Goal: Task Accomplishment & Management: Complete application form

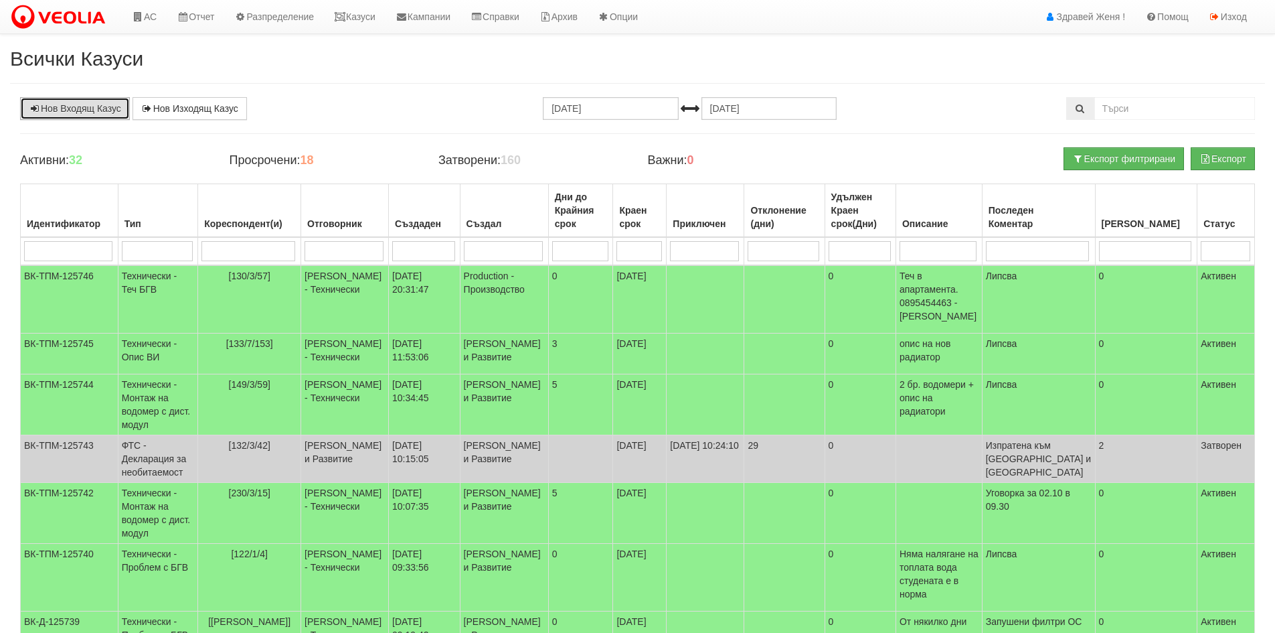
click at [101, 110] on link "Нов Входящ Казус" at bounding box center [75, 108] width 110 height 23
click at [149, 17] on link "АС" at bounding box center [144, 16] width 45 height 33
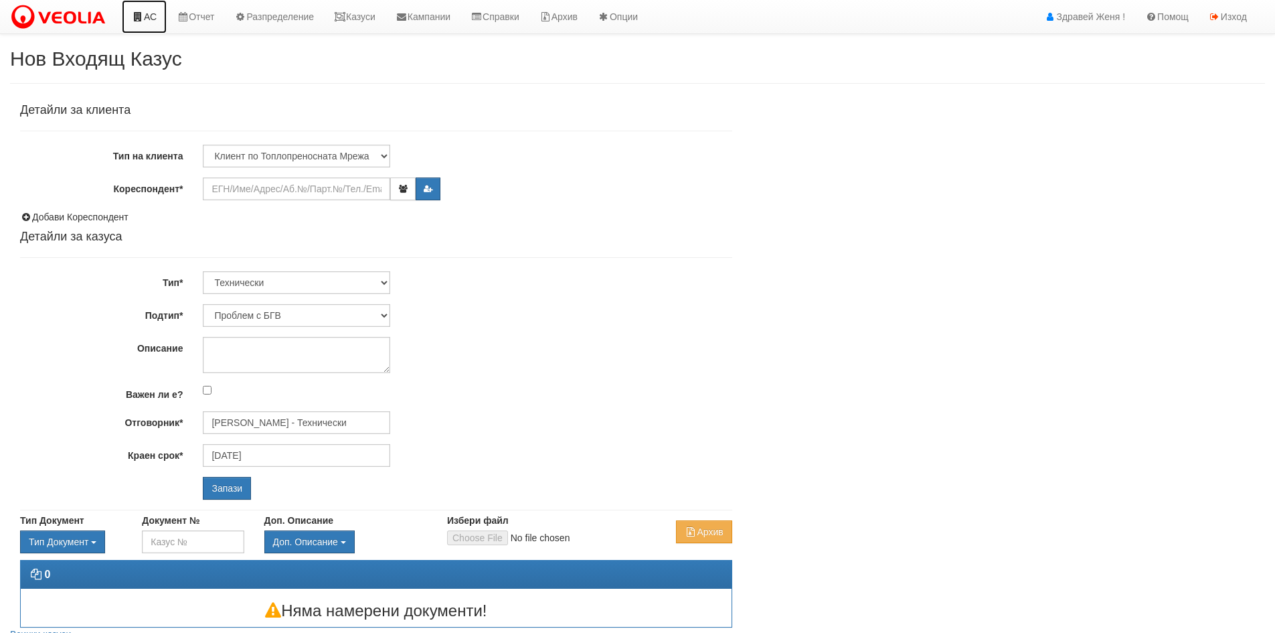
click at [148, 19] on link "АС" at bounding box center [144, 16] width 45 height 33
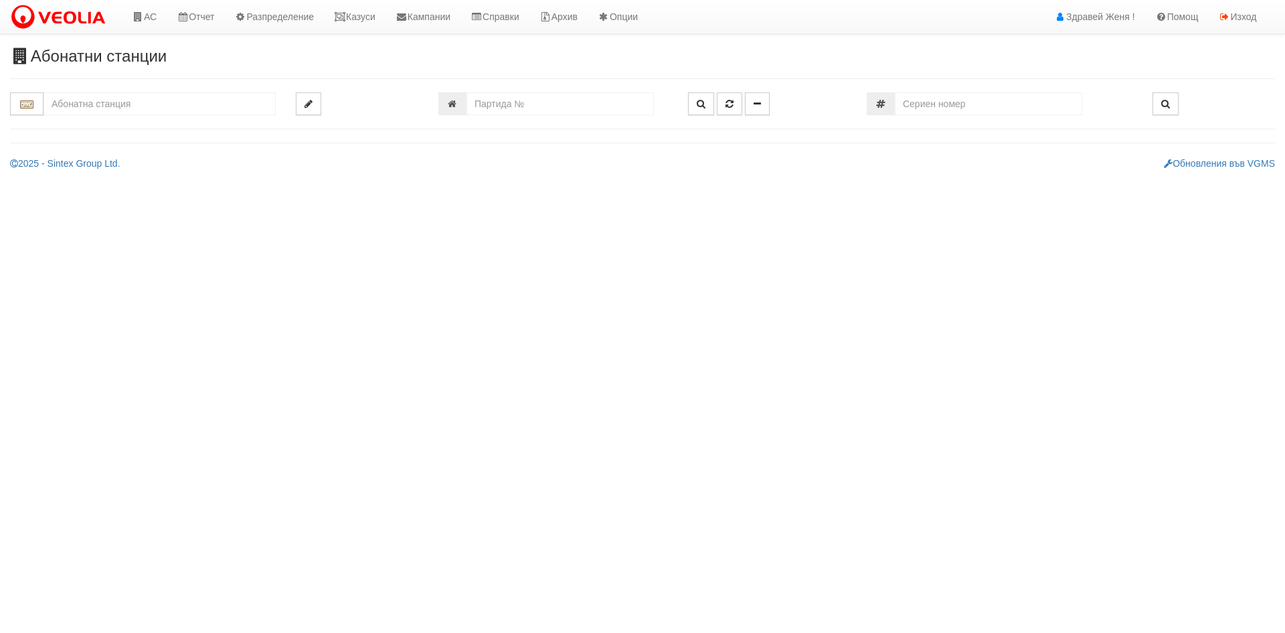
click at [119, 100] on input "text" at bounding box center [160, 103] width 232 height 23
click at [152, 103] on input "text" at bounding box center [160, 103] width 232 height 23
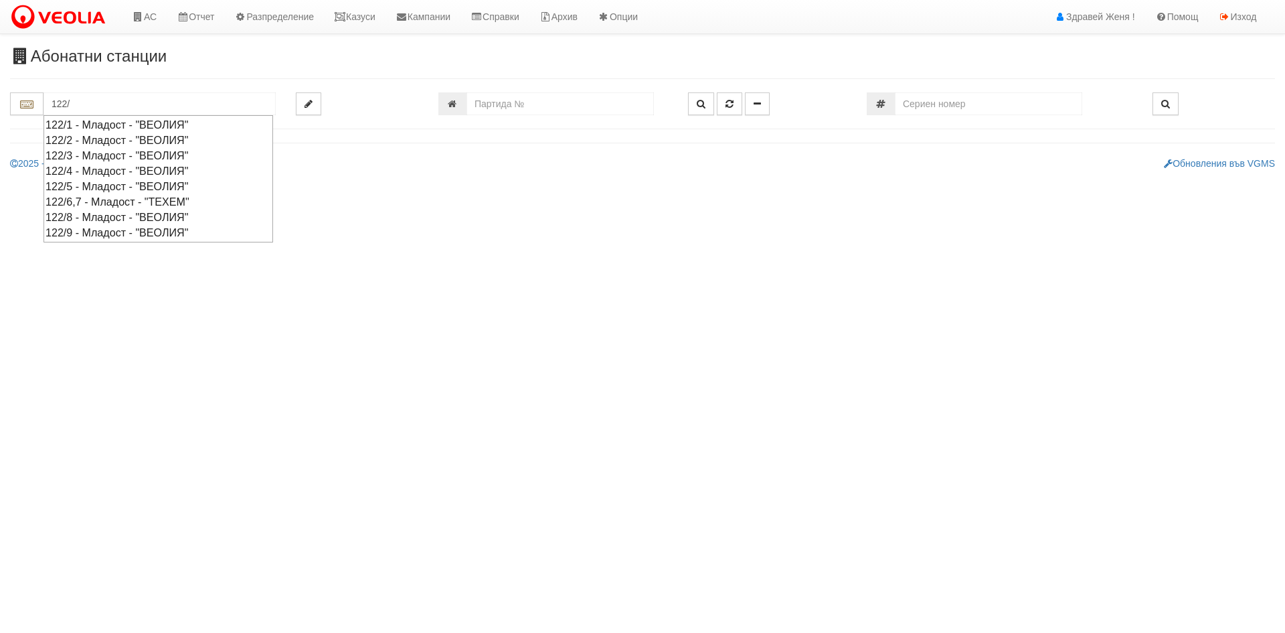
click at [118, 204] on div "122/6,7 - Младост - "ТЕХЕМ"" at bounding box center [159, 201] width 226 height 15
type input "122/6,7 - Младост - "ТЕХЕМ""
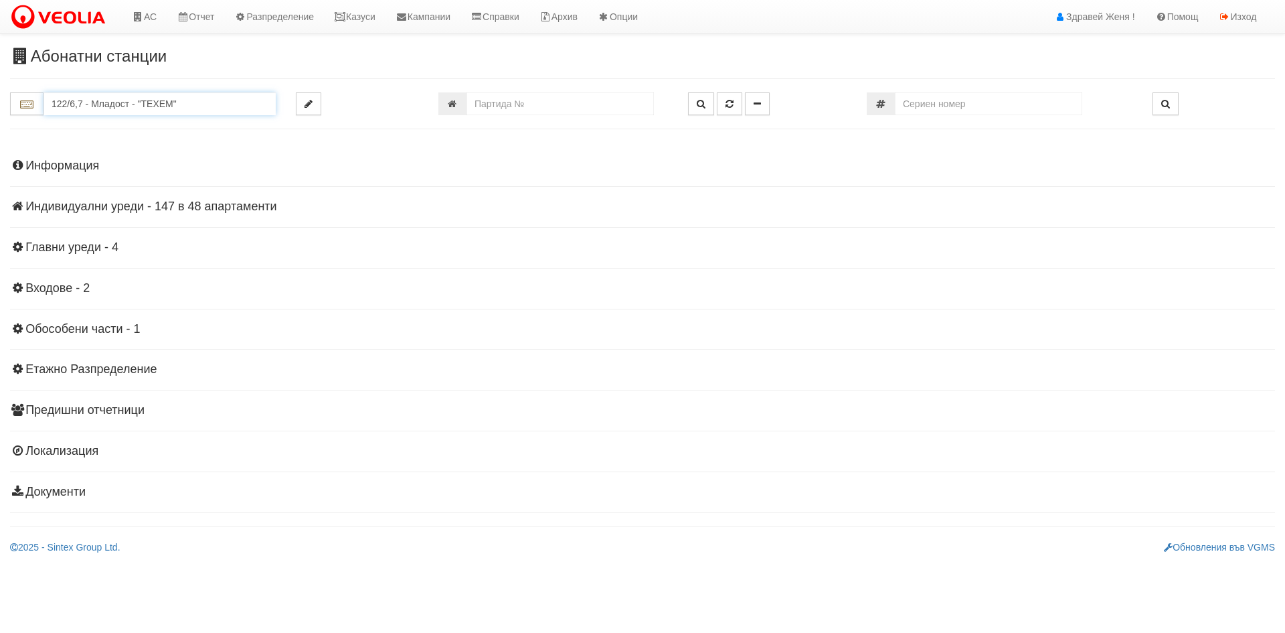
click at [239, 109] on input "122/6,7 - Младост - "ТЕХЕМ"" at bounding box center [160, 103] width 232 height 23
click at [239, 212] on h4 "Индивидуални уреди - 147 в 48 апартаменти" at bounding box center [642, 206] width 1265 height 13
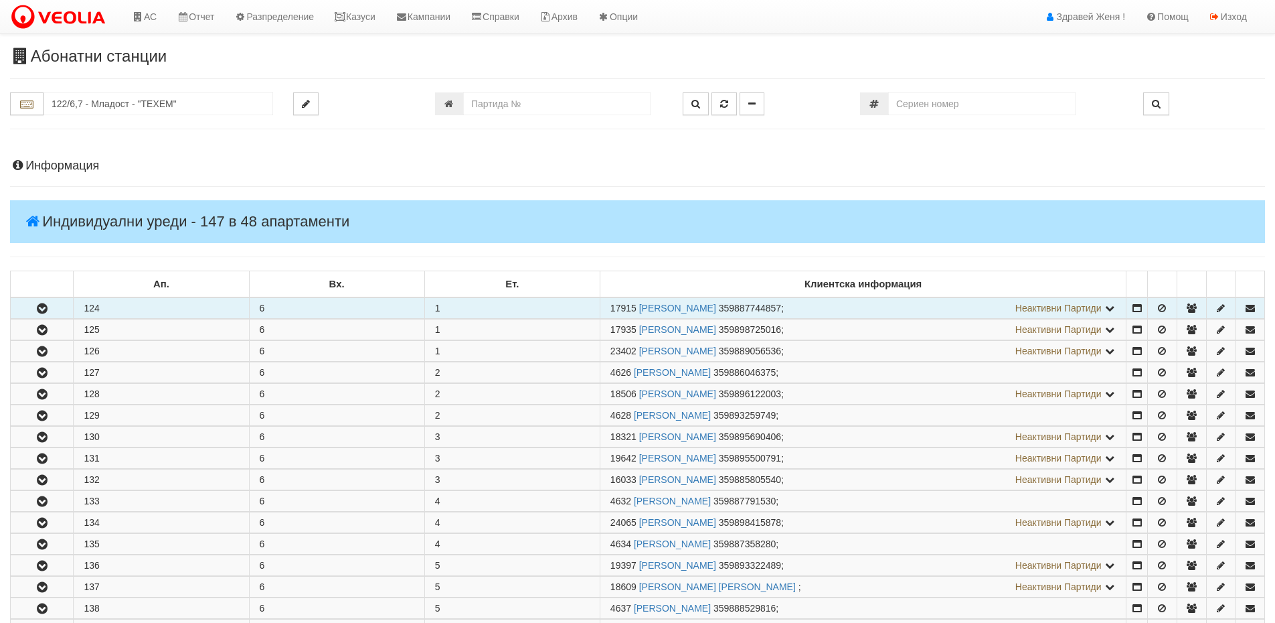
drag, startPoint x: 636, startPoint y: 309, endPoint x: 611, endPoint y: 309, distance: 24.8
click at [611, 309] on span "17915" at bounding box center [624, 308] width 26 height 11
copy span "17915"
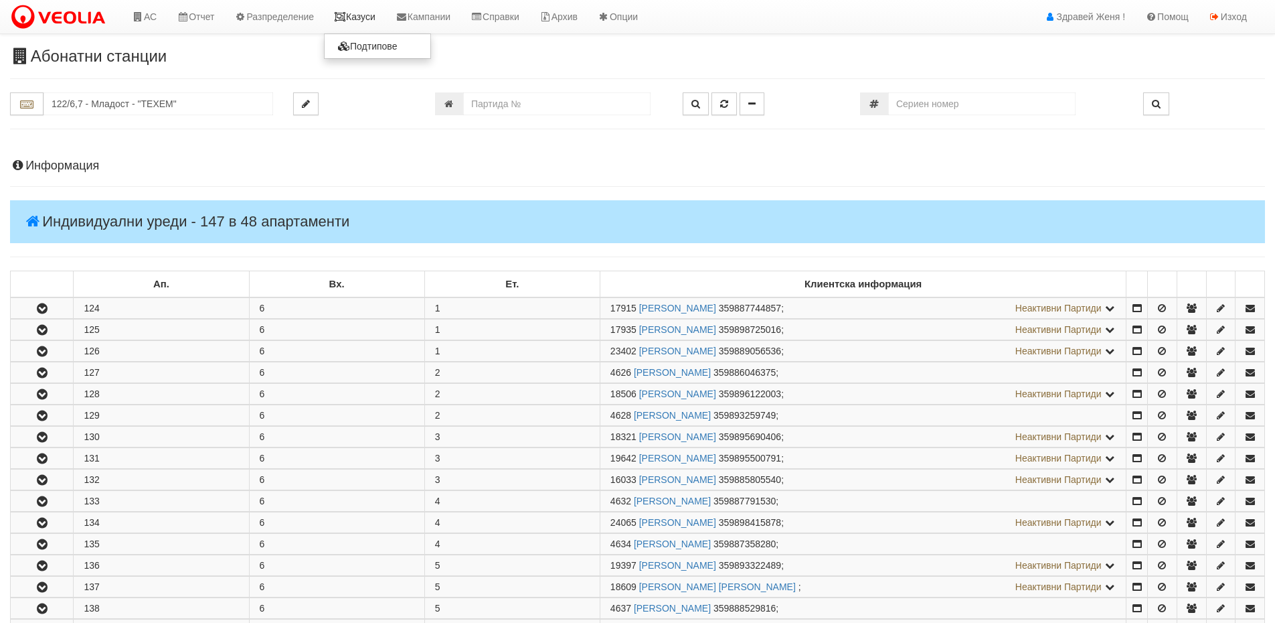
drag, startPoint x: 372, startPoint y: 13, endPoint x: 368, endPoint y: 20, distance: 7.5
click at [372, 13] on link "Казуси" at bounding box center [355, 16] width 62 height 33
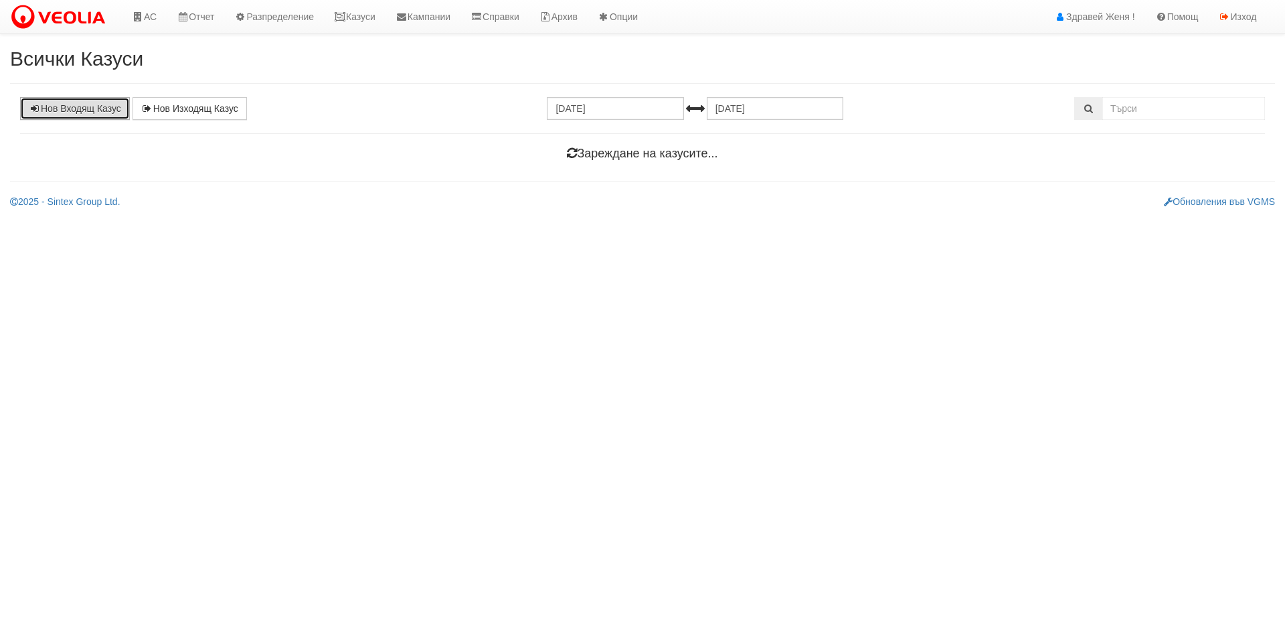
click at [103, 107] on link "Нов Входящ Казус" at bounding box center [75, 108] width 110 height 23
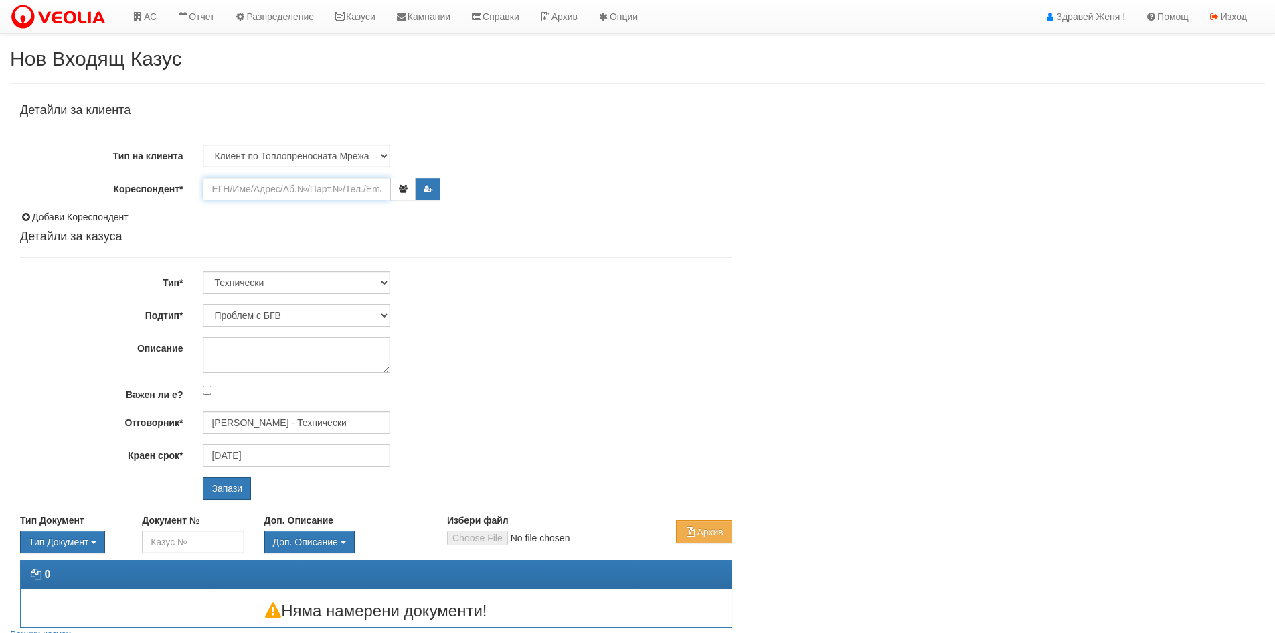
click at [297, 187] on input "Кореспондент*" at bounding box center [296, 188] width 187 height 23
paste input "17915"
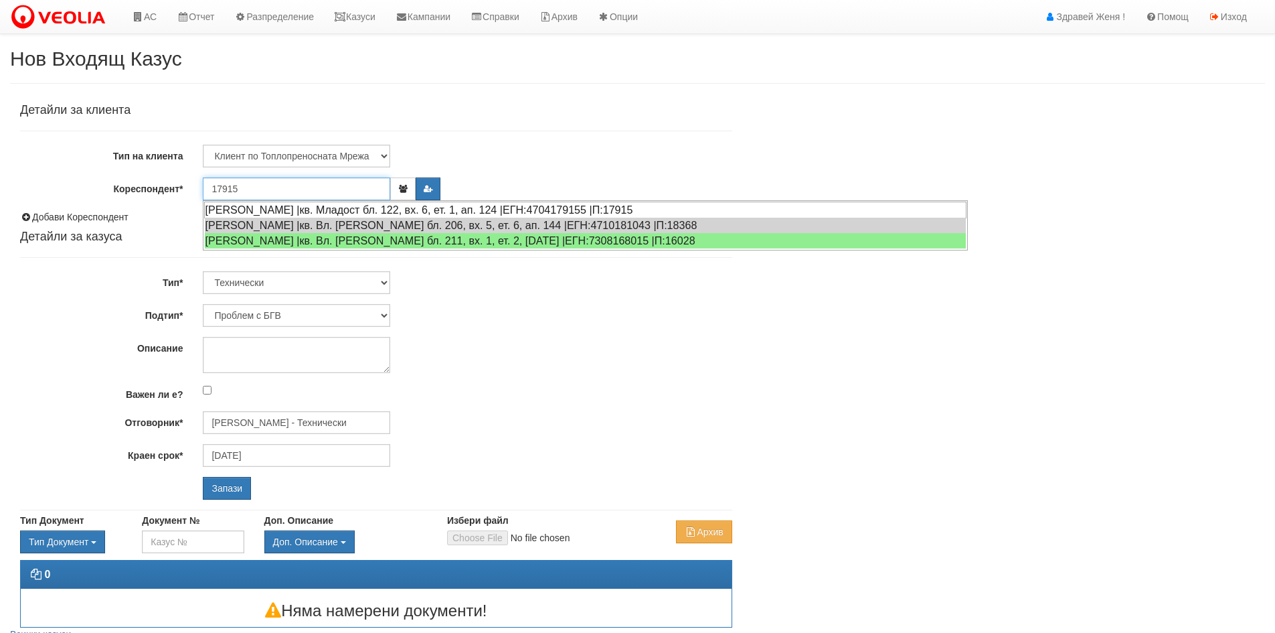
click at [280, 209] on div "ТОДОРКА ИВАНОВА ТЕРЗИЕВА- КАМЕНОВА |кв. Младост бл. 122, вх. 6, ет. 1, ап. 124 …" at bounding box center [585, 210] width 762 height 17
type input "ТОДОРКА ИВАНОВА ТЕРЗИЕВА- КАМЕНОВА"
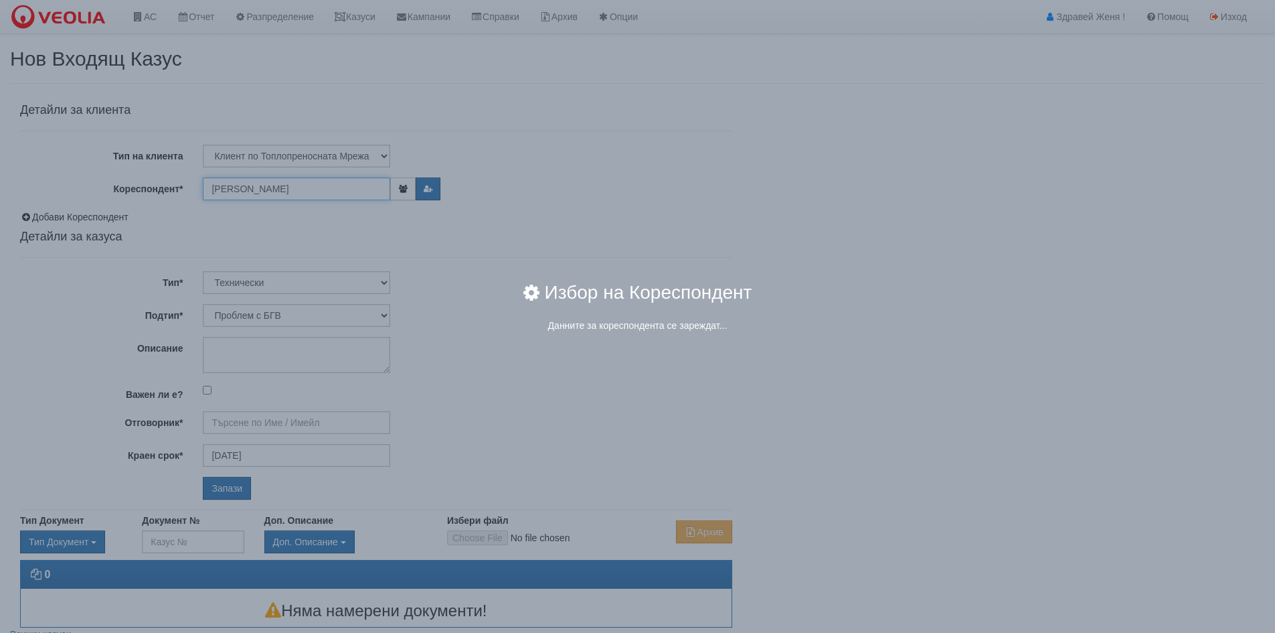
type input "Дончо Дончев - Технически"
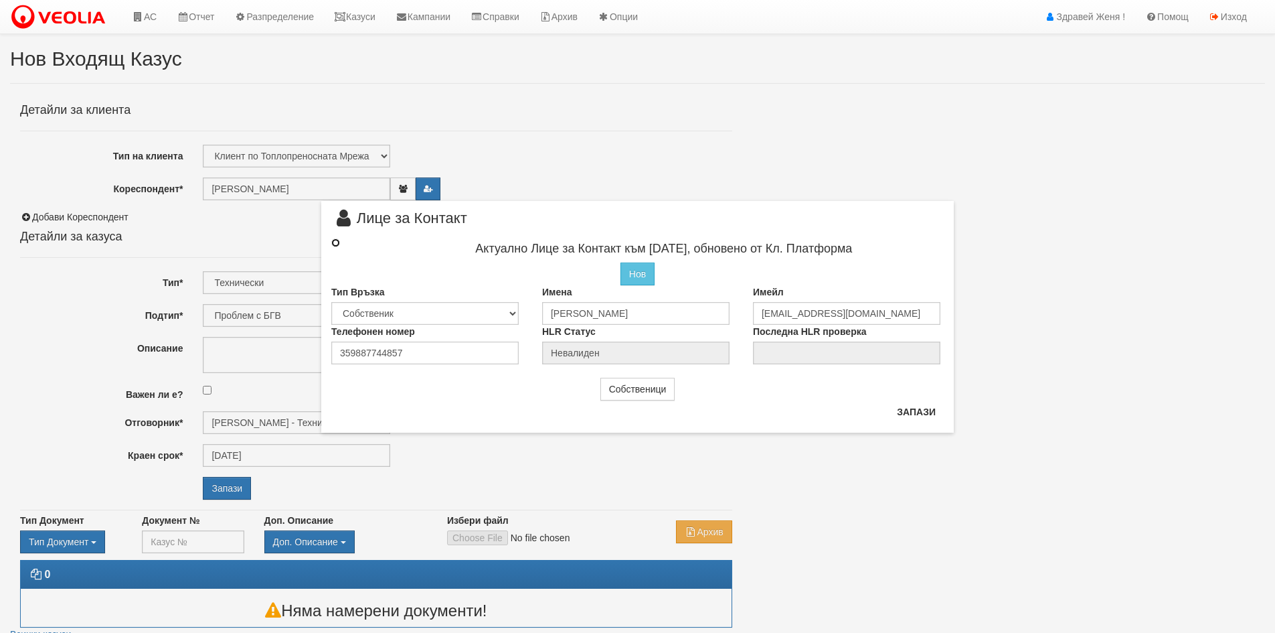
click at [334, 242] on input "radio" at bounding box center [335, 242] width 9 height 9
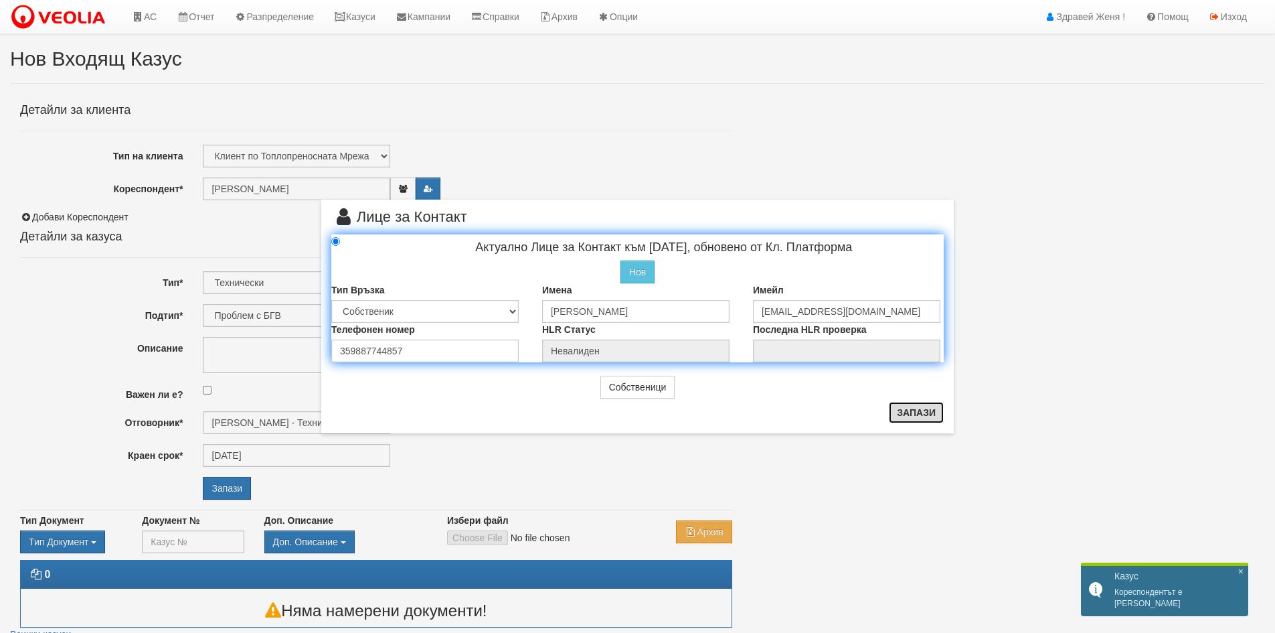
click at [910, 414] on button "Запази" at bounding box center [916, 412] width 55 height 21
radio input "true"
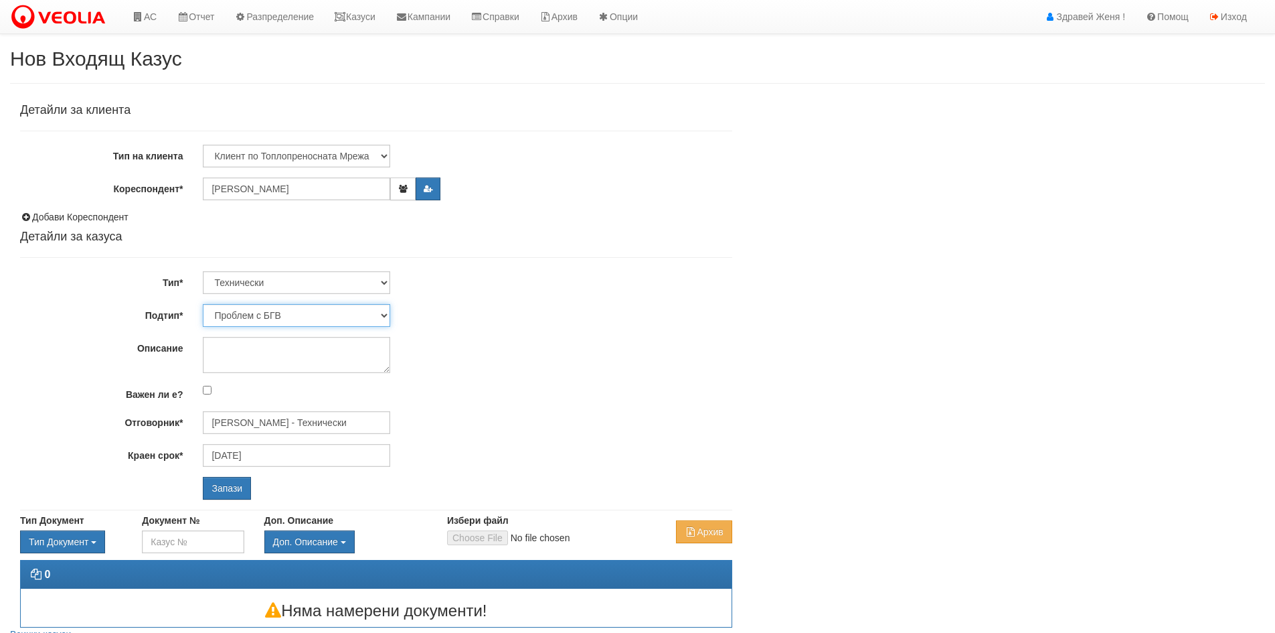
click at [386, 316] on select "Проблем с БГВ Теч ВОИ Теч БГВ Теч в АС Теч от водомер Проблем в АС Интервенция …" at bounding box center [296, 315] width 187 height 23
click at [248, 348] on textarea "Описание" at bounding box center [296, 355] width 187 height 36
type textarea "N"
click at [298, 364] on textarea "Ниска температура на водата" at bounding box center [296, 355] width 187 height 36
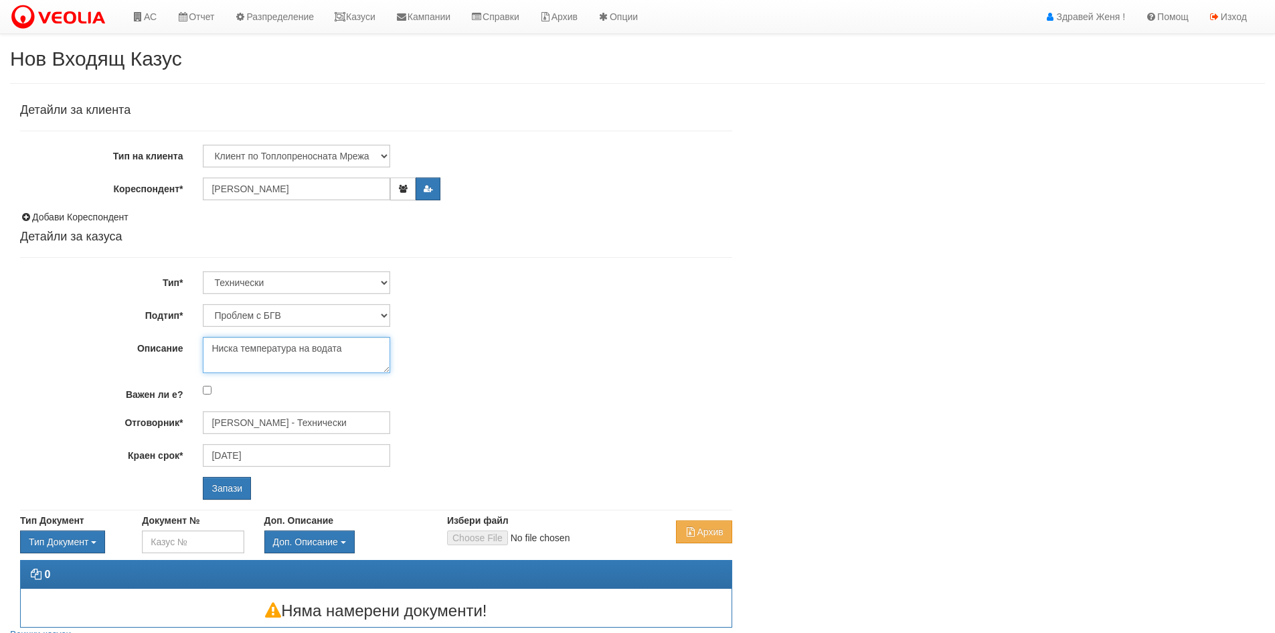
click at [355, 351] on textarea "Ниска температура на водата" at bounding box center [296, 355] width 187 height 36
click at [240, 361] on textarea "Ниска температура на водата0878877344" at bounding box center [296, 355] width 187 height 36
click at [301, 366] on textarea "Ниска температура на водата 0878877344" at bounding box center [296, 355] width 187 height 36
click at [360, 345] on textarea "Ниска температура на водата 0878877344" at bounding box center [296, 355] width 187 height 36
type textarea "Ниска температура на водата 0878877344"
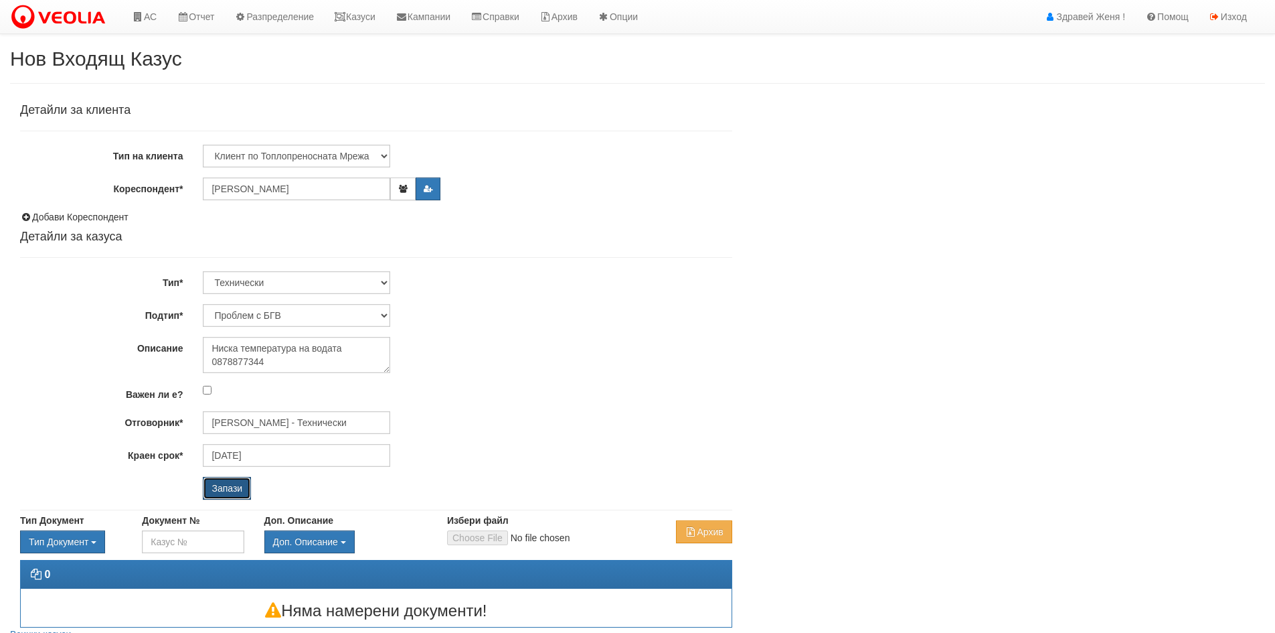
click at [224, 489] on input "Запази" at bounding box center [227, 488] width 48 height 23
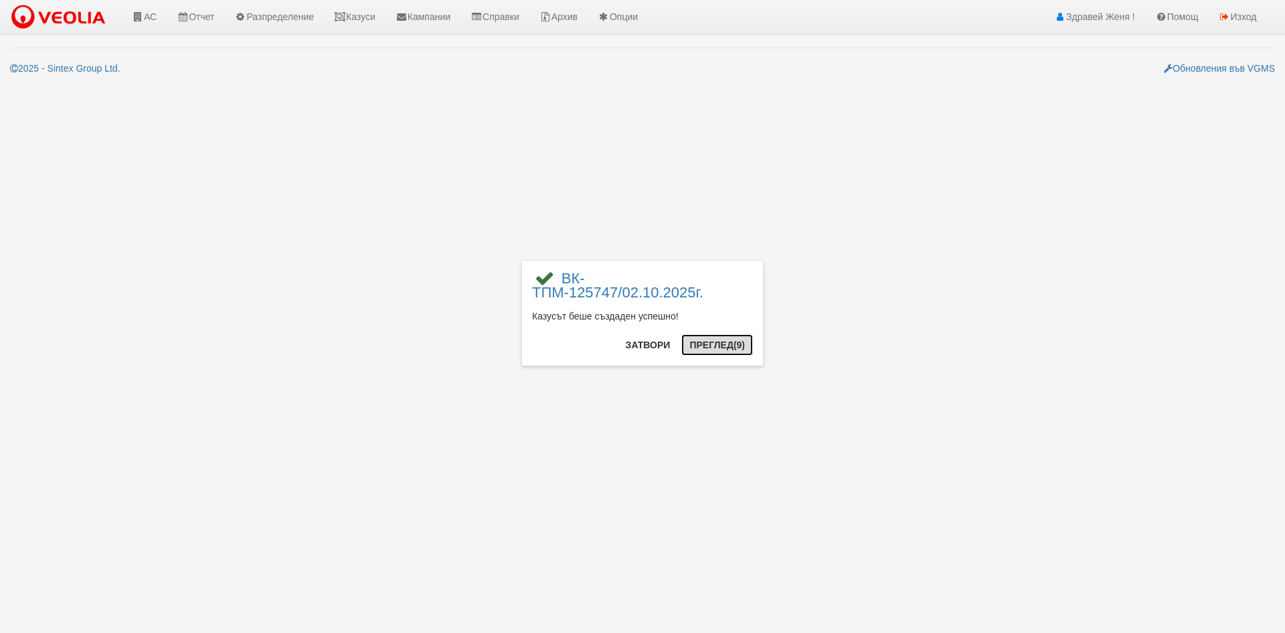
click at [690, 352] on button "Преглед (9)" at bounding box center [717, 344] width 72 height 21
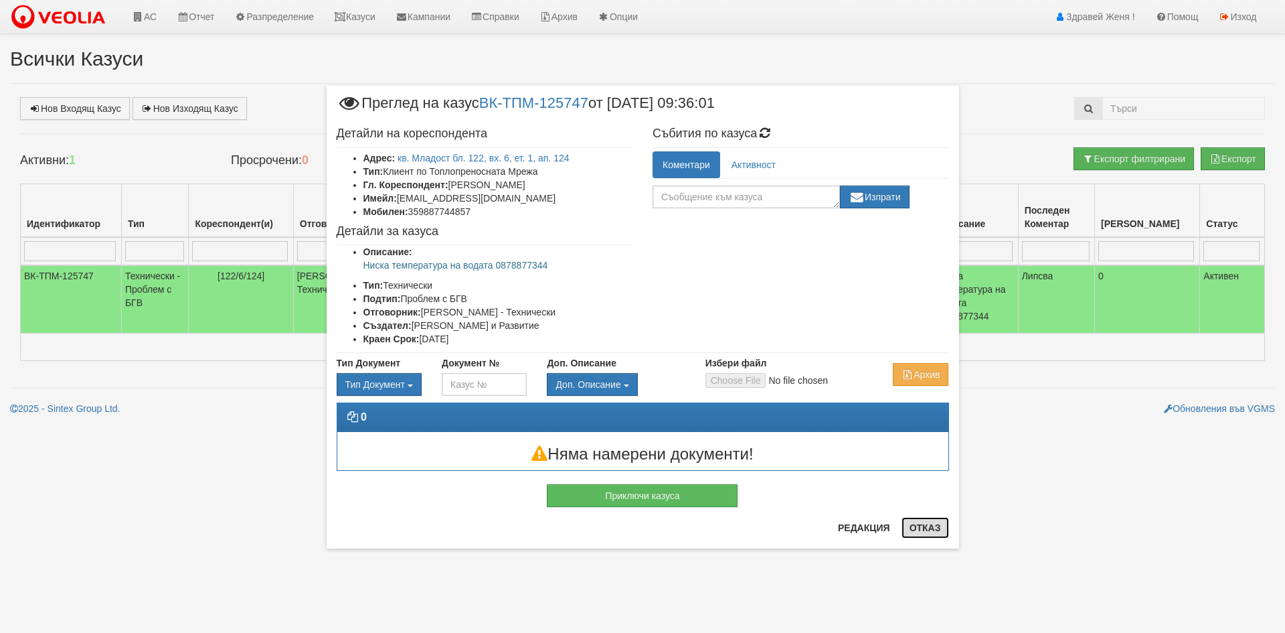
click at [932, 526] on button "Отказ" at bounding box center [926, 527] width 48 height 21
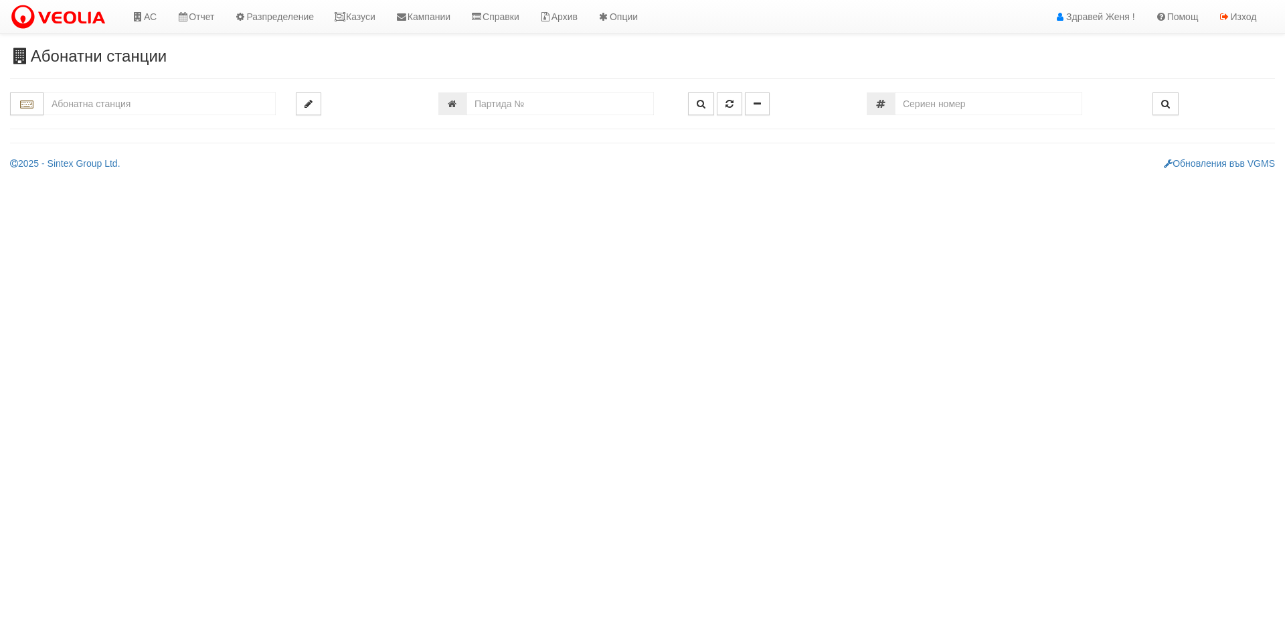
click at [97, 106] on input "text" at bounding box center [160, 103] width 232 height 23
type input "p"
click at [137, 109] on input "Пенемат" at bounding box center [160, 103] width 232 height 23
type input "П"
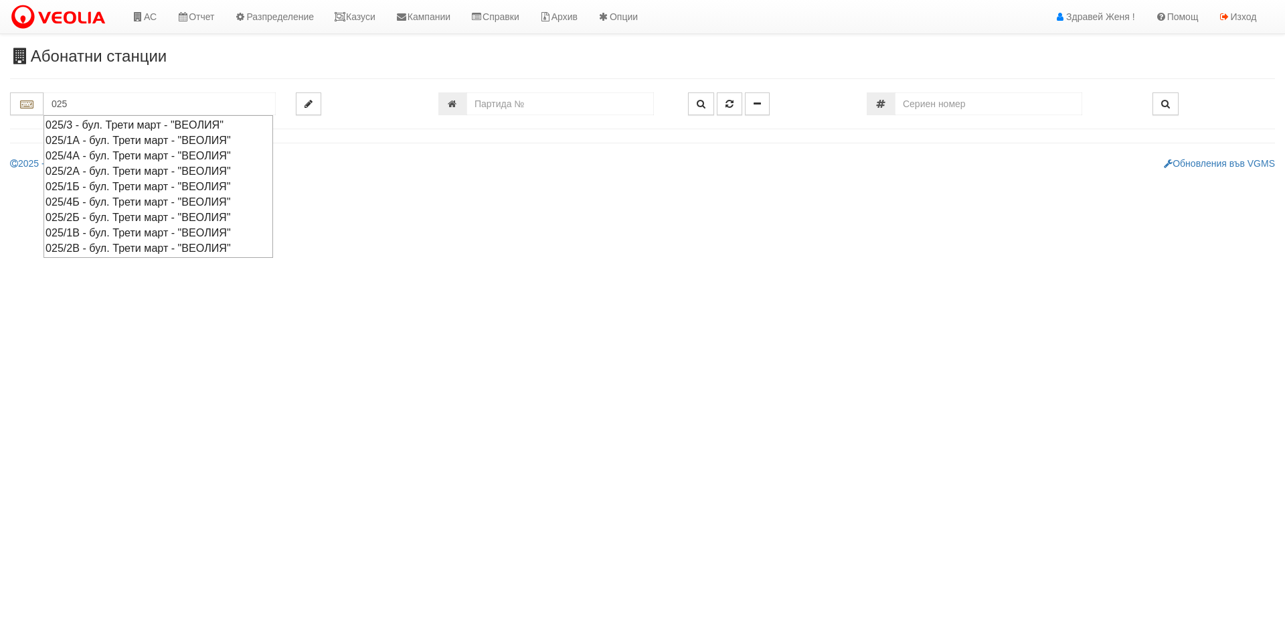
click at [94, 247] on div "025/2В - бул. Трети март - "ВЕОЛИЯ"" at bounding box center [159, 247] width 226 height 15
type input "025/2В - бул. Трети март - "ВЕОЛИЯ""
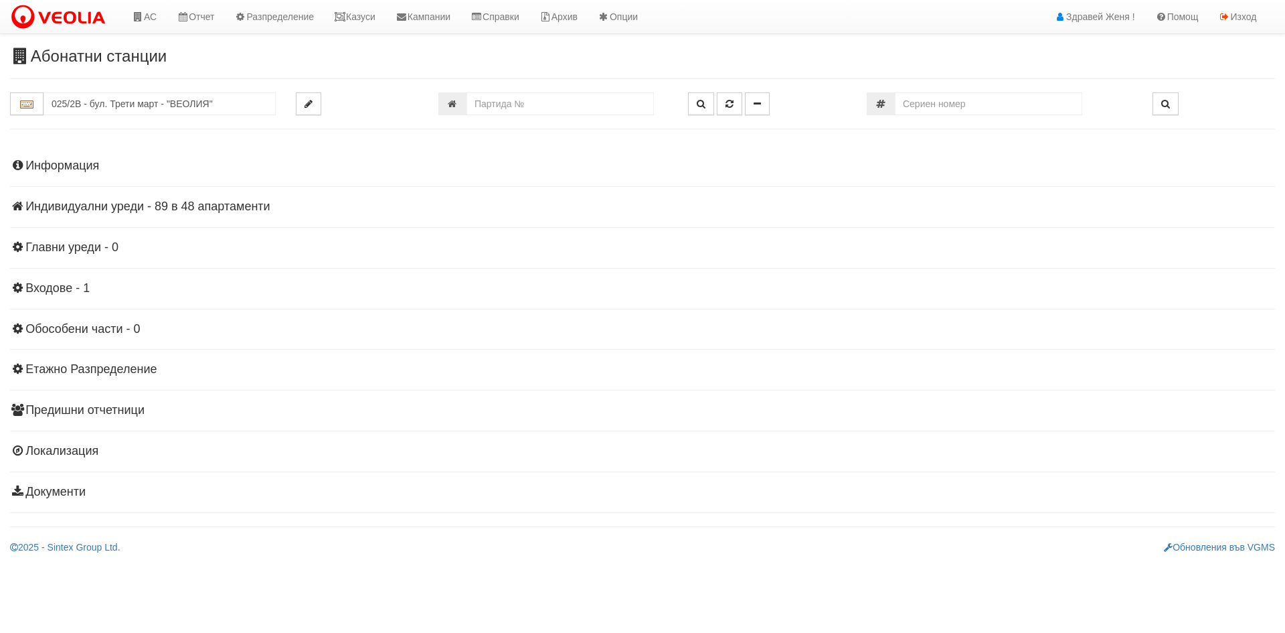
click at [202, 202] on h4 "Индивидуални уреди - 89 в 48 апартаменти" at bounding box center [642, 206] width 1265 height 13
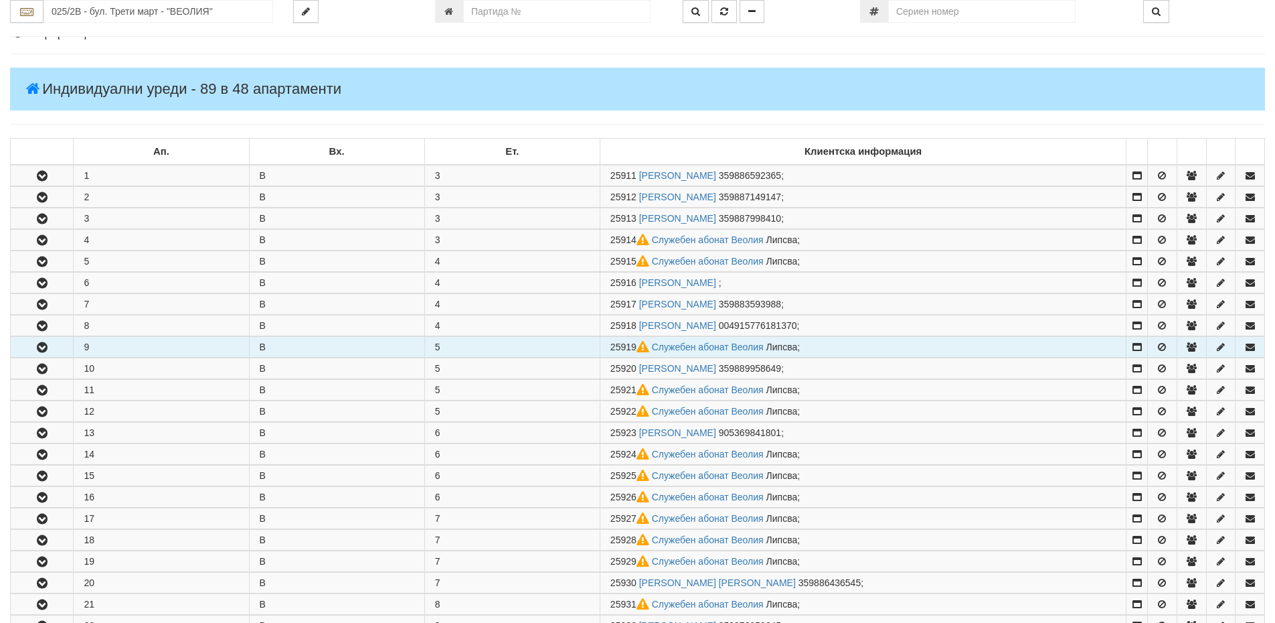
scroll to position [134, 0]
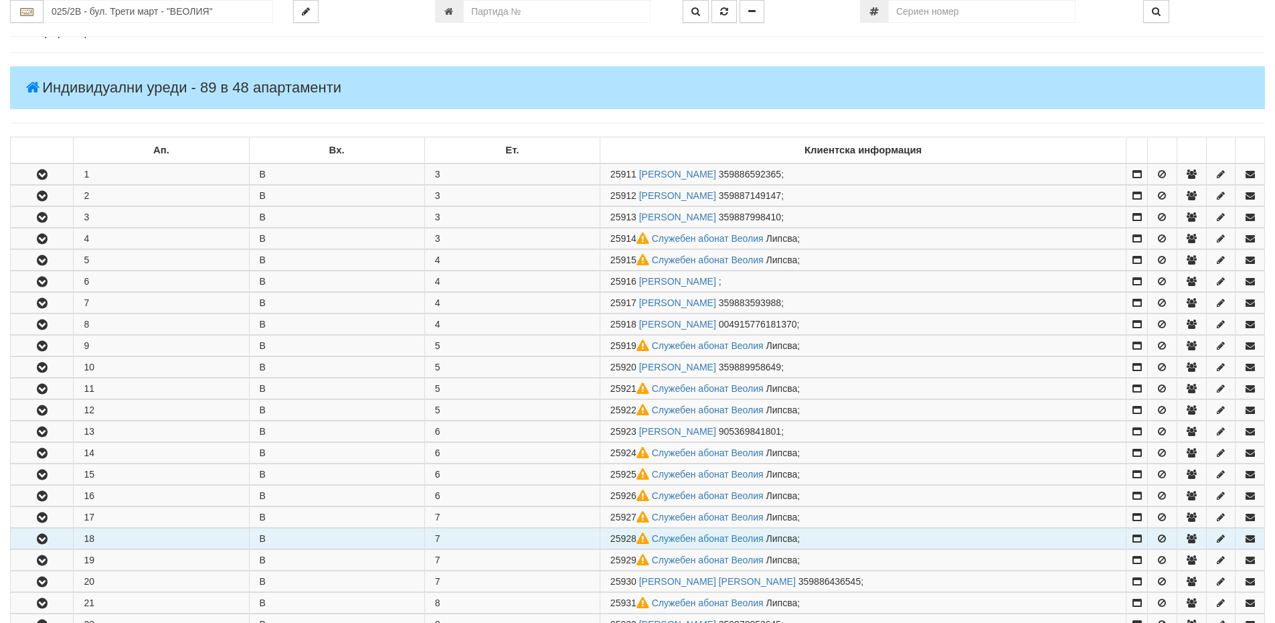
click at [38, 536] on icon "button" at bounding box center [42, 538] width 16 height 9
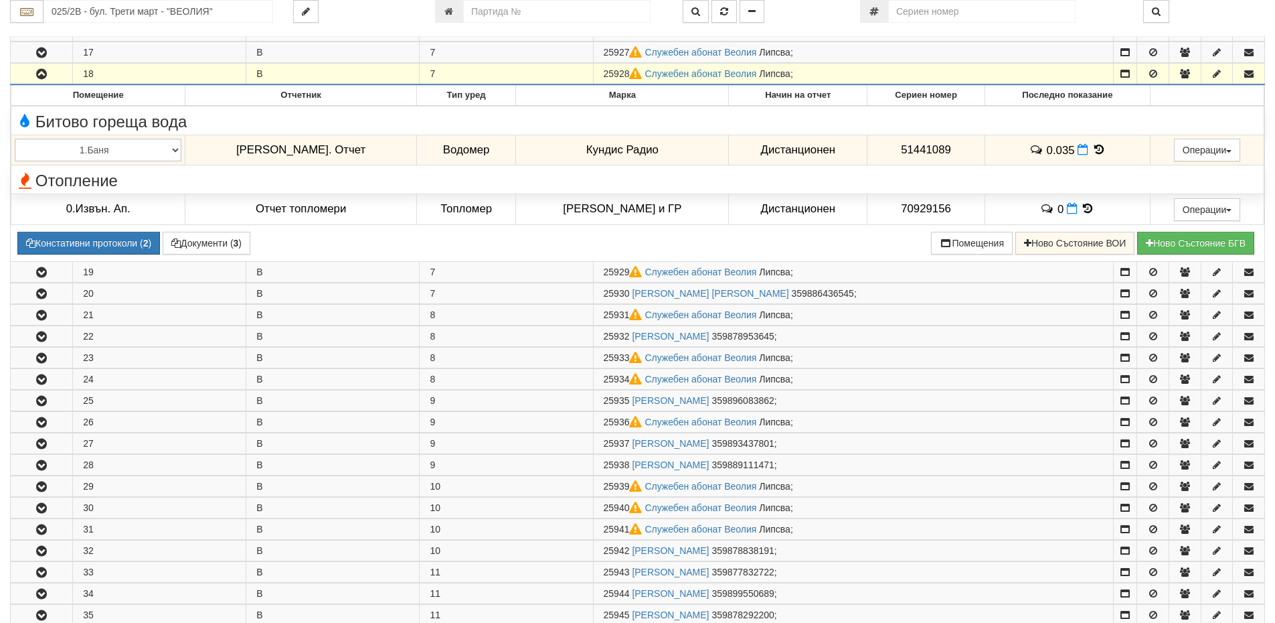
scroll to position [402, 0]
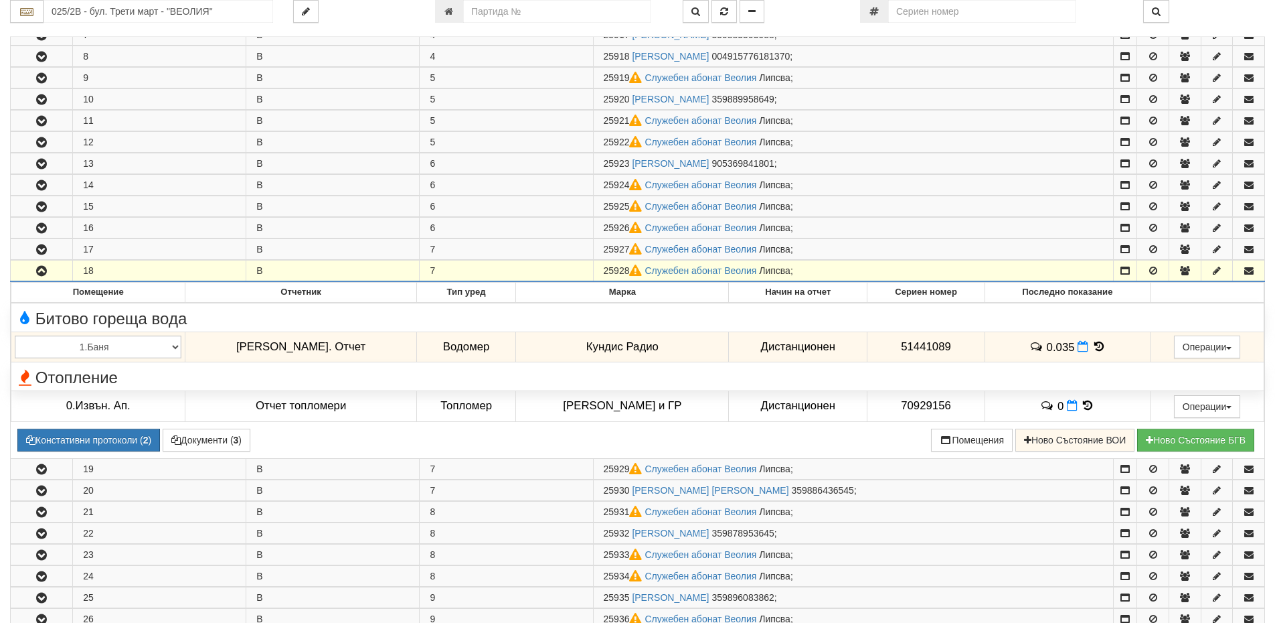
drag, startPoint x: 633, startPoint y: 267, endPoint x: 603, endPoint y: 270, distance: 29.6
click at [601, 269] on td "25928 Служебен абонат Веолия Липсва ;" at bounding box center [853, 270] width 520 height 21
copy span "25928"
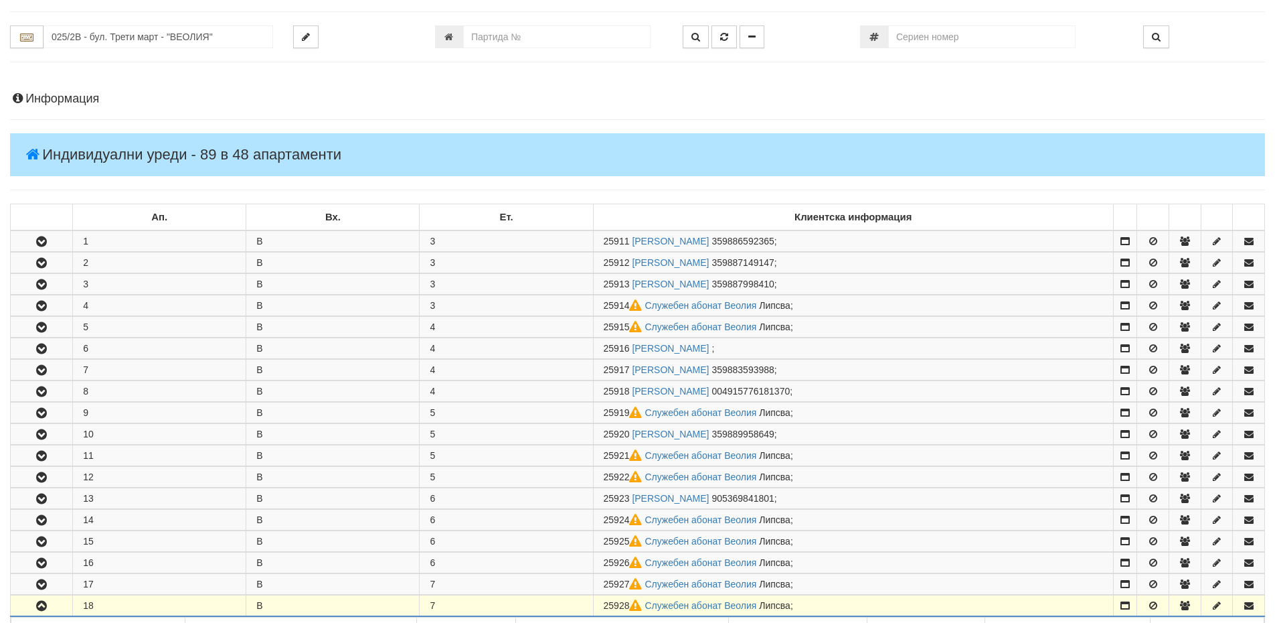
scroll to position [0, 0]
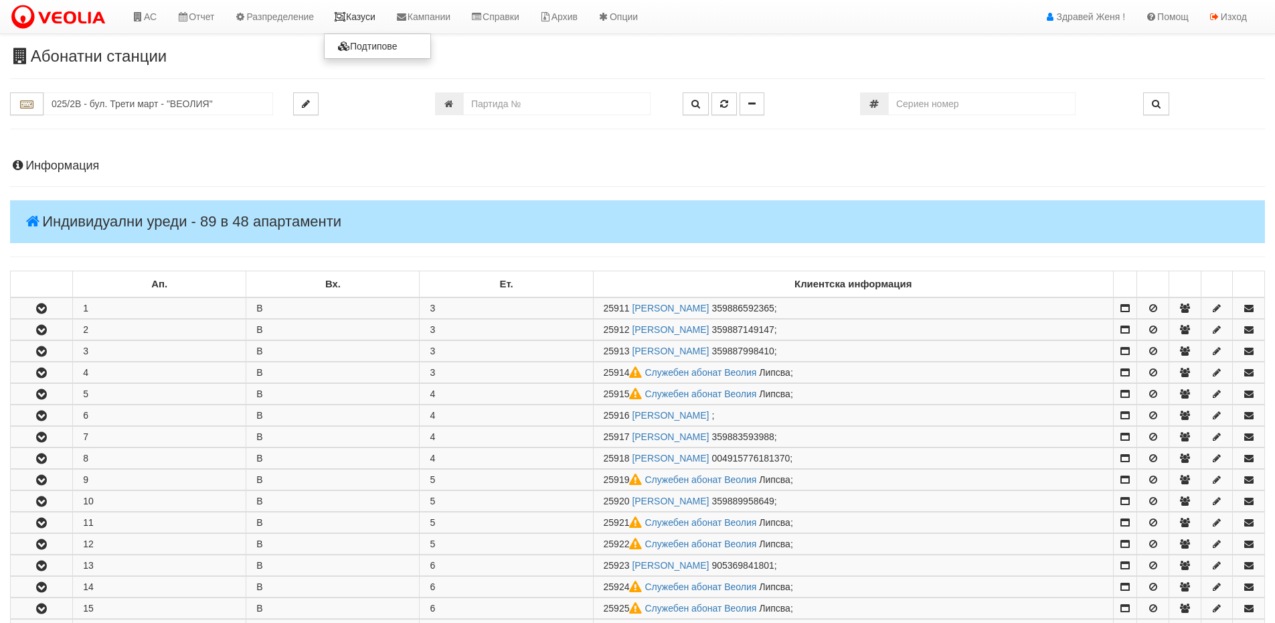
drag, startPoint x: 365, startPoint y: 14, endPoint x: 357, endPoint y: 22, distance: 10.9
click at [365, 14] on link "Казуси" at bounding box center [355, 16] width 62 height 33
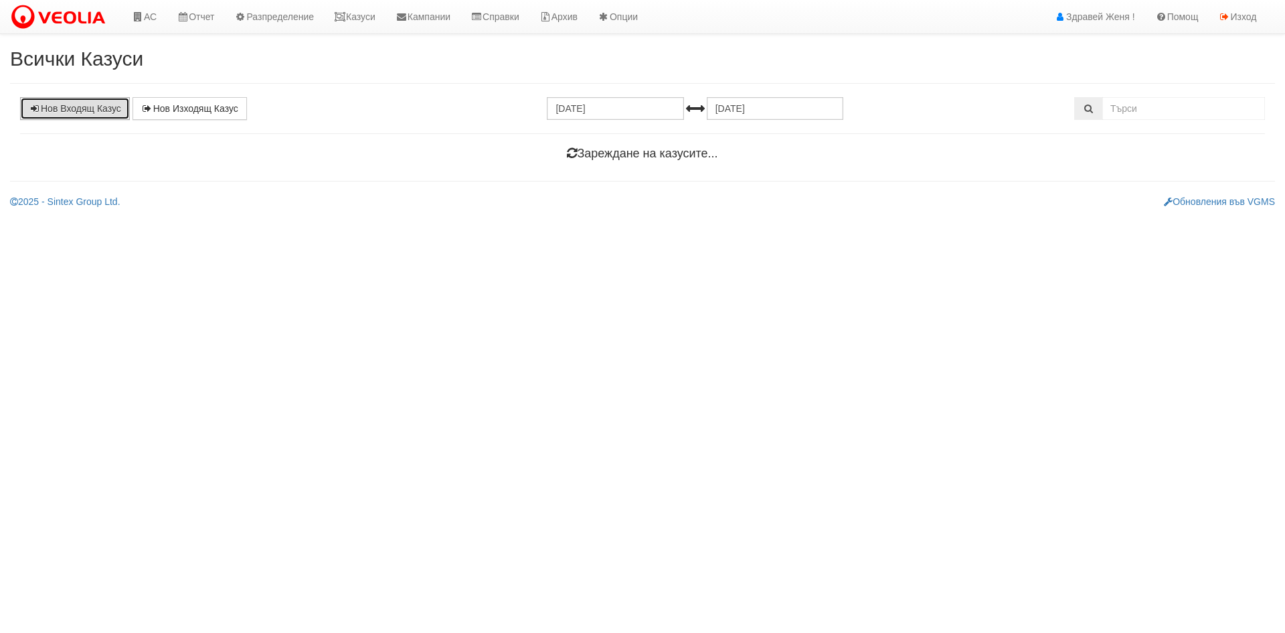
click at [72, 110] on link "Нов Входящ Казус" at bounding box center [75, 108] width 110 height 23
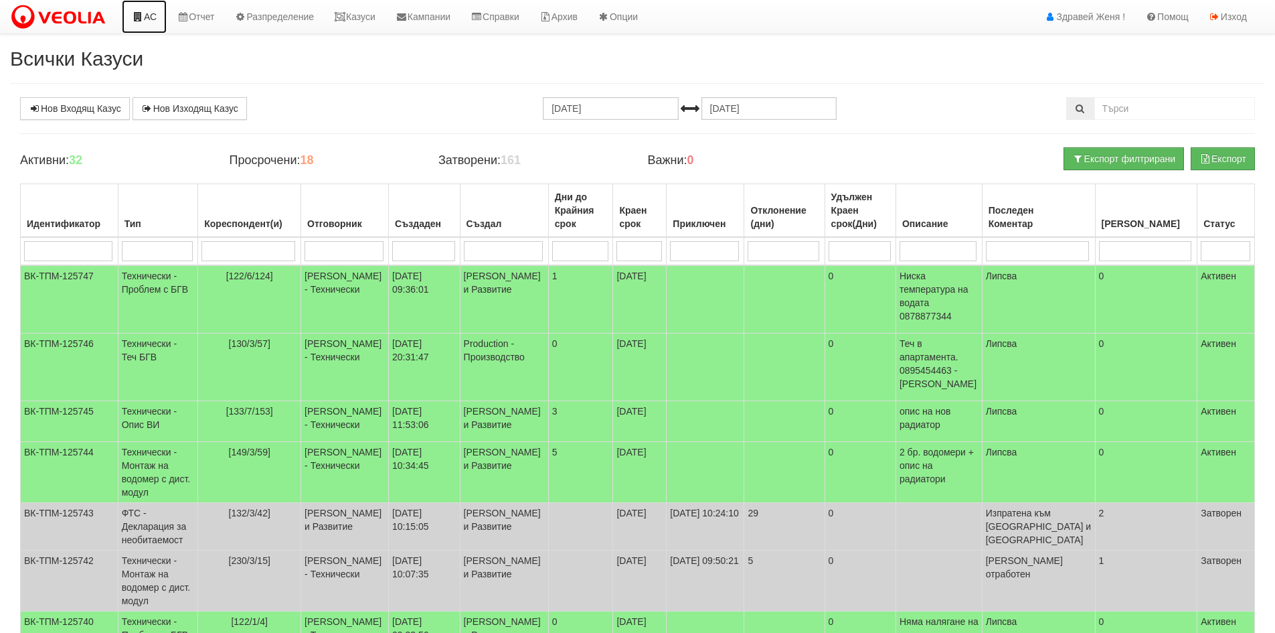
click at [145, 17] on link "АС" at bounding box center [144, 16] width 45 height 33
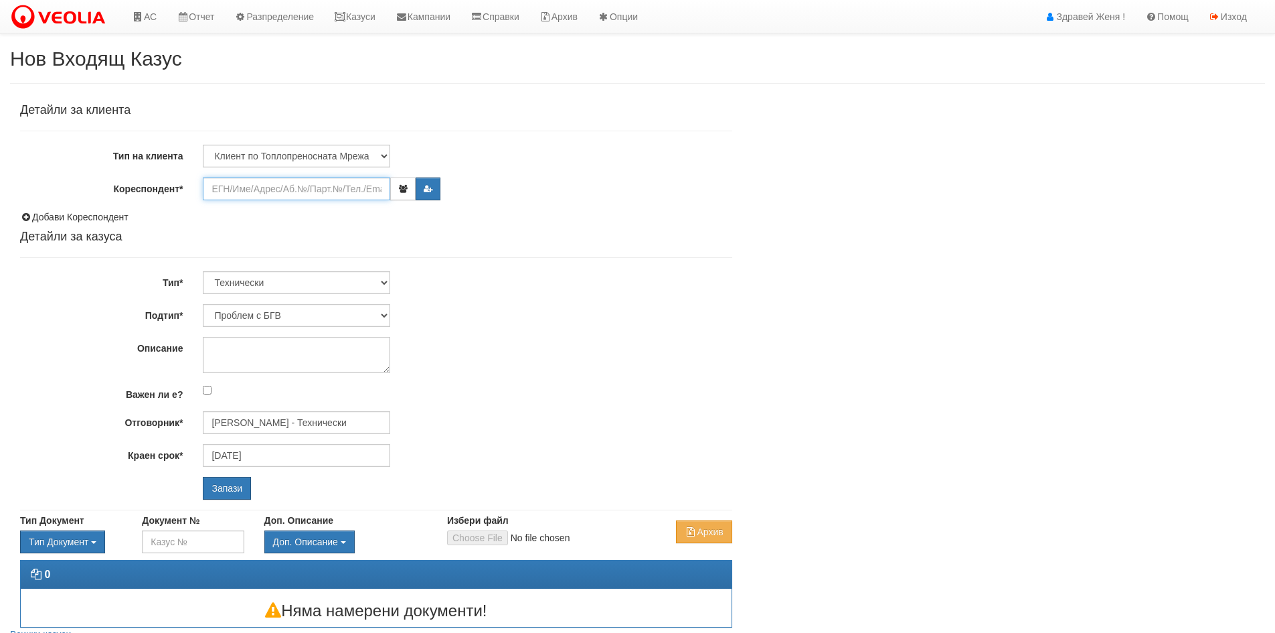
click at [237, 180] on input "Кореспондент*" at bounding box center [296, 188] width 187 height 23
paste input "25928"
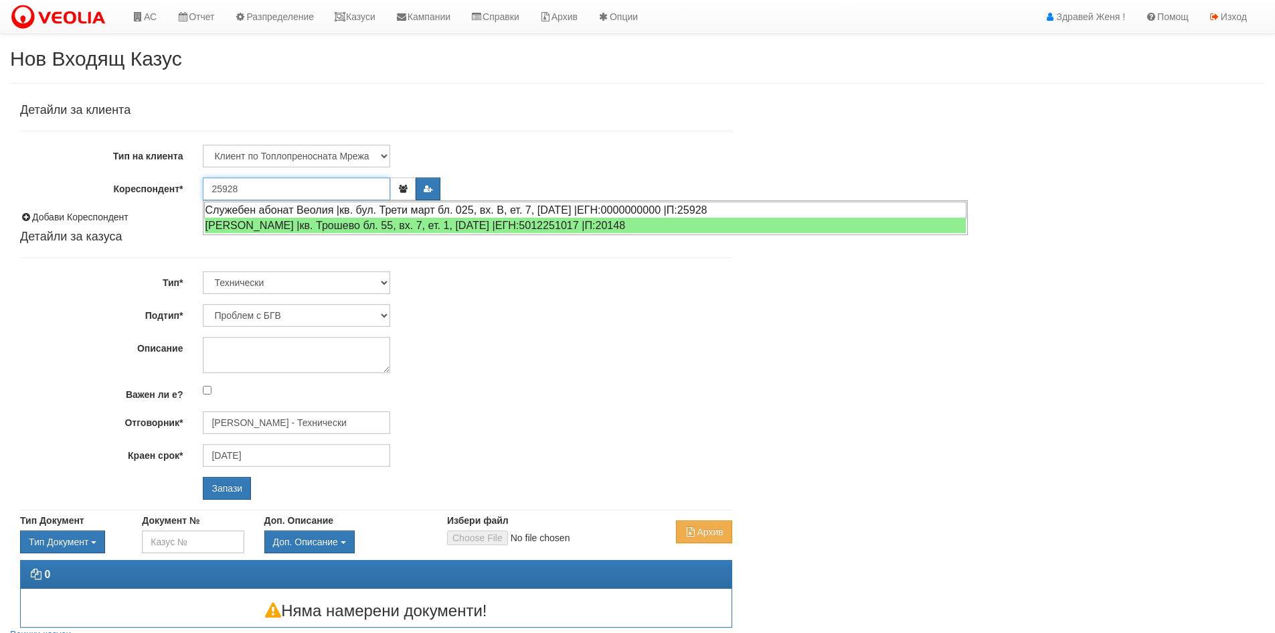
click at [314, 214] on div "Служебен абонат Веолия |кв. бул. Трети март бл. 025, вх. В, ет. 7, [DATE] |ЕГН:…" at bounding box center [585, 210] width 762 height 17
type input "Служебен абонат Веолия"
type input "[PERSON_NAME] - Технически"
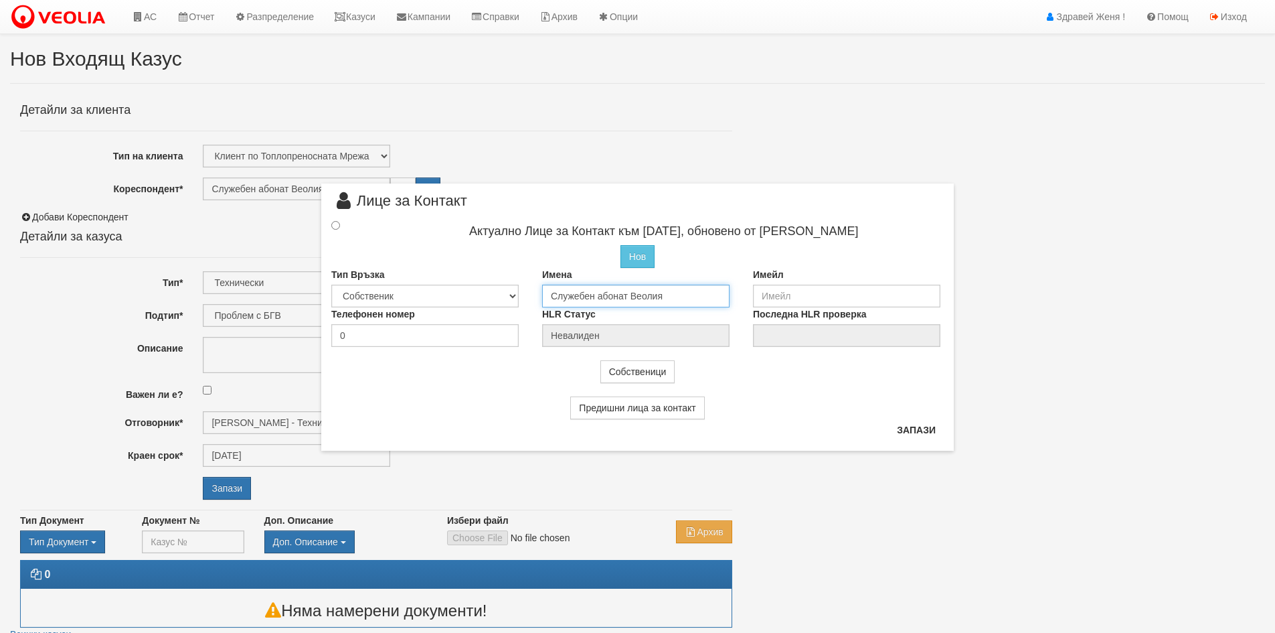
drag, startPoint x: 690, startPoint y: 299, endPoint x: 426, endPoint y: 299, distance: 263.8
click at [426, 299] on div "Тип Връзка Собственик Наемател Роднина Съсед Приятел Имена Служебен абонат Веол…" at bounding box center [637, 287] width 633 height 39
type input "Борис Иванов Банков"
click at [335, 226] on input "radio" at bounding box center [335, 223] width 9 height 9
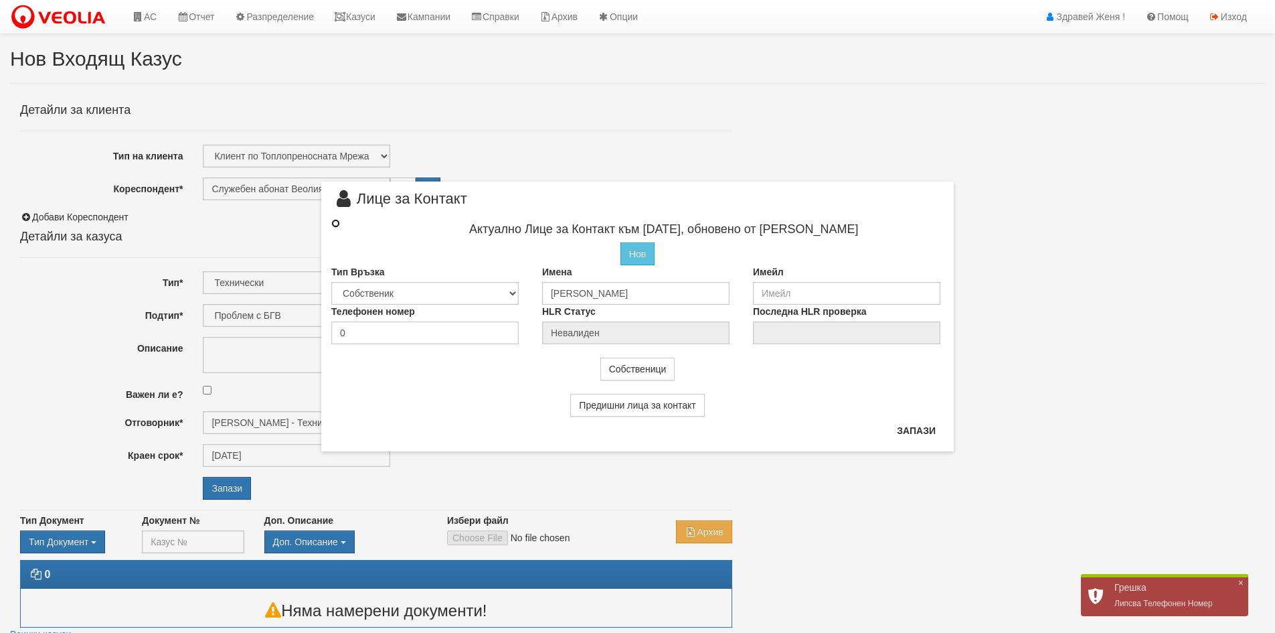
click at [336, 222] on input "radio" at bounding box center [335, 223] width 9 height 9
click at [832, 297] on input "email" at bounding box center [846, 293] width 187 height 23
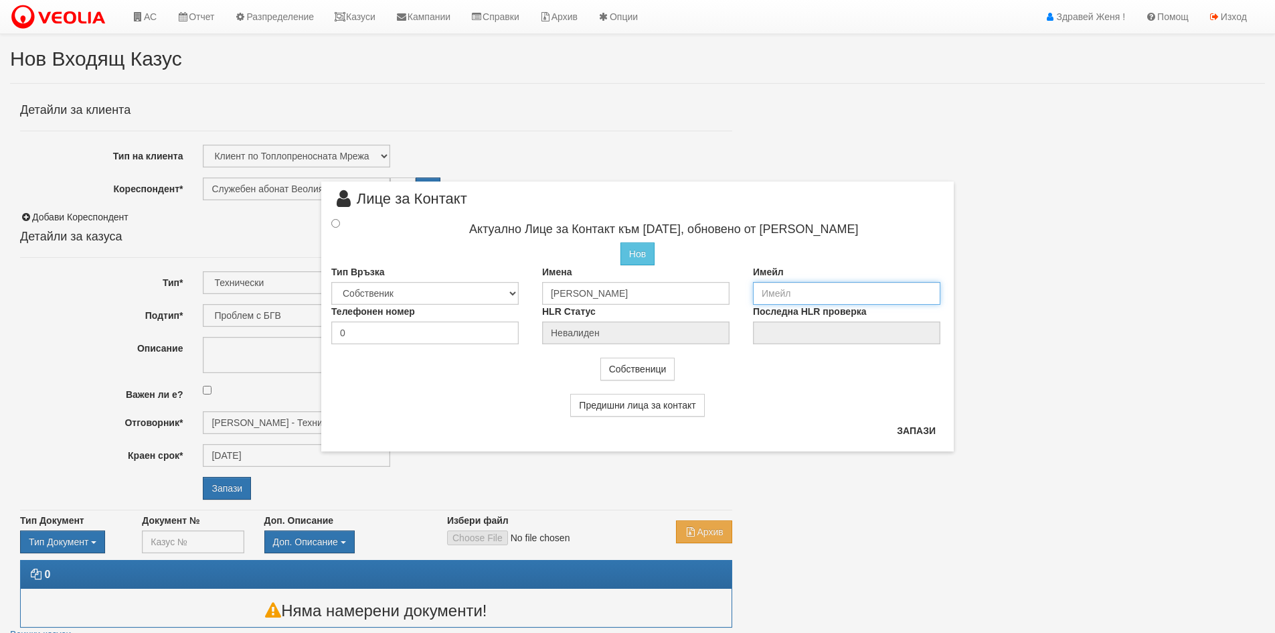
click at [785, 290] on input "email" at bounding box center [846, 293] width 187 height 23
type input "б"
type input "boris.bankov@gmail.com"
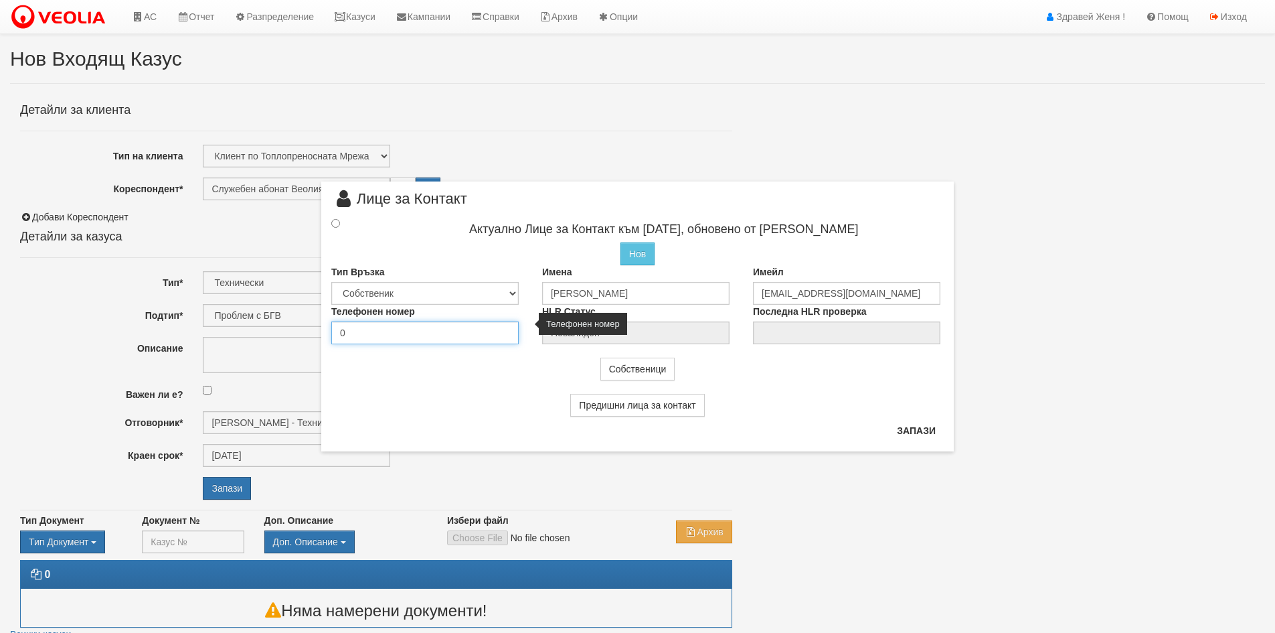
click at [394, 330] on input "0" at bounding box center [424, 332] width 187 height 23
type input "0878851491"
click at [332, 224] on input "radio" at bounding box center [335, 223] width 9 height 9
radio input "true"
type input "Борис Иванов Банков"
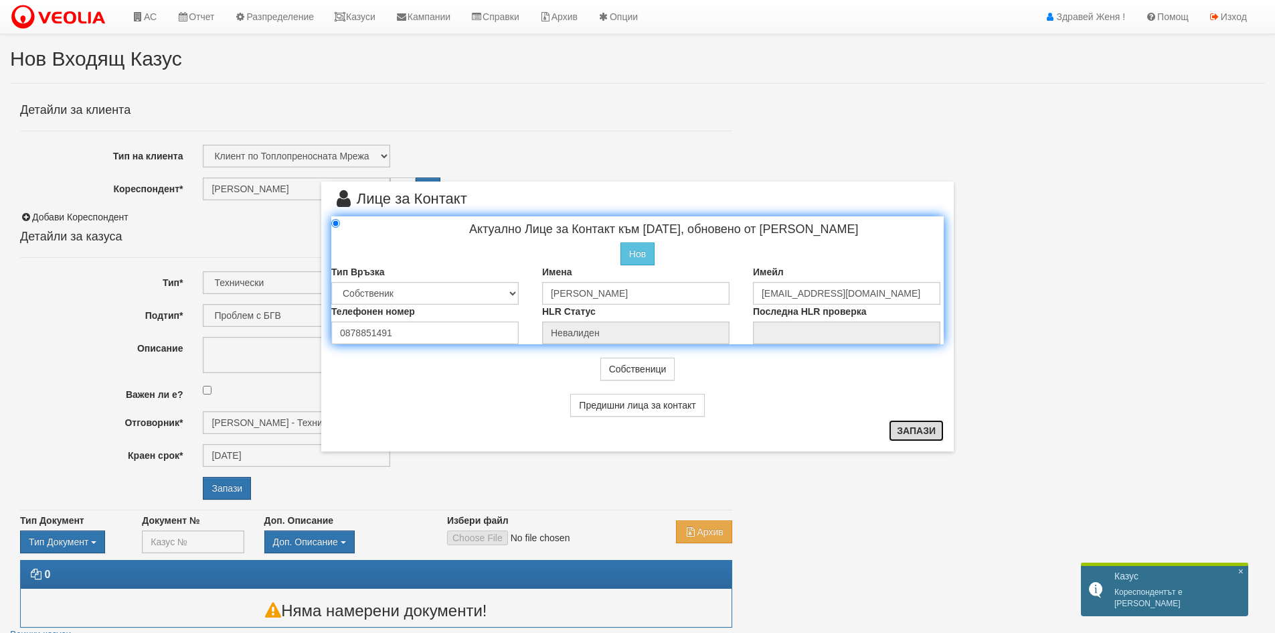
click at [903, 432] on button "Запази" at bounding box center [916, 430] width 55 height 21
radio input "true"
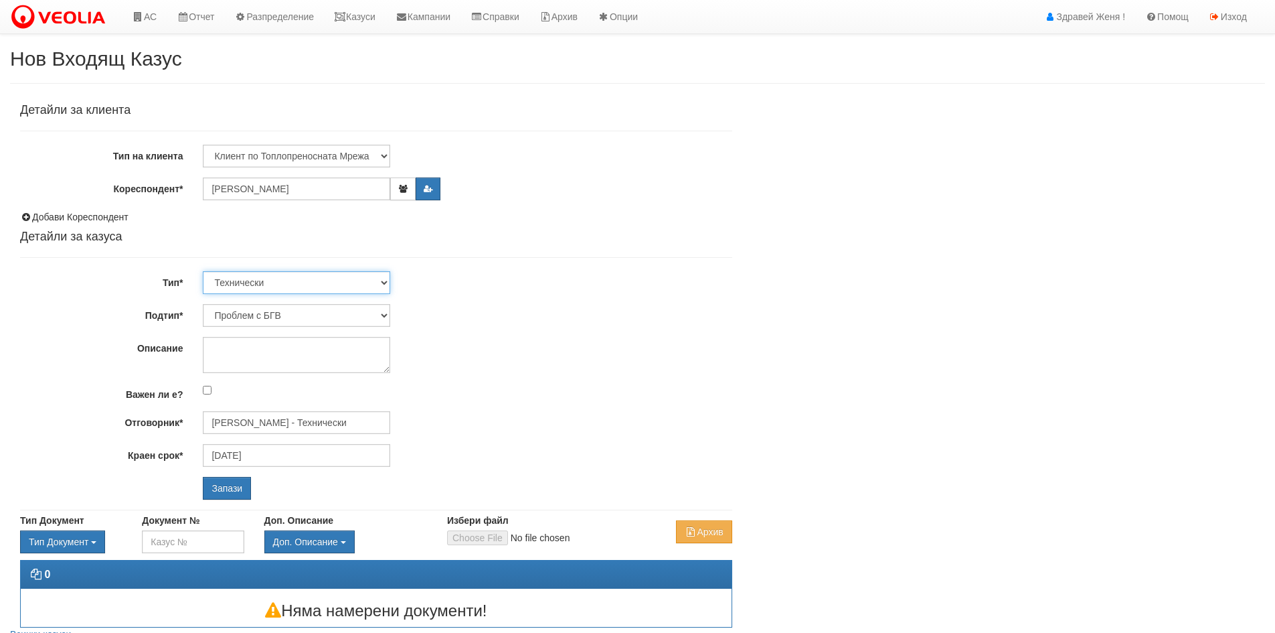
click at [384, 284] on select "Технически ФТС Търговски Административен Производствен Експлоатационен Финансов…" at bounding box center [296, 282] width 187 height 23
select select "1"
click at [203, 271] on select "Технически ФТС Търговски Административен Производствен Експлоатационен Финансов…" at bounding box center [296, 282] width 187 height 23
type input "[DATE]"
type input "[PERSON_NAME] и Развитие"
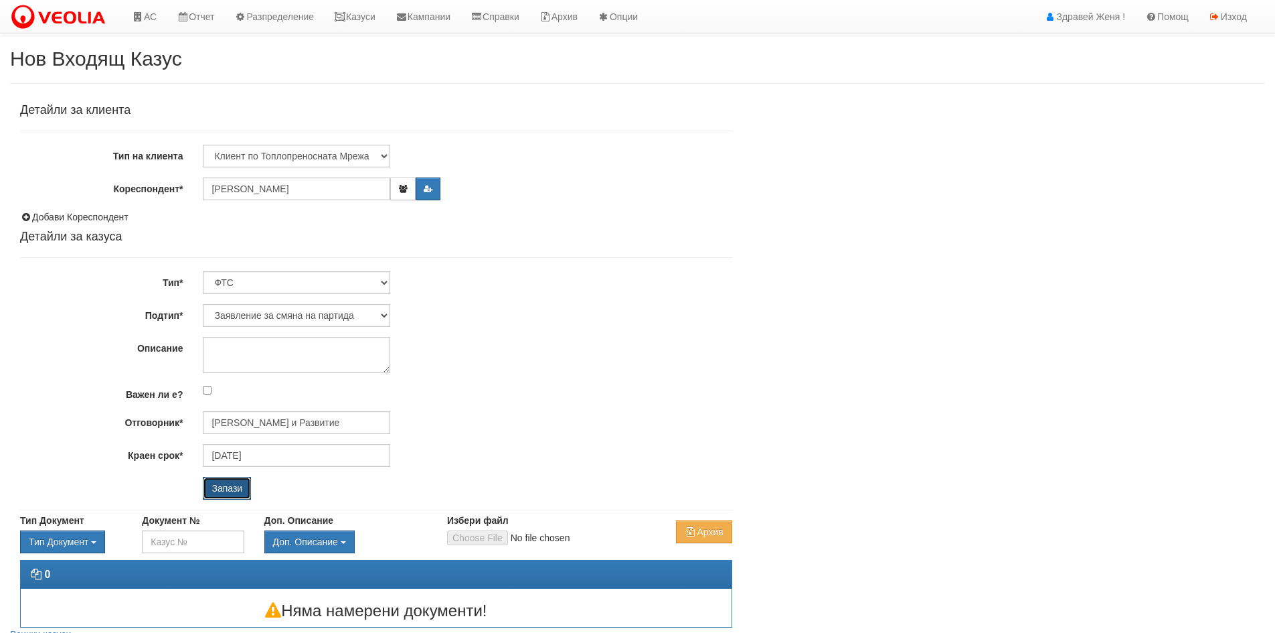
click at [234, 491] on input "Запази" at bounding box center [227, 488] width 48 height 23
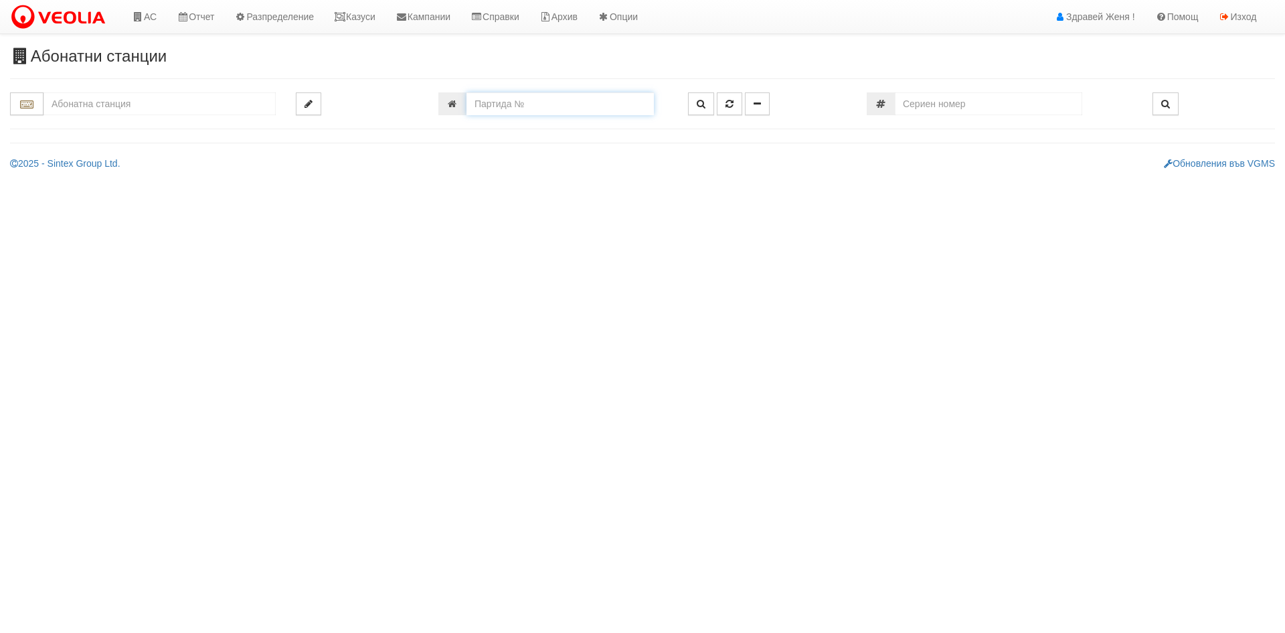
click at [504, 106] on input "number" at bounding box center [560, 103] width 187 height 23
type input "20357"
click at [705, 106] on icon "button" at bounding box center [701, 103] width 9 height 9
type input "225/1 - "[PERSON_NAME] [GEOGRAPHIC_DATA] " ЕАД"
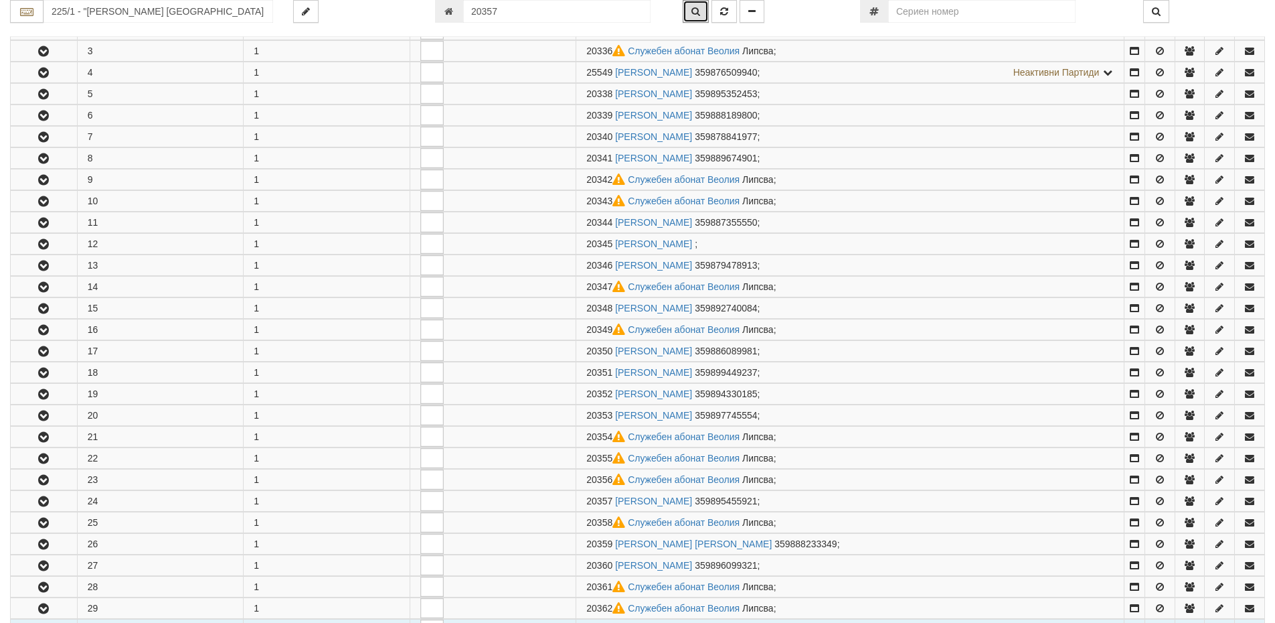
scroll to position [757, 0]
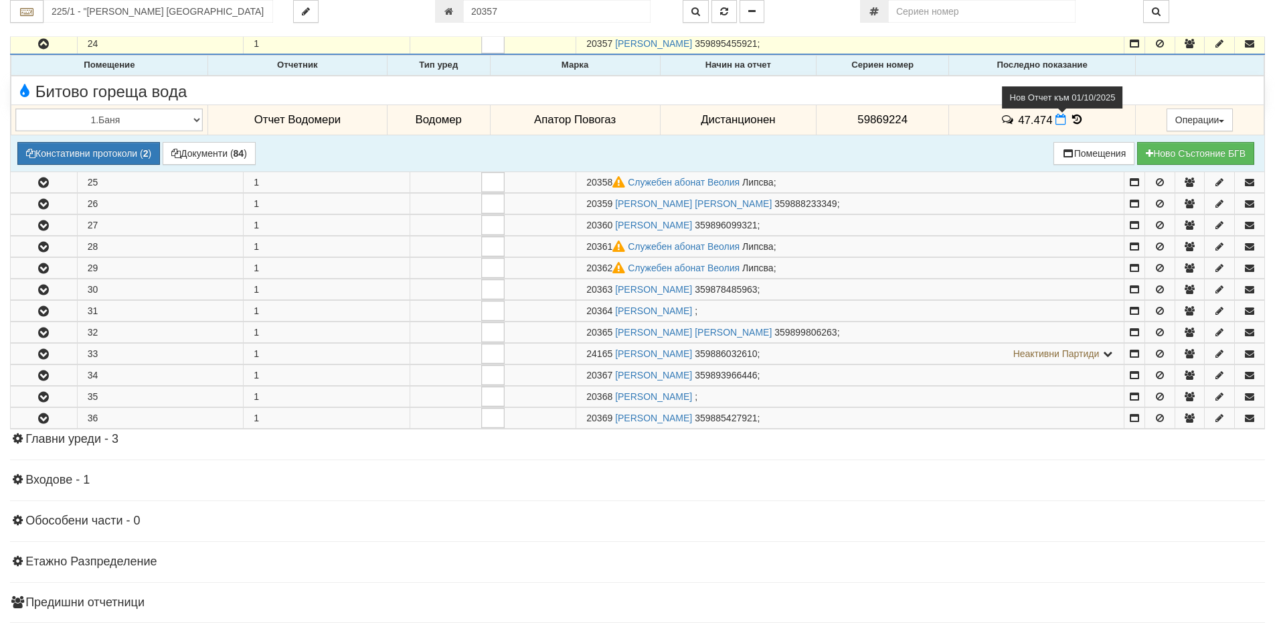
click at [1059, 122] on icon at bounding box center [1061, 119] width 11 height 11
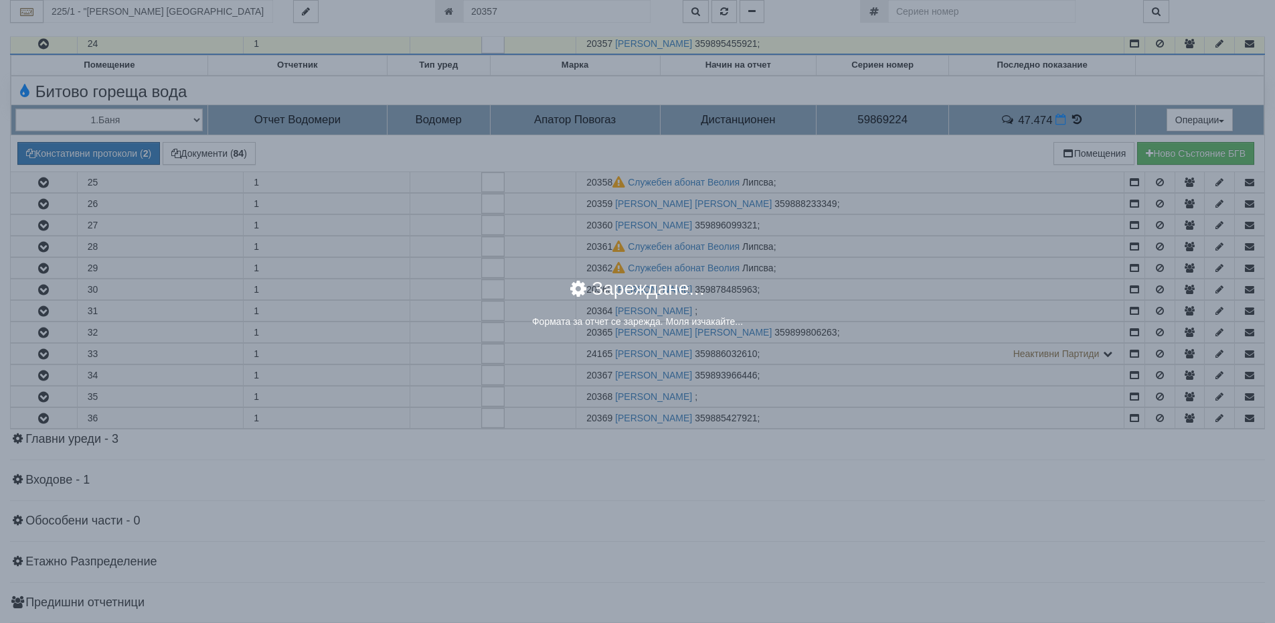
select select "8ac75930-9bfd-e511-80be-8d5a1dced85a"
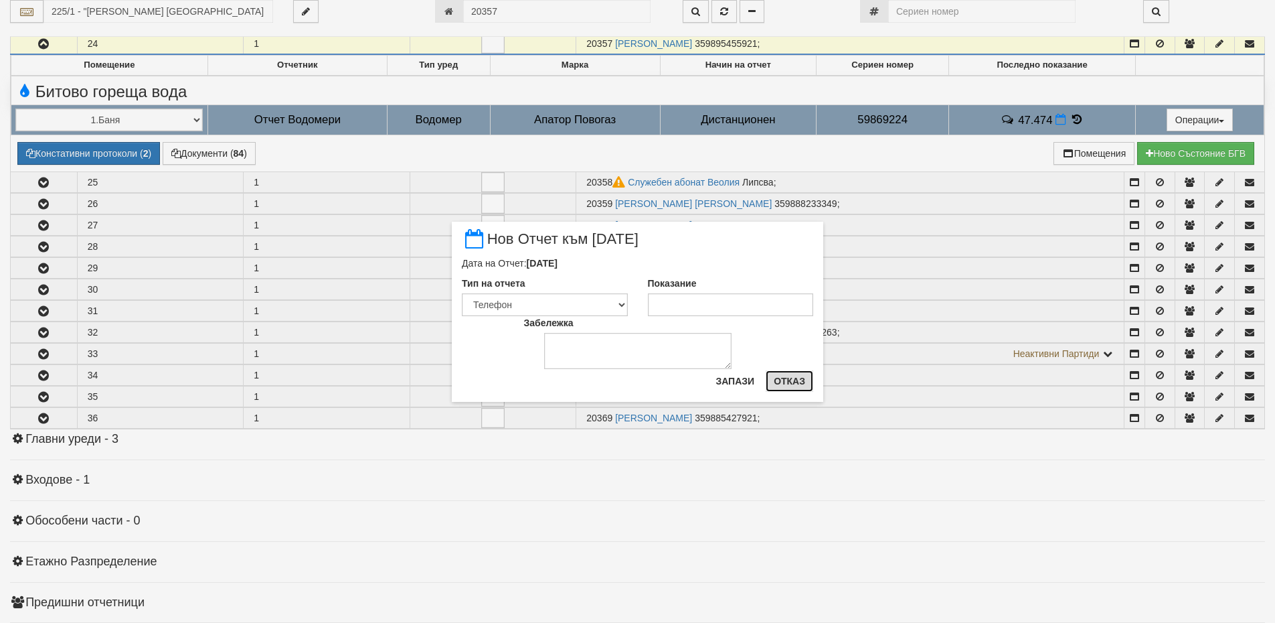
click at [787, 386] on button "Отказ" at bounding box center [790, 380] width 48 height 21
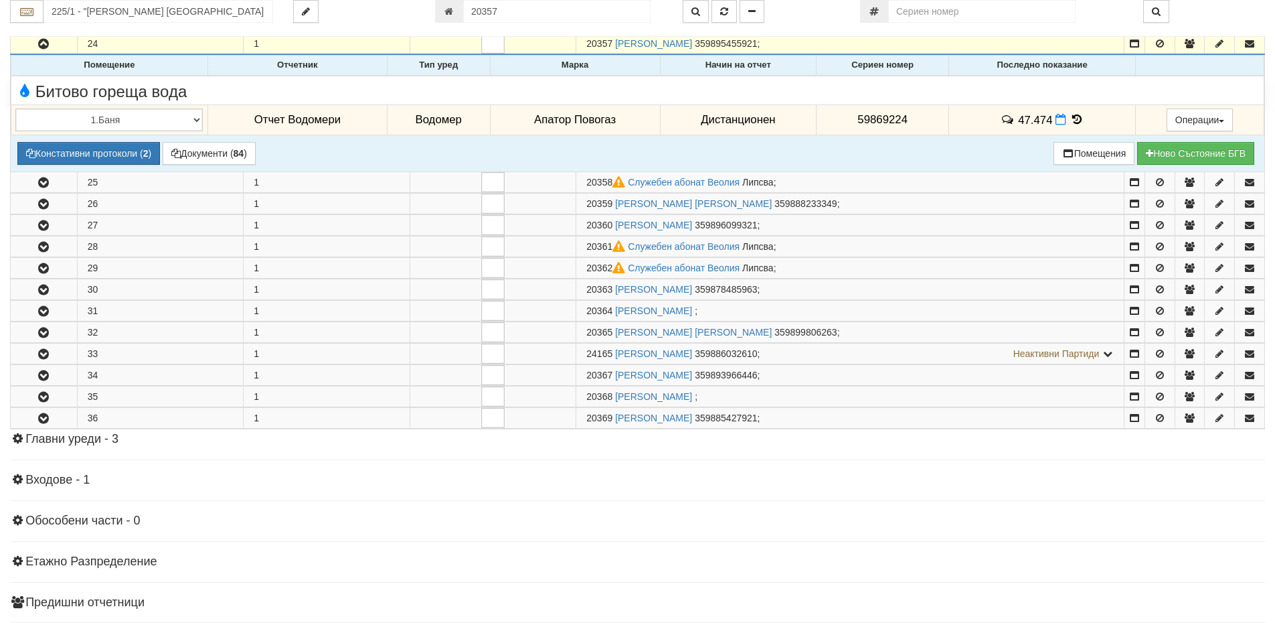
click at [1070, 118] on icon at bounding box center [1077, 119] width 15 height 11
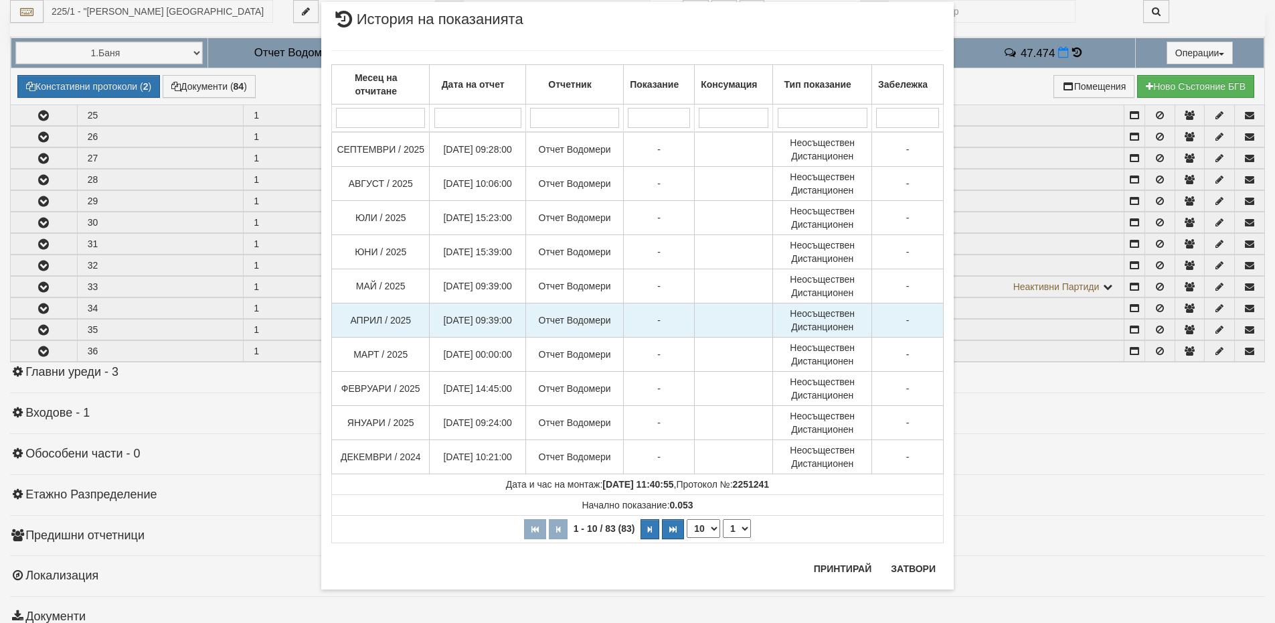
scroll to position [0, 0]
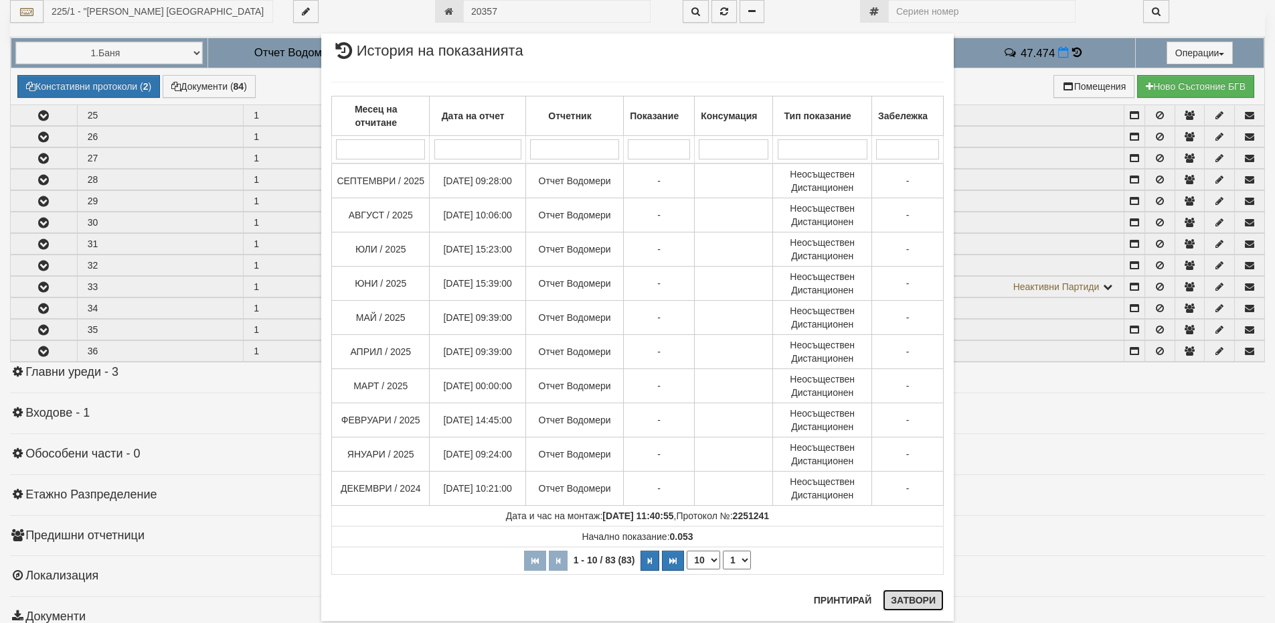
click at [916, 603] on button "Затвори" at bounding box center [913, 599] width 61 height 21
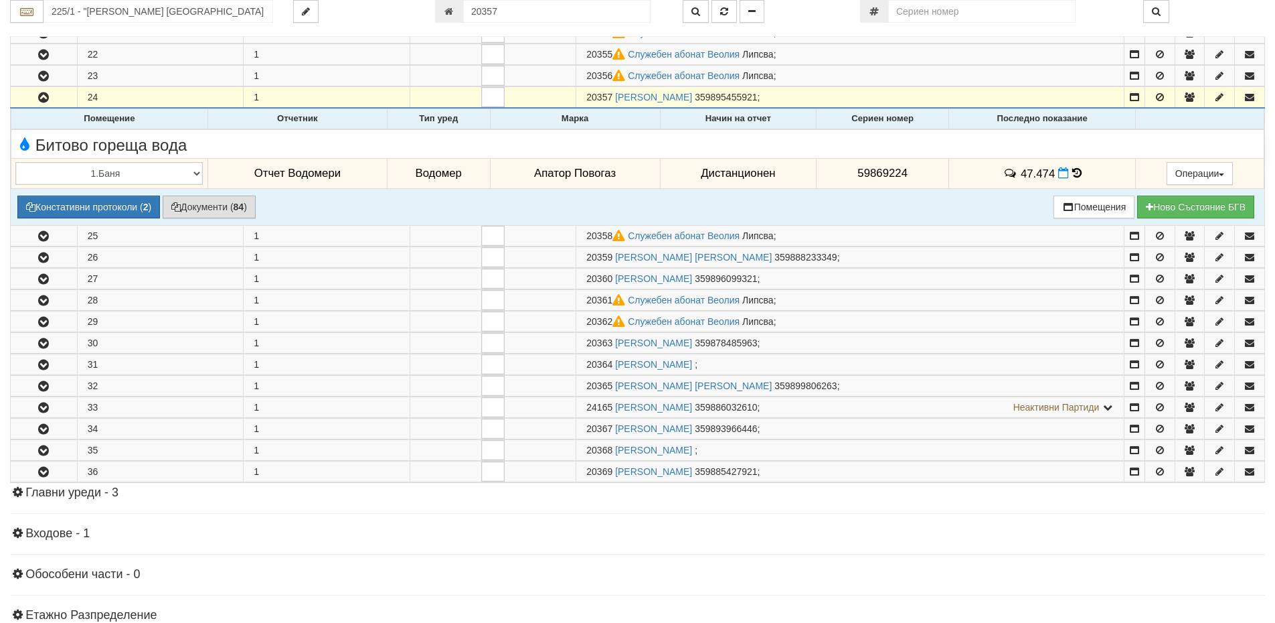
scroll to position [690, 0]
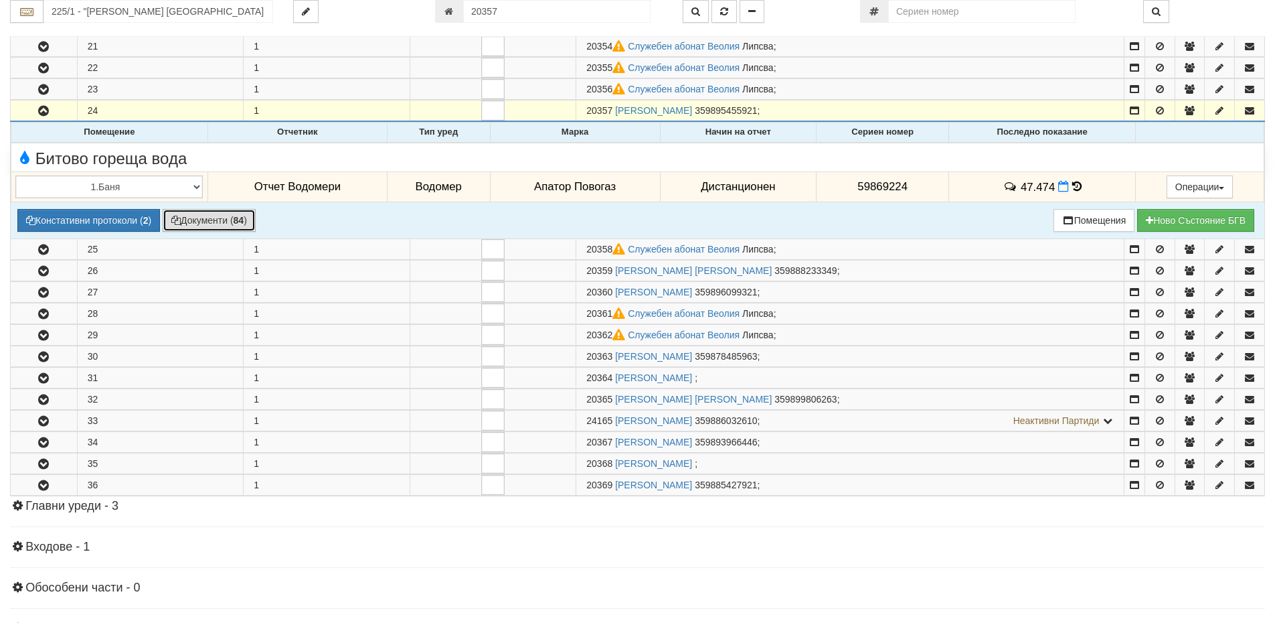
click at [215, 222] on button "Документи ( 84 )" at bounding box center [209, 220] width 93 height 23
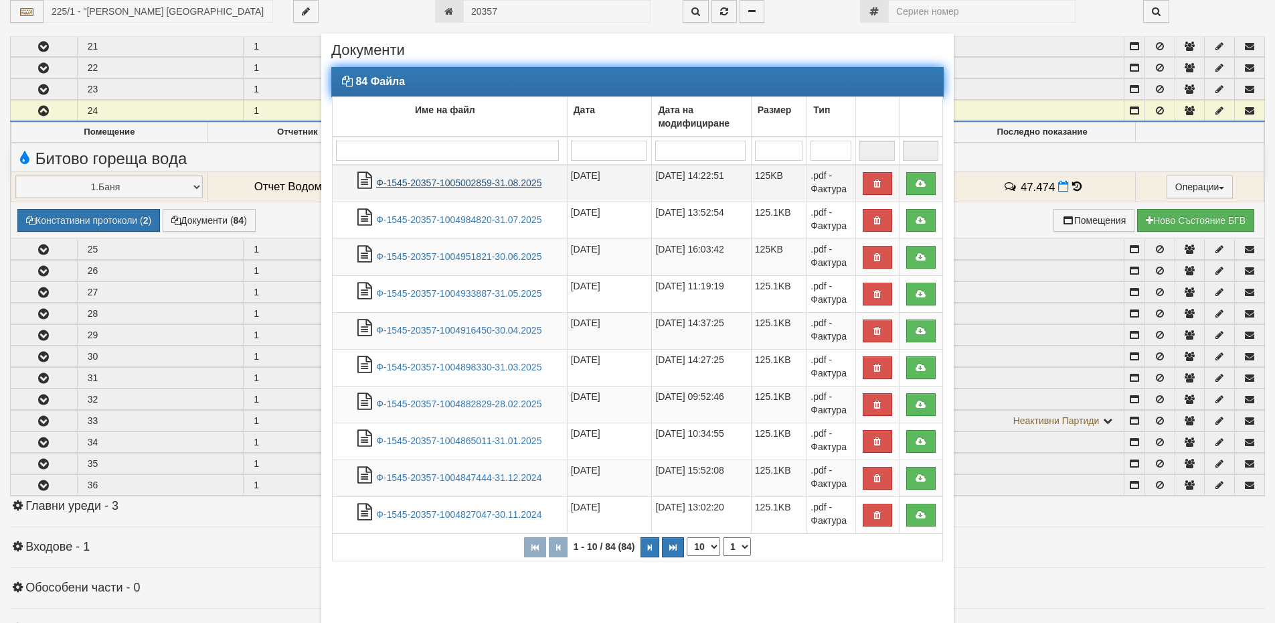
click at [490, 180] on link "Ф-1545-20357-1005002859-31.08.2025" at bounding box center [458, 182] width 165 height 11
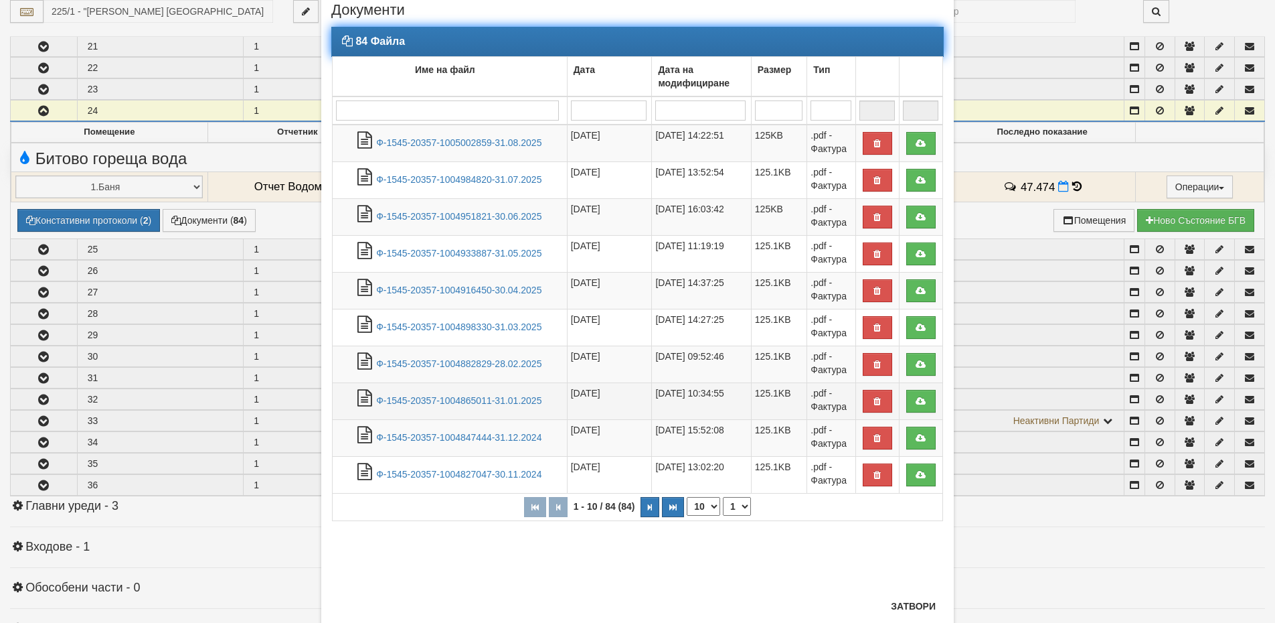
scroll to position [78, 0]
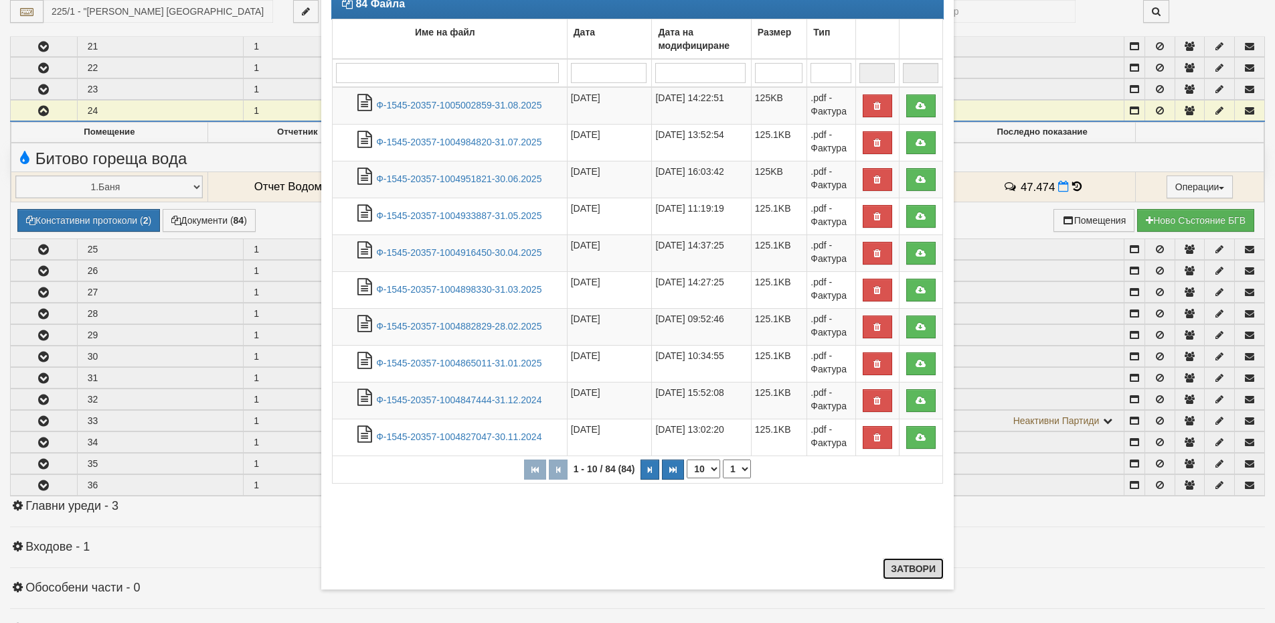
click at [913, 575] on button "Затвори" at bounding box center [913, 568] width 61 height 21
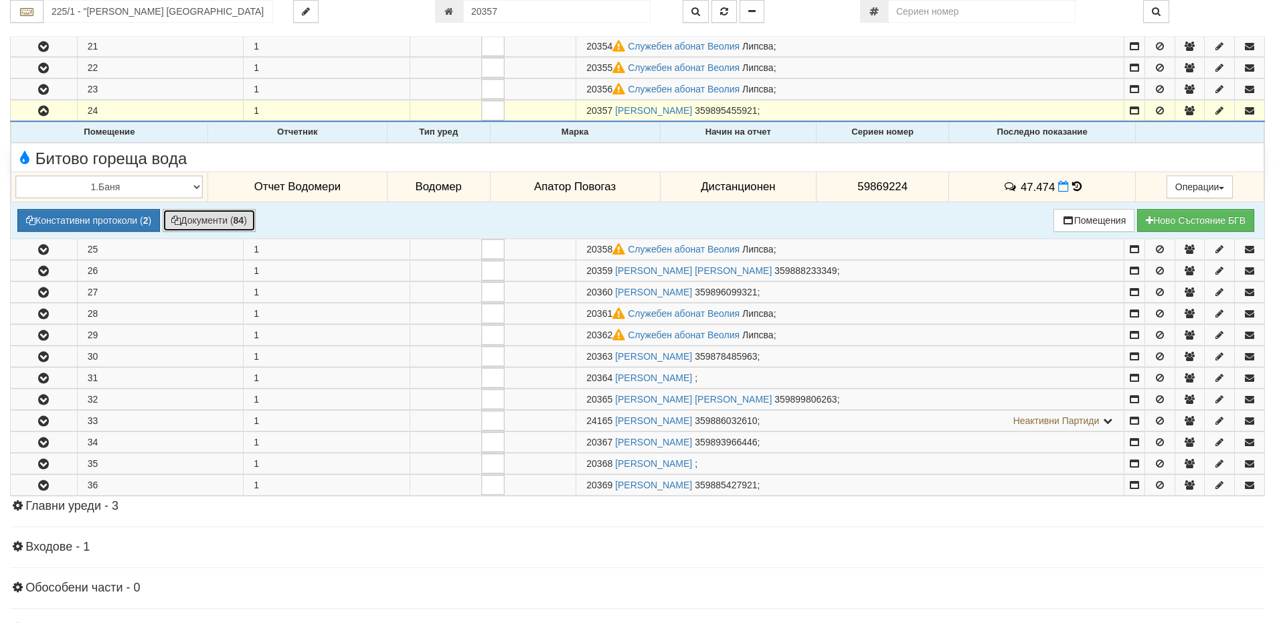
click at [205, 214] on button "Документи ( 84 )" at bounding box center [209, 220] width 93 height 23
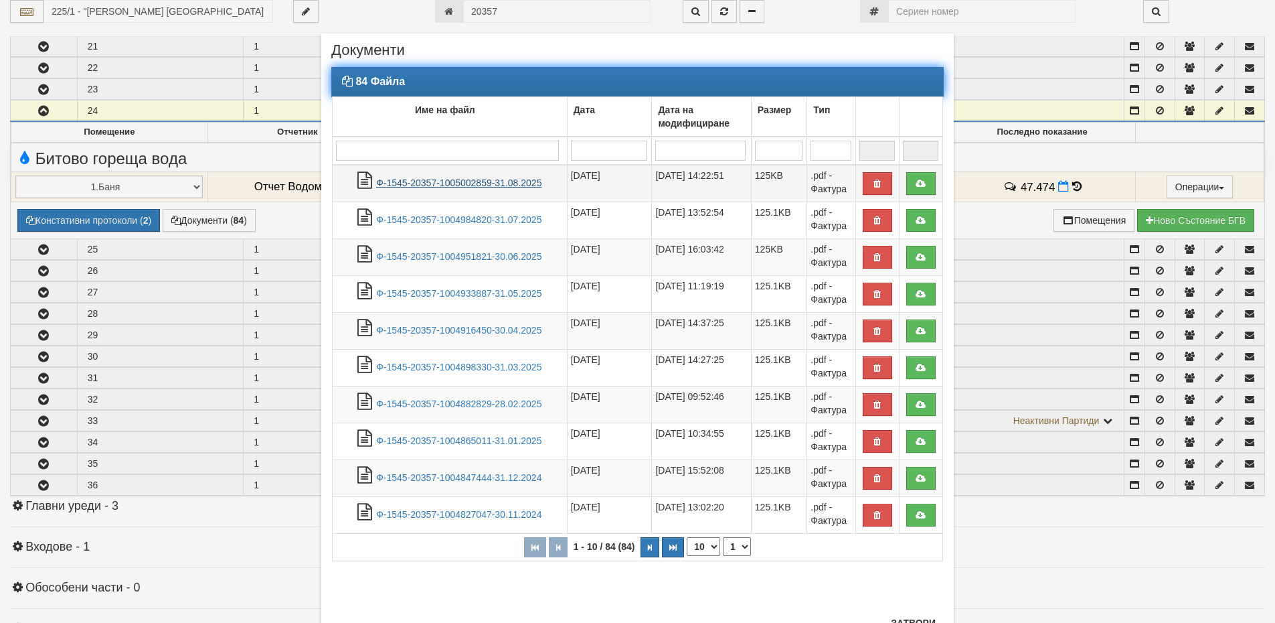
click at [463, 179] on link "Ф-1545-20357-1005002859-31.08.2025" at bounding box center [458, 182] width 165 height 11
click at [485, 259] on link "Ф-1545-20357-1004951821-30.06.2025" at bounding box center [458, 256] width 165 height 11
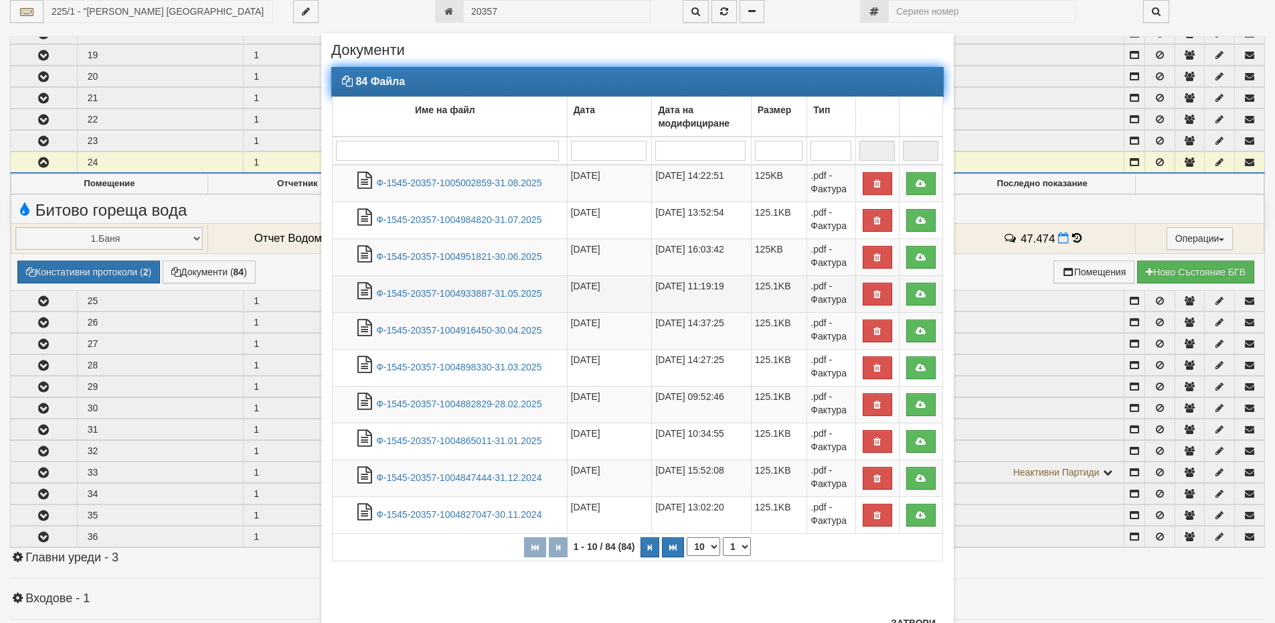
scroll to position [623, 0]
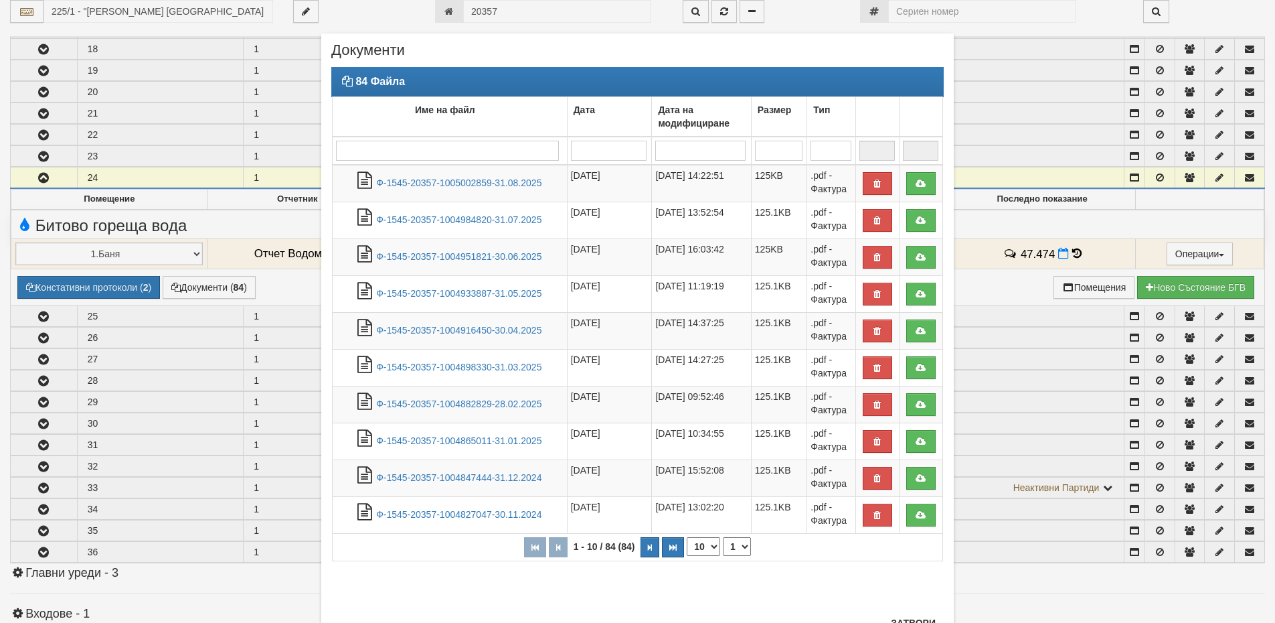
click at [965, 218] on div "× Документи 84 Файла Име на файл Дата Дата на модифициране Размер Тип 1 - 10 / …" at bounding box center [637, 338] width 783 height 677
click at [902, 621] on button "Затвори" at bounding box center [913, 622] width 61 height 21
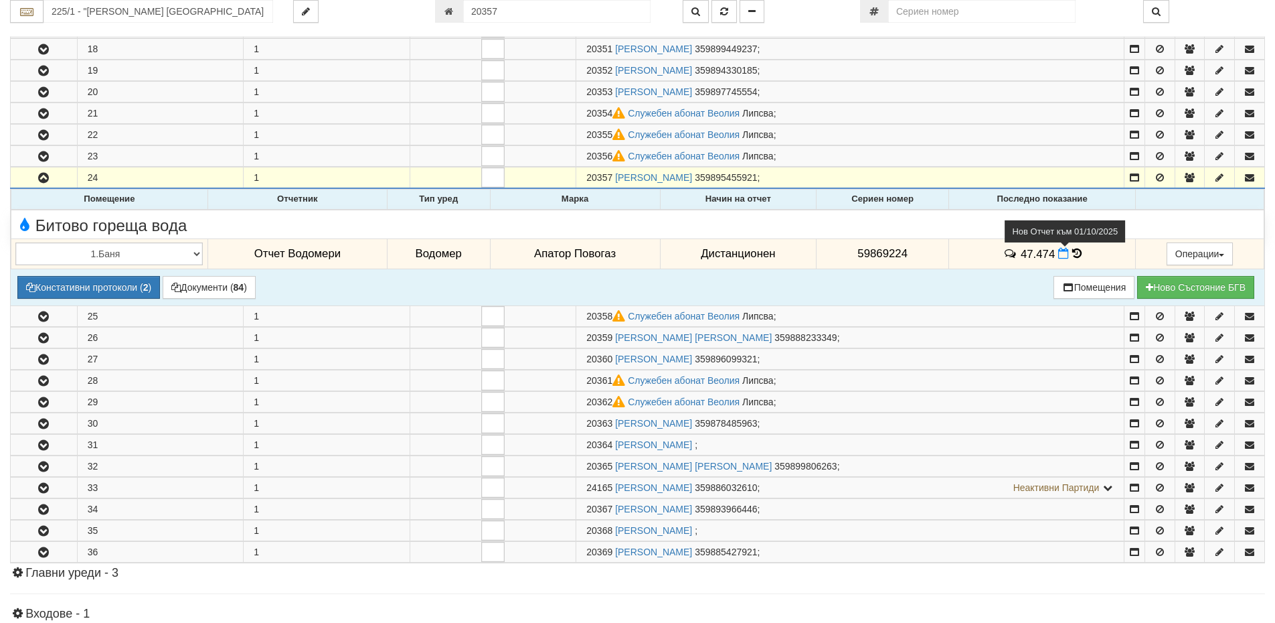
click at [1061, 257] on icon at bounding box center [1063, 253] width 11 height 11
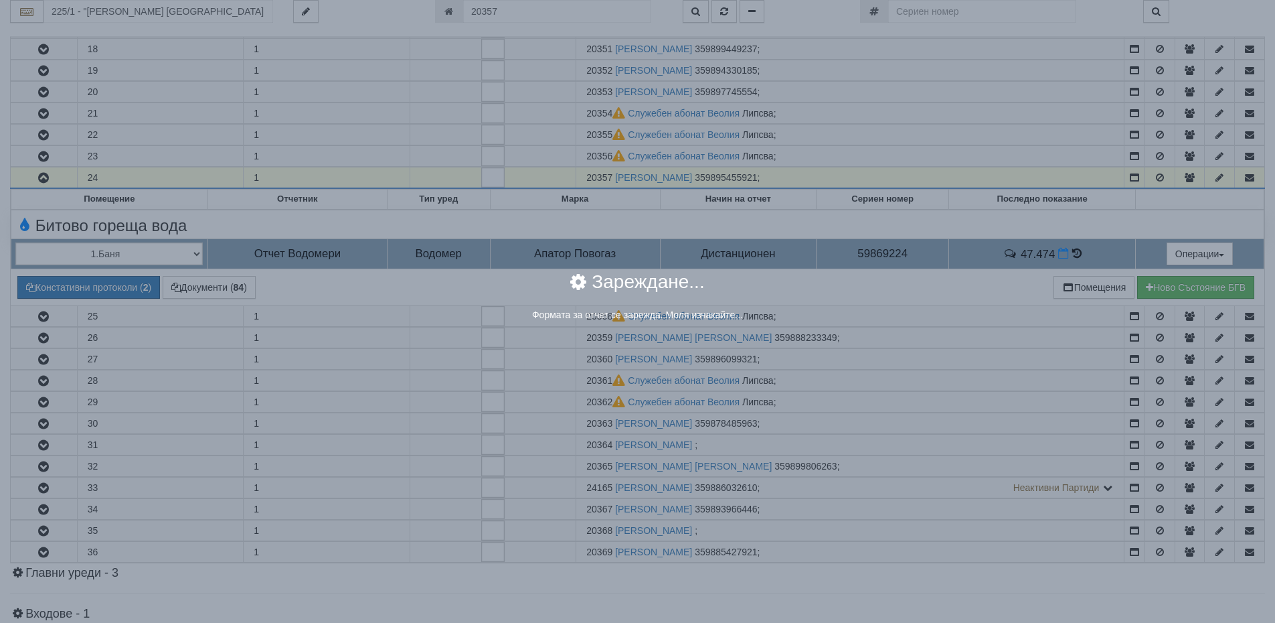
select select "8ac75930-9bfd-e511-80be-8d5a1dced85a"
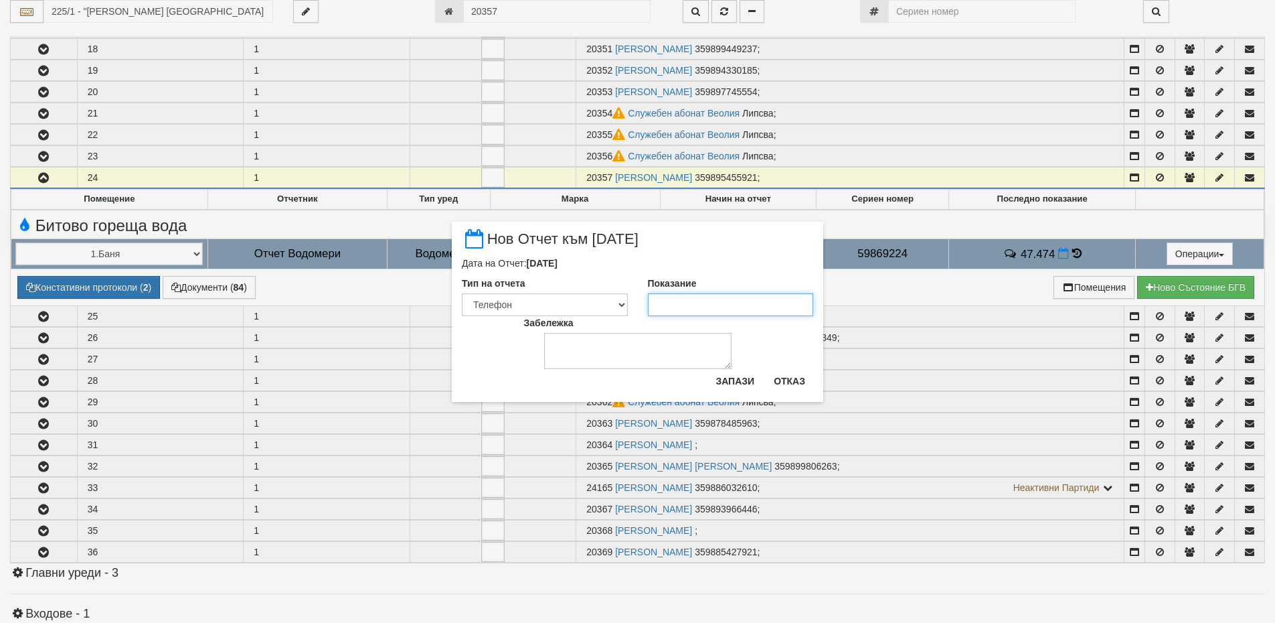
click at [678, 309] on input "Показание" at bounding box center [731, 304] width 166 height 23
click at [778, 377] on button "Отказ" at bounding box center [790, 380] width 48 height 21
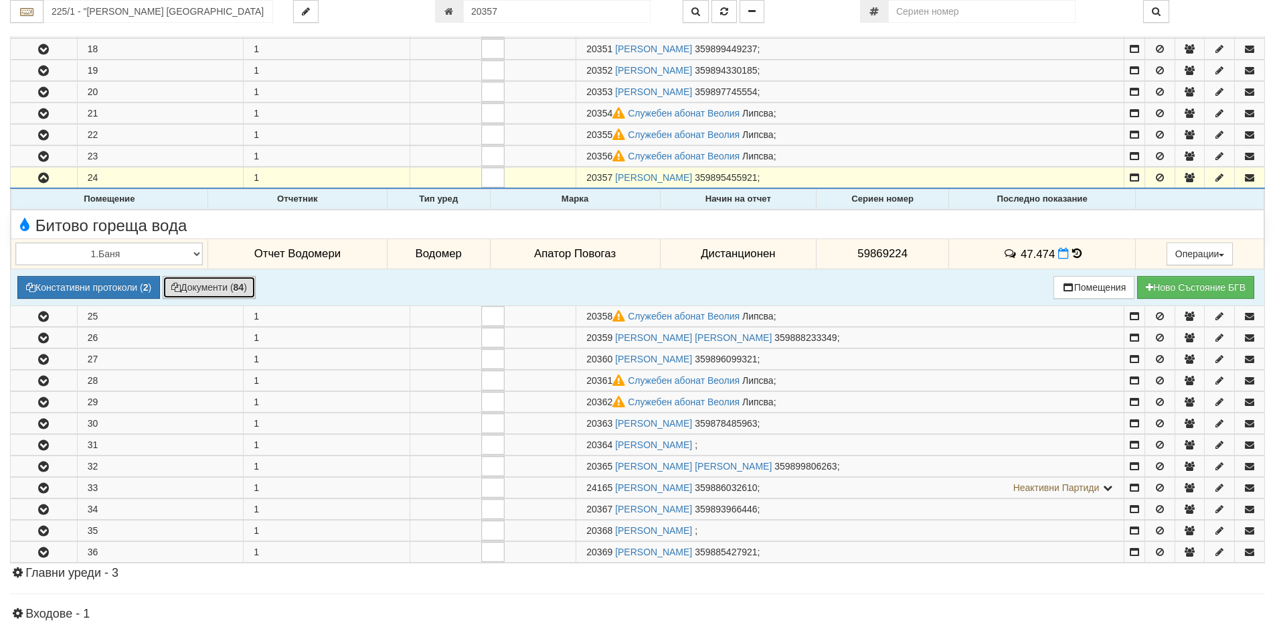
click at [198, 289] on button "Документи ( 84 )" at bounding box center [209, 287] width 93 height 23
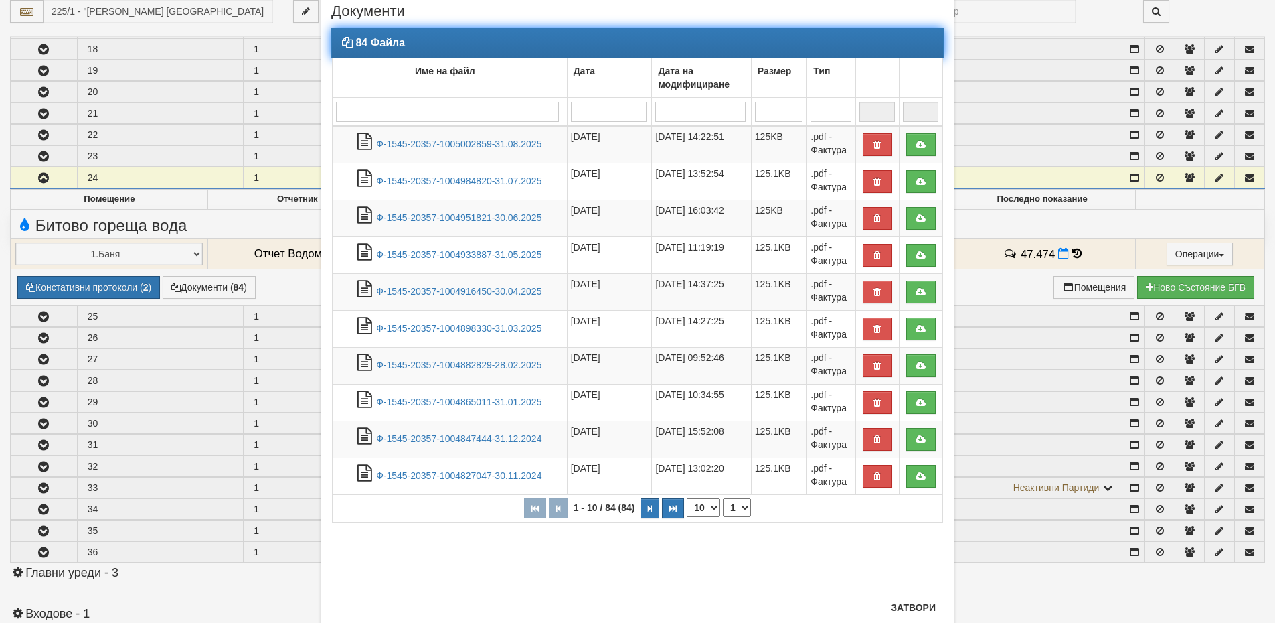
scroll to position [78, 0]
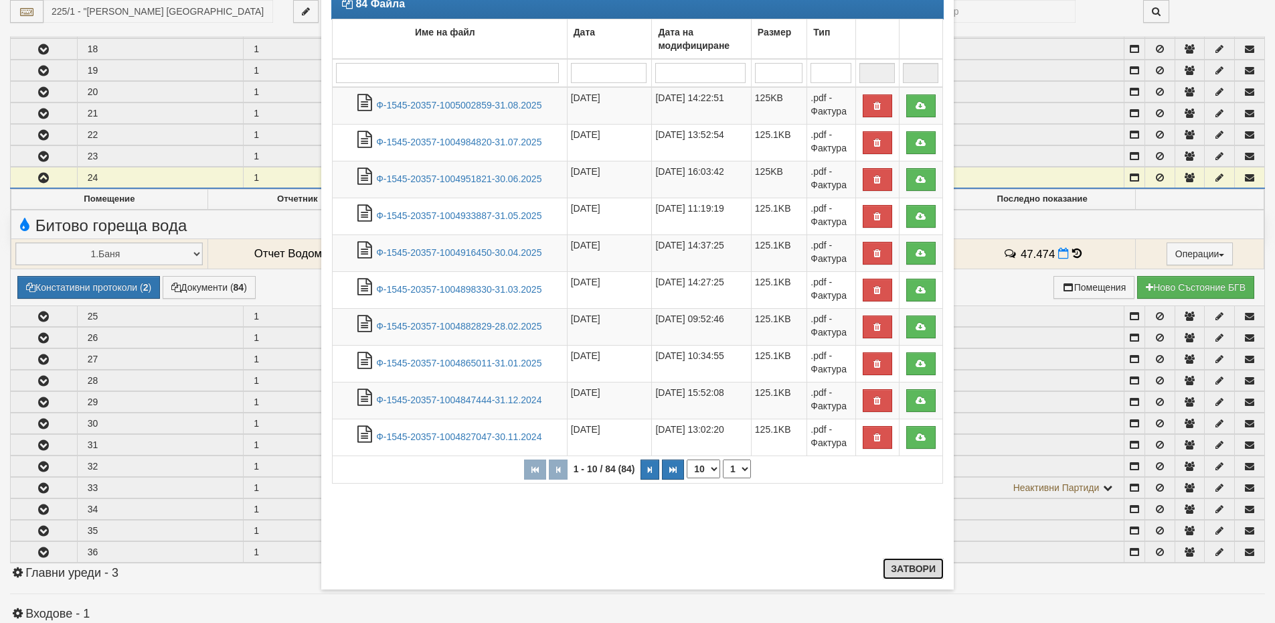
click at [928, 568] on button "Затвори" at bounding box center [913, 568] width 61 height 21
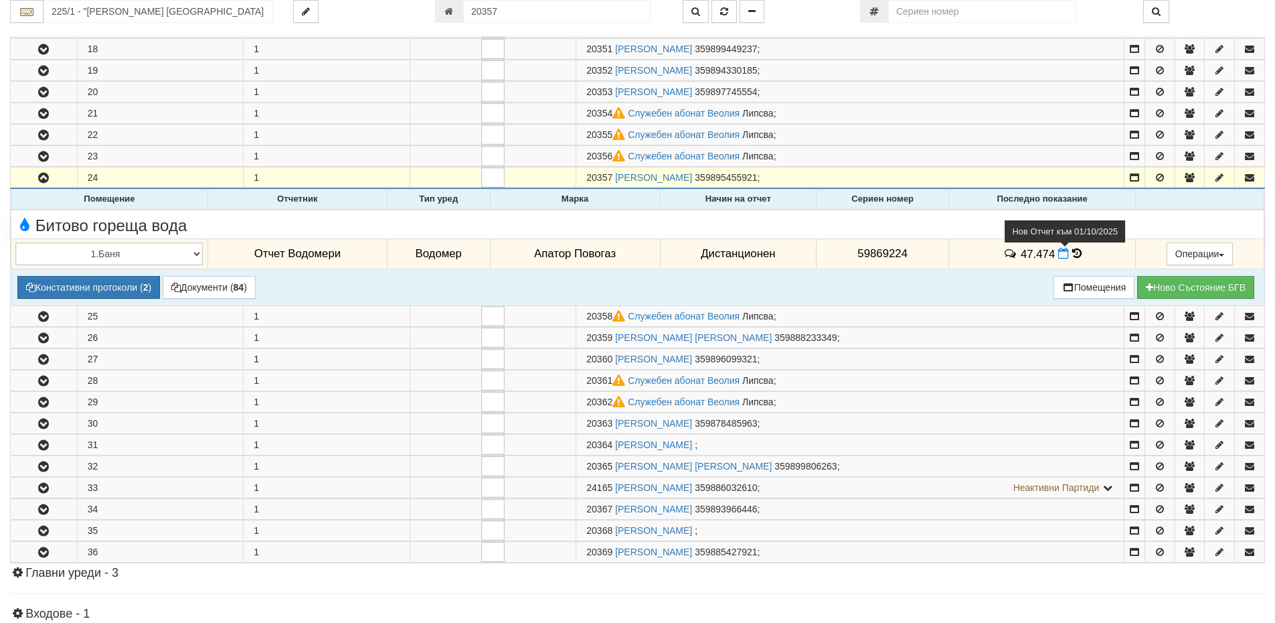
click at [1062, 257] on icon at bounding box center [1063, 253] width 11 height 11
select select "8ac75930-9bfd-e511-80be-8d5a1dced85a"
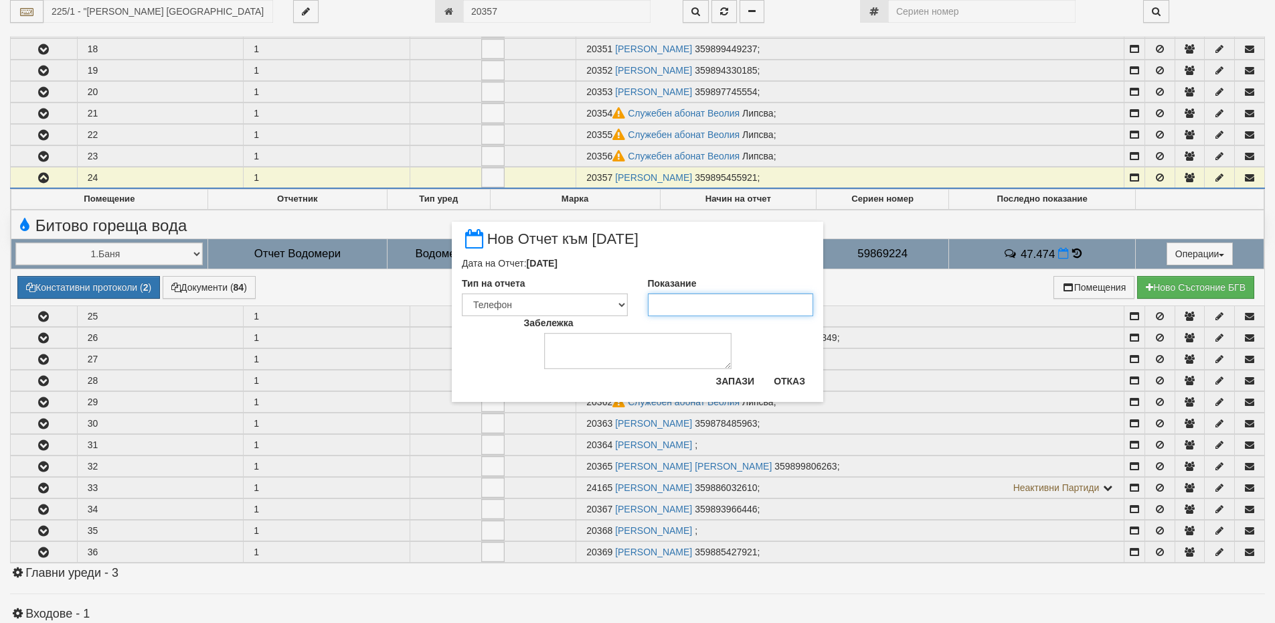
click at [697, 301] on input "Показание" at bounding box center [731, 304] width 166 height 23
click at [667, 302] on input "6004" at bounding box center [731, 304] width 166 height 23
type input "60.04"
click at [600, 354] on textarea "Забележка" at bounding box center [637, 351] width 187 height 36
type textarea "02,10,2025"
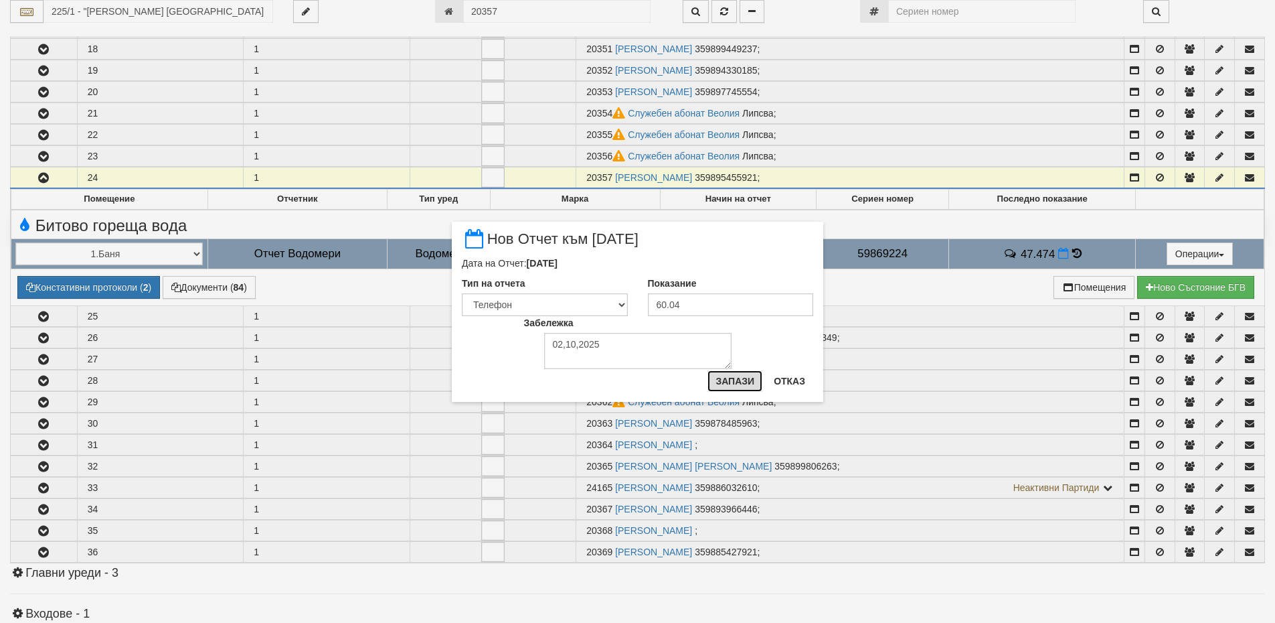
click at [725, 382] on button "Запази" at bounding box center [735, 380] width 55 height 21
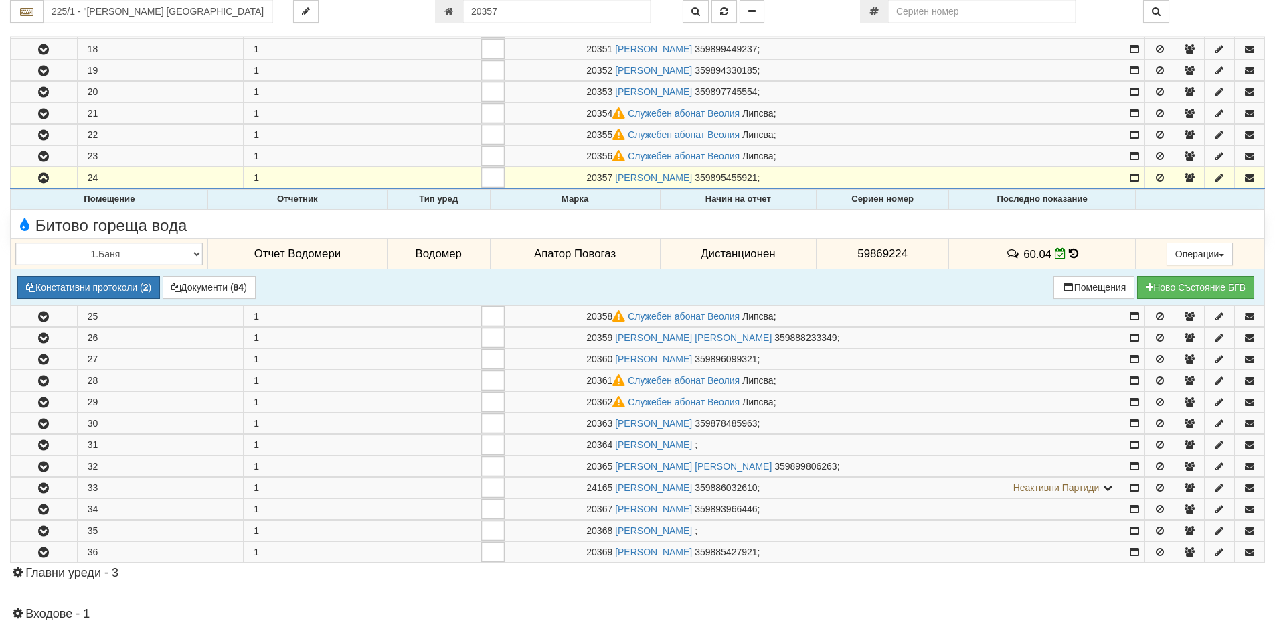
click at [1070, 254] on icon at bounding box center [1073, 253] width 9 height 11
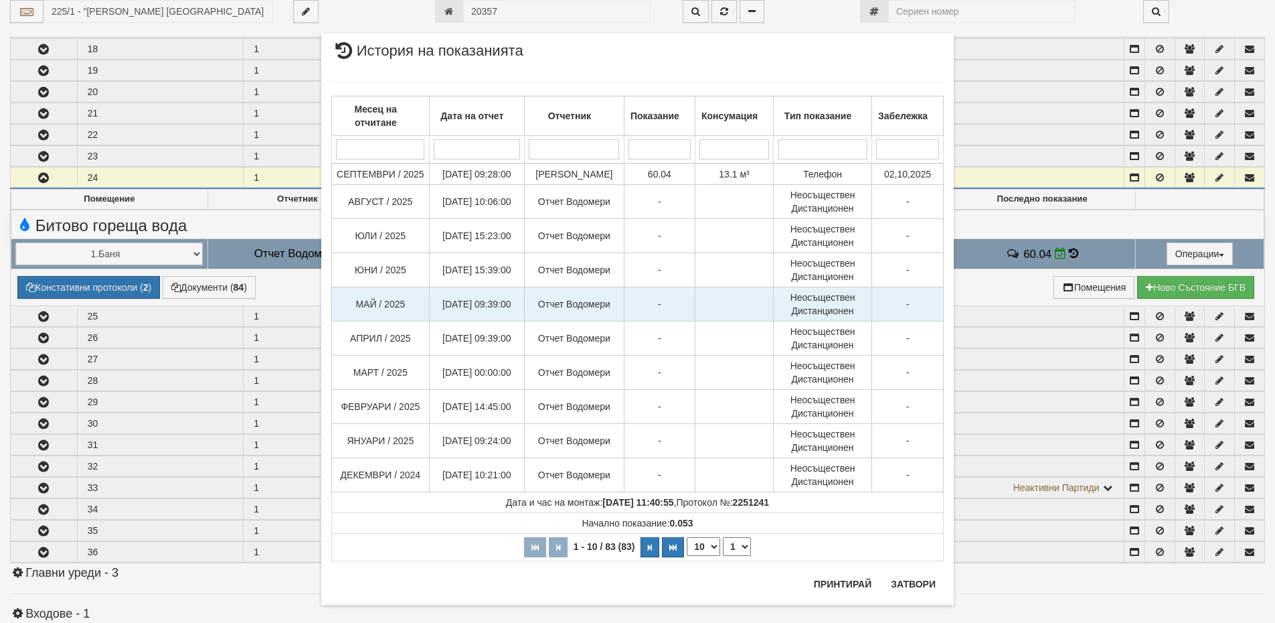
scroll to position [15, 0]
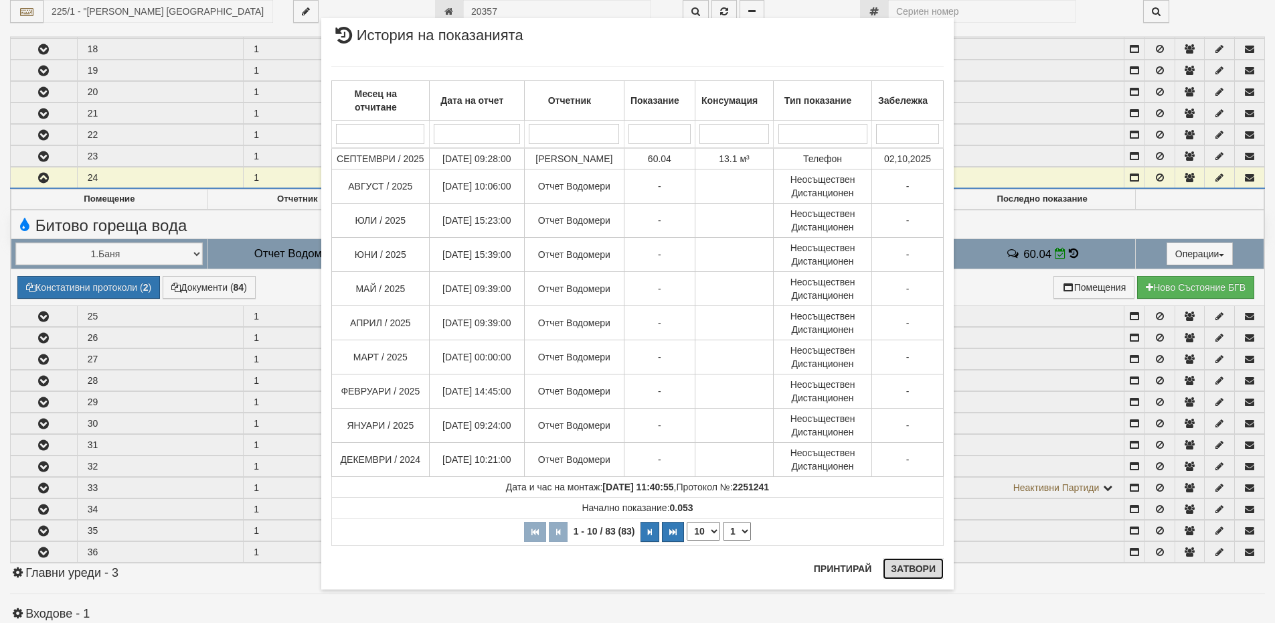
click at [914, 570] on button "Затвори" at bounding box center [913, 568] width 61 height 21
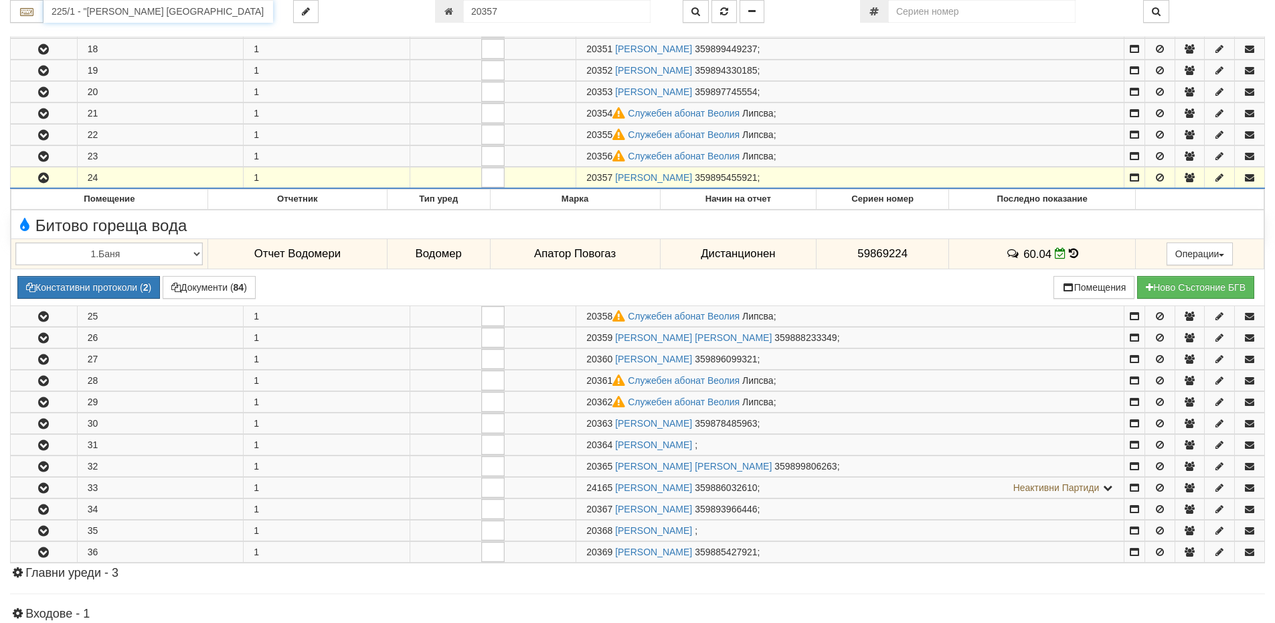
click at [80, 16] on input "225/1 - "ВЕОЛИЯ ЕНЕРДЖИ ВАРНА " ЕАД" at bounding box center [159, 11] width 230 height 23
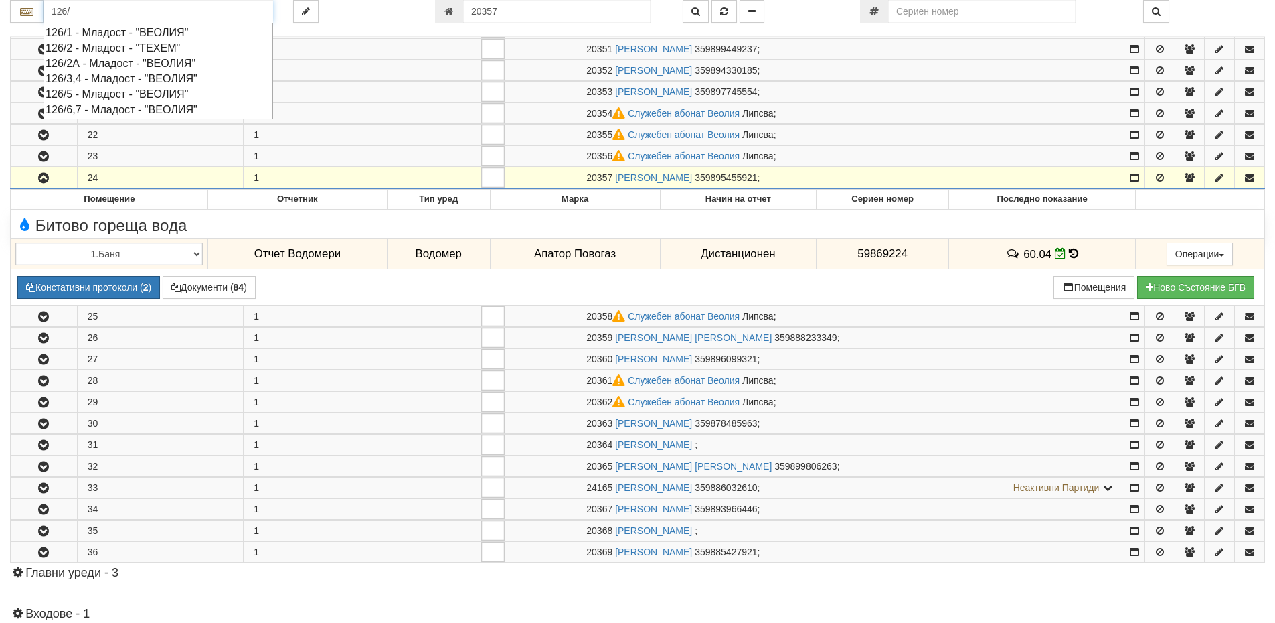
click at [111, 82] on div "126/3,4 - Младост - "ВЕОЛИЯ"" at bounding box center [159, 78] width 226 height 15
type input "126/3,4 - Младост - "ВЕОЛИЯ""
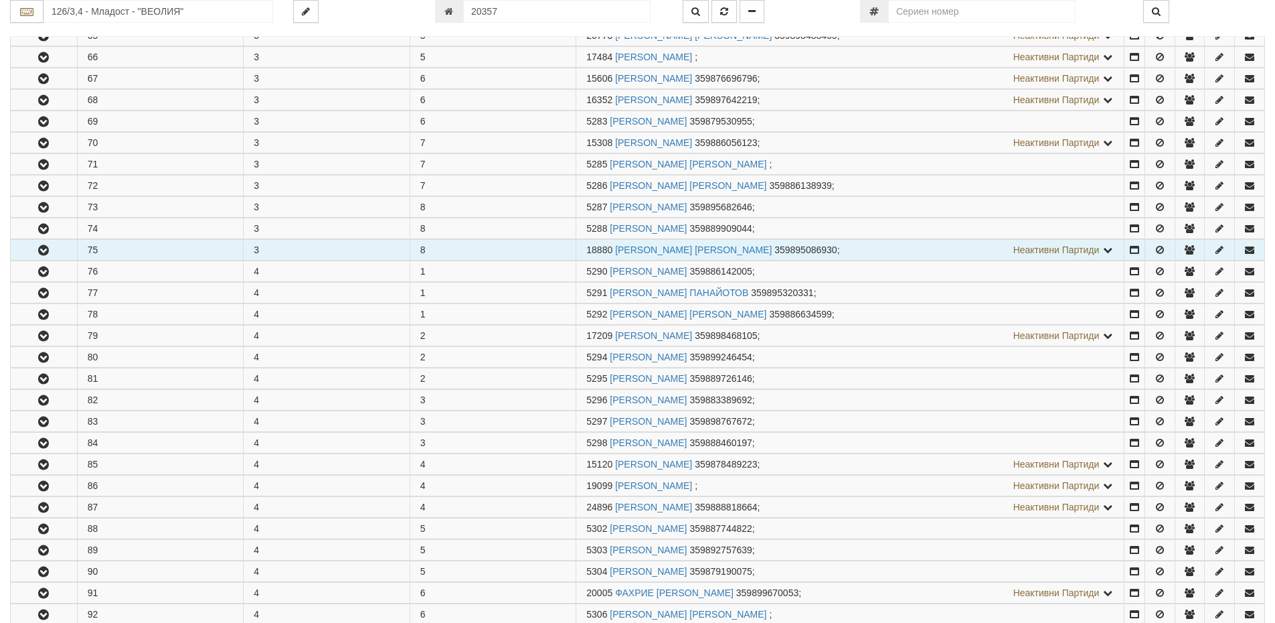
scroll to position [669, 0]
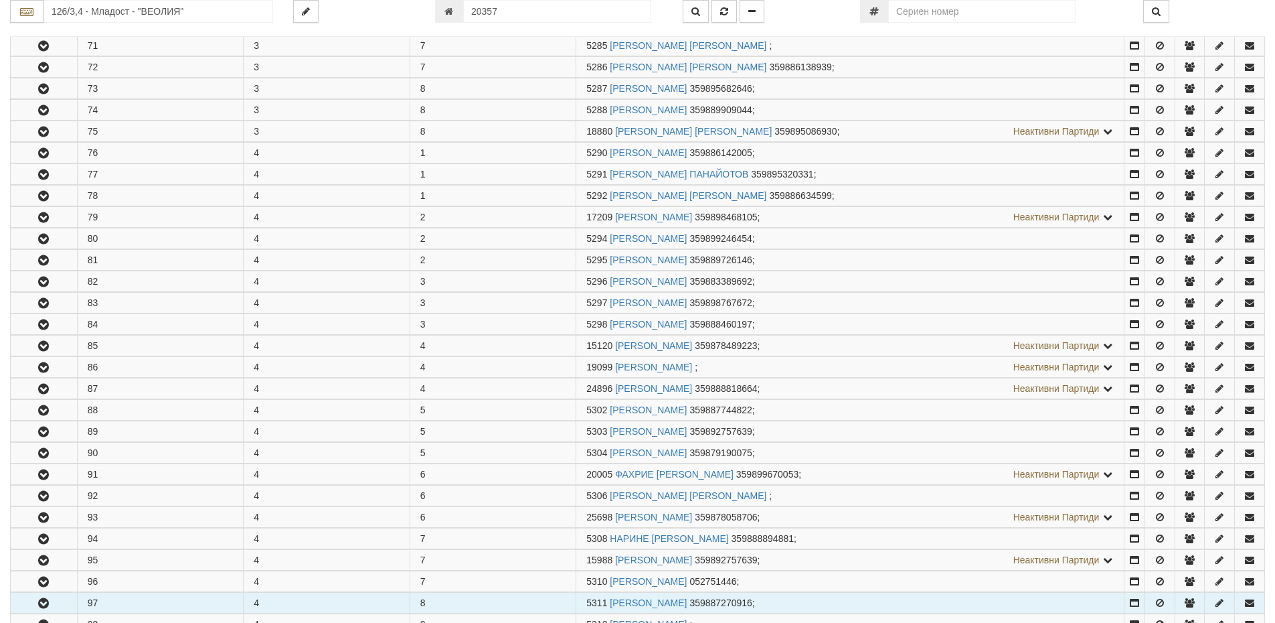
click at [38, 598] on icon "button" at bounding box center [43, 602] width 16 height 9
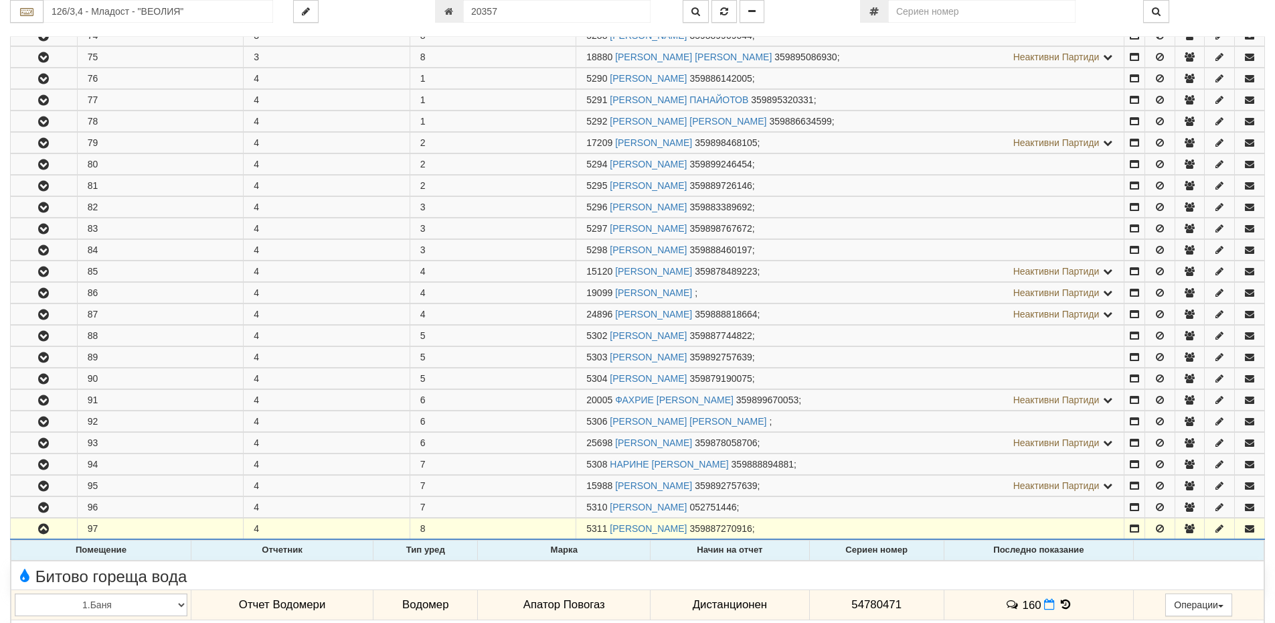
scroll to position [870, 0]
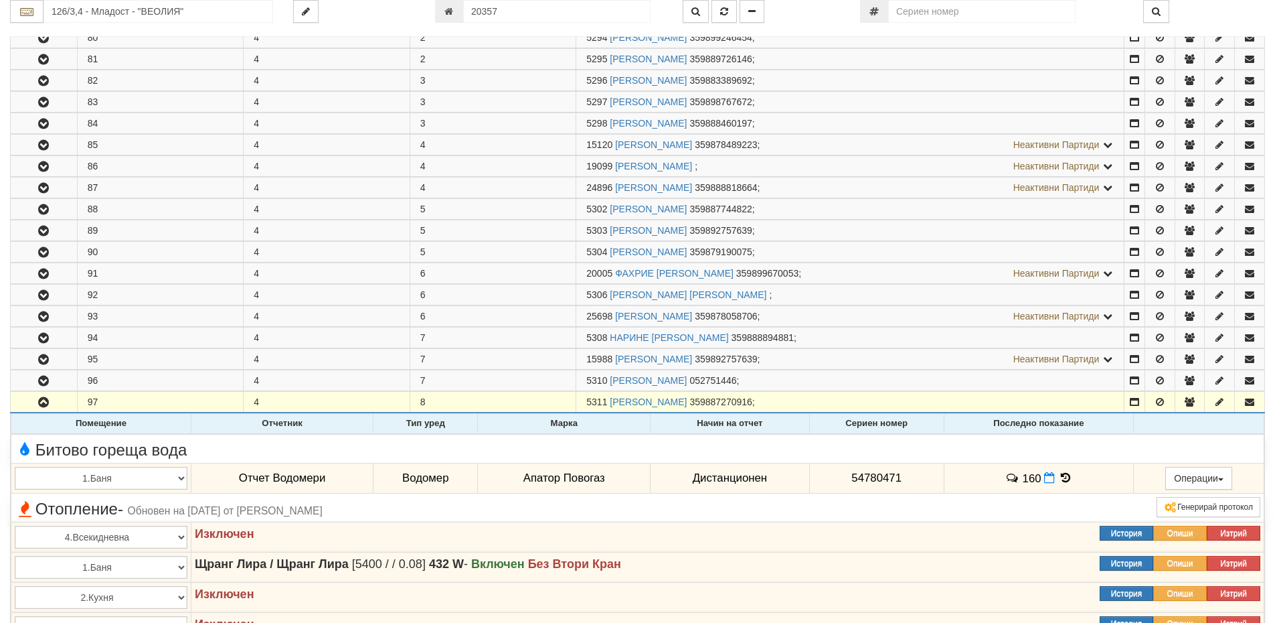
click at [1065, 479] on icon at bounding box center [1065, 477] width 15 height 11
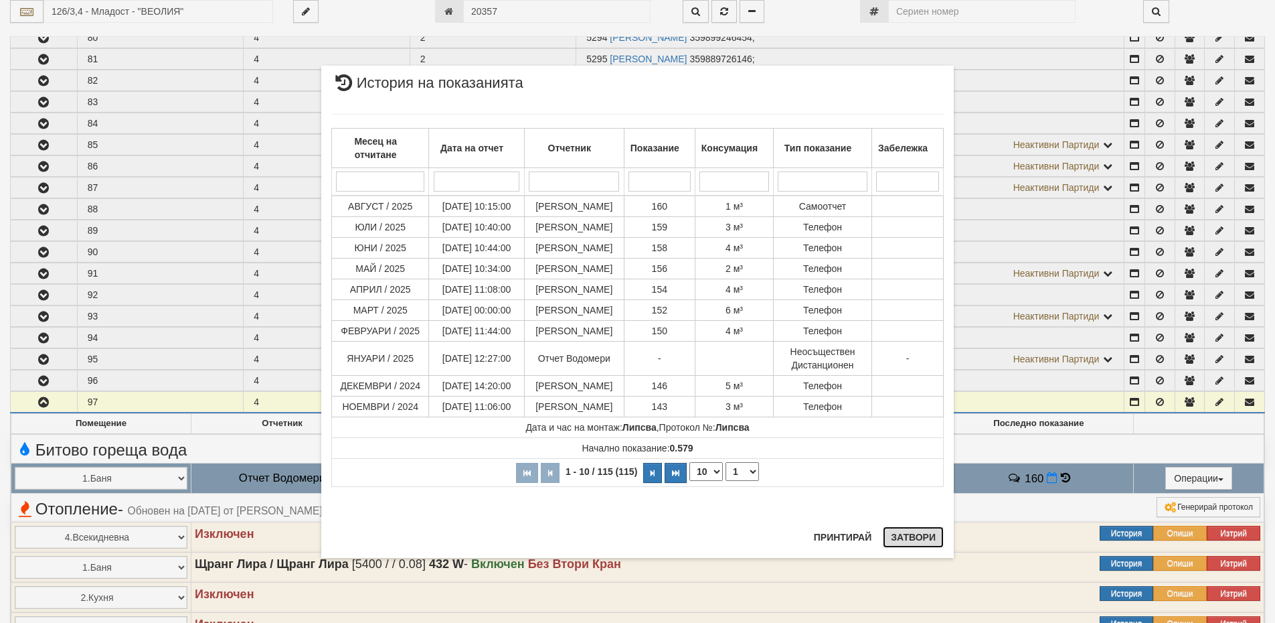
click at [905, 538] on button "Затвори" at bounding box center [913, 536] width 61 height 21
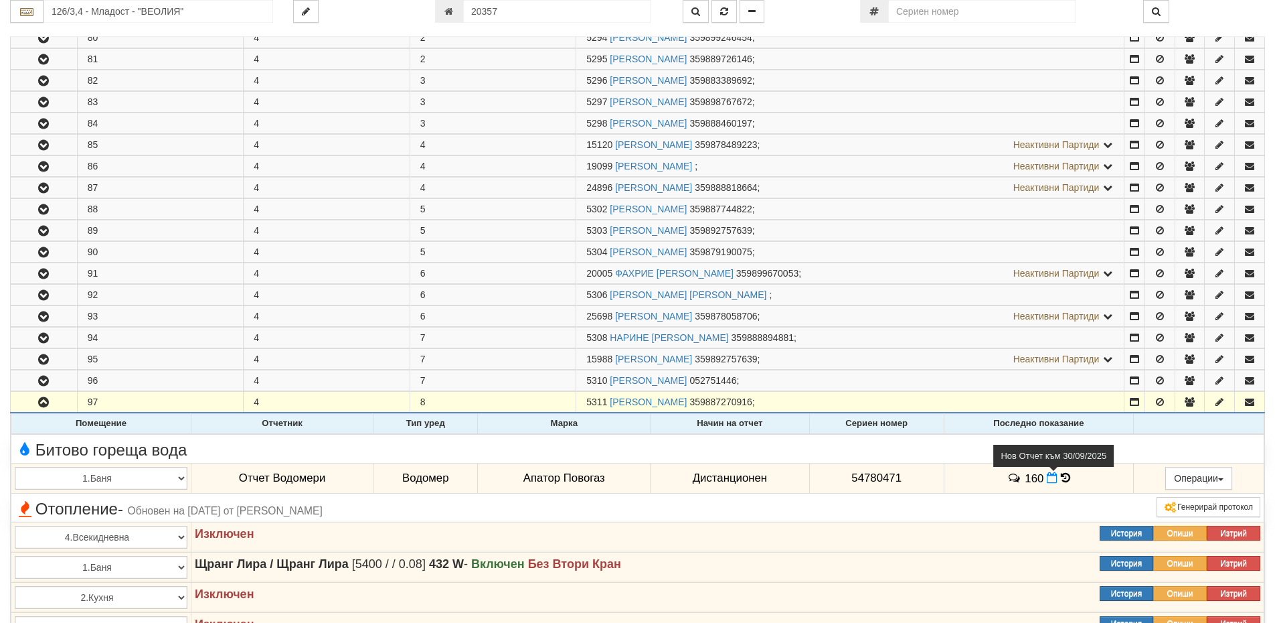
click at [1048, 477] on icon at bounding box center [1052, 477] width 11 height 11
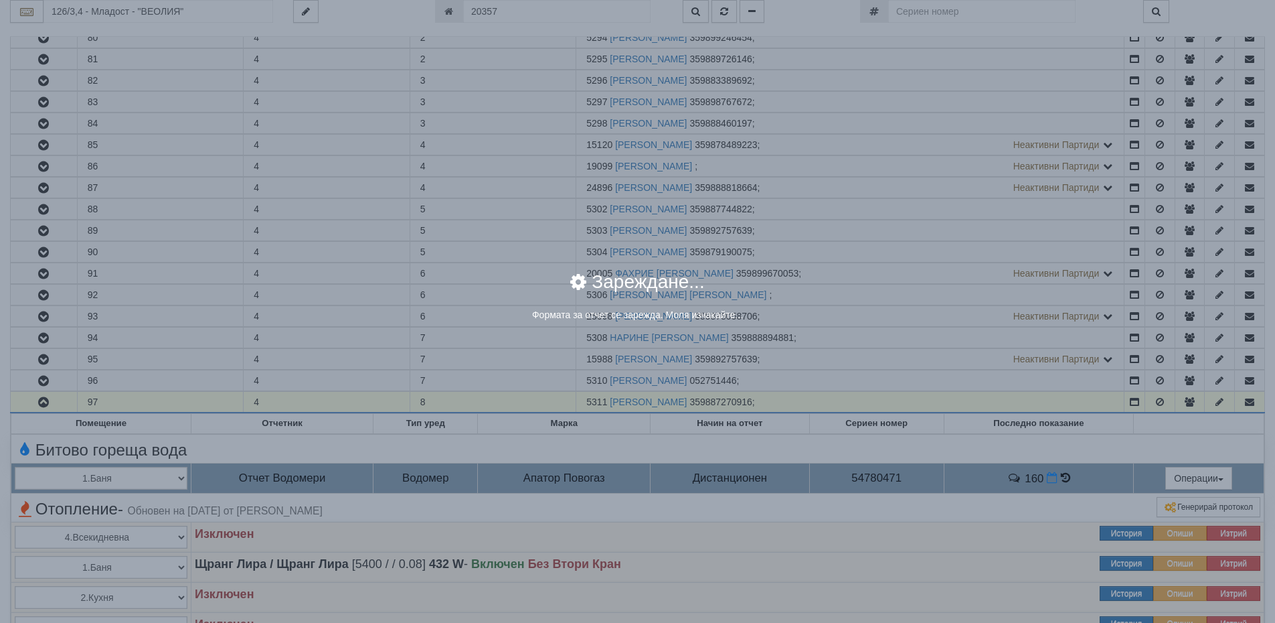
select select "8ac75930-9bfd-e511-80be-8d5a1dced85a"
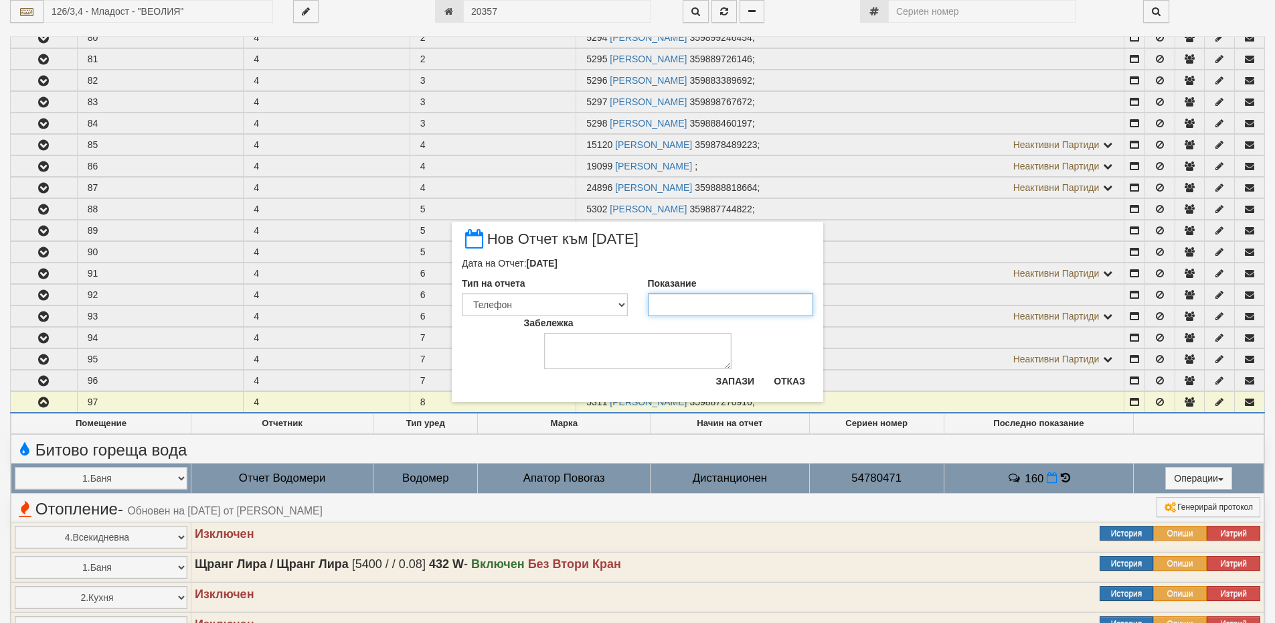
click at [658, 311] on input "Показание" at bounding box center [731, 304] width 166 height 23
type input "161"
click at [554, 344] on textarea "Забележка" at bounding box center [637, 351] width 187 height 36
type textarea "02.102025"
click at [731, 382] on button "Запази" at bounding box center [735, 380] width 55 height 21
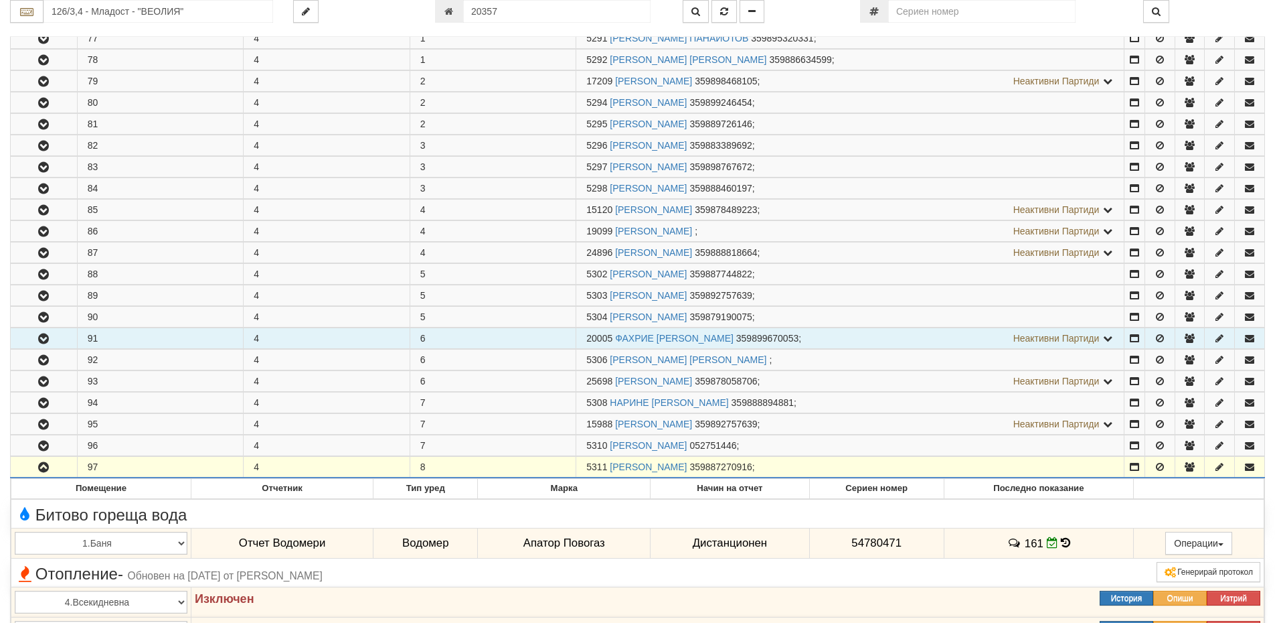
scroll to position [736, 0]
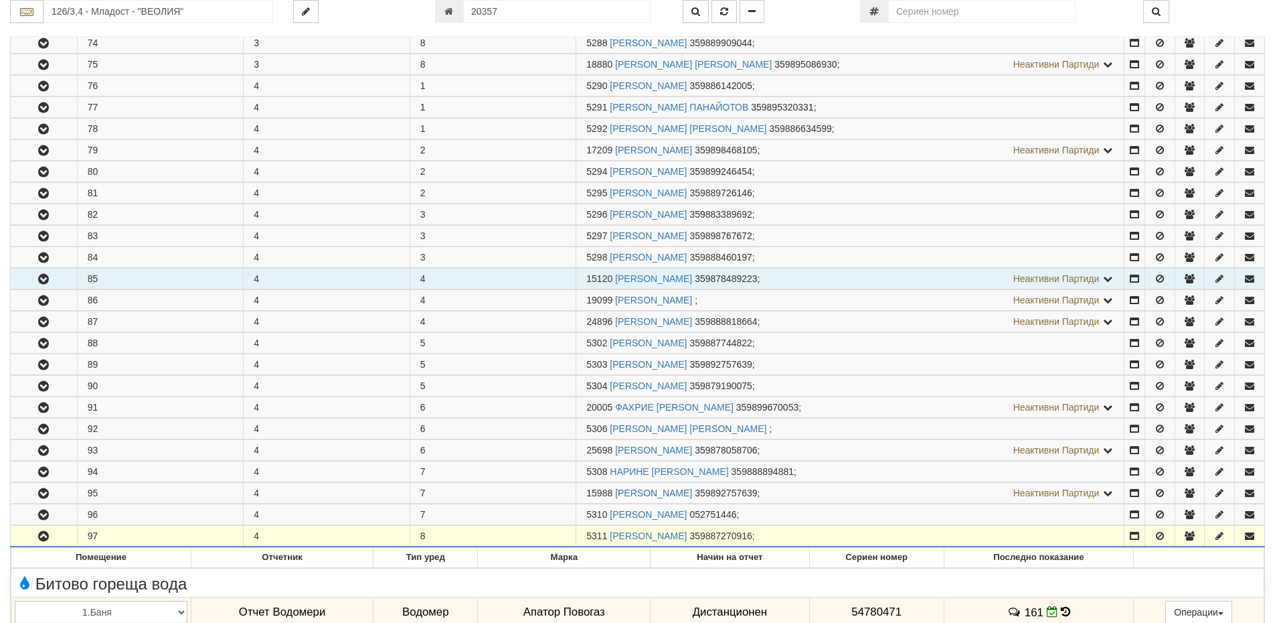
click at [57, 280] on button "button" at bounding box center [44, 278] width 66 height 20
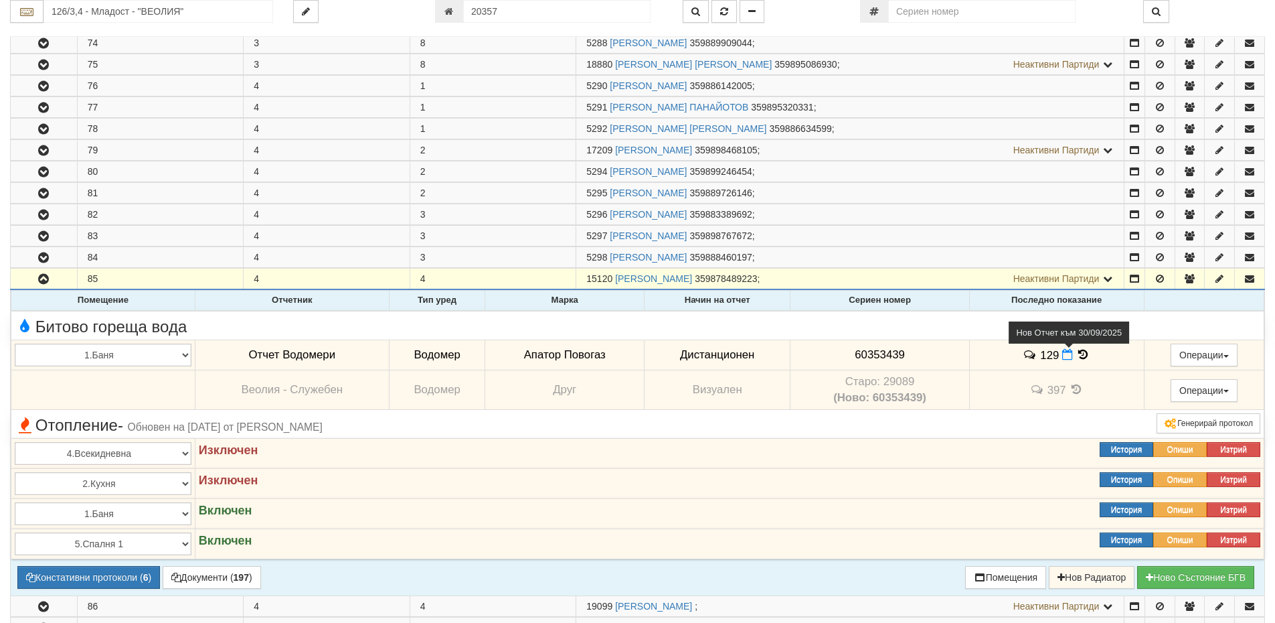
click at [1062, 357] on icon at bounding box center [1067, 354] width 11 height 11
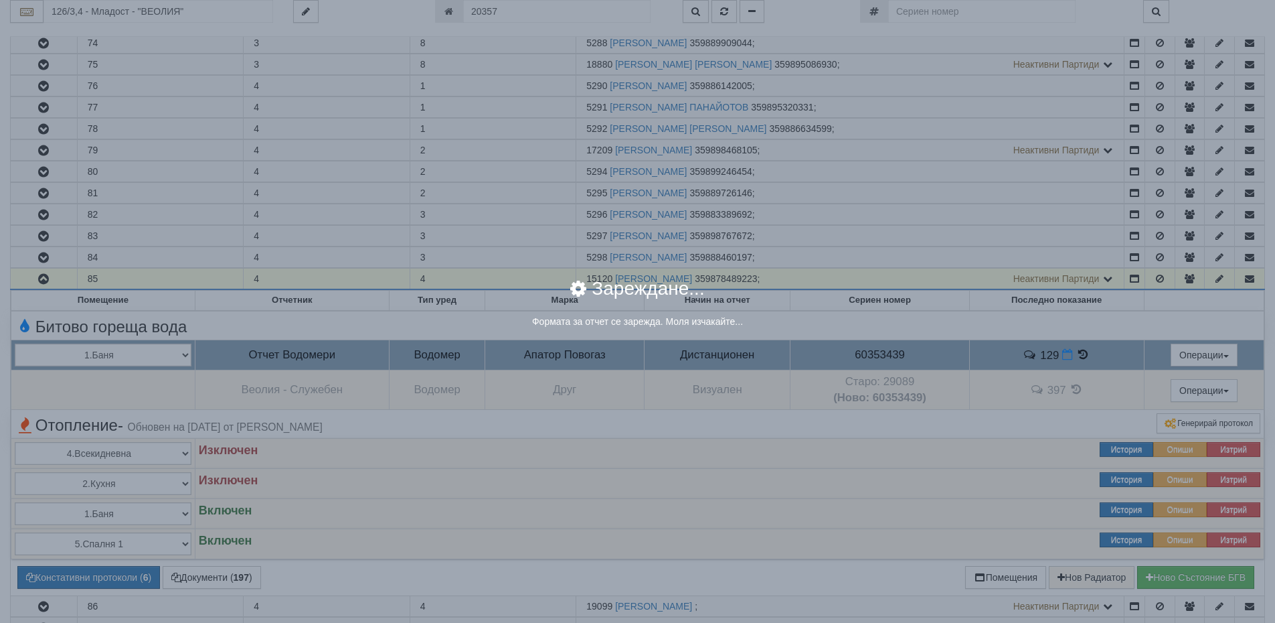
select select "8ac75930-9bfd-e511-80be-8d5a1dced85a"
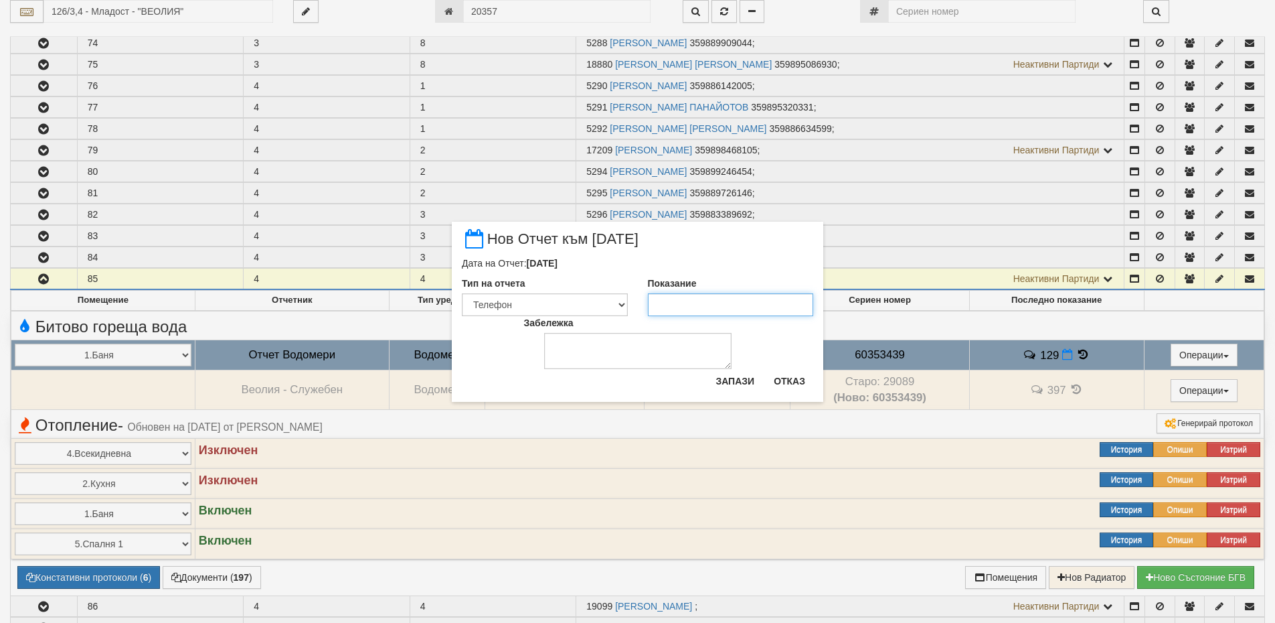
click at [702, 306] on input "Показание" at bounding box center [731, 304] width 166 height 23
type input "129"
click at [588, 345] on textarea "Забележка" at bounding box center [637, 351] width 187 height 36
type textarea "02.10.2025"
click at [735, 386] on button "Запази" at bounding box center [735, 380] width 55 height 21
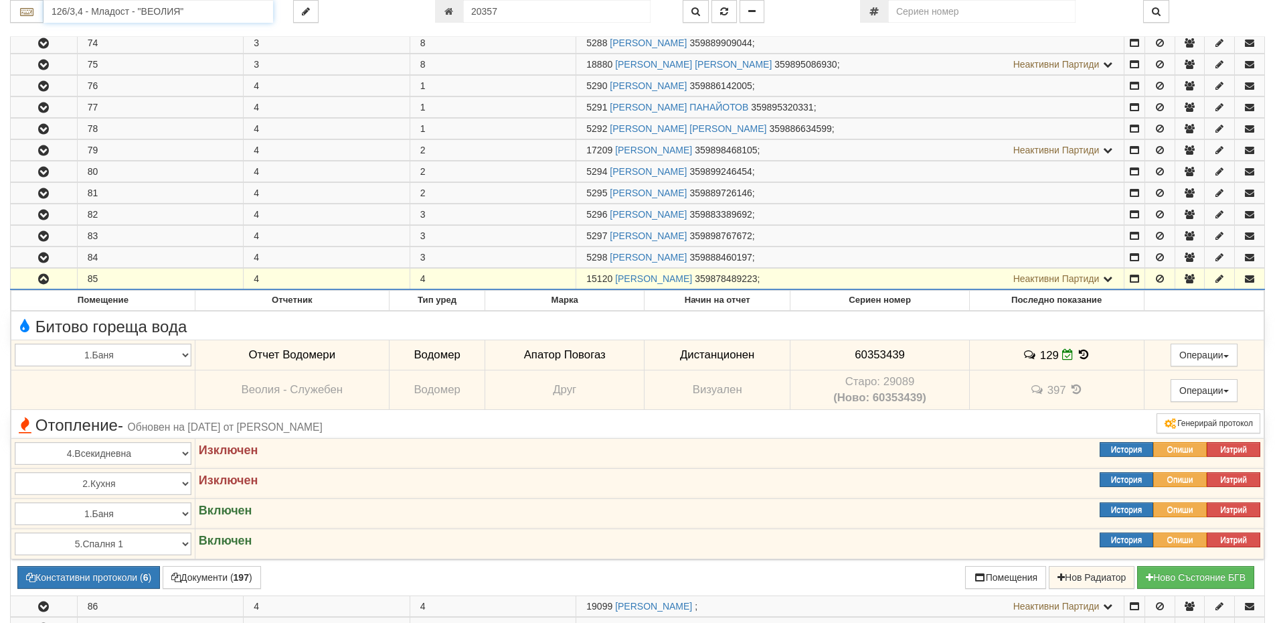
click at [145, 14] on input "126/3,4 - Младост - "ВЕОЛИЯ"" at bounding box center [159, 11] width 230 height 23
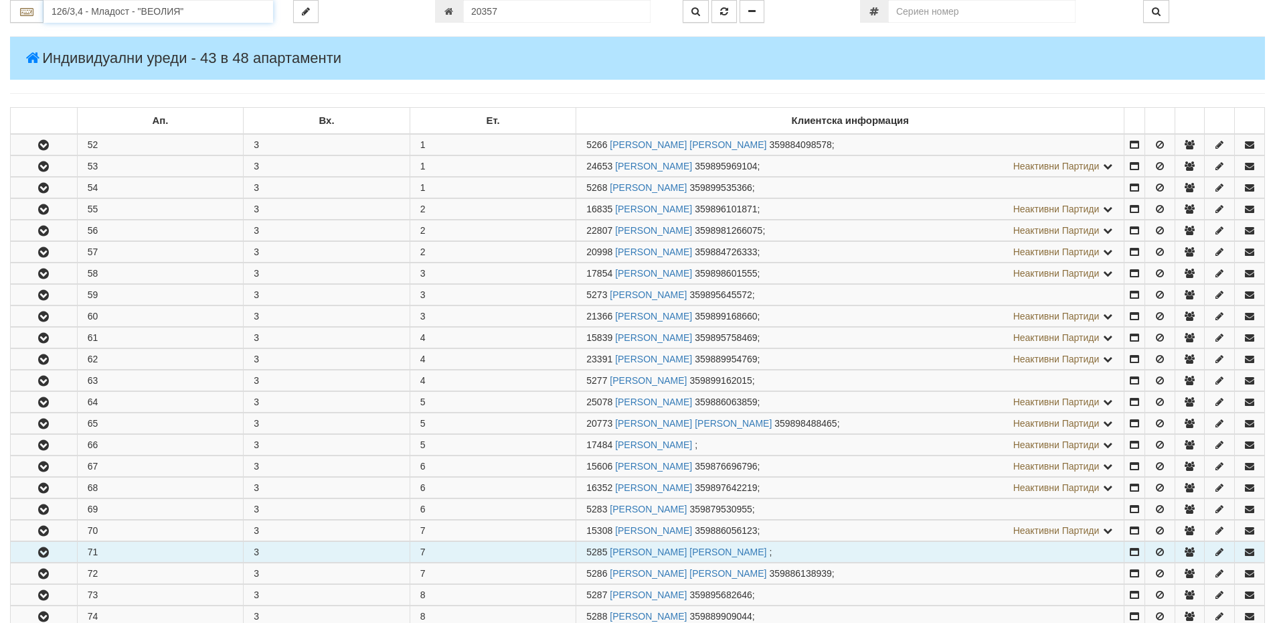
scroll to position [0, 0]
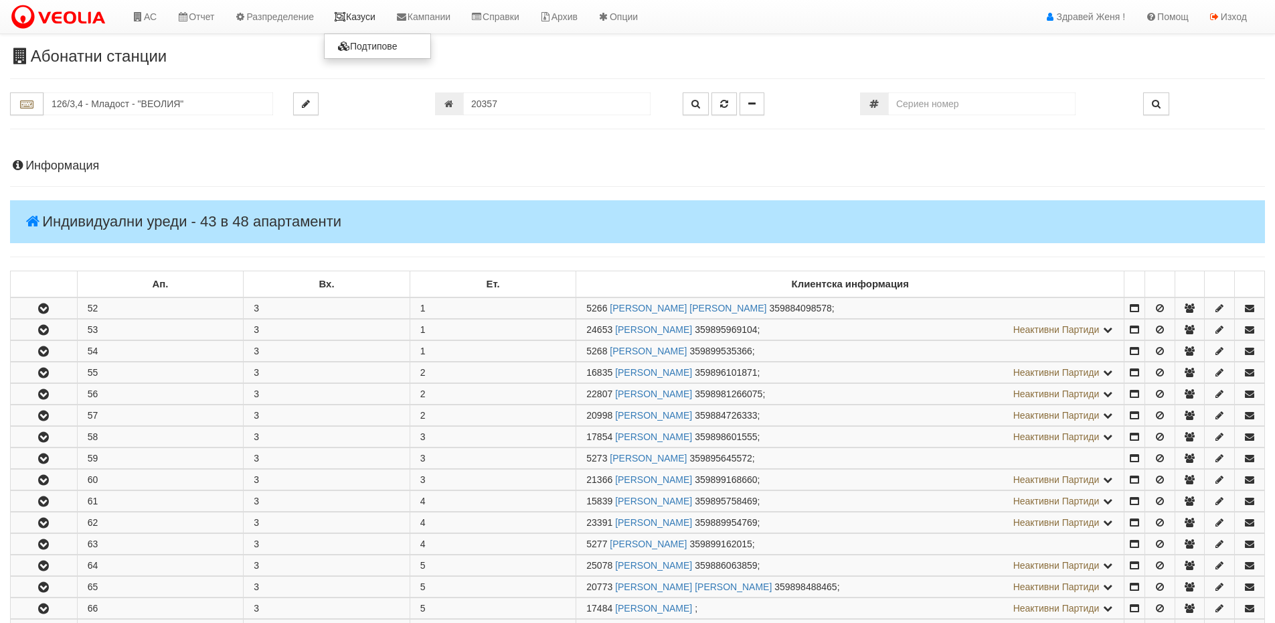
click at [363, 20] on link "Казуси" at bounding box center [355, 16] width 62 height 33
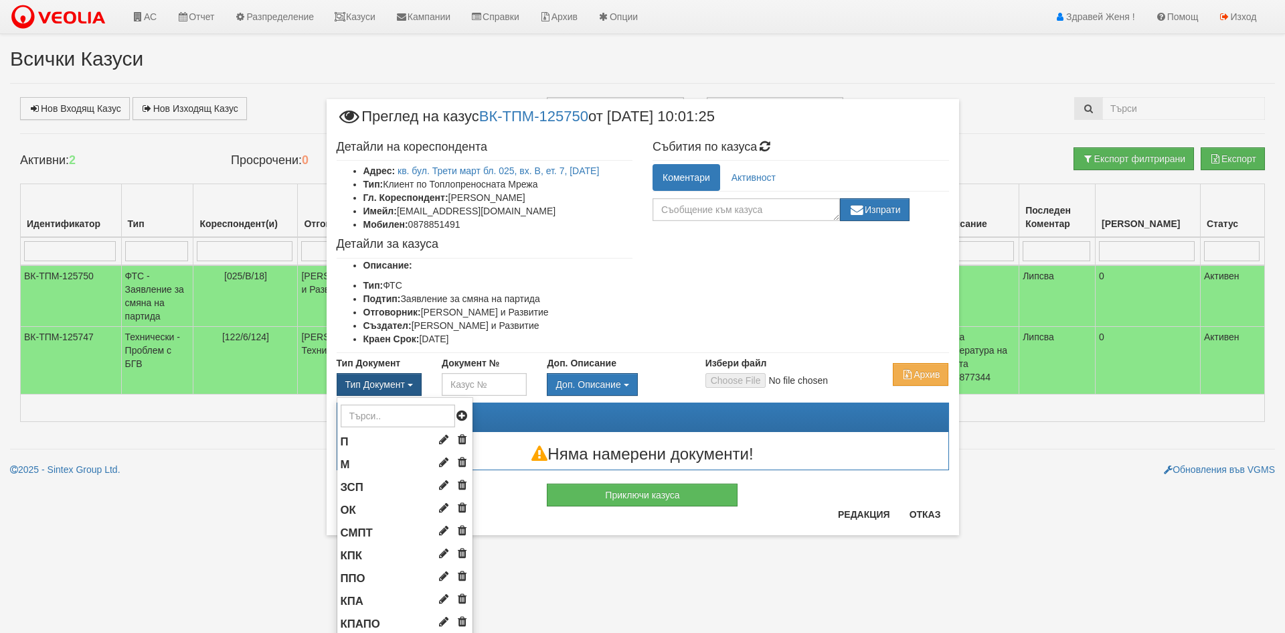
click at [404, 380] on button "Тип Документ" at bounding box center [379, 384] width 85 height 23
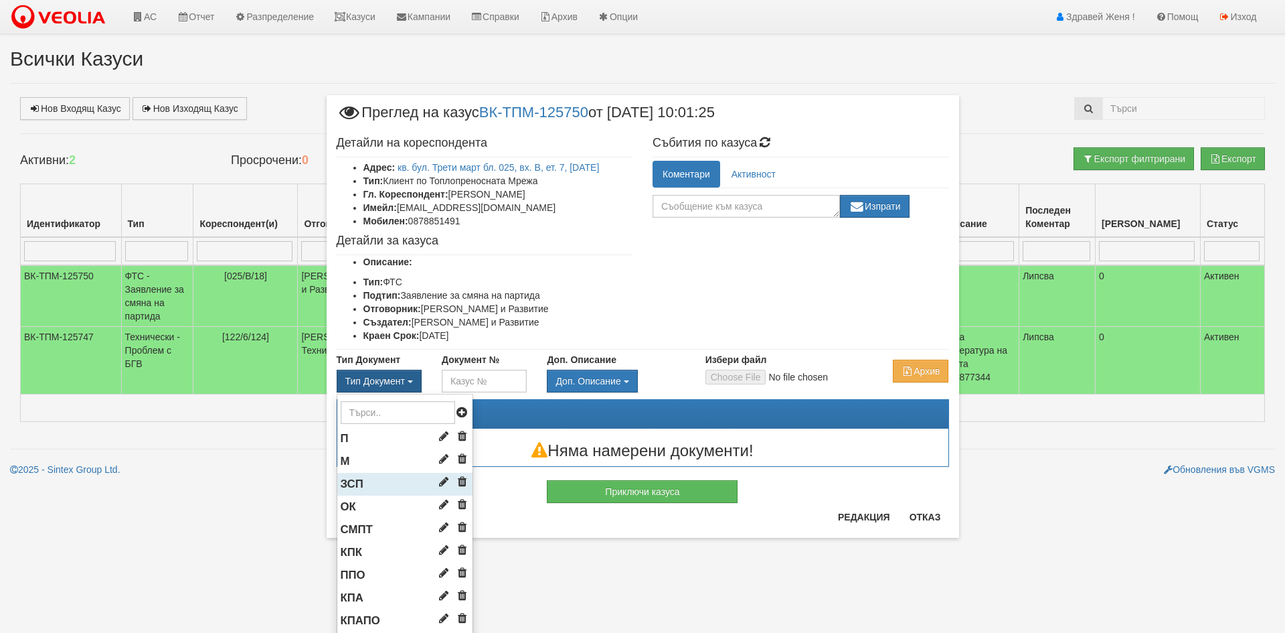
click at [372, 479] on li "ЗСП" at bounding box center [404, 484] width 135 height 23
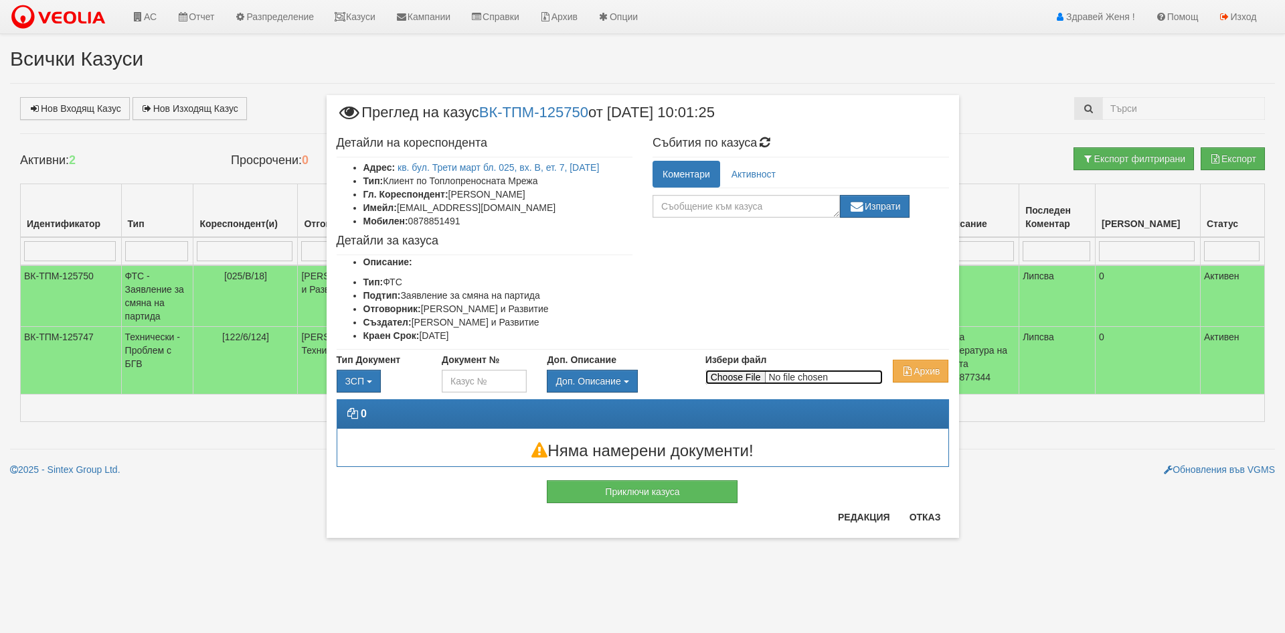
click at [730, 378] on input "Избери файл" at bounding box center [794, 377] width 177 height 15
type input "C:\fakepath\DOC174.pdf"
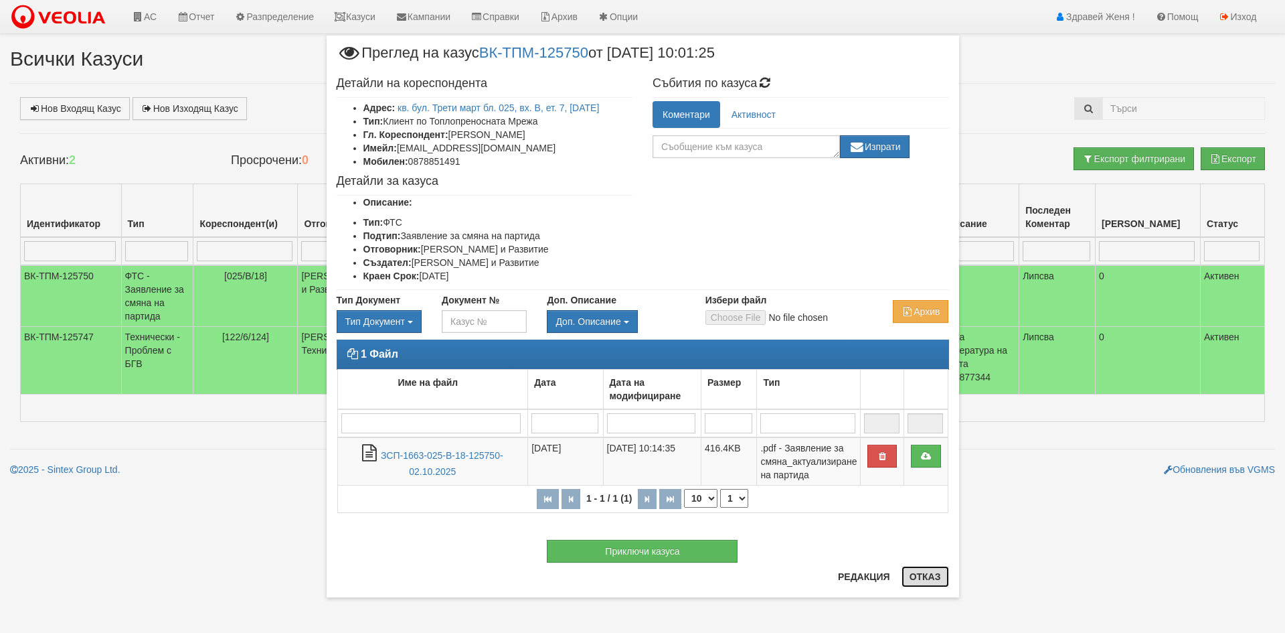
click at [926, 574] on button "Отказ" at bounding box center [926, 576] width 48 height 21
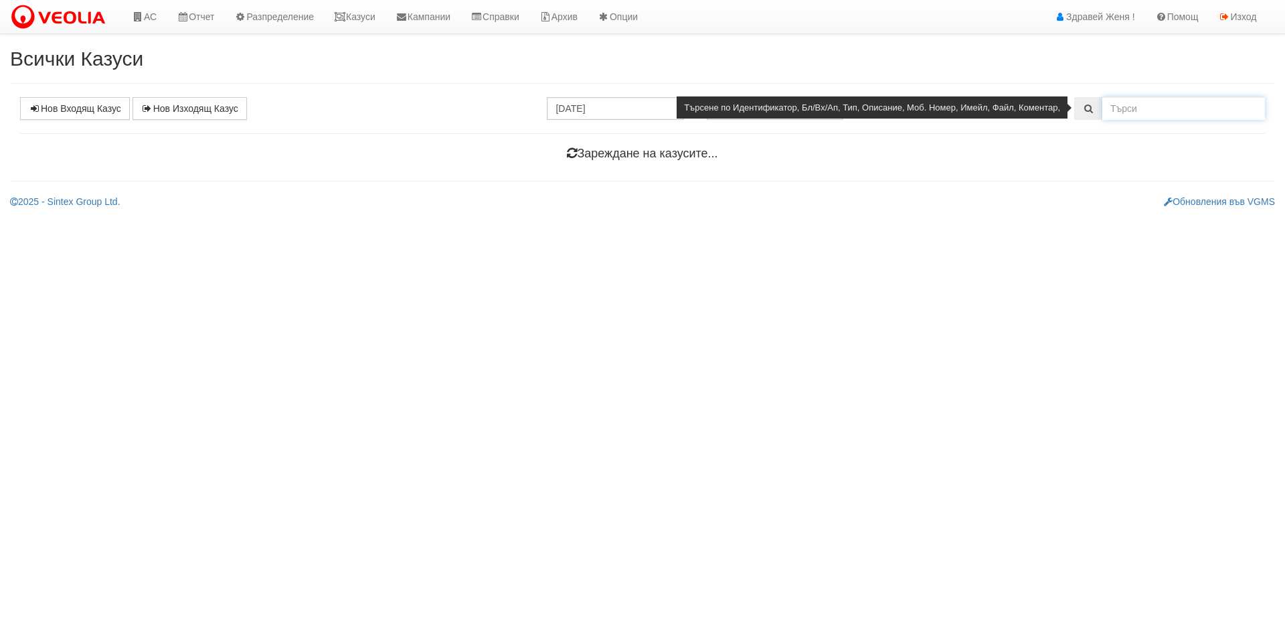
click at [1142, 107] on input "text" at bounding box center [1184, 108] width 163 height 23
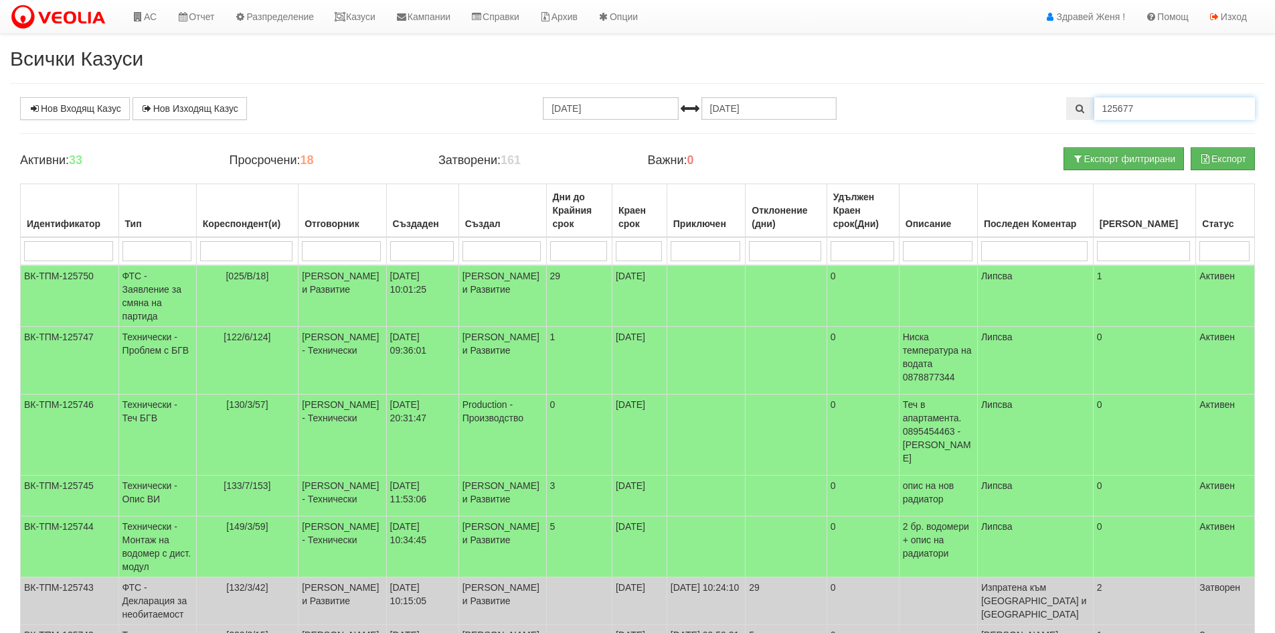
type input "125677"
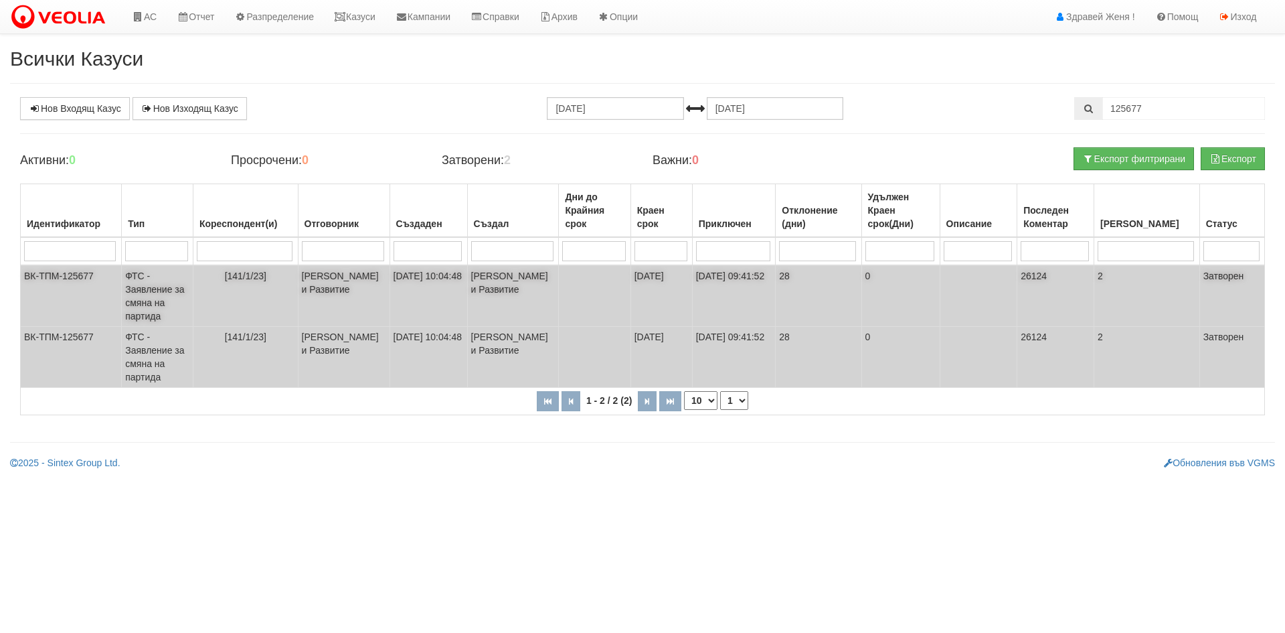
click at [458, 299] on td "25/09/2025 10:04:48" at bounding box center [429, 296] width 78 height 62
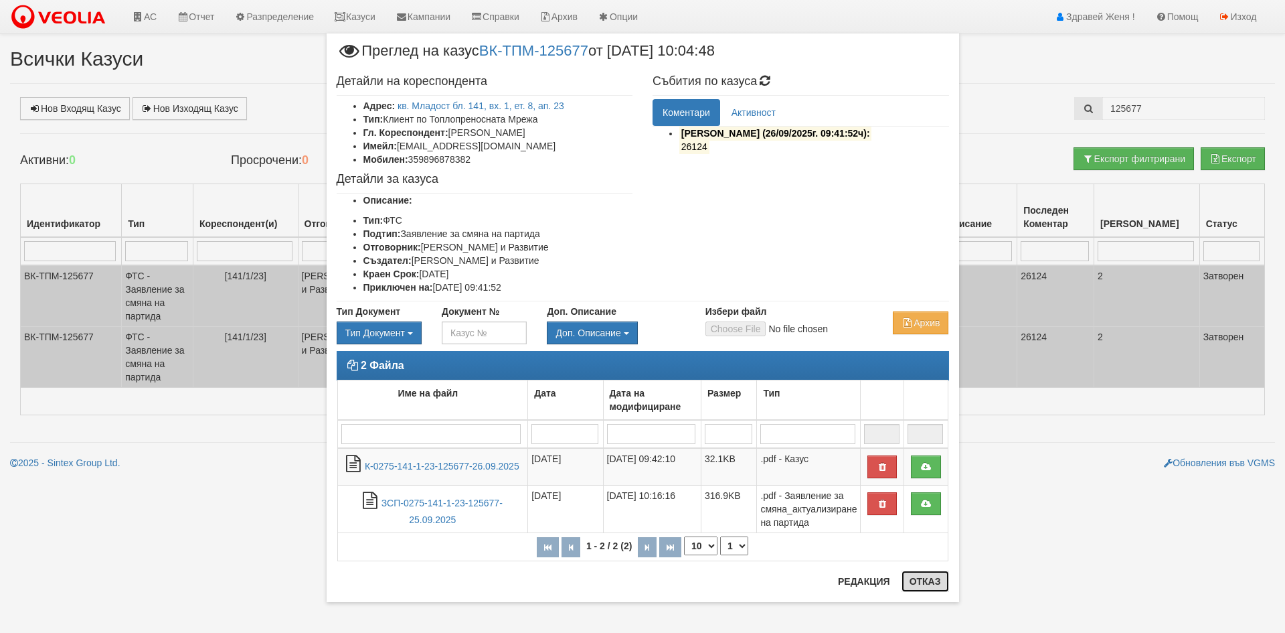
click at [915, 577] on button "Отказ" at bounding box center [926, 580] width 48 height 21
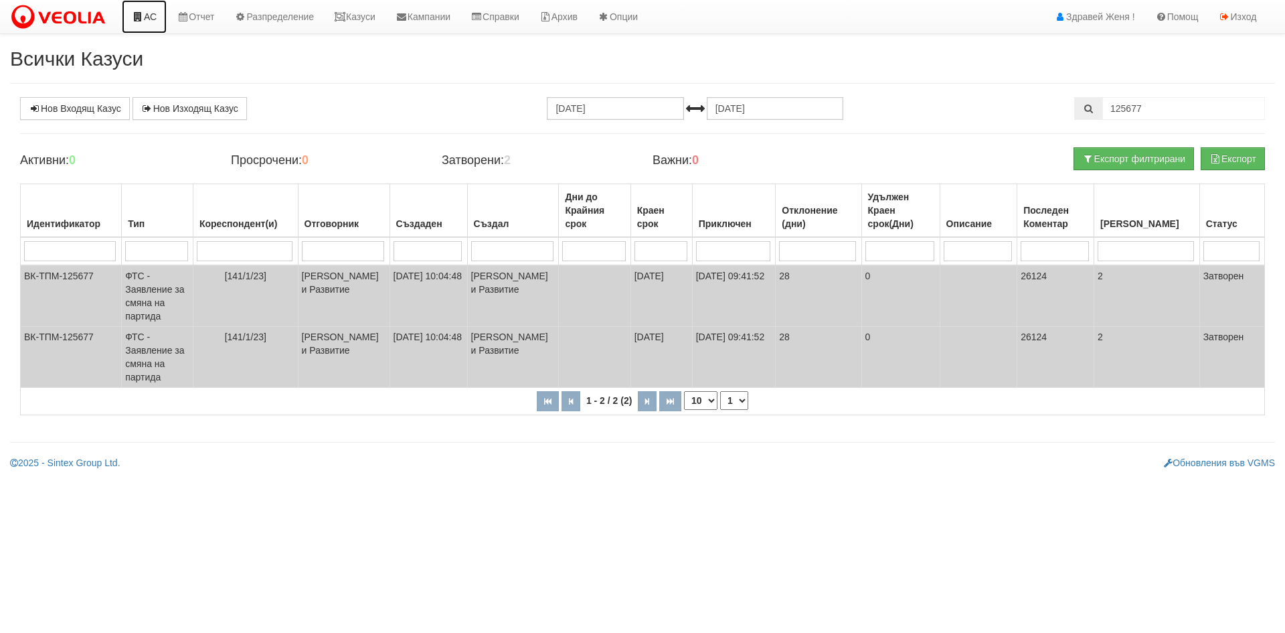
click at [154, 21] on link "АС" at bounding box center [144, 16] width 45 height 33
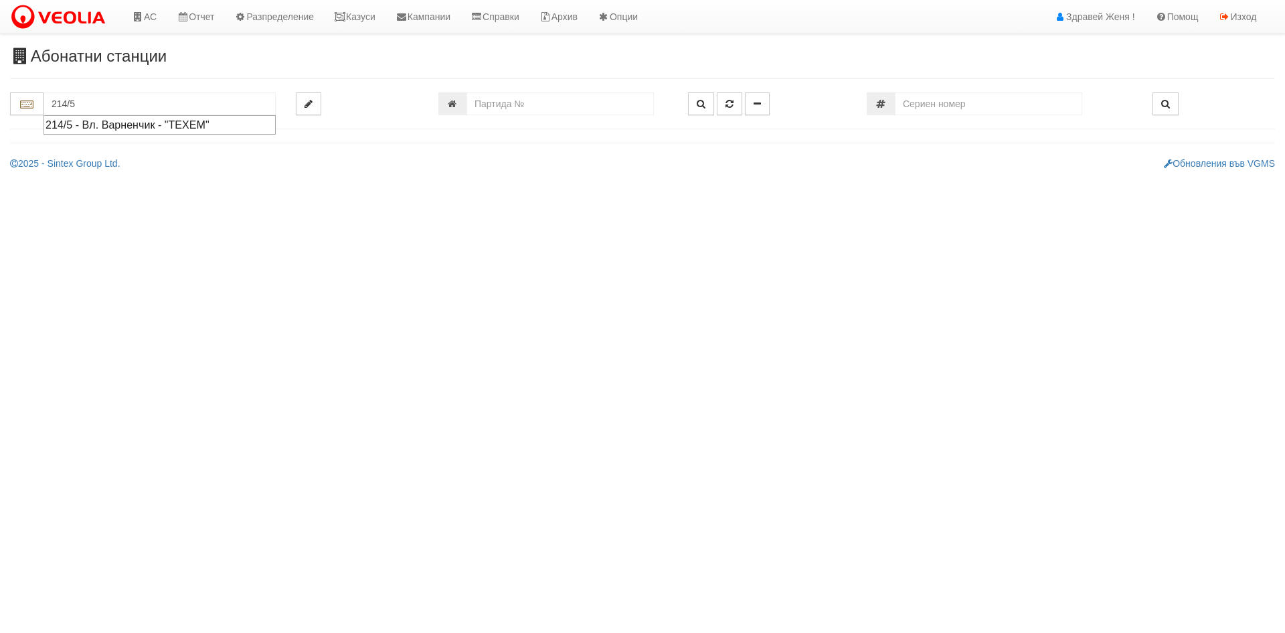
click at [100, 130] on div "214/5 - Вл. Варненчик - "ТЕХЕМ"" at bounding box center [160, 124] width 228 height 15
type input "214/5 - Вл. Варненчик - "ТЕХЕМ""
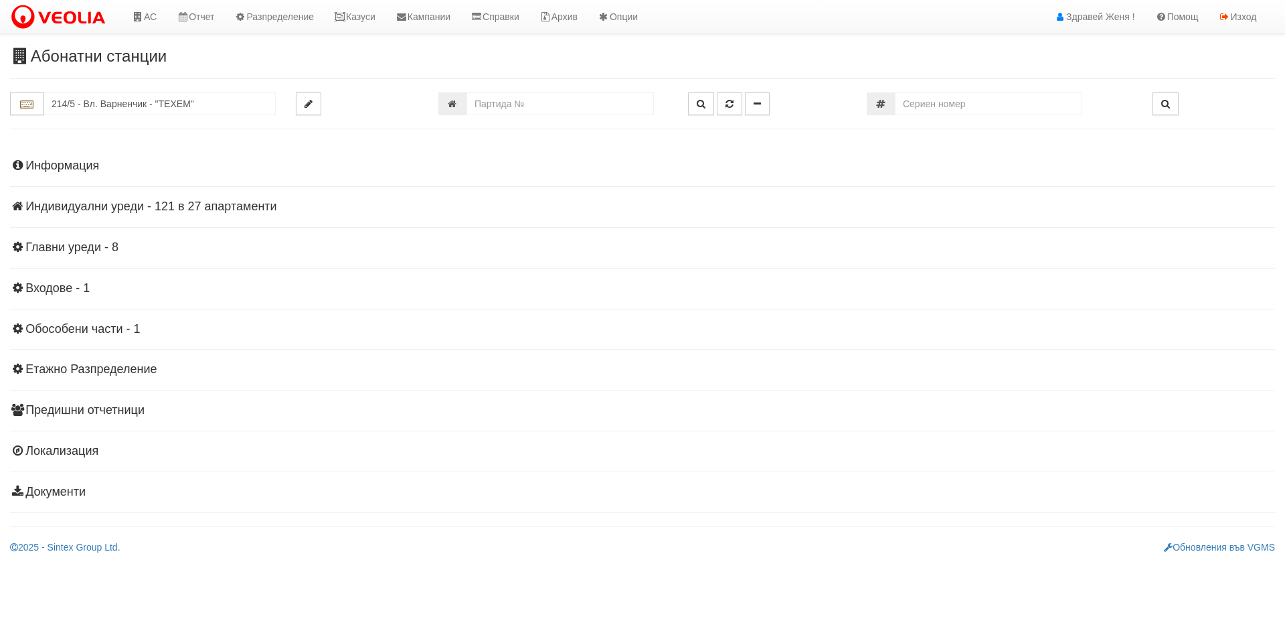
click at [95, 169] on h4 "Информация" at bounding box center [642, 165] width 1265 height 13
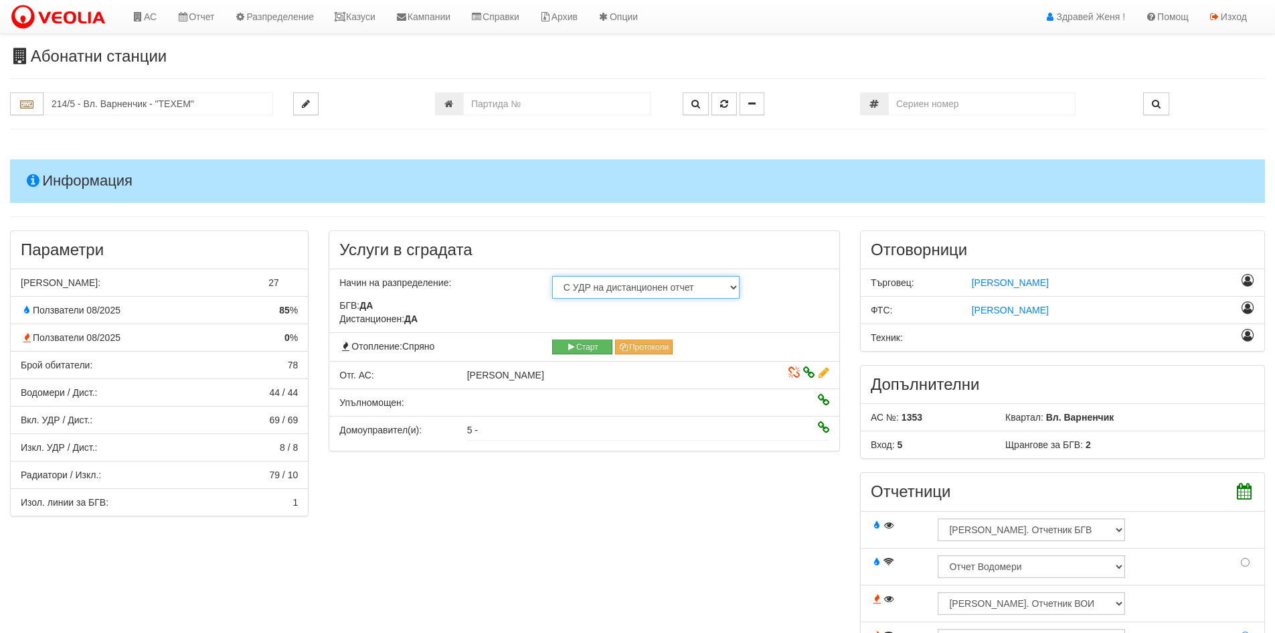
click at [732, 289] on select "Не използва отопление С УДР на дистанционен отчет С УДР на визуален отчет Отопл…" at bounding box center [645, 287] width 187 height 23
click at [507, 212] on div "Информация Параметри Брой Апартаменти: 27 Ползватели 08/2025 85 % 0 % 78" at bounding box center [637, 565] width 1255 height 845
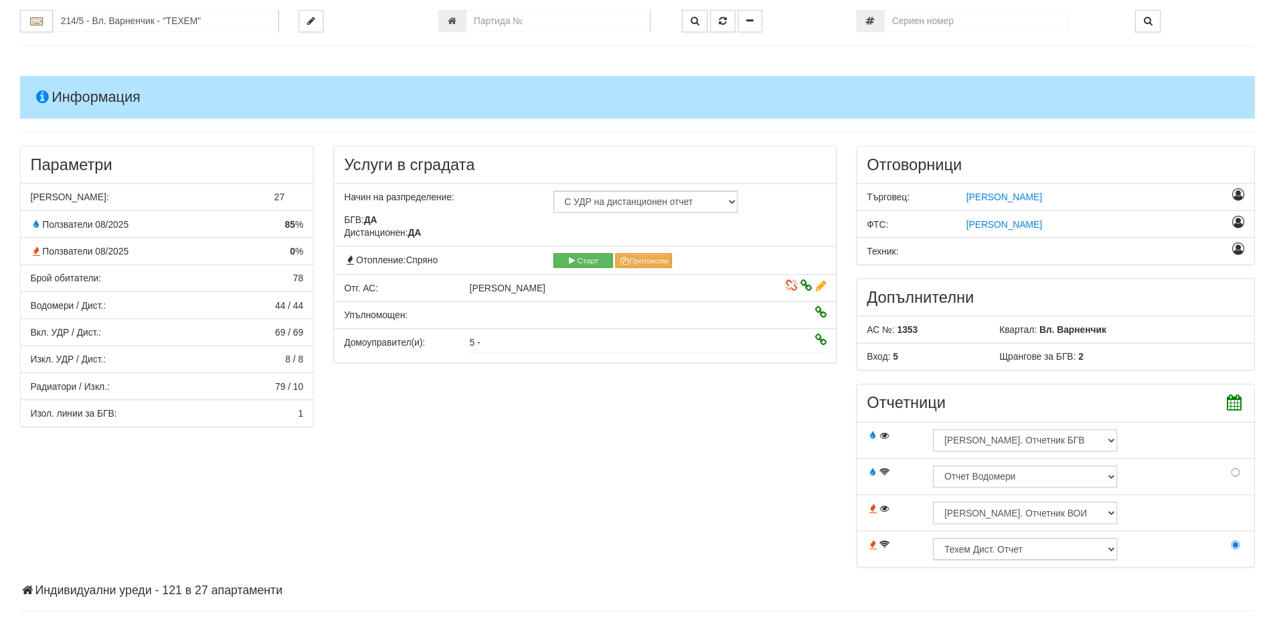
scroll to position [268, 0]
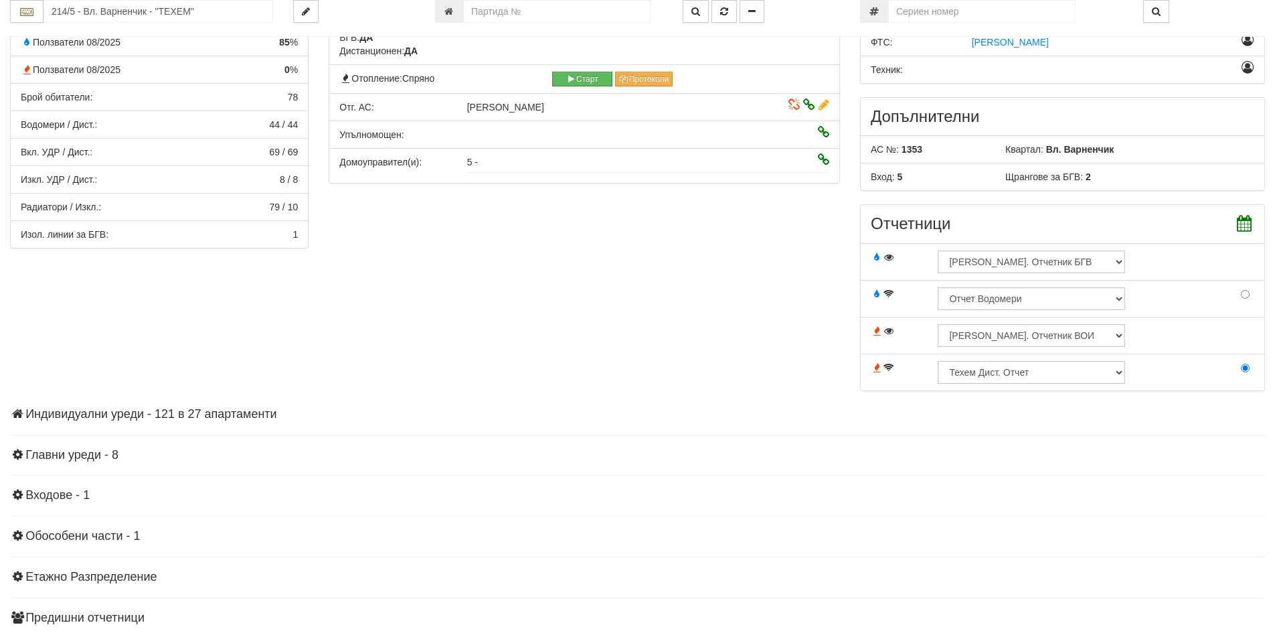
click at [161, 416] on h4 "Индивидуални уреди - 121 в 27 апартаменти" at bounding box center [637, 414] width 1255 height 13
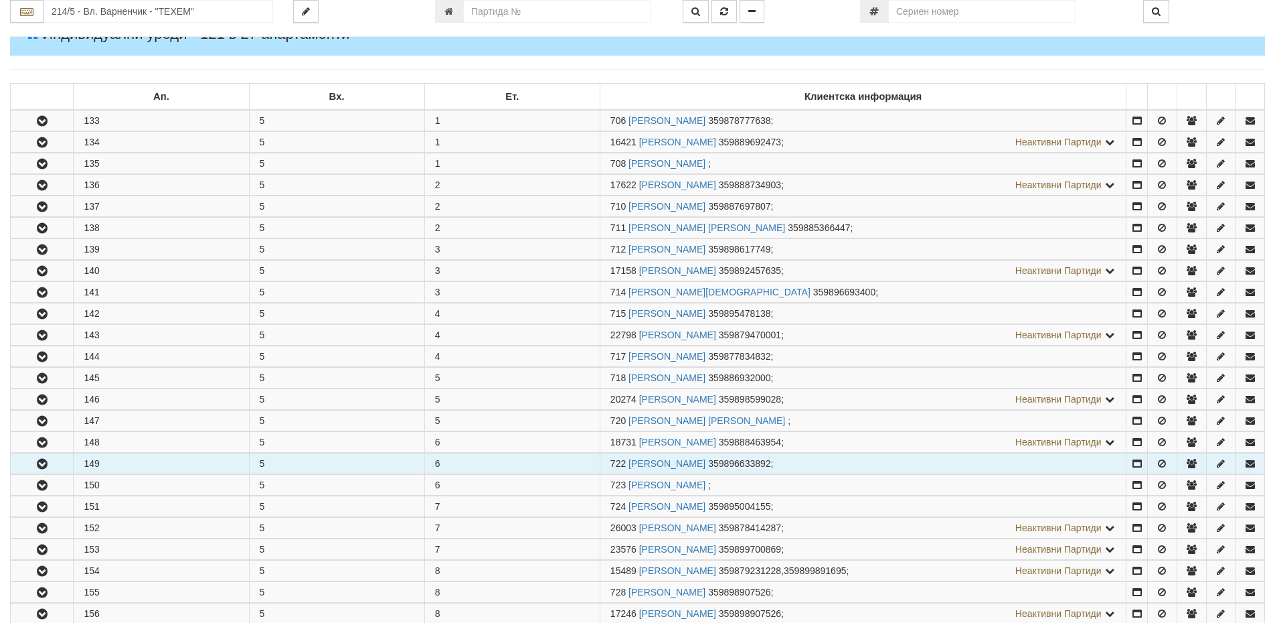
scroll to position [736, 0]
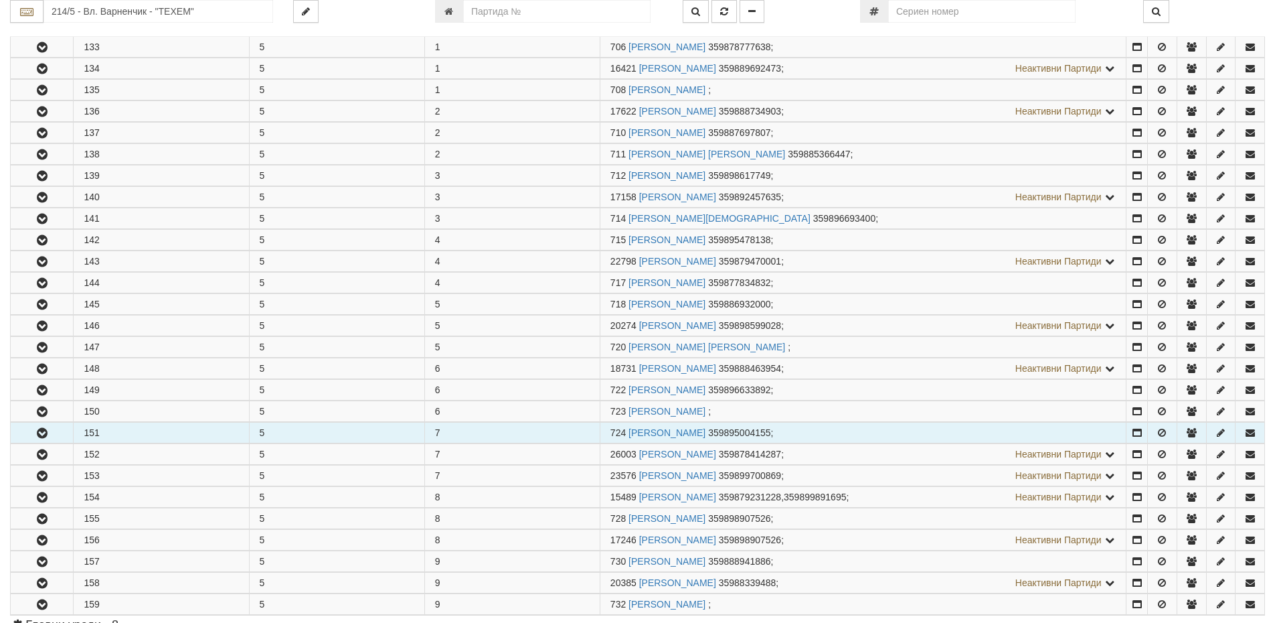
click at [133, 430] on td "151" at bounding box center [161, 432] width 175 height 21
click at [35, 434] on icon "button" at bounding box center [42, 432] width 16 height 9
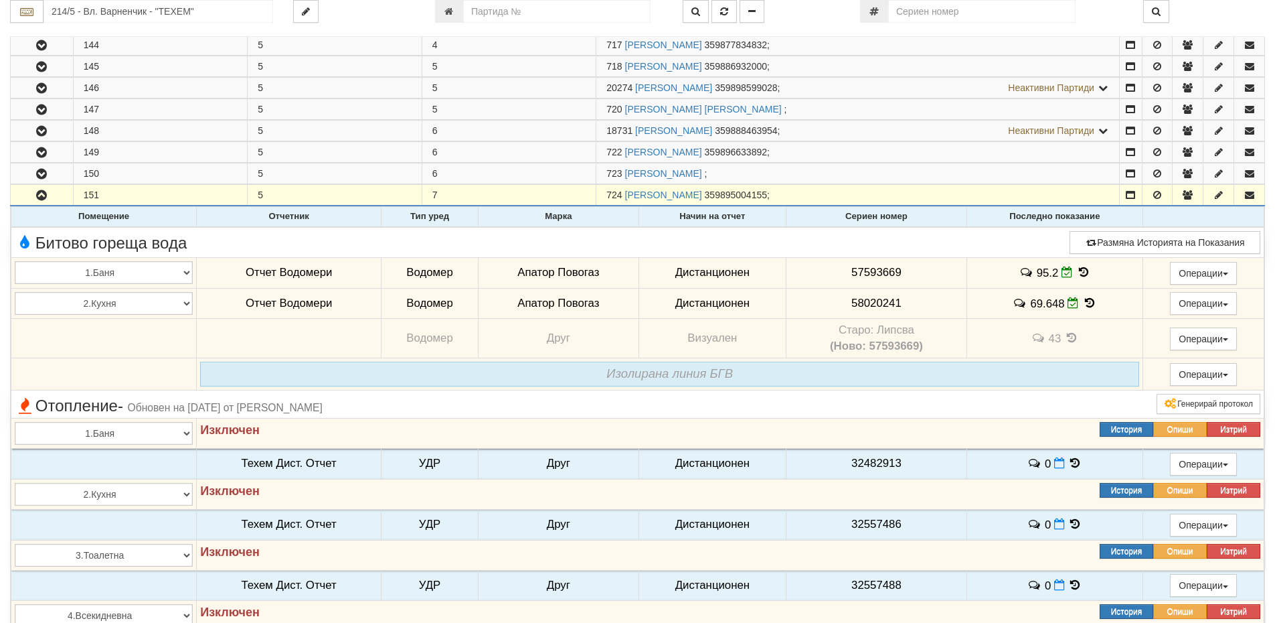
scroll to position [1138, 0]
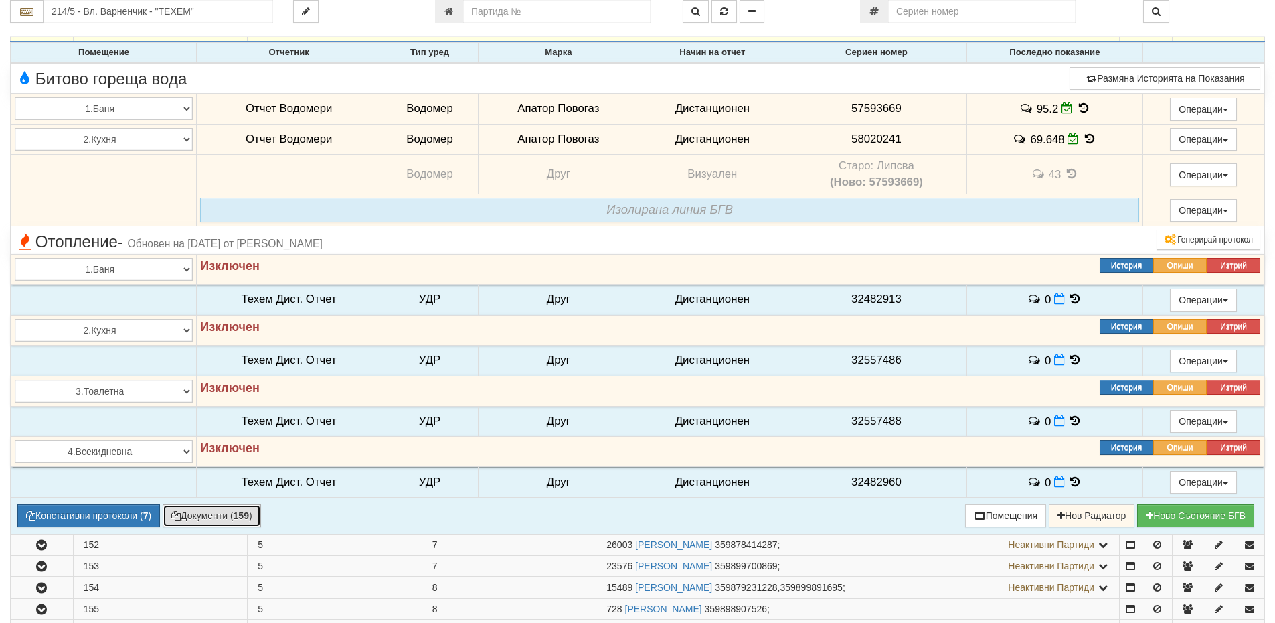
click at [211, 520] on button "Документи ( 159 )" at bounding box center [212, 515] width 98 height 23
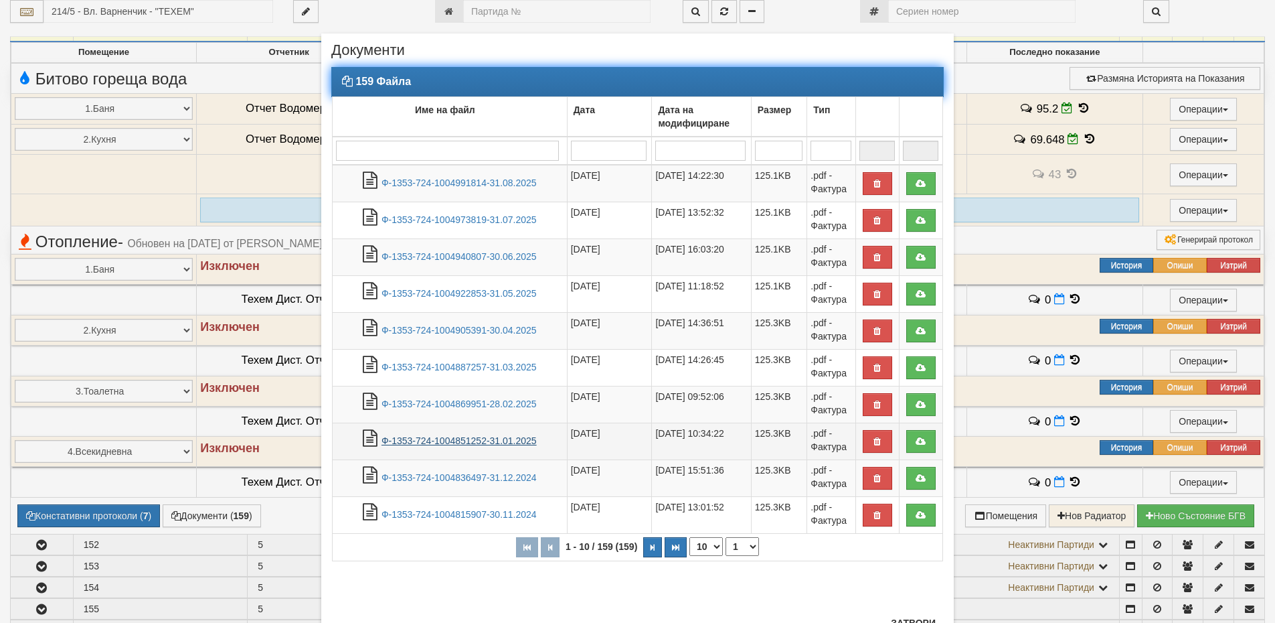
click at [487, 443] on link "Ф-1353-724-1004851252-31.01.2025" at bounding box center [459, 440] width 155 height 11
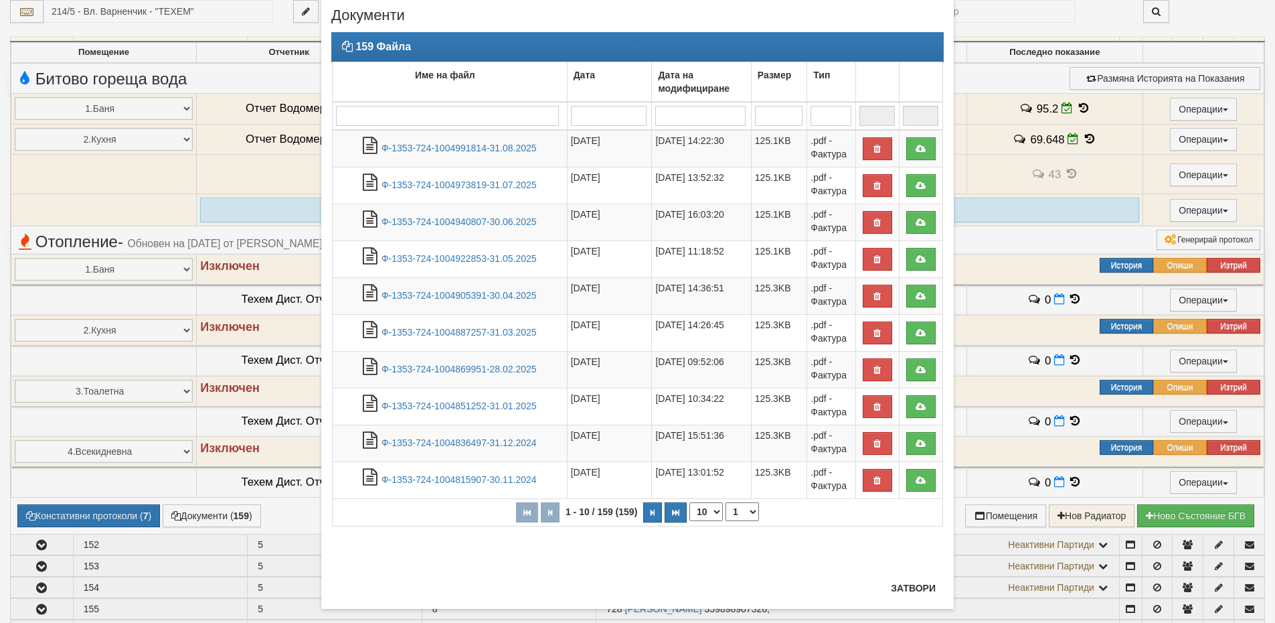
scroll to position [54, 0]
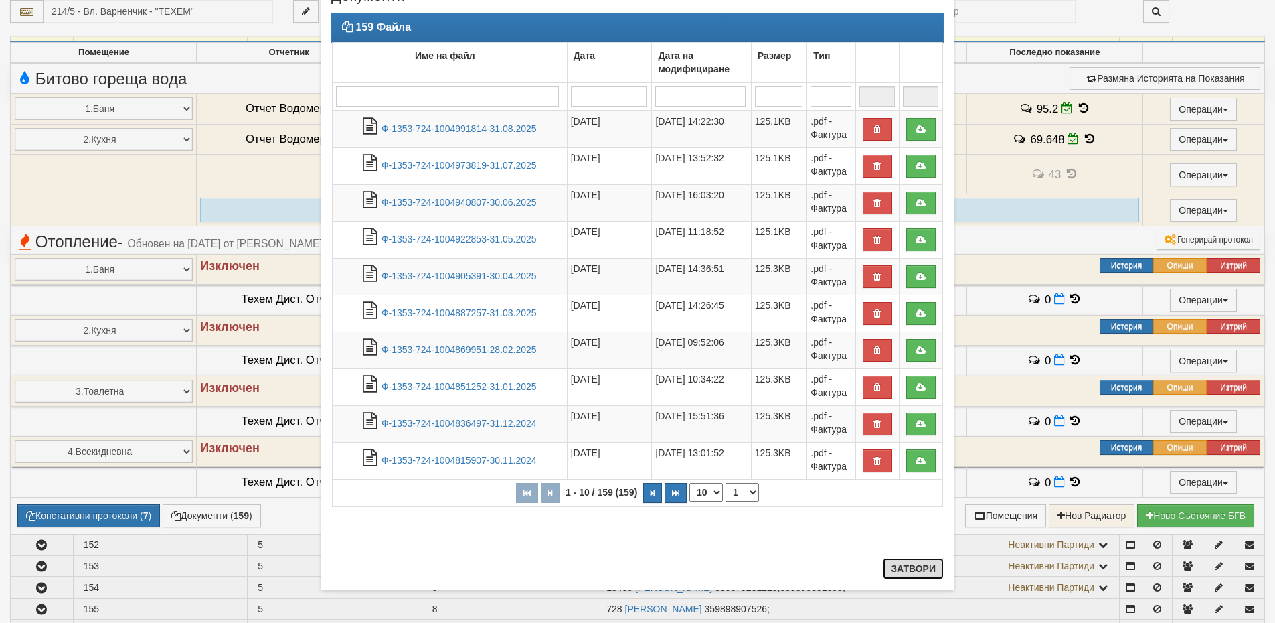
click at [904, 569] on button "Затвори" at bounding box center [913, 568] width 61 height 21
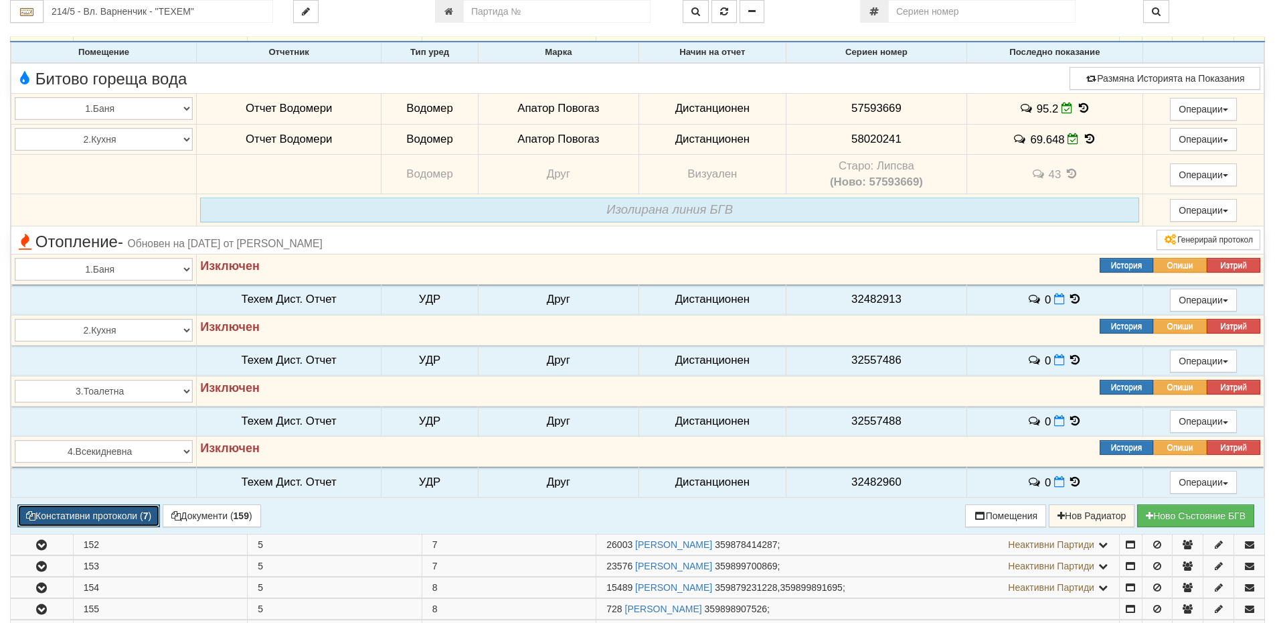
click at [133, 507] on button "Констативни протоколи ( 7 )" at bounding box center [88, 515] width 143 height 23
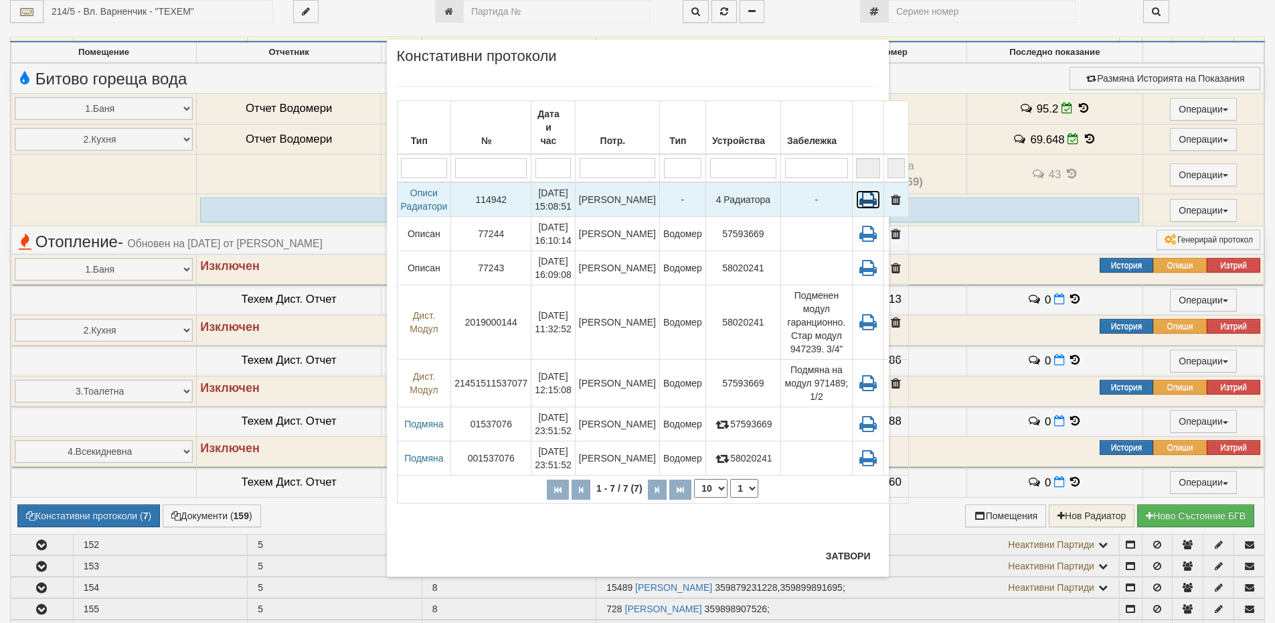
click at [856, 190] on icon at bounding box center [868, 199] width 24 height 19
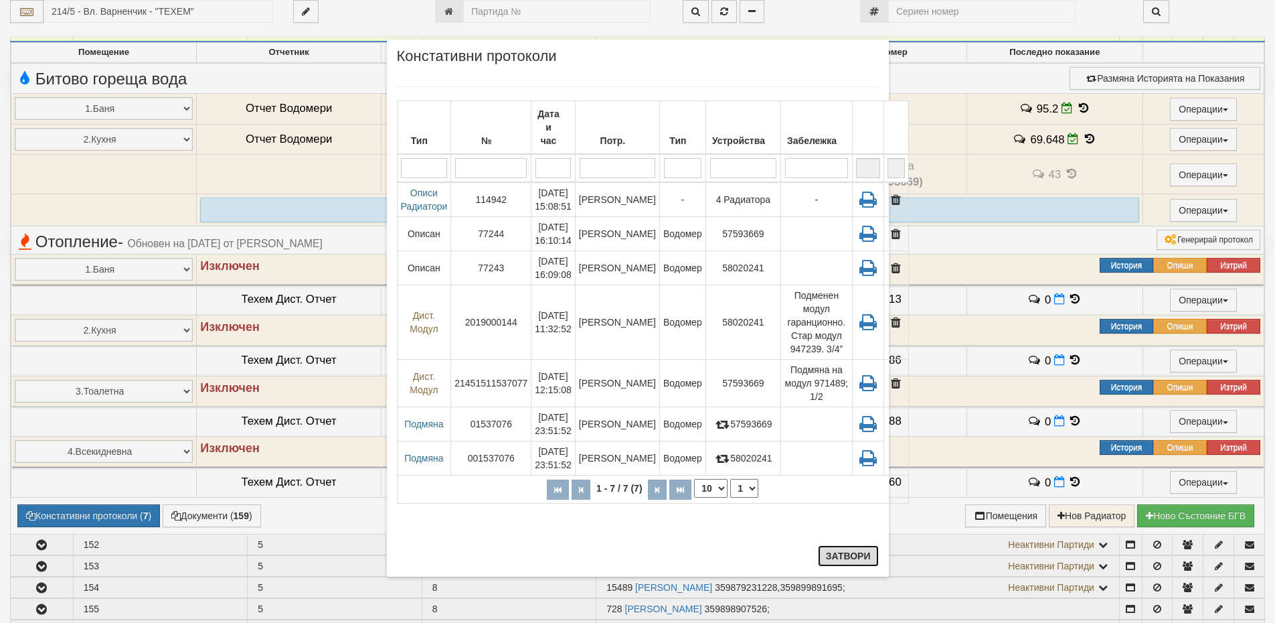
click at [866, 562] on button "Затвори" at bounding box center [848, 555] width 61 height 21
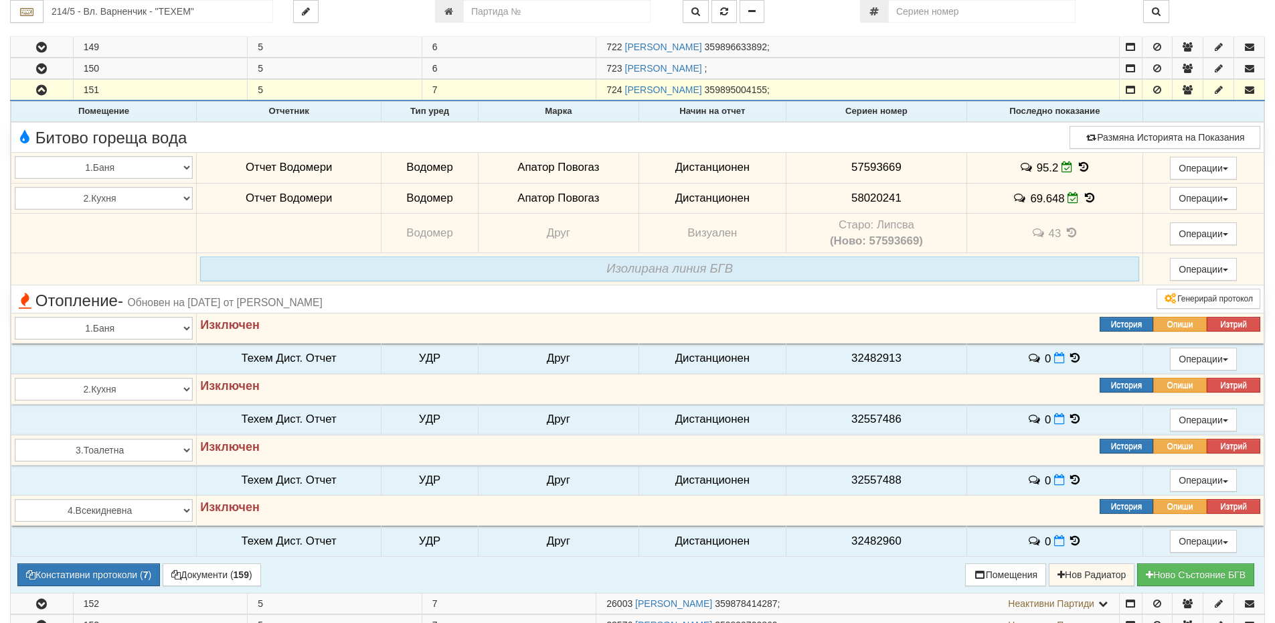
scroll to position [1146, 0]
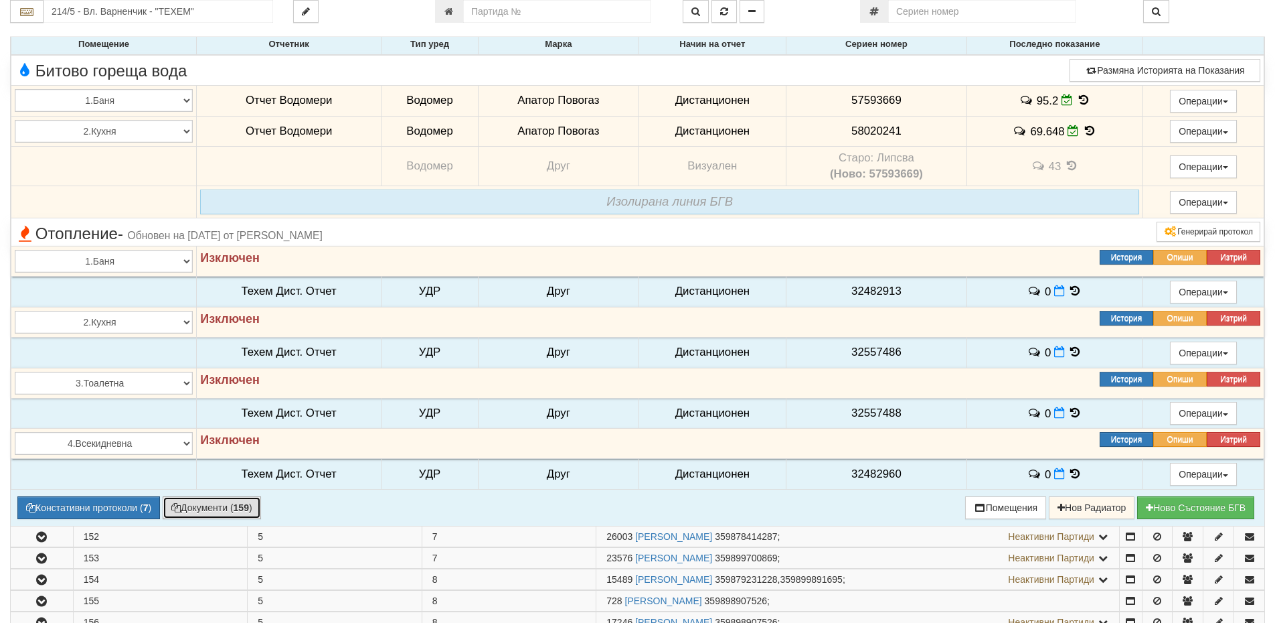
click at [234, 507] on button "Документи ( 159 )" at bounding box center [212, 507] width 98 height 23
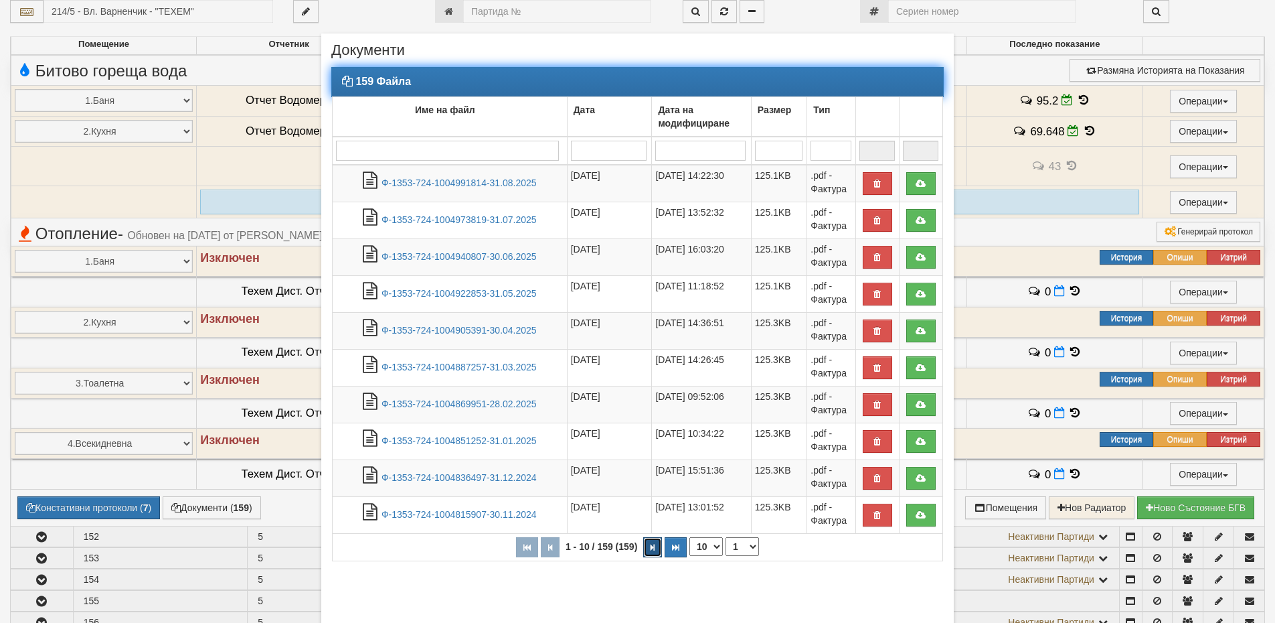
click at [653, 551] on button "button" at bounding box center [652, 547] width 19 height 20
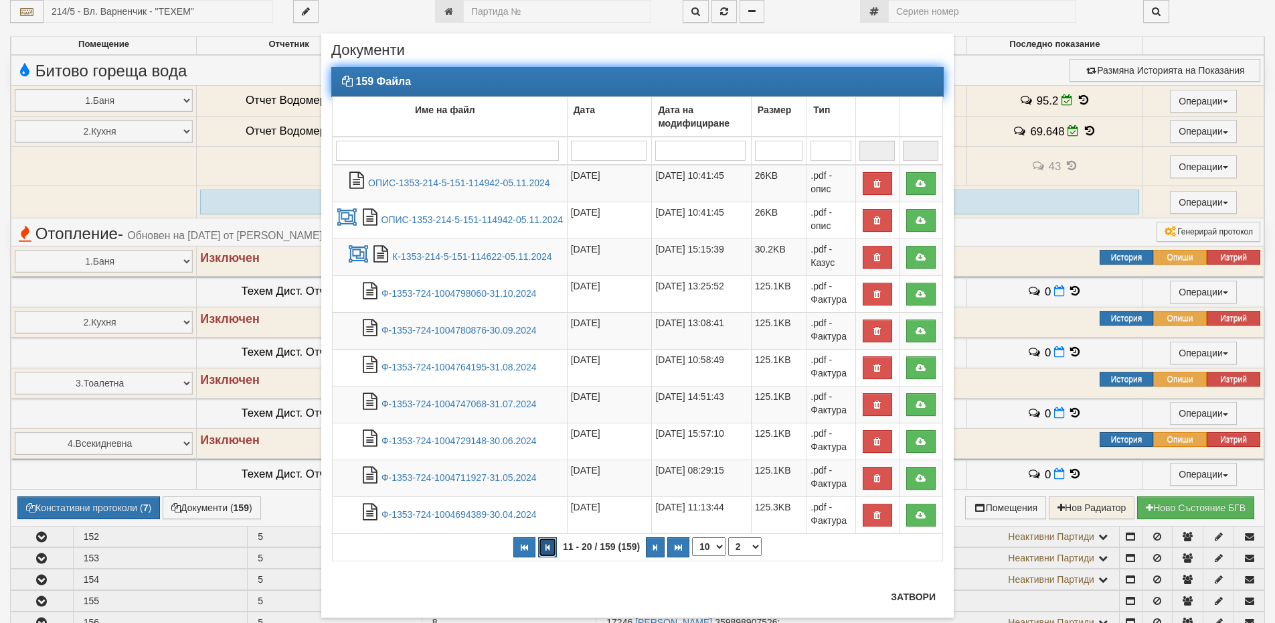
click at [546, 557] on button "button" at bounding box center [547, 547] width 19 height 20
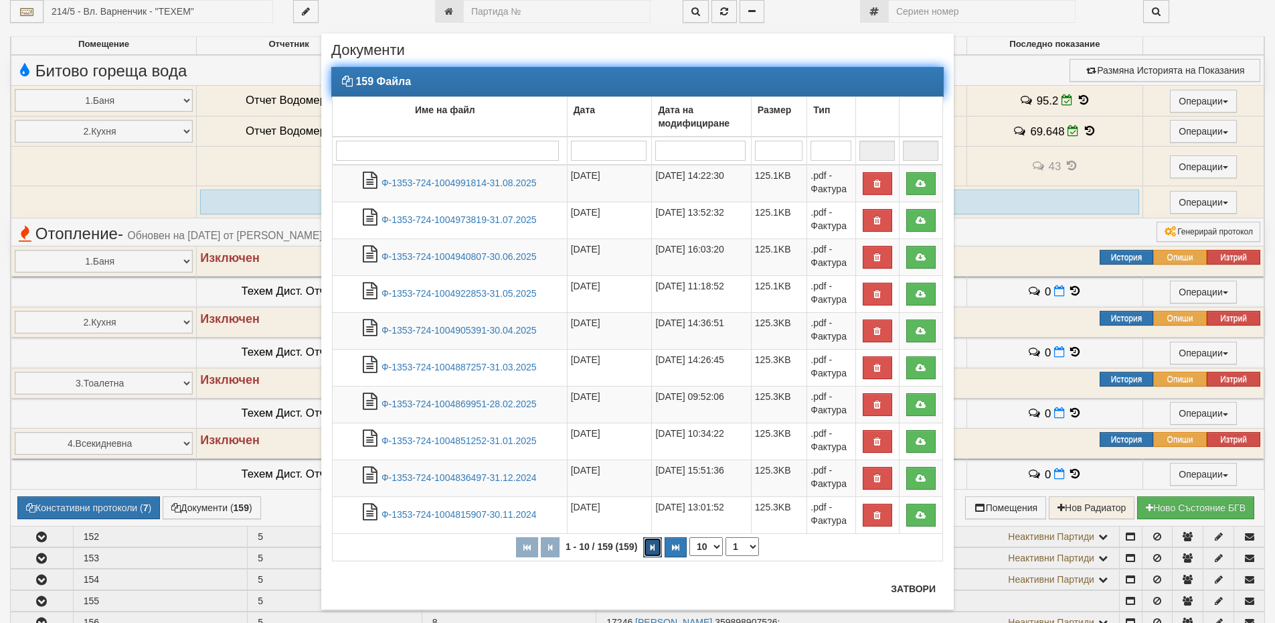
click at [654, 551] on button "button" at bounding box center [652, 547] width 19 height 20
click at [653, 551] on icon "button" at bounding box center [655, 547] width 4 height 7
select select "3"
click at [446, 256] on link "Ф-1353-724-1004625010-31.01.2024" at bounding box center [459, 256] width 155 height 11
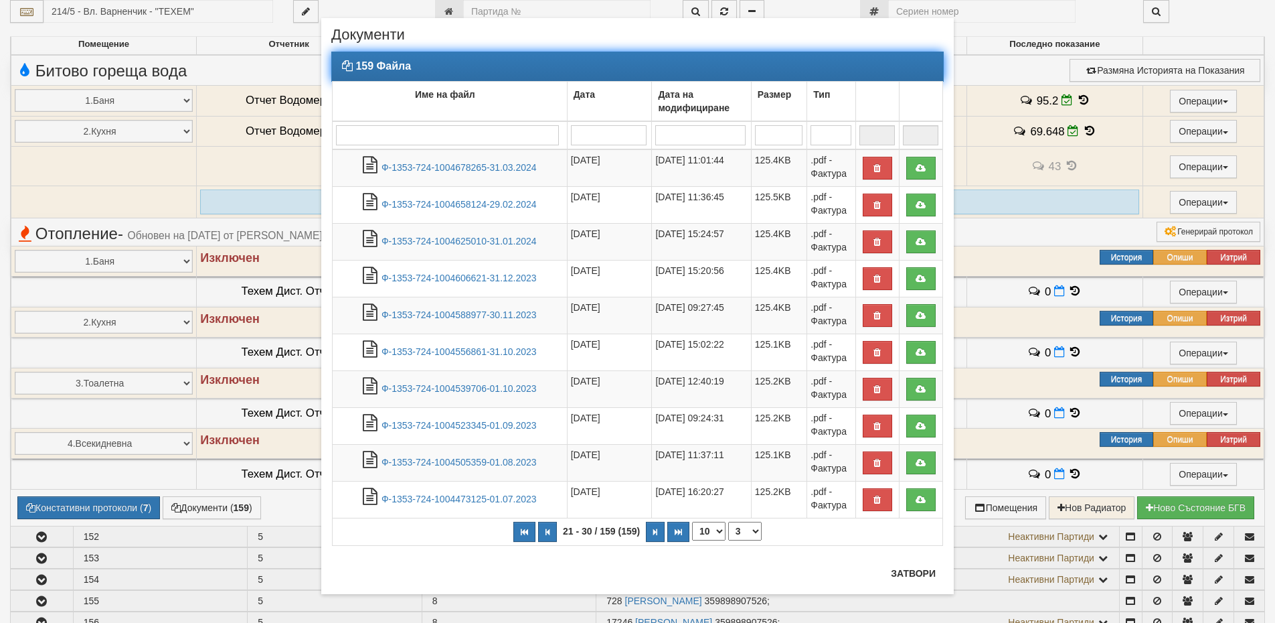
scroll to position [20, 0]
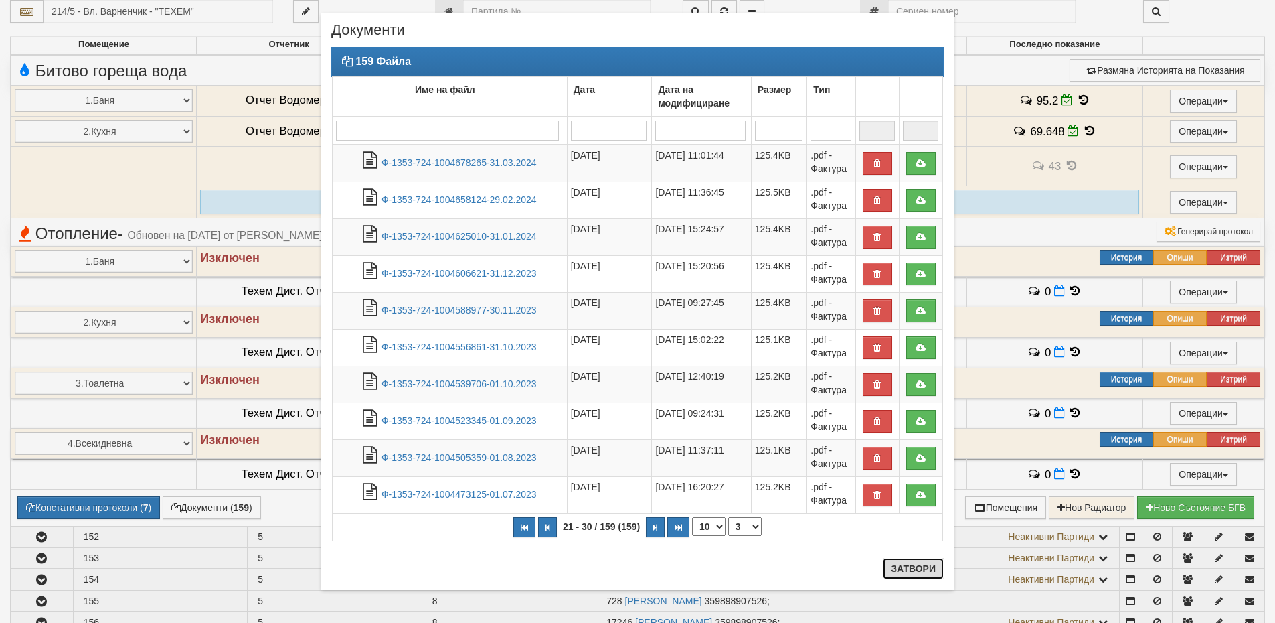
click at [906, 560] on button "Затвори" at bounding box center [913, 568] width 61 height 21
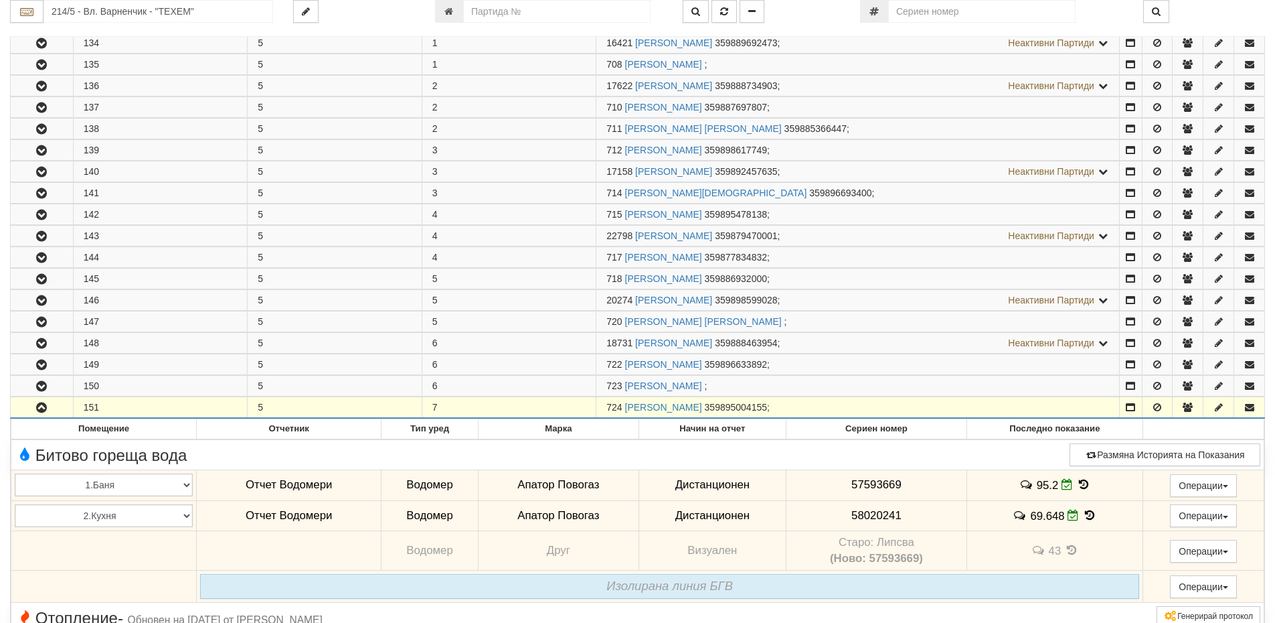
scroll to position [611, 0]
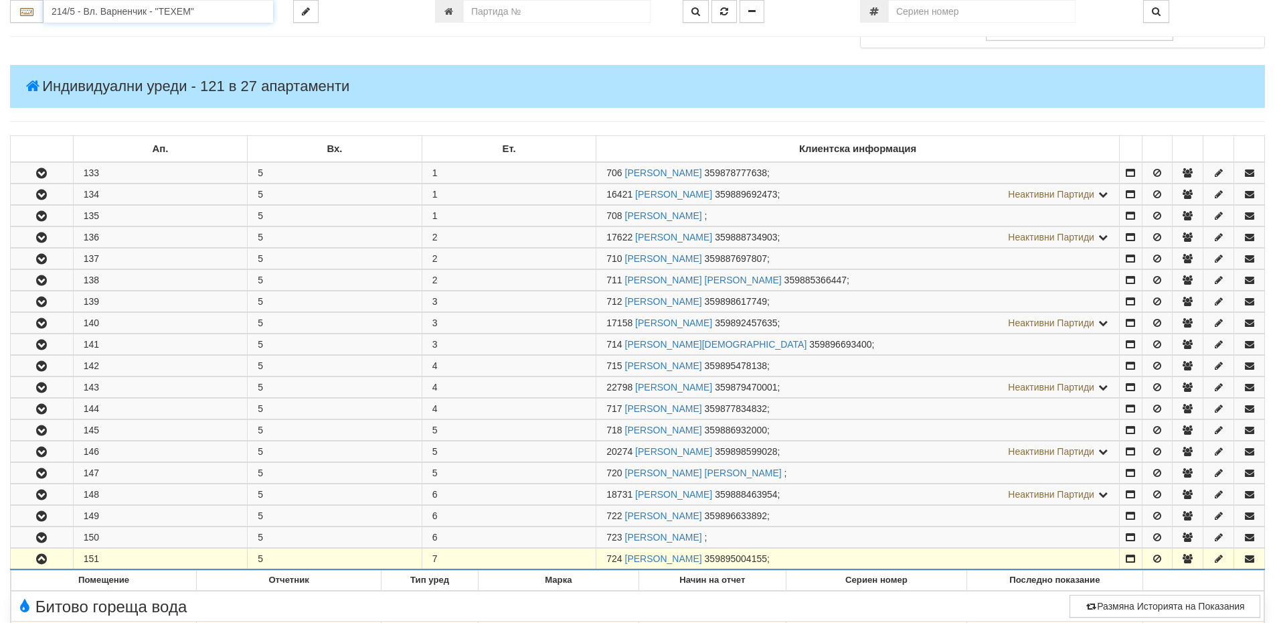
click at [110, 21] on input "214/5 - Вл. Варненчик - "ТЕХЕМ"" at bounding box center [159, 11] width 230 height 23
type input "1"
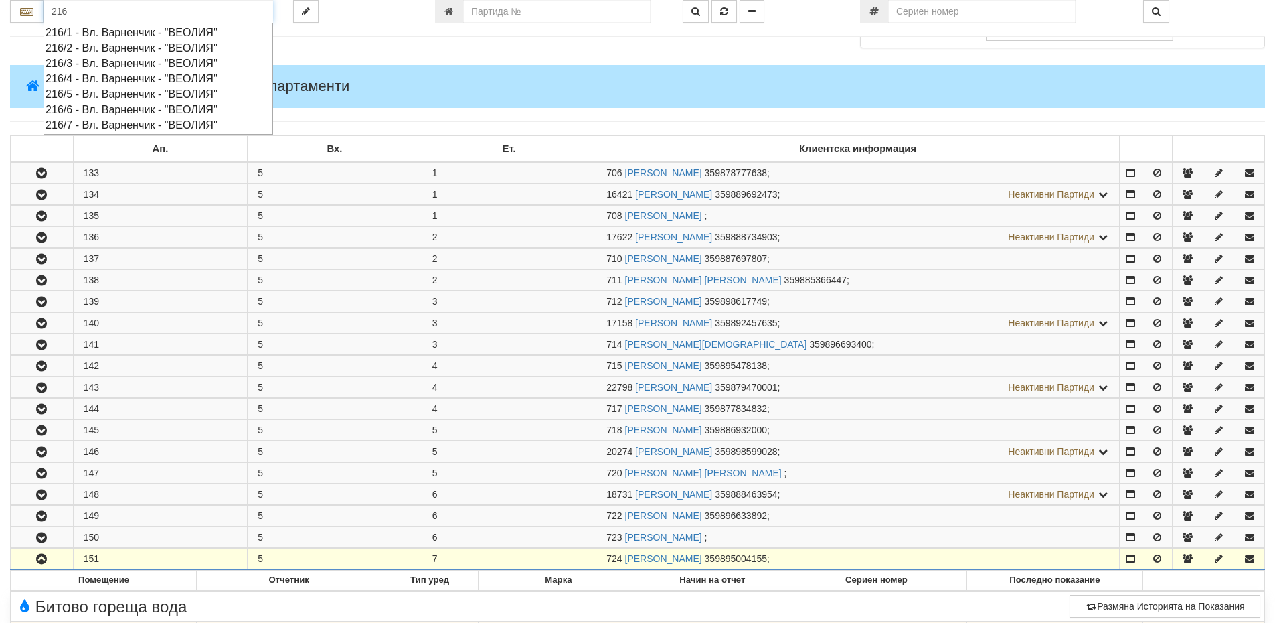
click at [79, 52] on div "216/2 - Вл. Варненчик - "ВЕОЛИЯ"" at bounding box center [159, 47] width 226 height 15
type input "216/2 - Вл. Варненчик - "ВЕОЛИЯ""
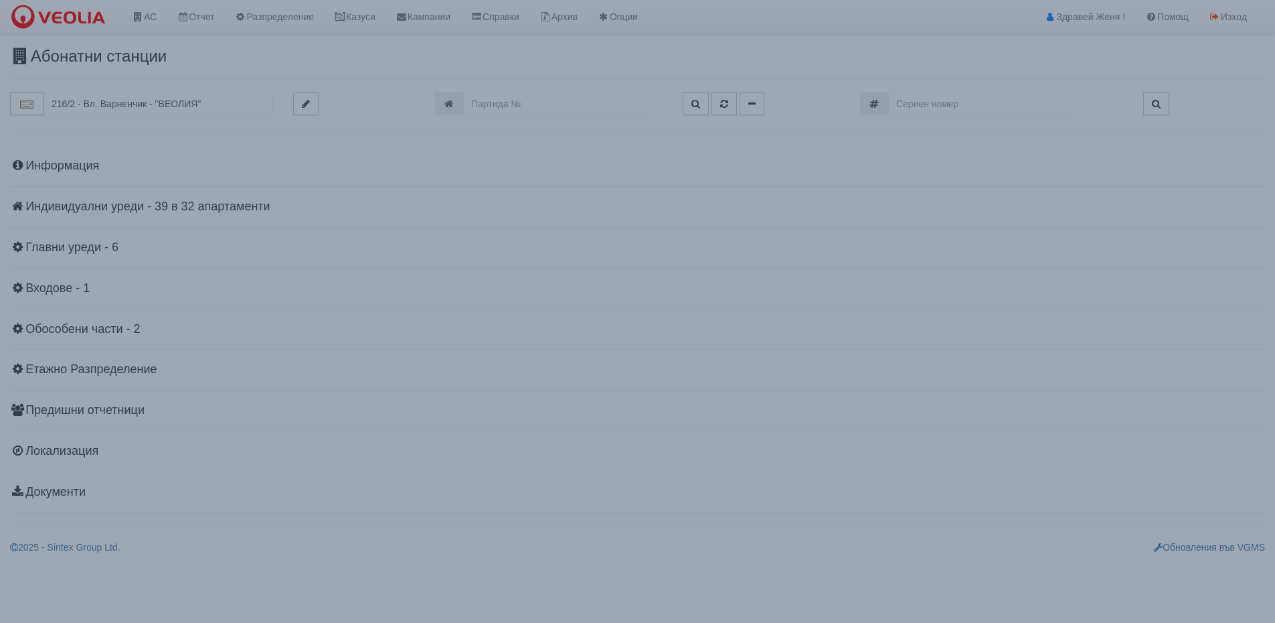
scroll to position [0, 0]
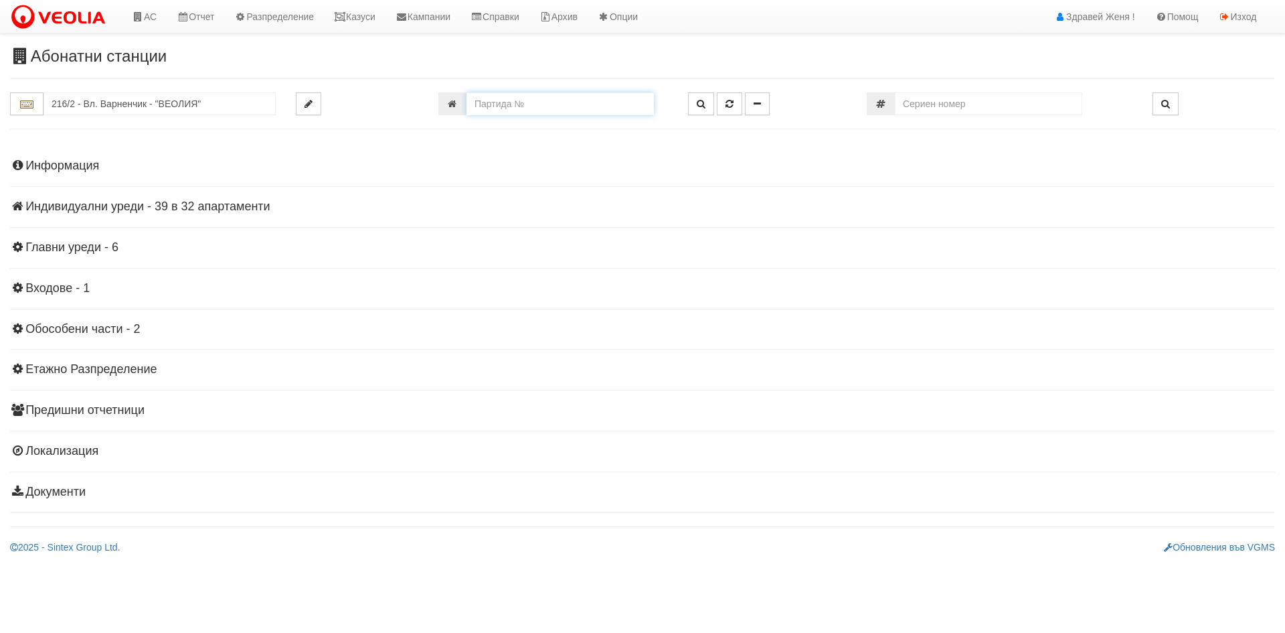
click at [513, 110] on input "number" at bounding box center [560, 103] width 187 height 23
type input "724"
type input "214/5 - "ТЕХЕМ СЪРВИСИС" ЕООД"
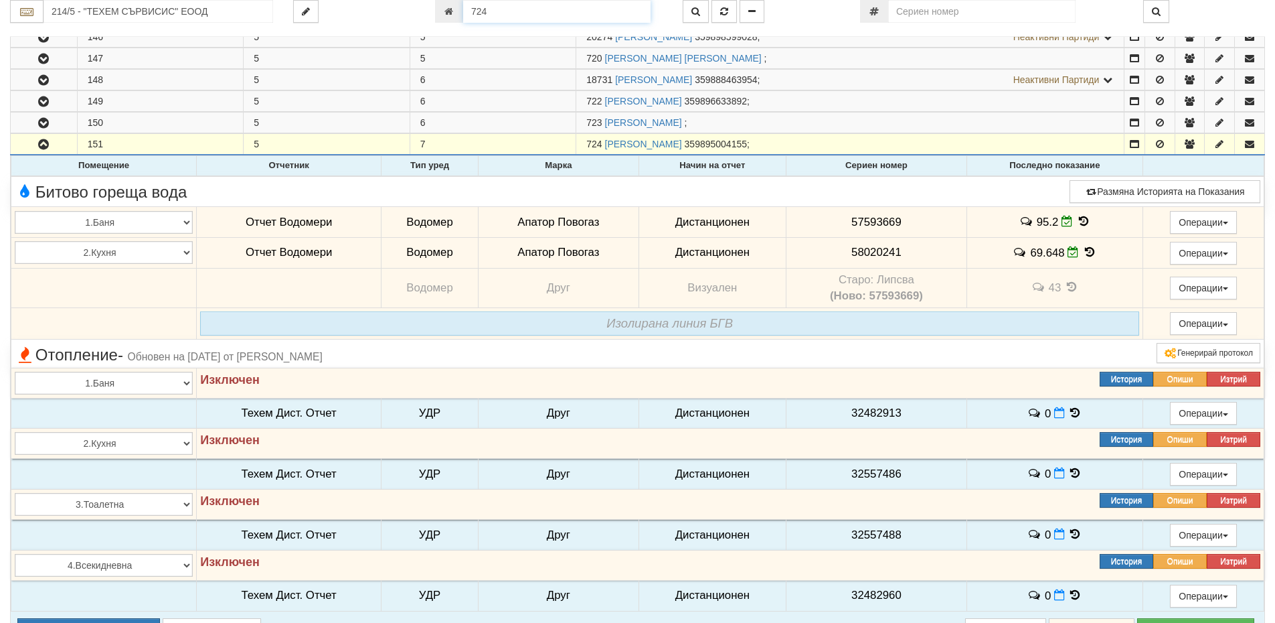
scroll to position [714, 0]
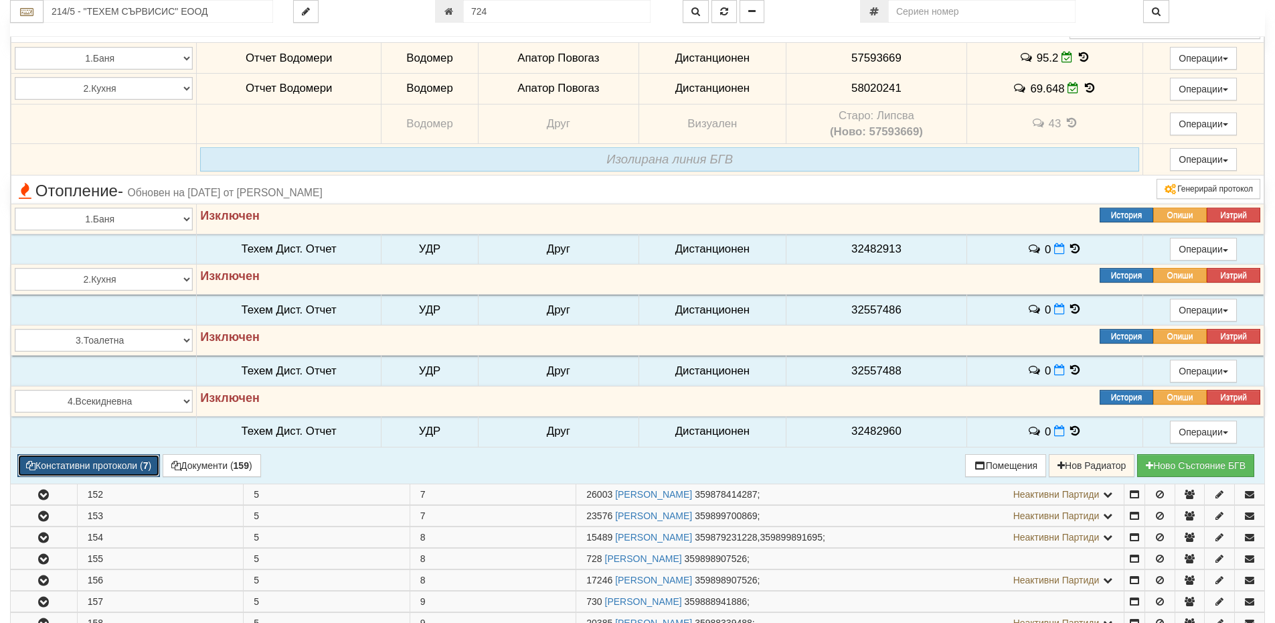
click at [111, 467] on button "Констативни протоколи ( 7 )" at bounding box center [88, 465] width 143 height 23
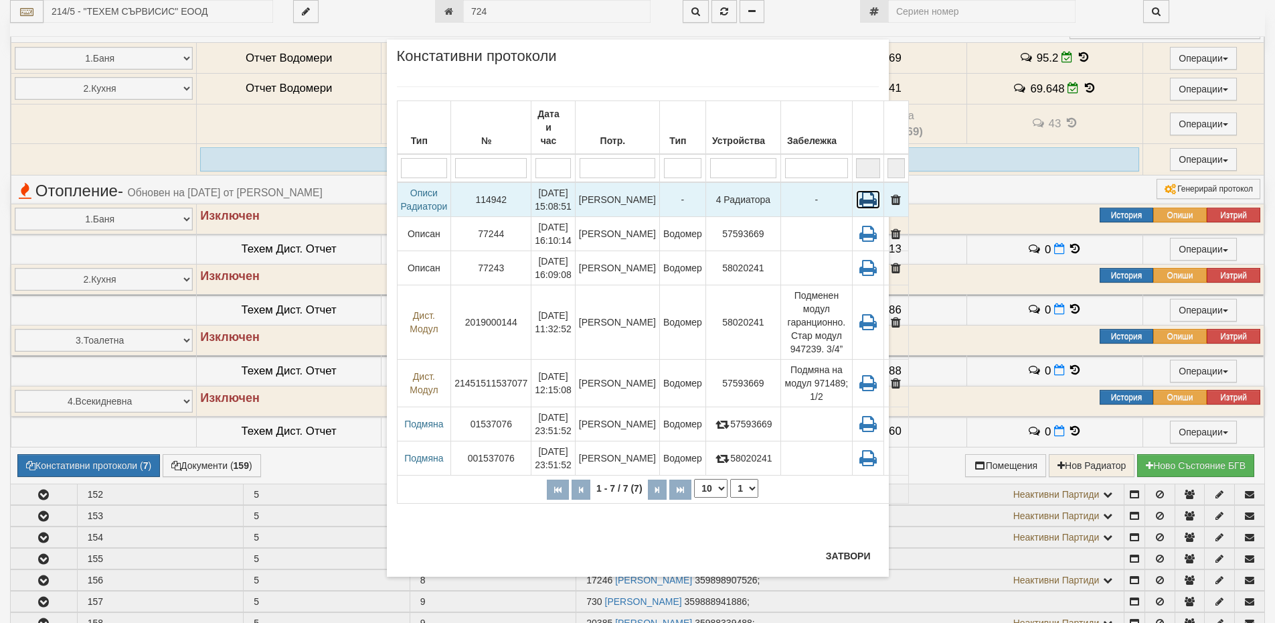
click at [856, 190] on icon at bounding box center [868, 199] width 24 height 19
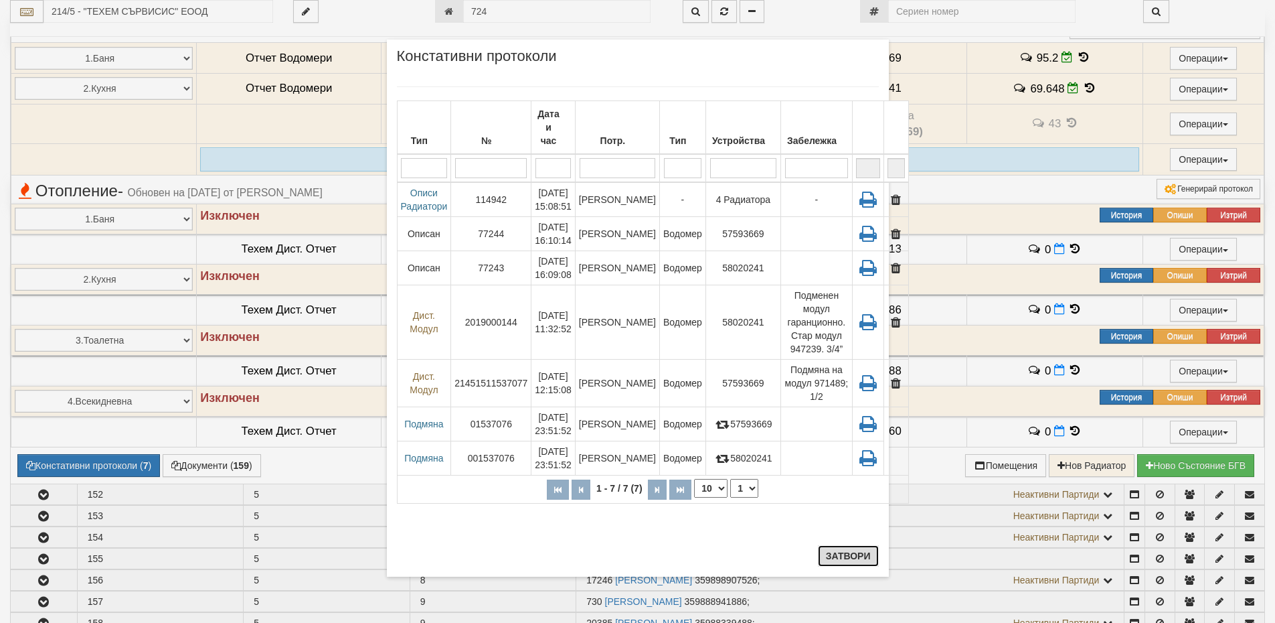
click at [866, 559] on button "Затвори" at bounding box center [848, 555] width 61 height 21
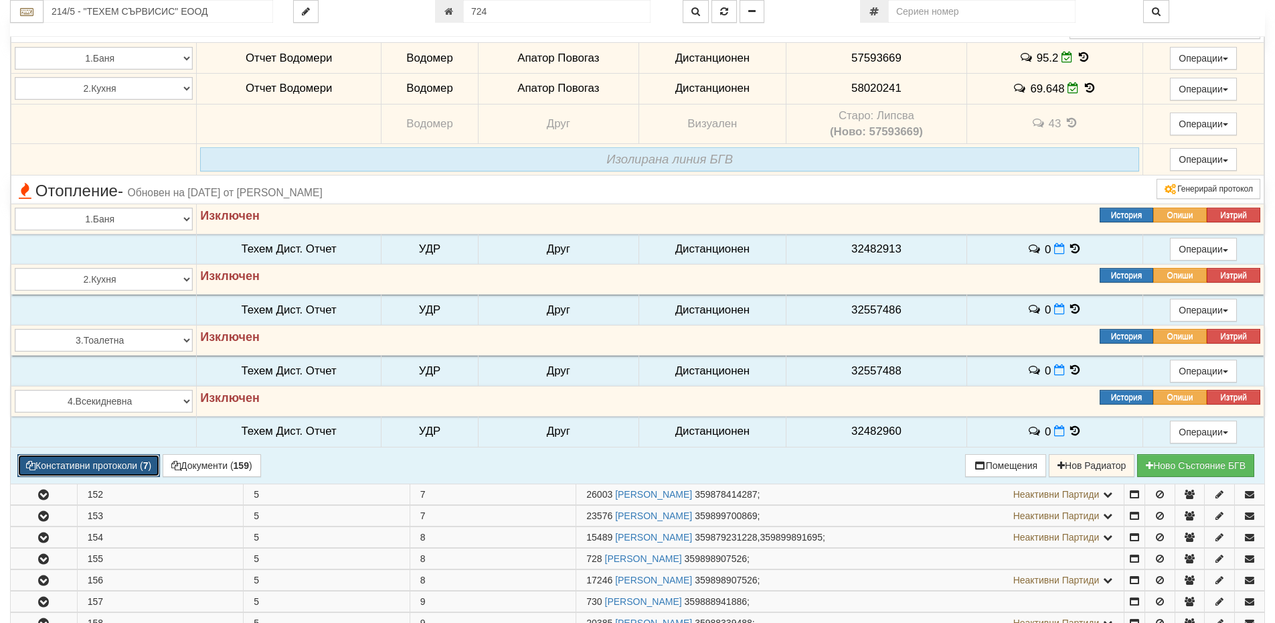
click at [120, 460] on button "Констативни протоколи ( 7 )" at bounding box center [88, 465] width 143 height 23
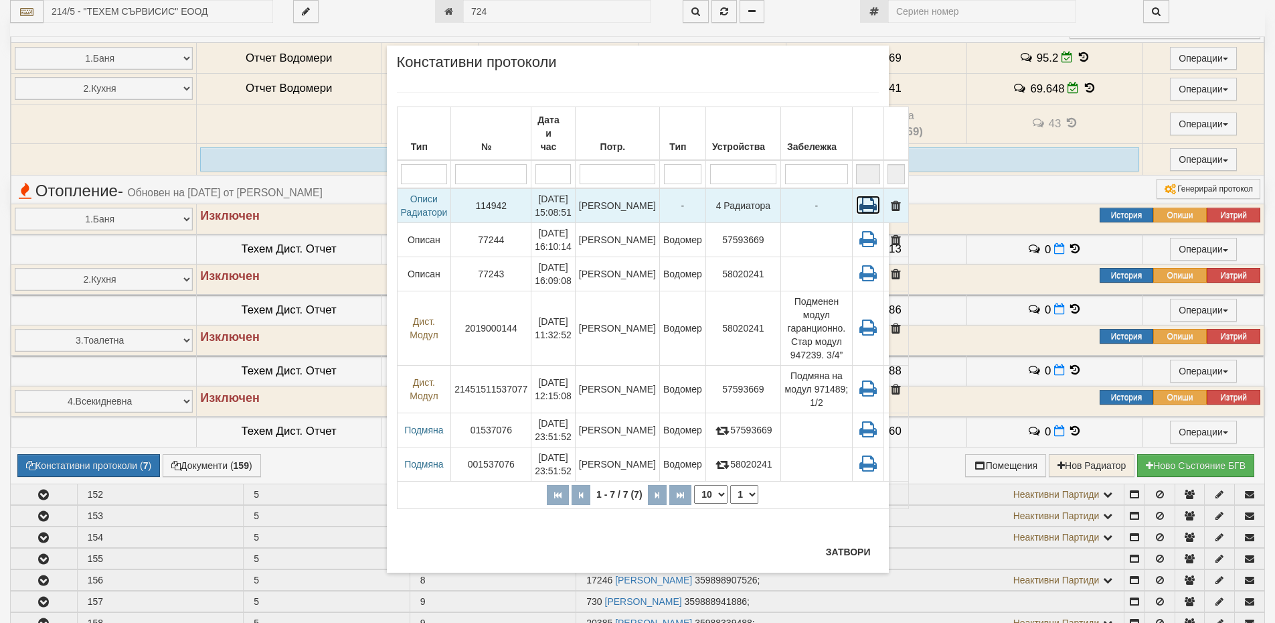
click at [856, 195] on icon at bounding box center [868, 204] width 24 height 19
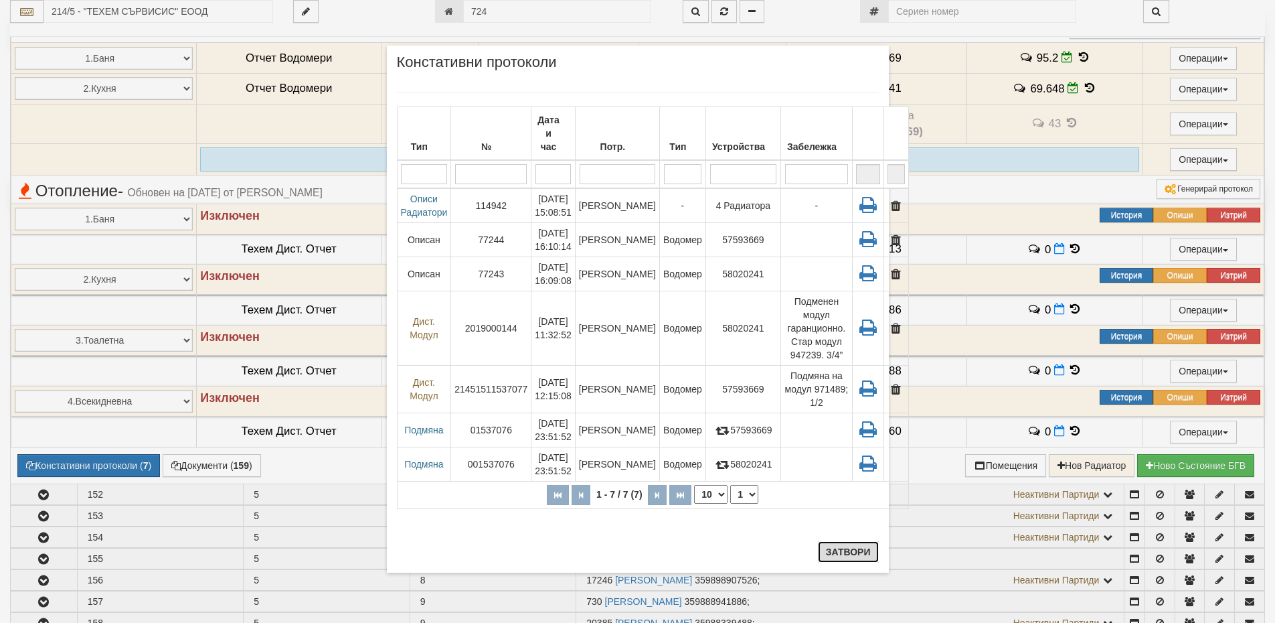
click at [868, 552] on button "Затвори" at bounding box center [848, 551] width 61 height 21
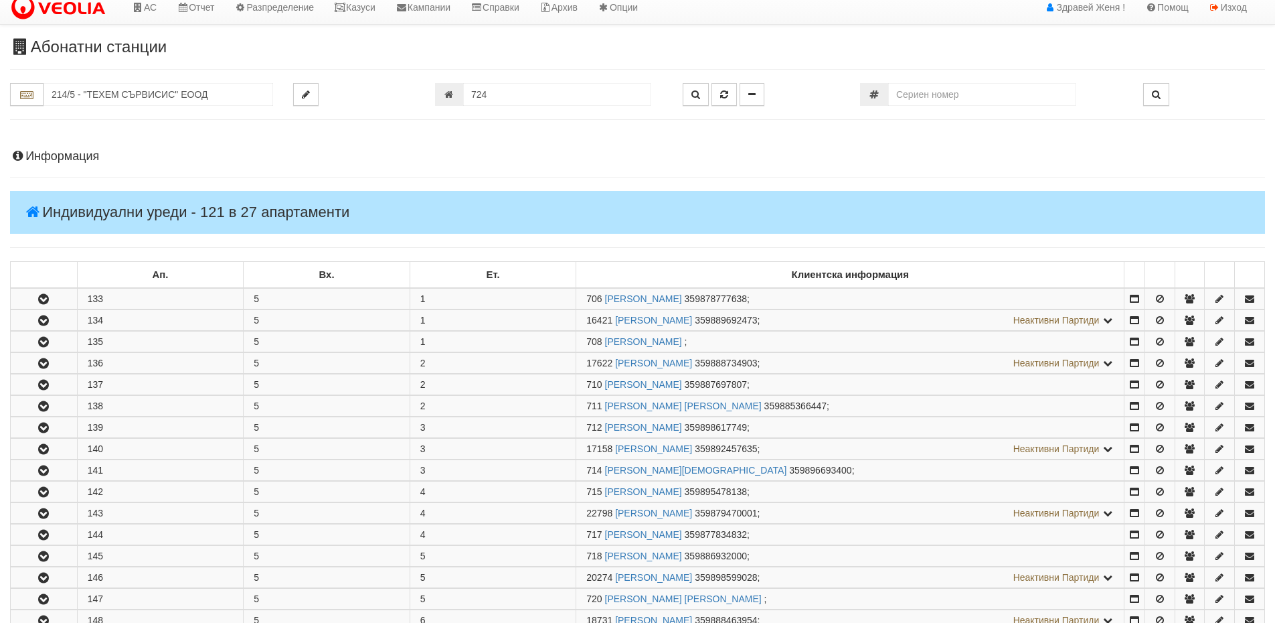
scroll to position [0, 0]
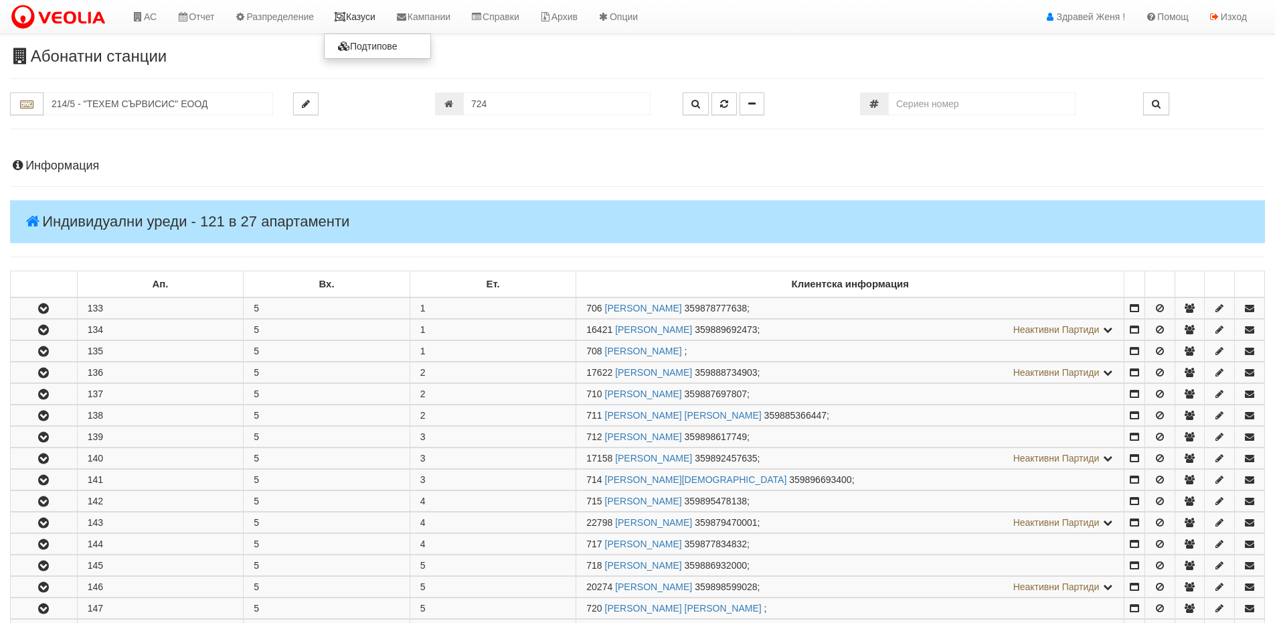
click at [346, 17] on icon at bounding box center [340, 16] width 12 height 9
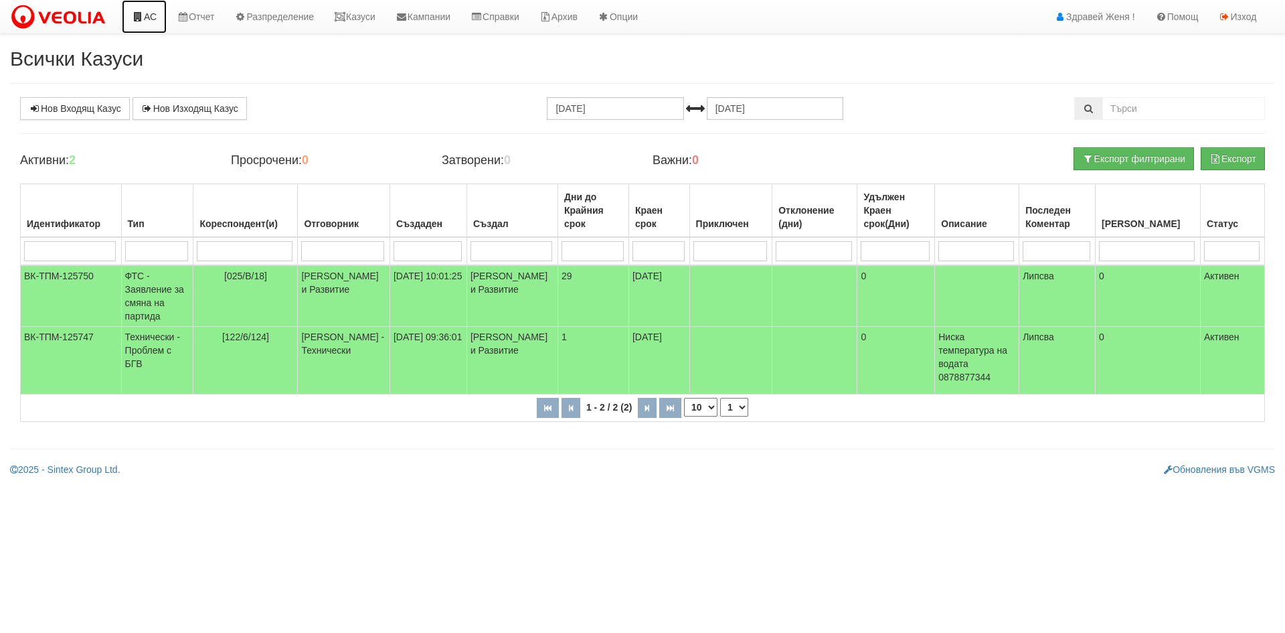
click at [147, 13] on link "АС" at bounding box center [144, 16] width 45 height 33
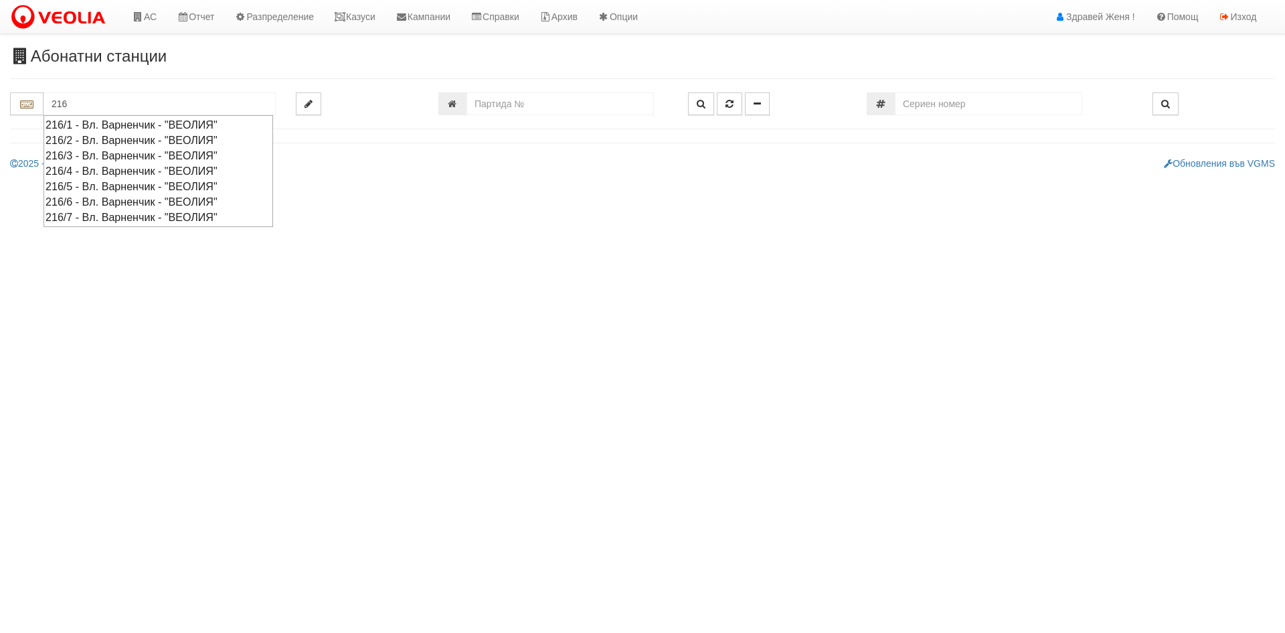
click at [127, 202] on div "216/6 - Вл. Варненчик - "ВЕОЛИЯ"" at bounding box center [159, 201] width 226 height 15
type input "216/6 - Вл. Варненчик - "ВЕОЛИЯ""
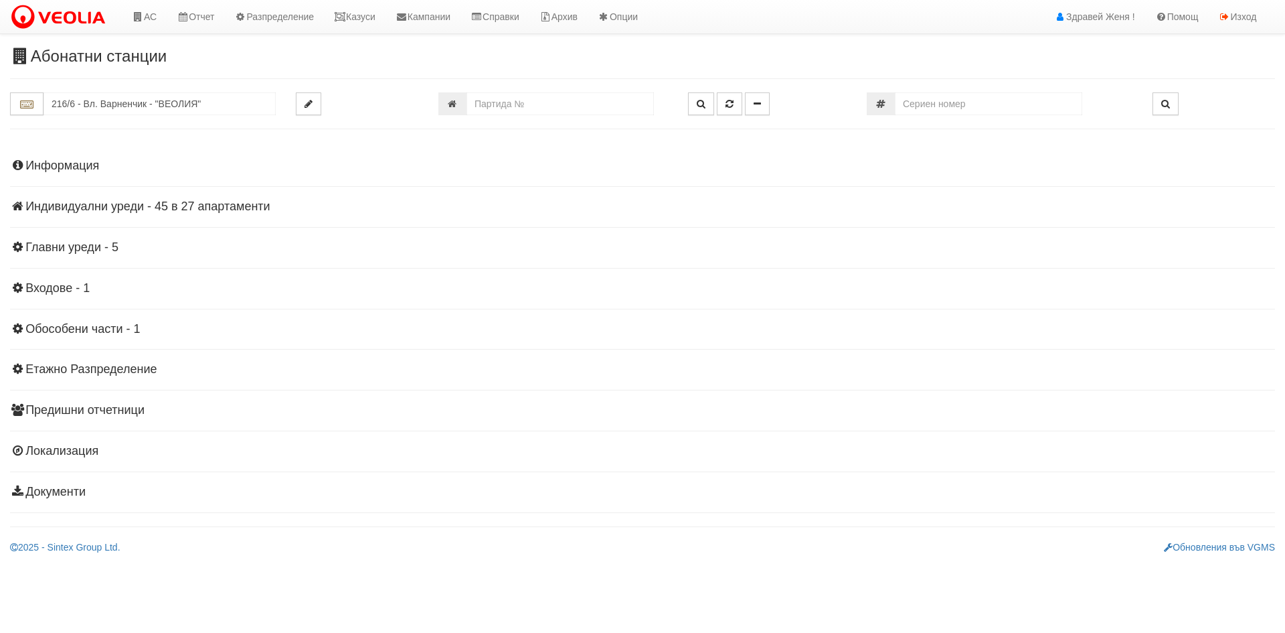
click at [199, 201] on h4 "Индивидуални уреди - 45 в 27 апартаменти" at bounding box center [642, 206] width 1265 height 13
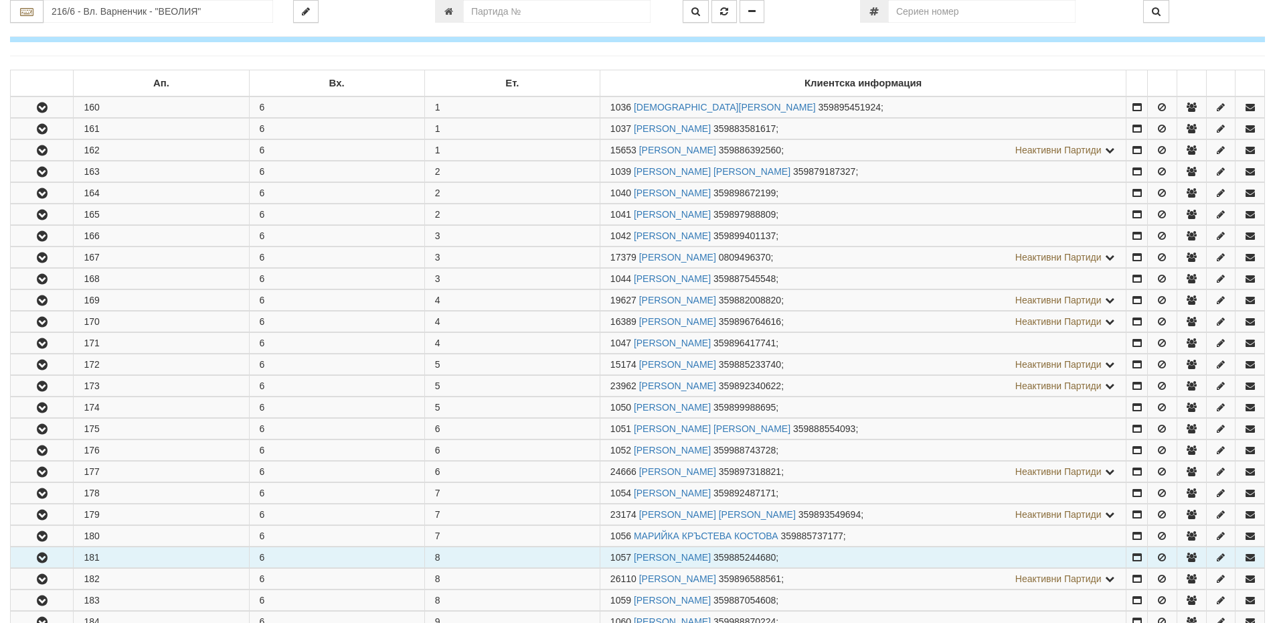
scroll to position [268, 0]
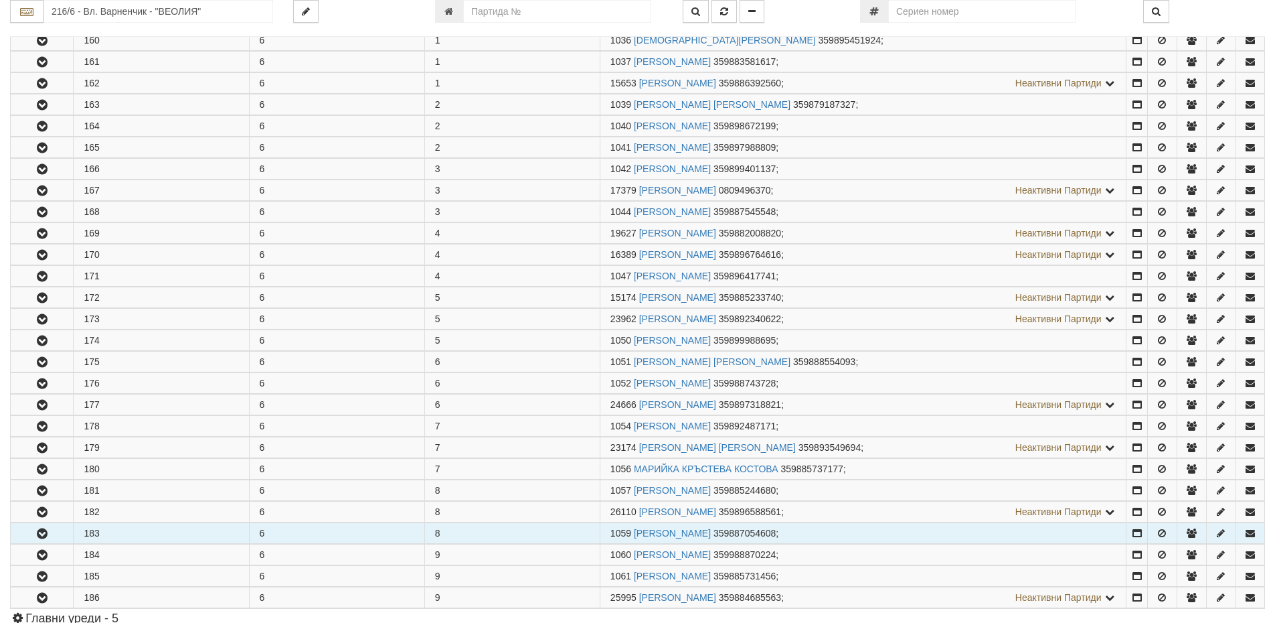
click at [42, 534] on icon "button" at bounding box center [42, 533] width 16 height 9
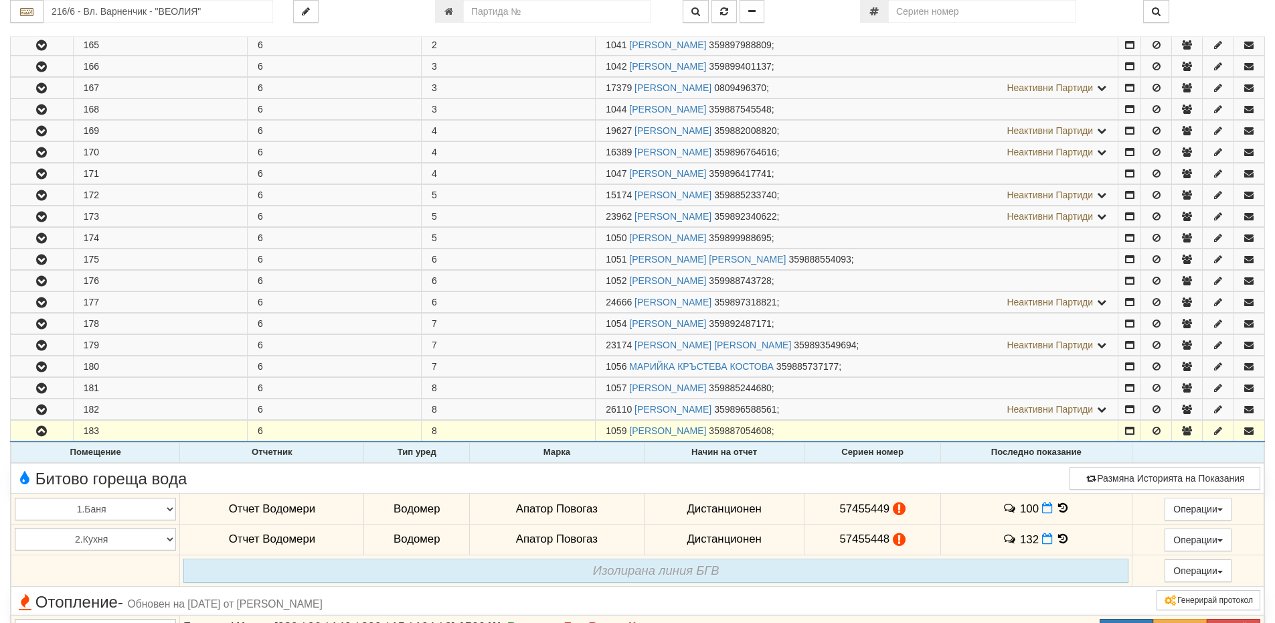
scroll to position [536, 0]
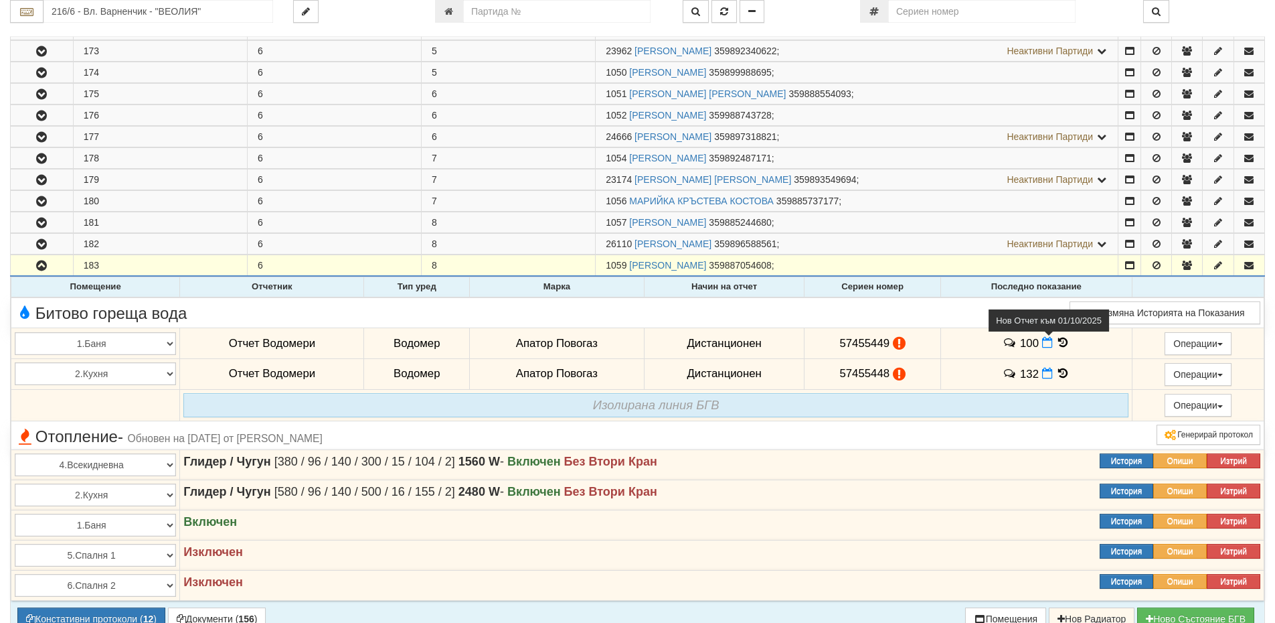
click at [1044, 347] on icon at bounding box center [1047, 342] width 11 height 11
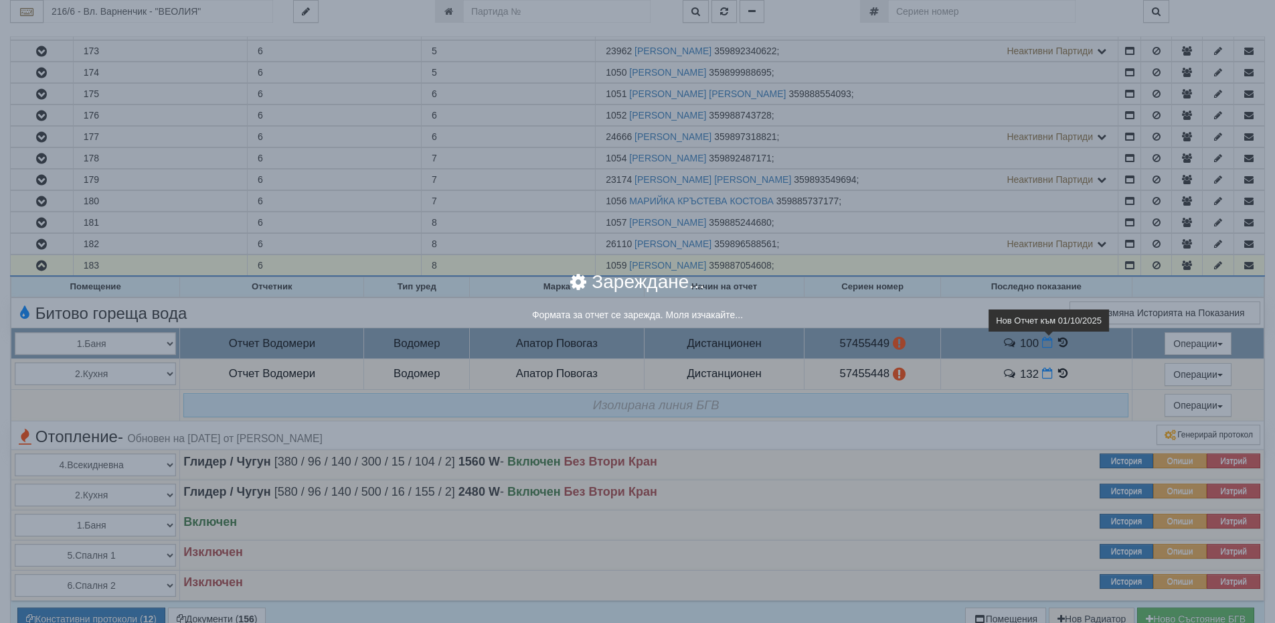
select select "8ac75930-9bfd-e511-80be-8d5a1dced85a"
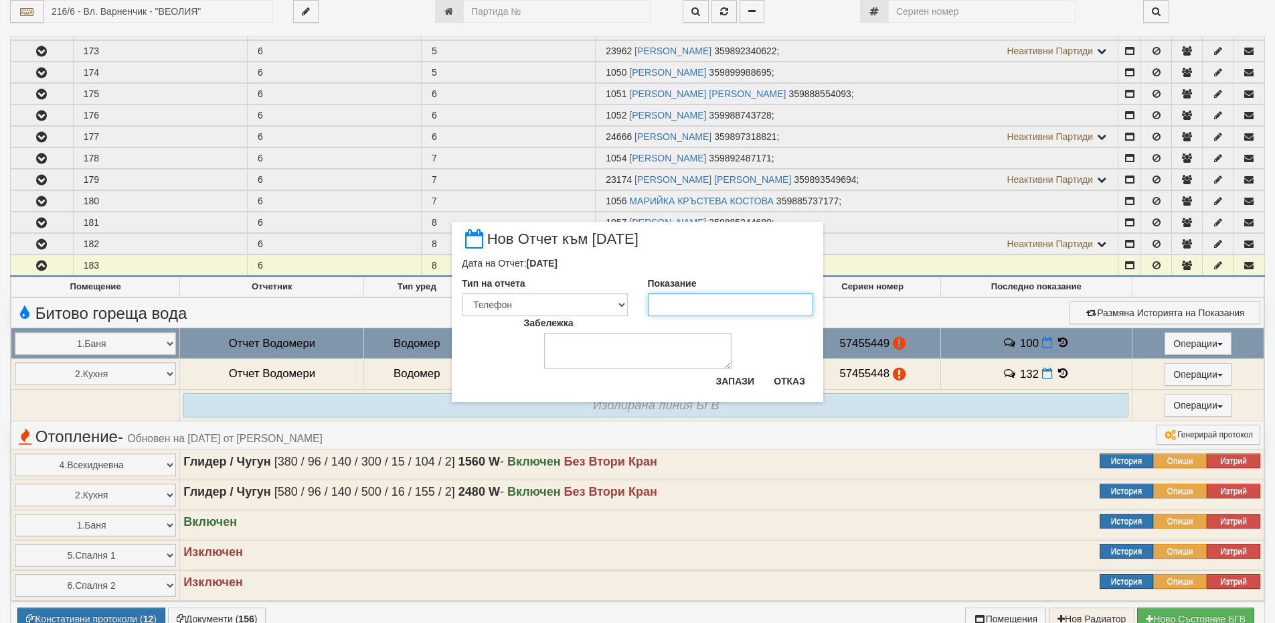
click at [681, 304] on input "Показание" at bounding box center [731, 304] width 166 height 23
type input "100"
click at [629, 339] on textarea "Забележка" at bounding box center [637, 351] width 187 height 36
type textarea "[DATE]"
click at [733, 383] on button "Запази" at bounding box center [735, 380] width 55 height 21
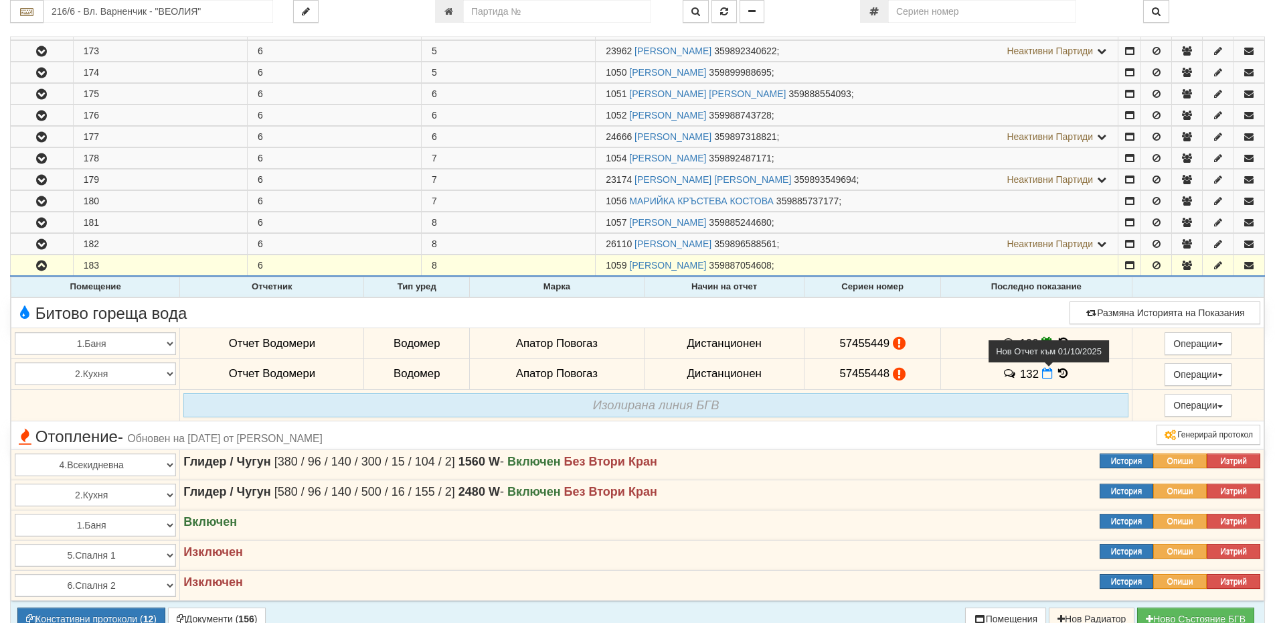
click at [1048, 373] on icon at bounding box center [1047, 373] width 11 height 11
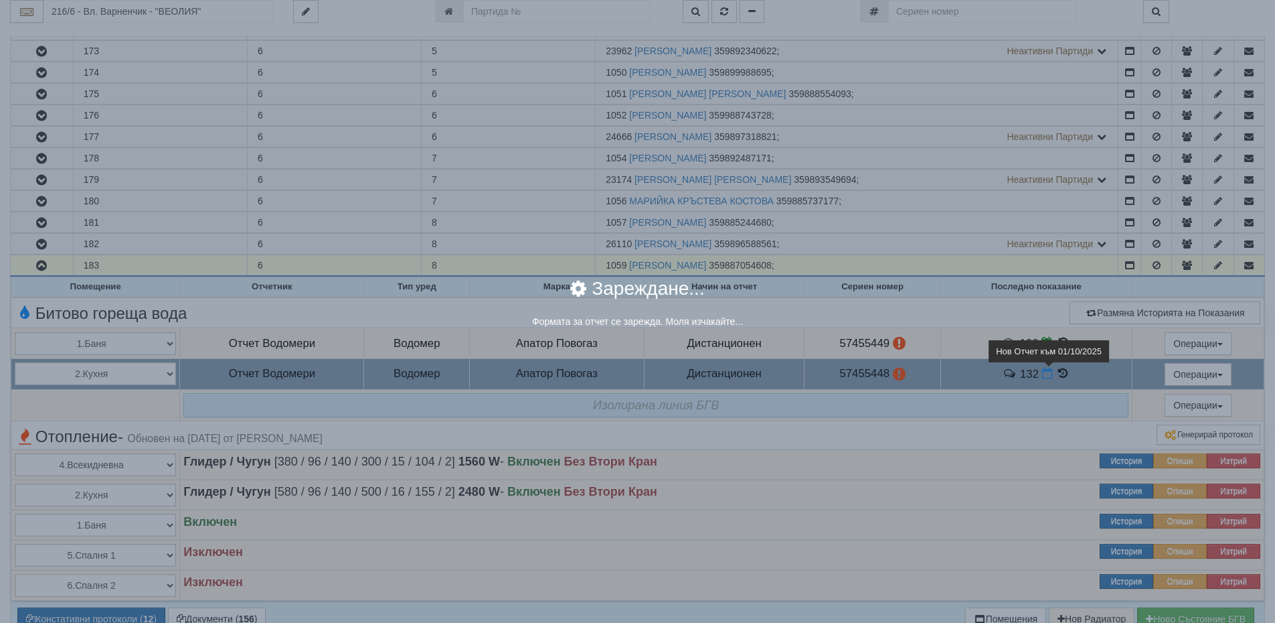
select select "8ac75930-9bfd-e511-80be-8d5a1dced85a"
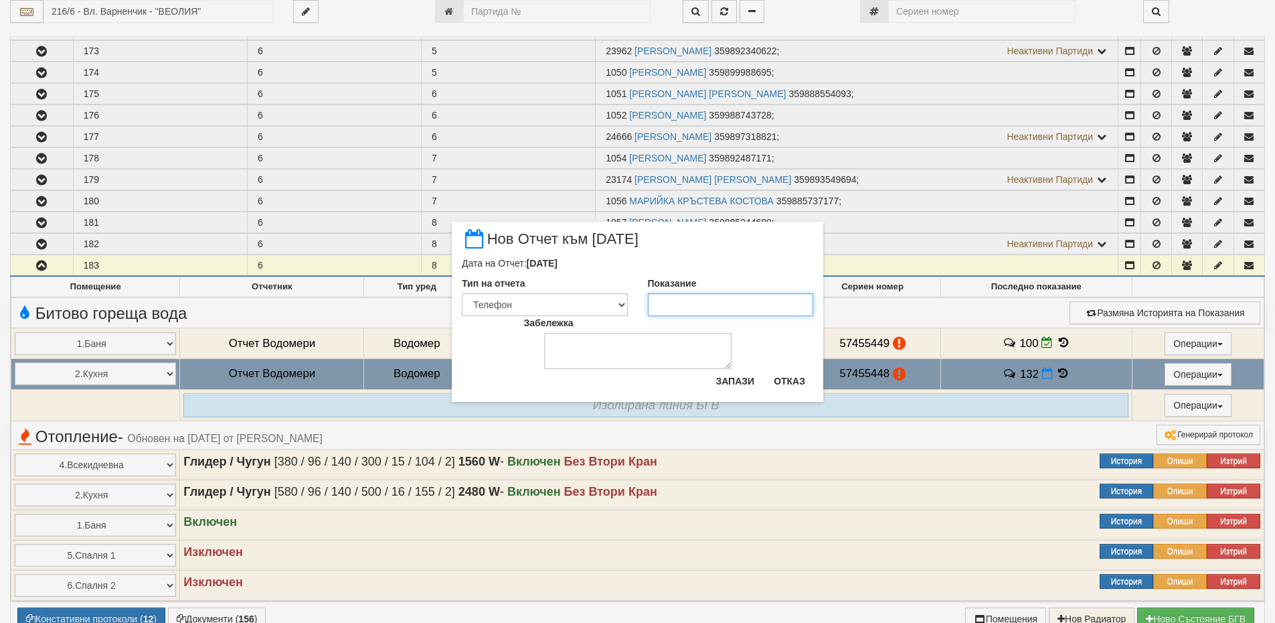
click at [744, 299] on input "Показание" at bounding box center [731, 304] width 166 height 23
type input "132"
click at [655, 347] on textarea "Забележка" at bounding box center [637, 351] width 187 height 36
click at [578, 343] on textarea "02.102025" at bounding box center [637, 351] width 187 height 36
type textarea "[DATE]"
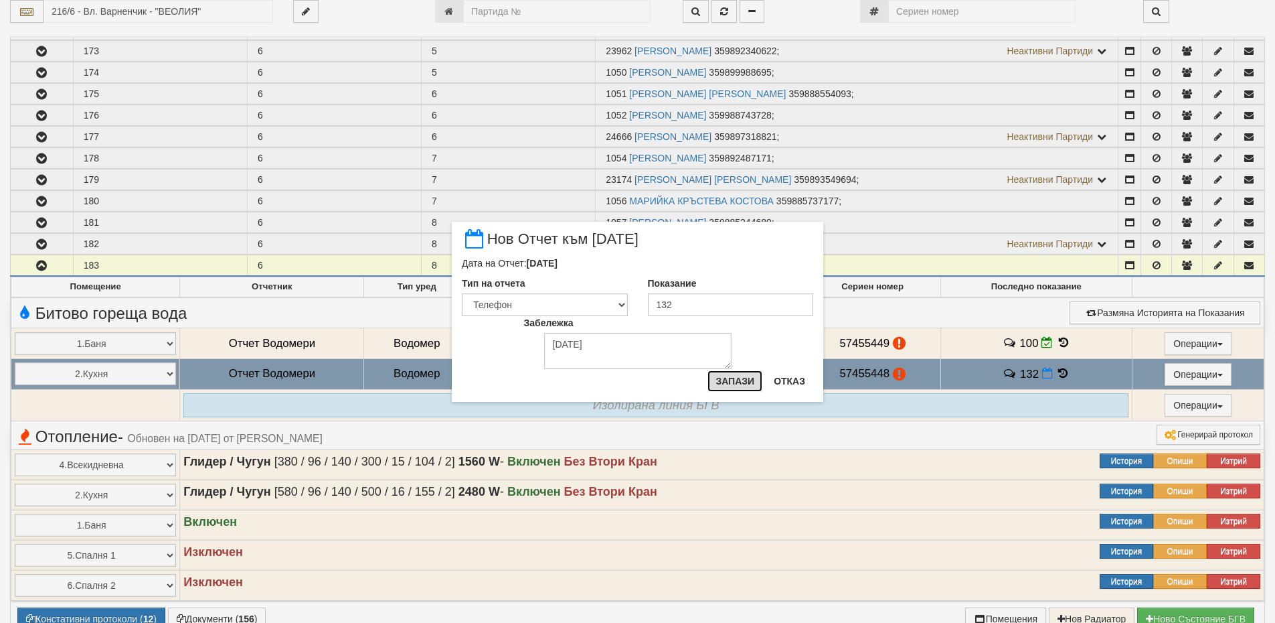
click at [733, 374] on button "Запази" at bounding box center [735, 380] width 55 height 21
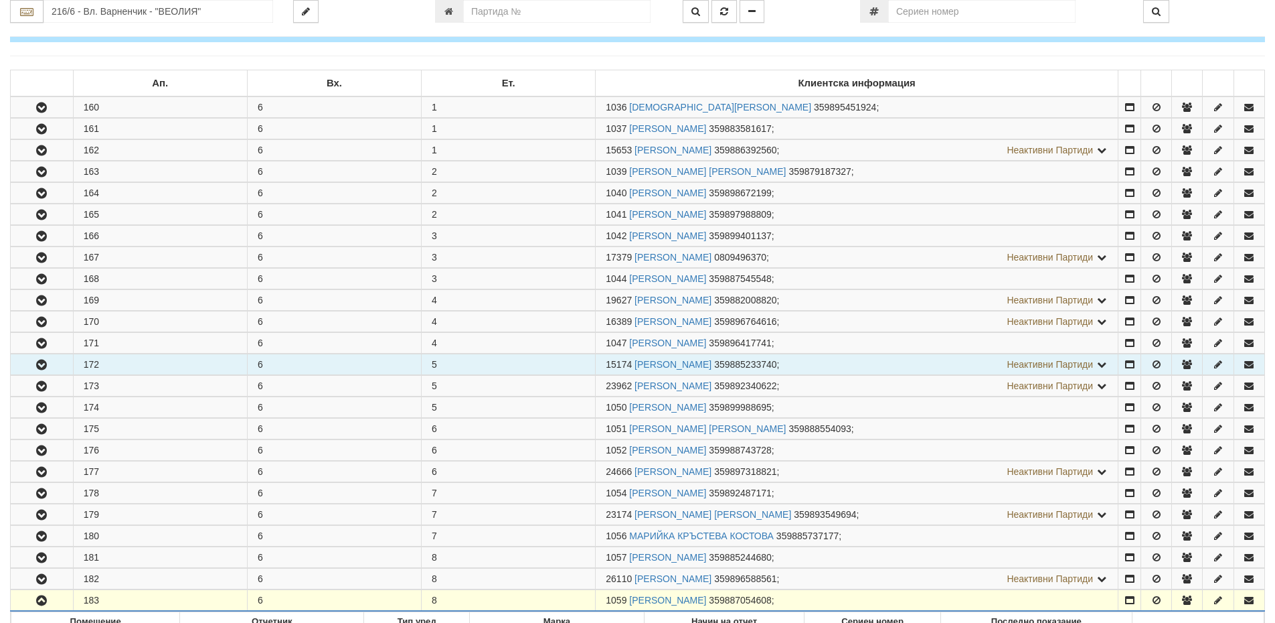
scroll to position [0, 0]
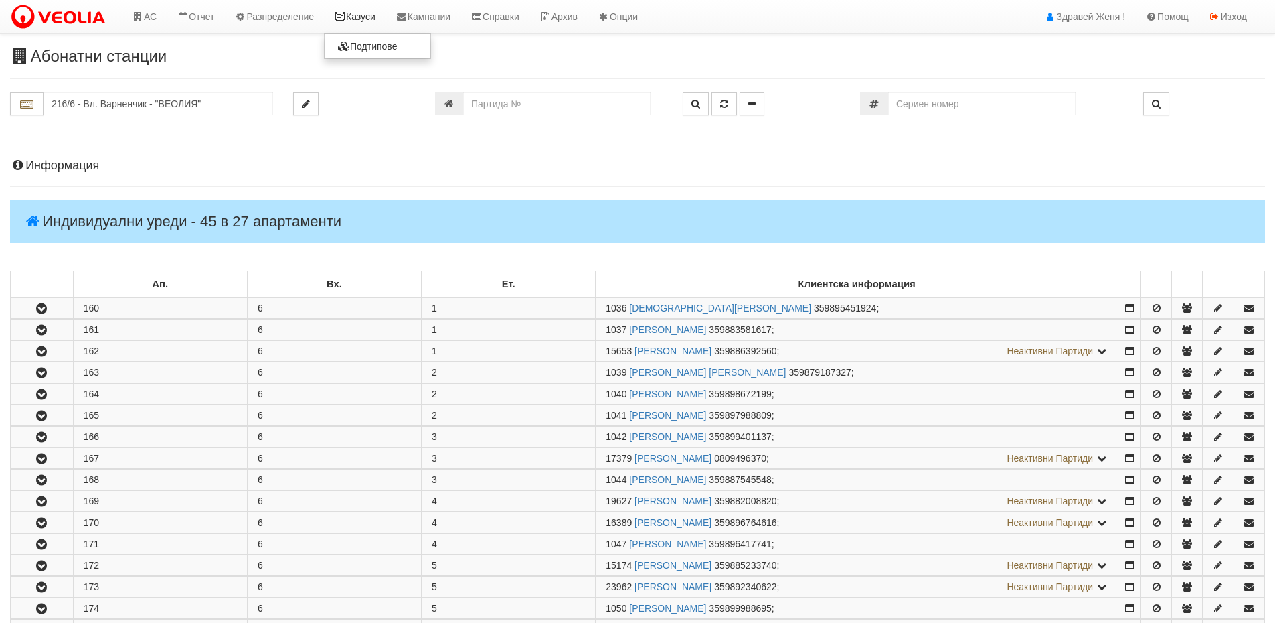
click at [368, 16] on link "Казуси" at bounding box center [355, 16] width 62 height 33
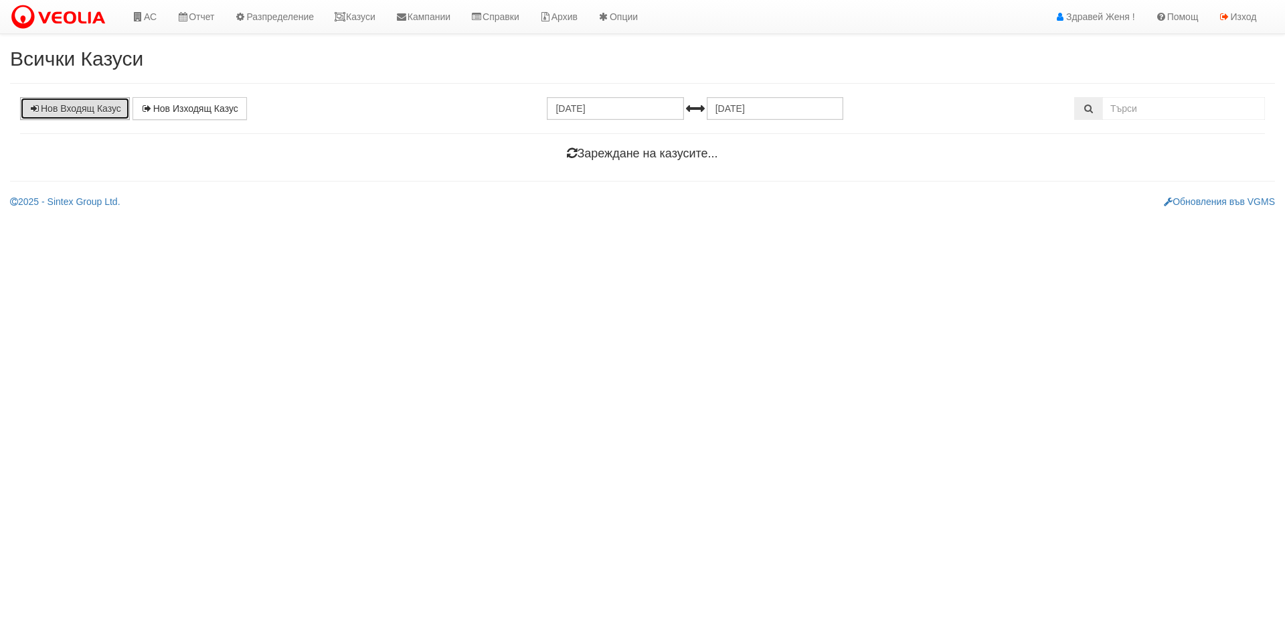
click at [86, 110] on link "Нов Входящ Казус" at bounding box center [75, 108] width 110 height 23
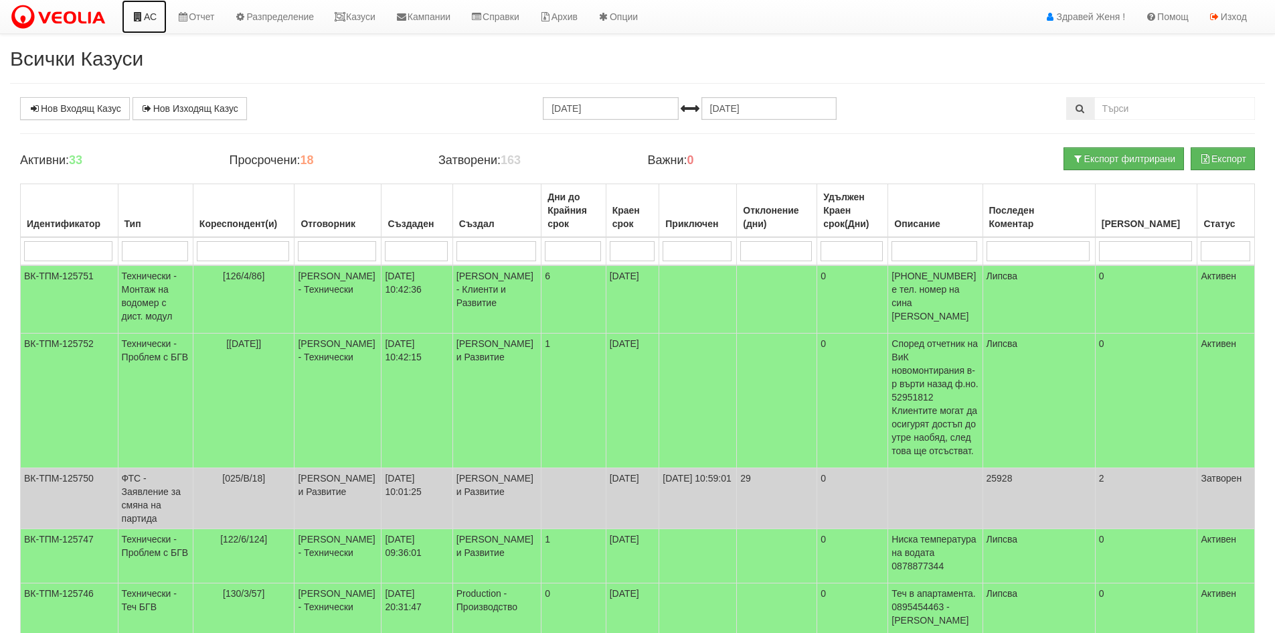
click at [153, 21] on link "АС" at bounding box center [144, 16] width 45 height 33
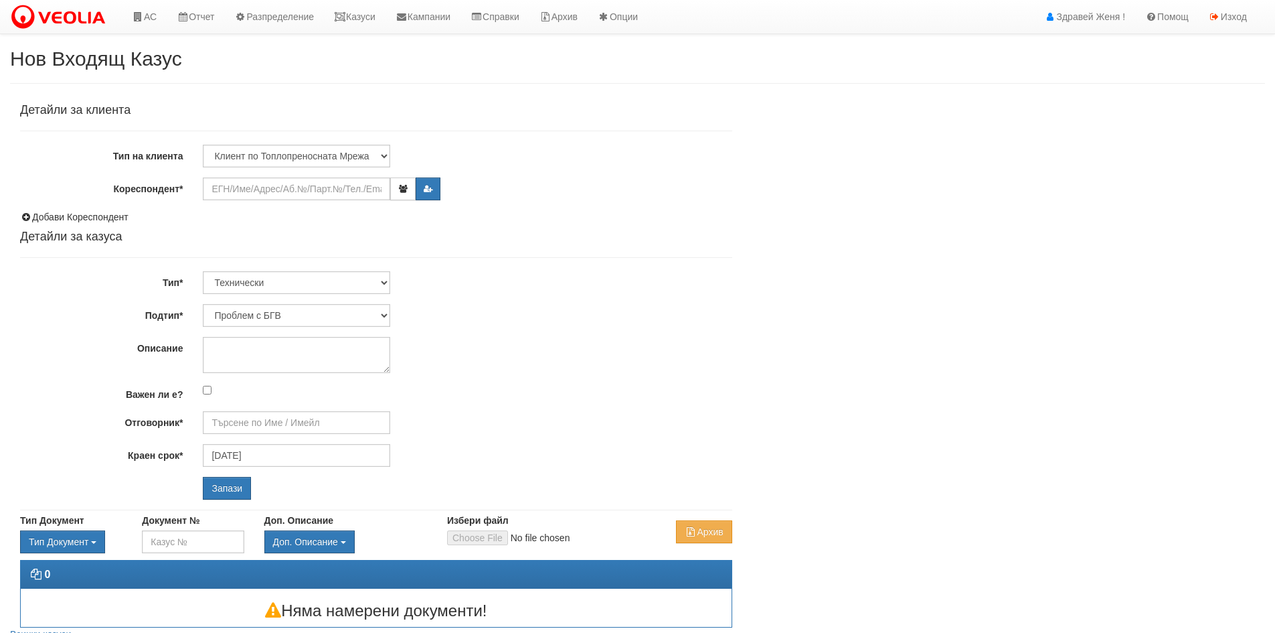
type input "[PERSON_NAME] - Технически"
click at [266, 189] on input "Кореспондент*" at bounding box center [296, 188] width 187 height 23
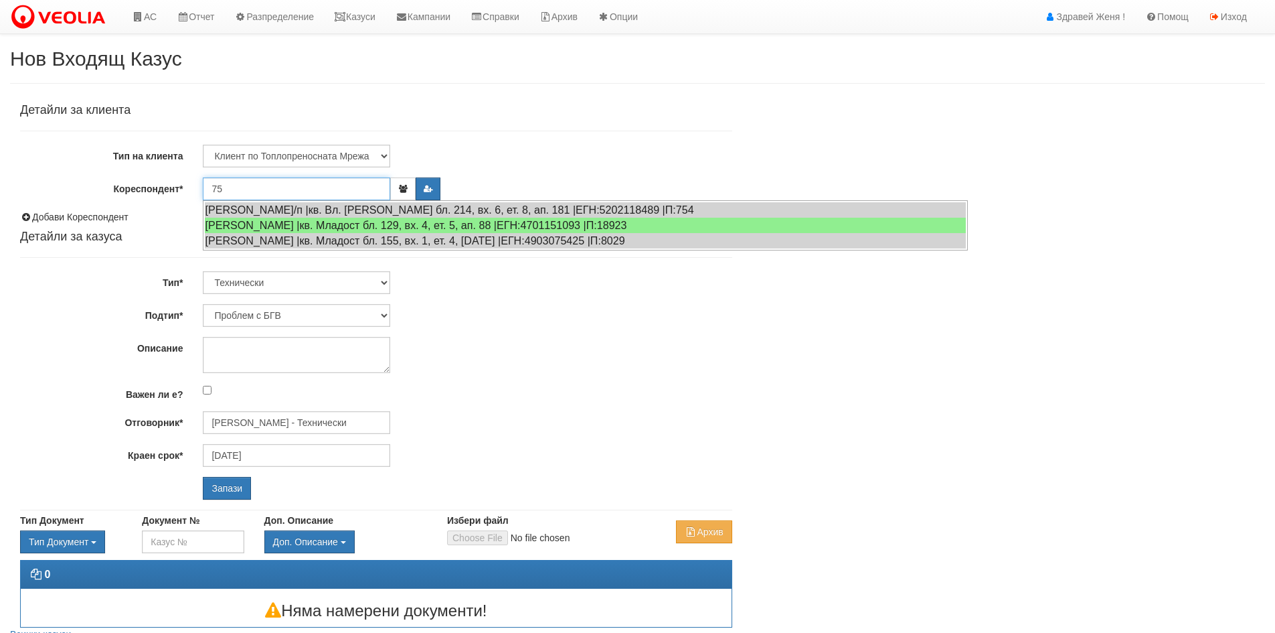
type input "7"
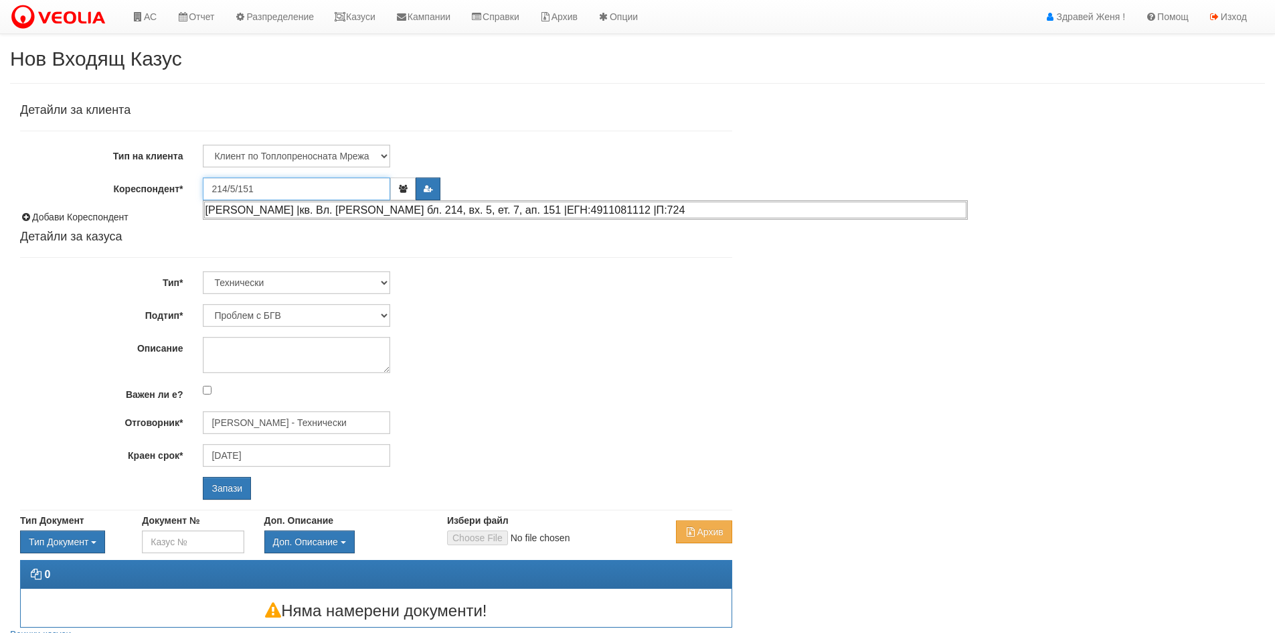
click at [315, 209] on div "ДИМИТРИЧКА ИВАНОВА КУЗМАНОВА |кв. Вл. Варненчик бл. 214, вх. 5, ет. 7, ап. 151 …" at bounding box center [585, 210] width 762 height 17
type input "Валентин Кузманов"
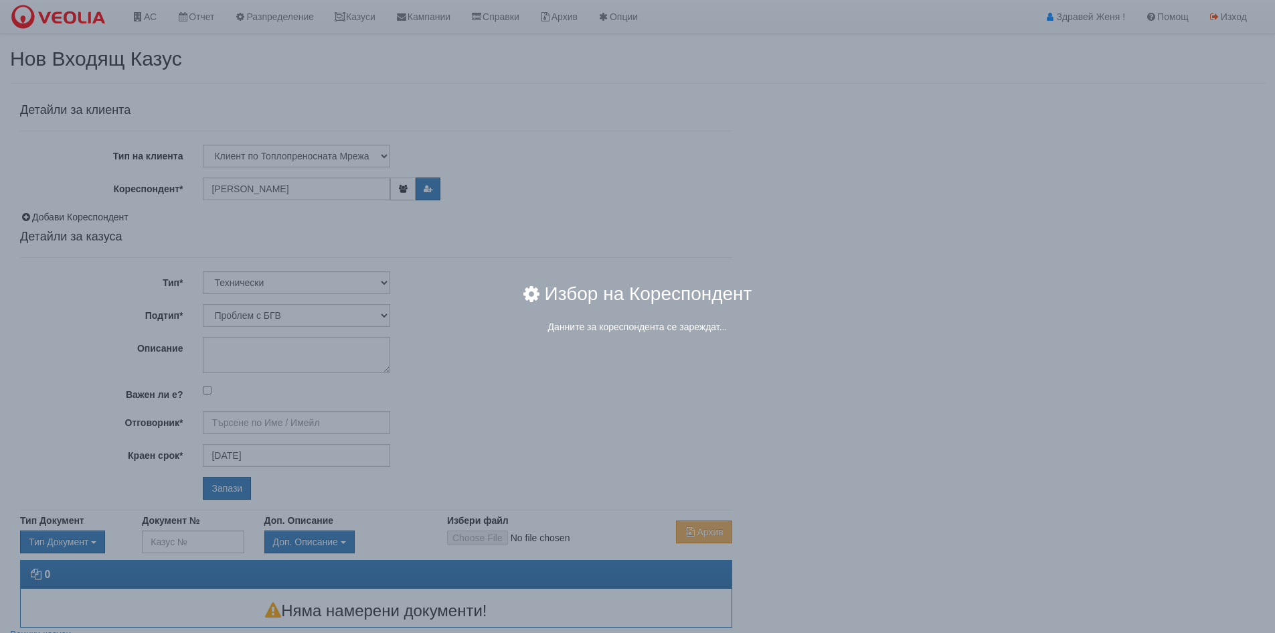
type input "Дончо Дончев - Технически"
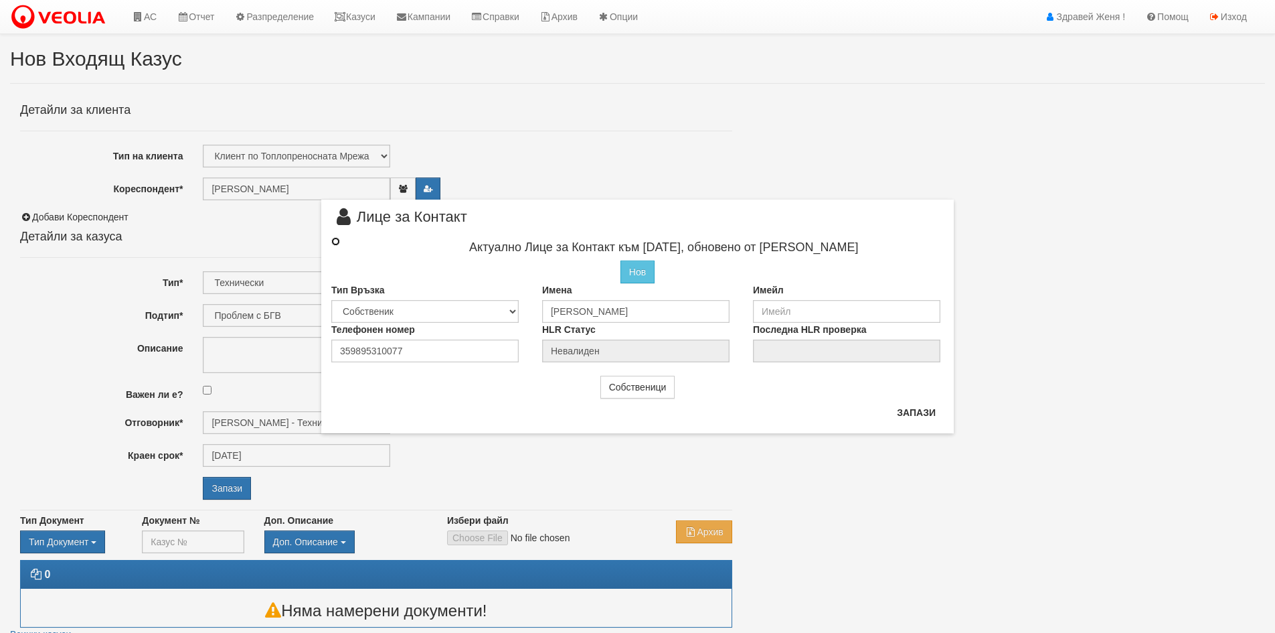
click at [334, 240] on input "radio" at bounding box center [335, 241] width 9 height 9
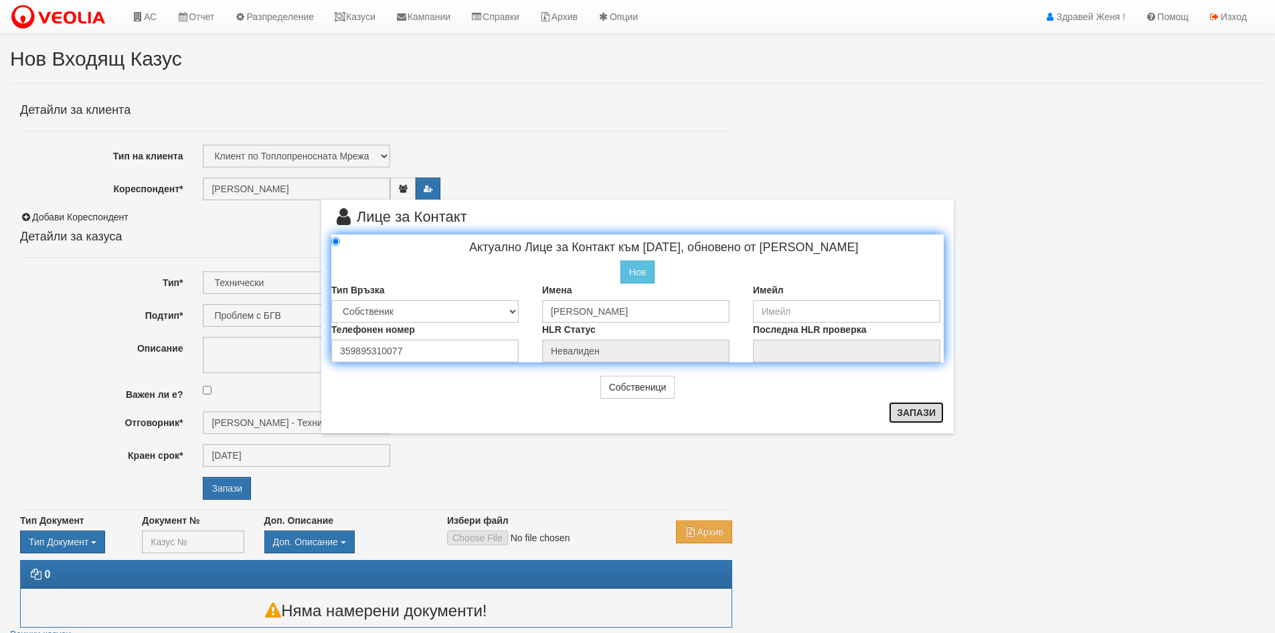
click at [927, 414] on button "Запази" at bounding box center [916, 412] width 55 height 21
radio input "true"
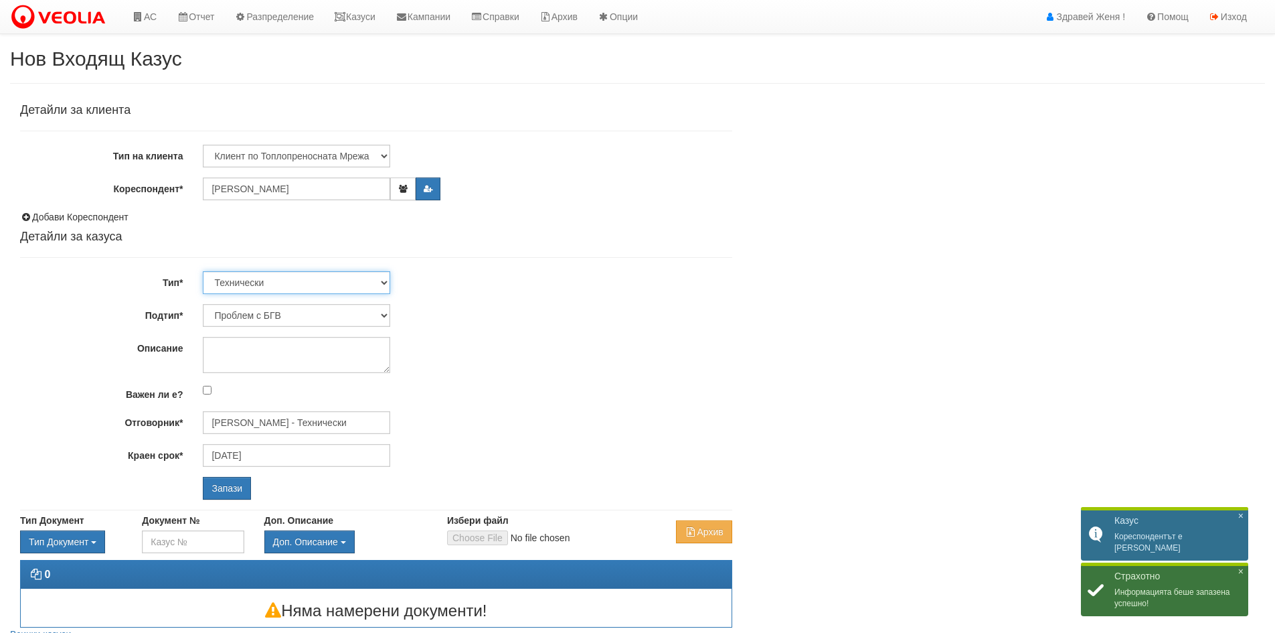
click at [382, 277] on select "Технически ФТС Търговски Административен Производствен Експлоатационен Финансов…" at bounding box center [296, 282] width 187 height 23
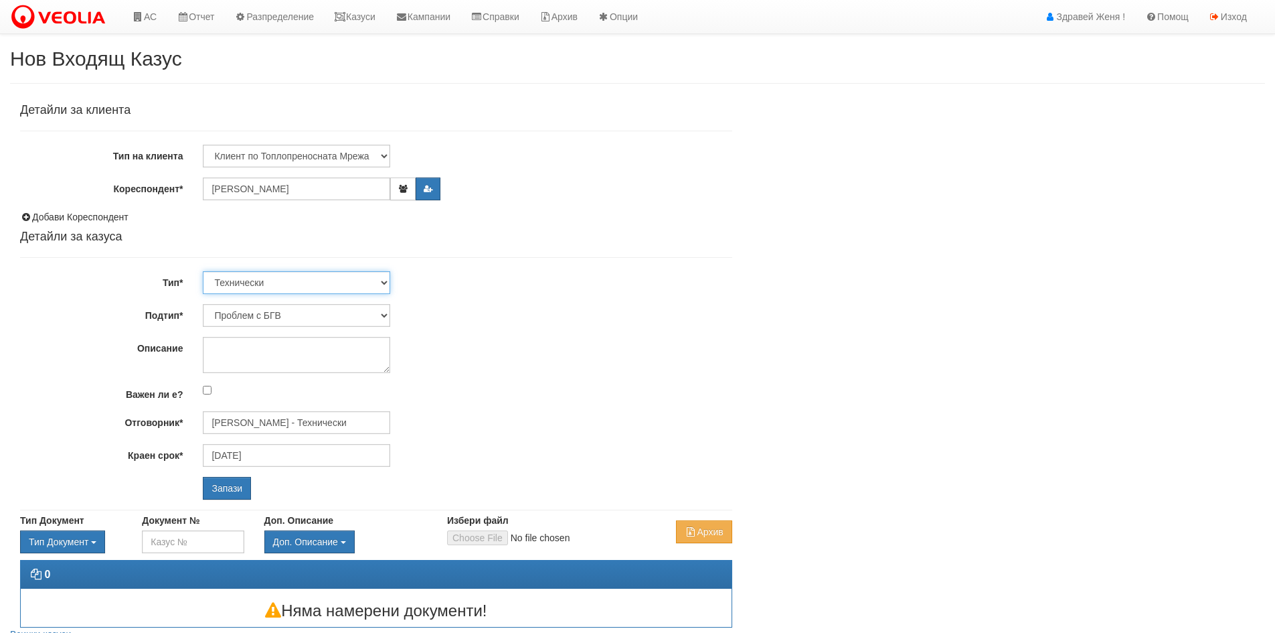
select select "2"
click at [203, 271] on select "Технически ФТС Търговски Административен Производствен Експлоатационен Финансов…" at bounding box center [296, 282] width 187 height 23
type input "01/11/2025"
click at [384, 313] on select "Търговска отстъпка Протокол от ОС Референции Друго Проблем с кл. платформа/сайт…" at bounding box center [296, 315] width 187 height 23
click at [386, 283] on select "Технически ФТС Търговски Административен Производствен Експлоатационен Финансов…" at bounding box center [296, 282] width 187 height 23
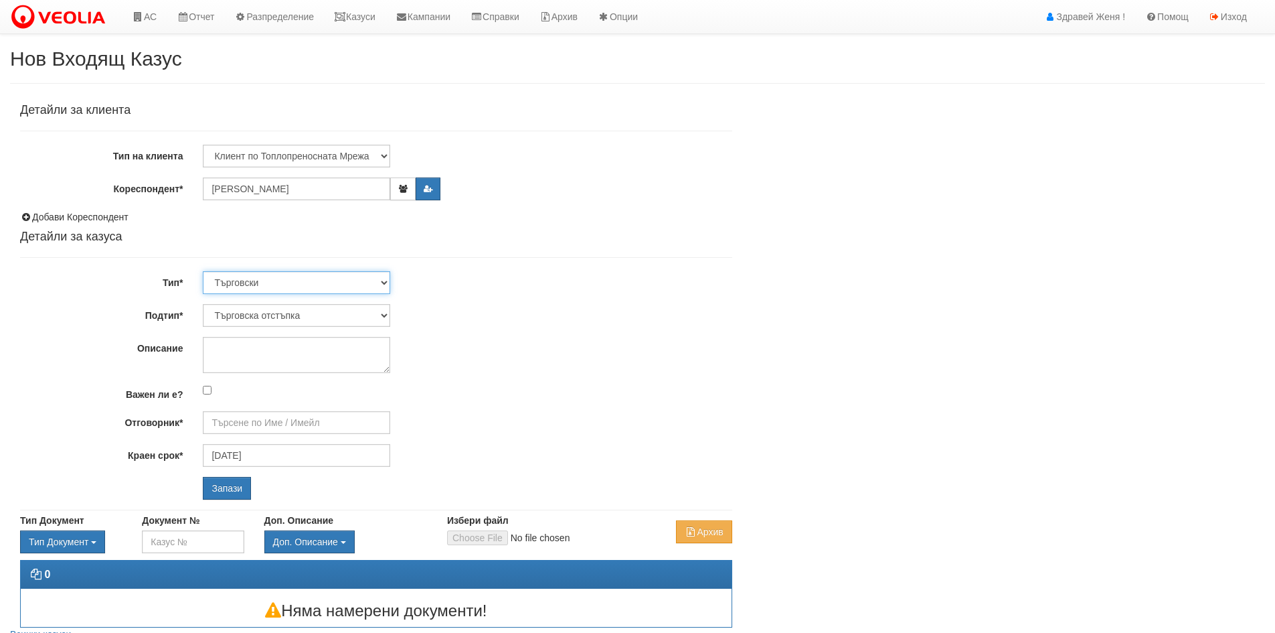
select select "1"
click at [203, 271] on select "Технически ФТС Търговски Административен Производствен Експлоатационен Финансов…" at bounding box center [296, 282] width 187 height 23
type input "Миглена Михова - Клиенти и Развитие"
click at [387, 315] on select "Заявление за смяна на партида Заявление за равни месечни вноски Разпределение о…" at bounding box center [296, 315] width 187 height 23
select select "Възражения върху начислени суми"
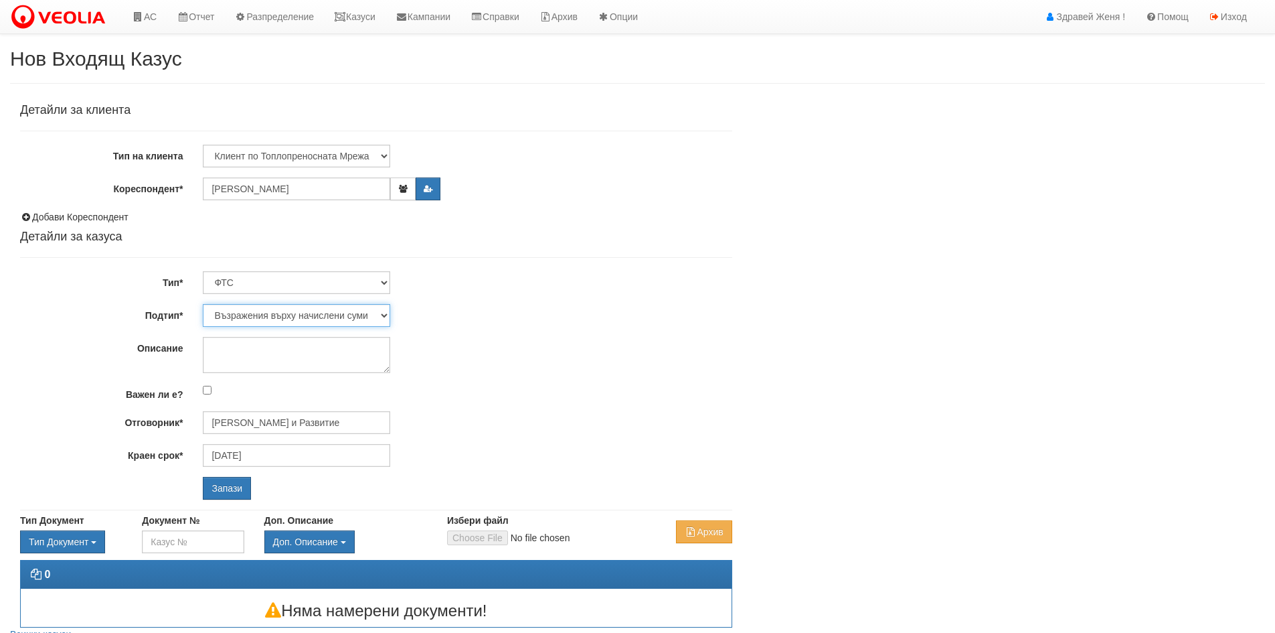
click at [203, 304] on select "Заявление за смяна на партида Заявление за равни месечни вноски Разпределение о…" at bounding box center [296, 315] width 187 height 23
type input "Антоанета Ганева - Клиенти и Развитие"
click at [240, 356] on textarea "Описание" at bounding box center [296, 355] width 187 height 36
click at [221, 487] on input "Запази" at bounding box center [227, 488] width 48 height 23
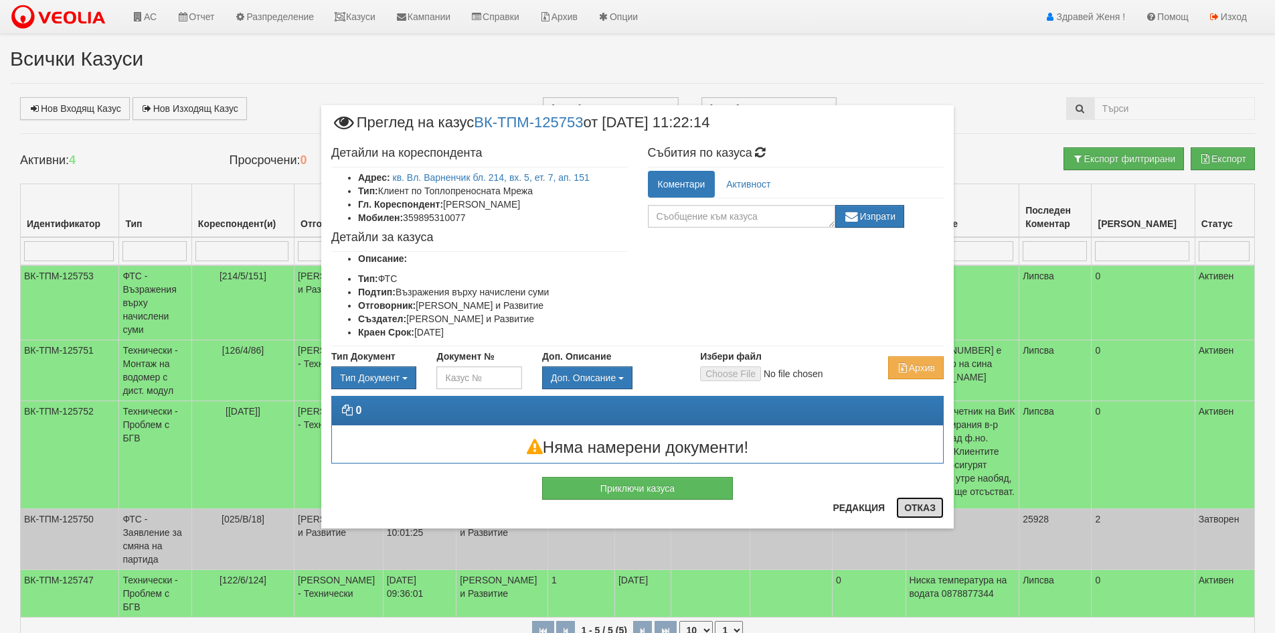
click at [912, 509] on button "Отказ" at bounding box center [920, 507] width 48 height 21
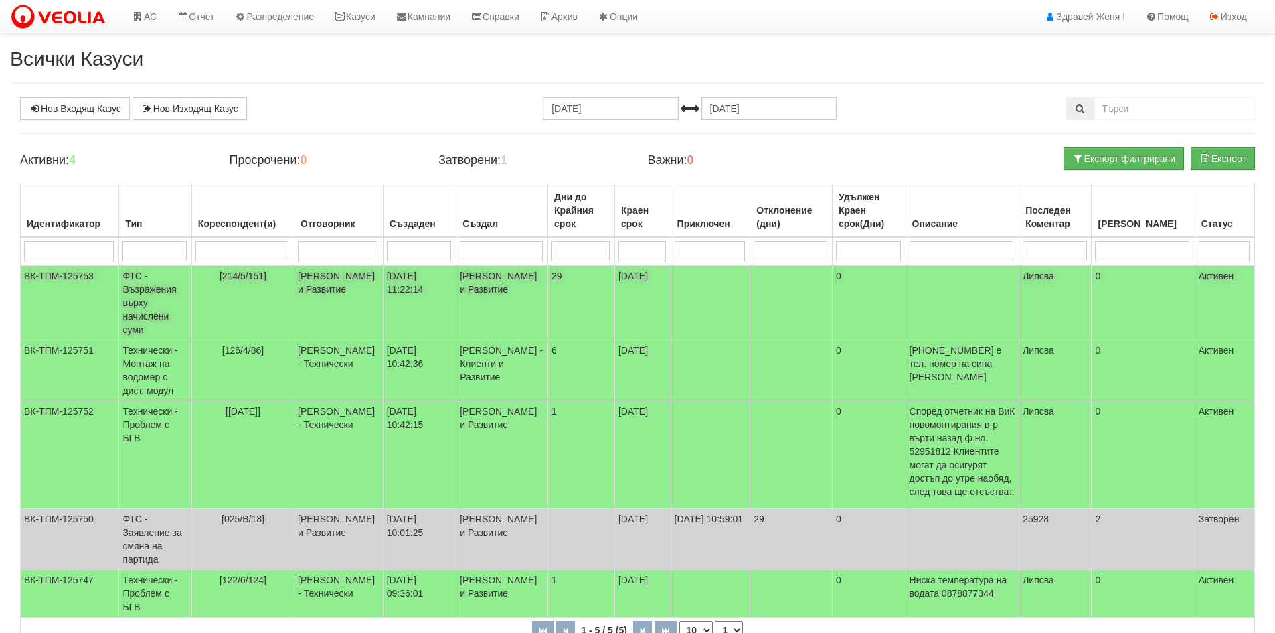
click at [157, 287] on td "ФТС - Възражения върху начислени суми" at bounding box center [155, 302] width 72 height 75
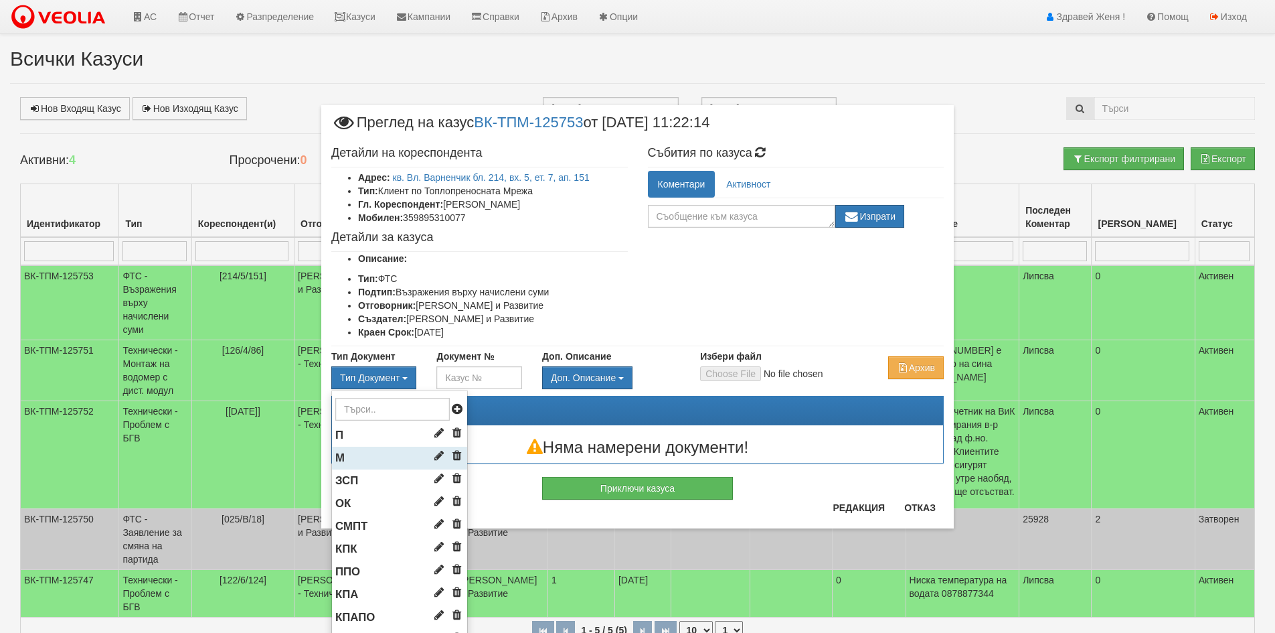
click at [364, 458] on li "М" at bounding box center [399, 458] width 135 height 23
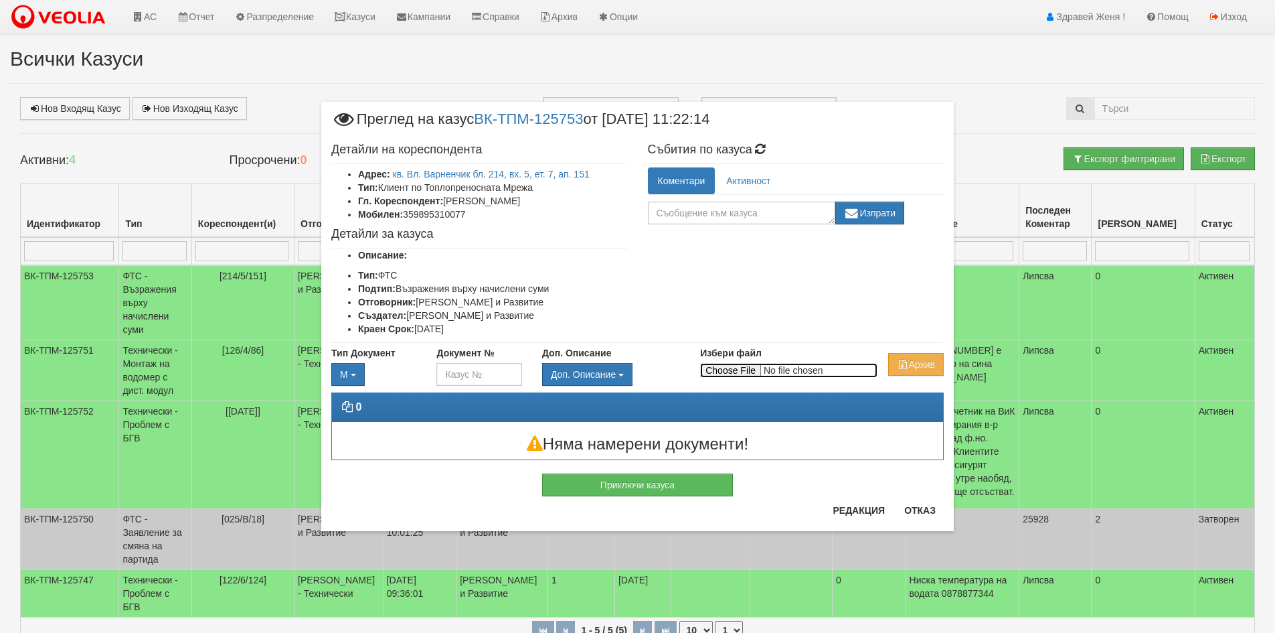
click at [732, 373] on input "Избери файл" at bounding box center [788, 370] width 177 height 15
click at [730, 371] on input "Избери файл" at bounding box center [788, 370] width 177 height 15
type input "C:\fakepath\DOC175.pdf"
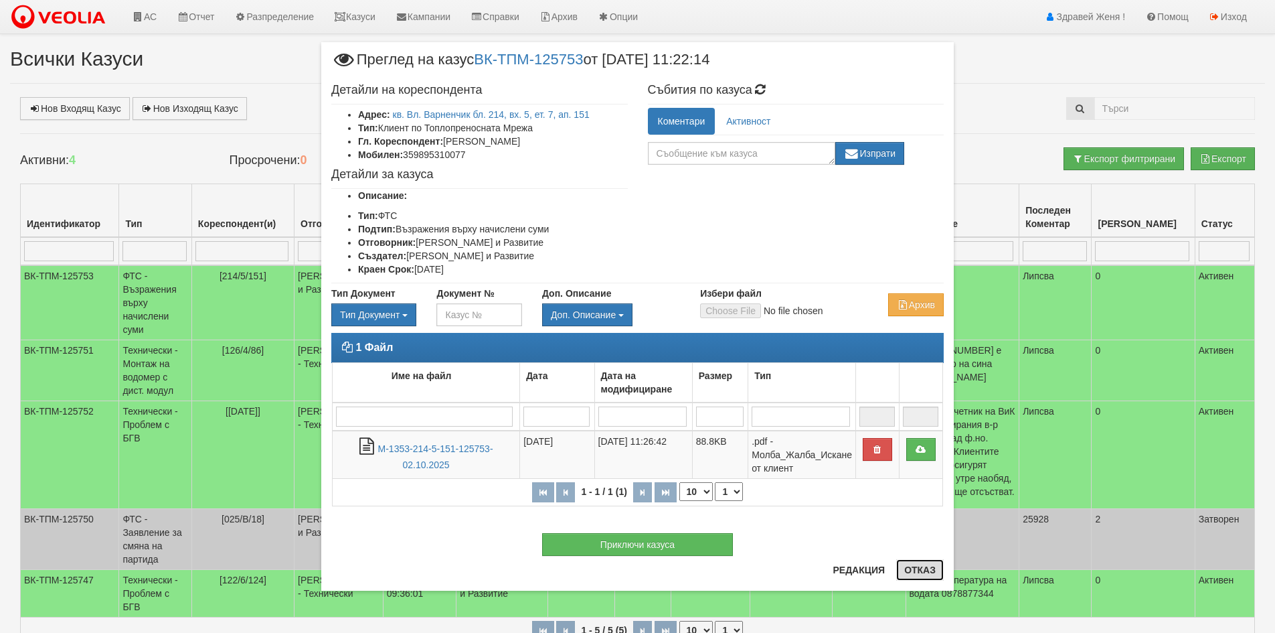
click at [919, 564] on button "Отказ" at bounding box center [920, 569] width 48 height 21
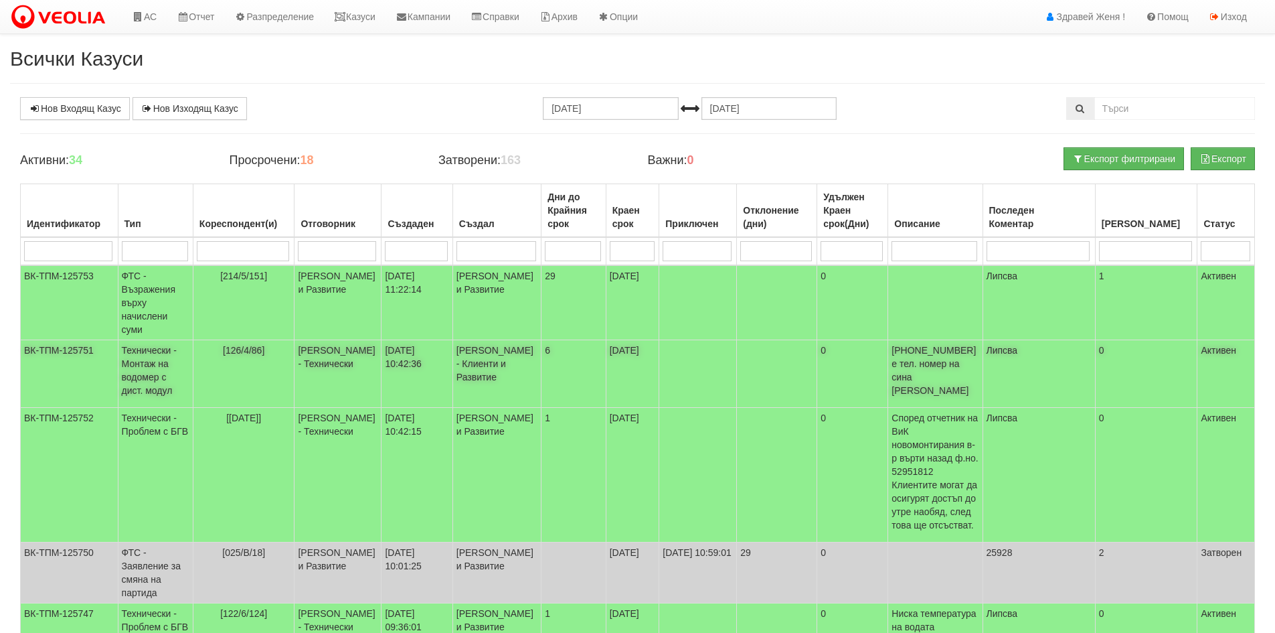
scroll to position [67, 0]
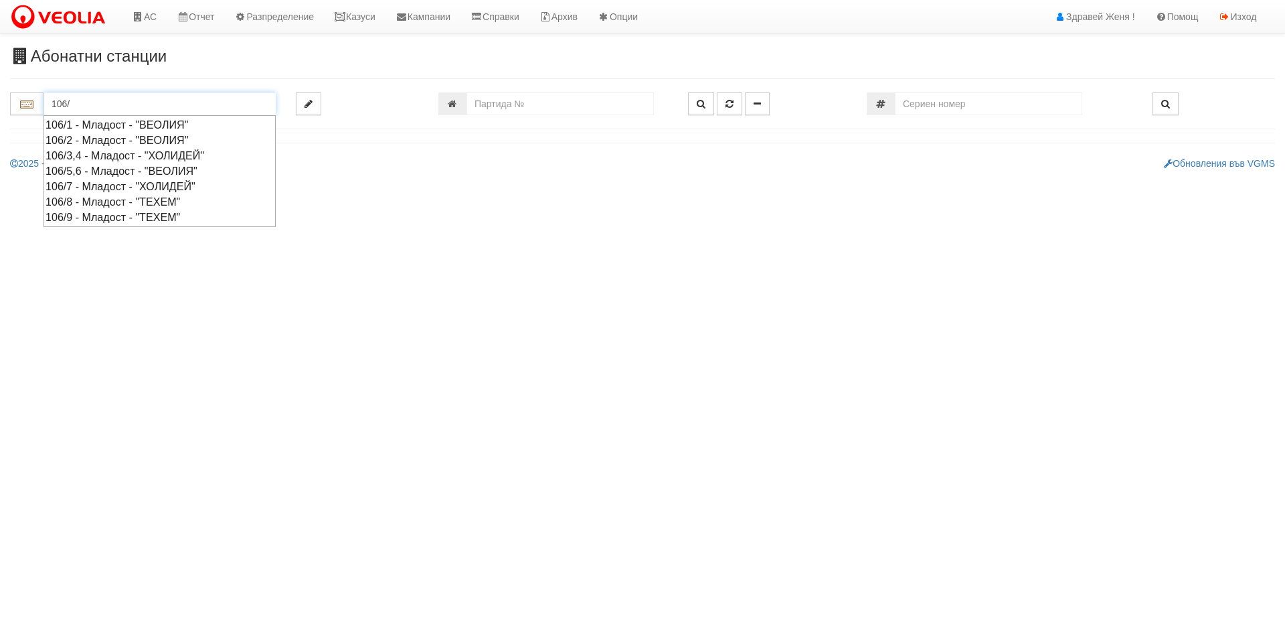
click at [112, 153] on div "106/3,4 - Младост - "ХОЛИДЕЙ"" at bounding box center [160, 155] width 228 height 15
type input "106/3,4 - Младост - "ХОЛИДЕЙ""
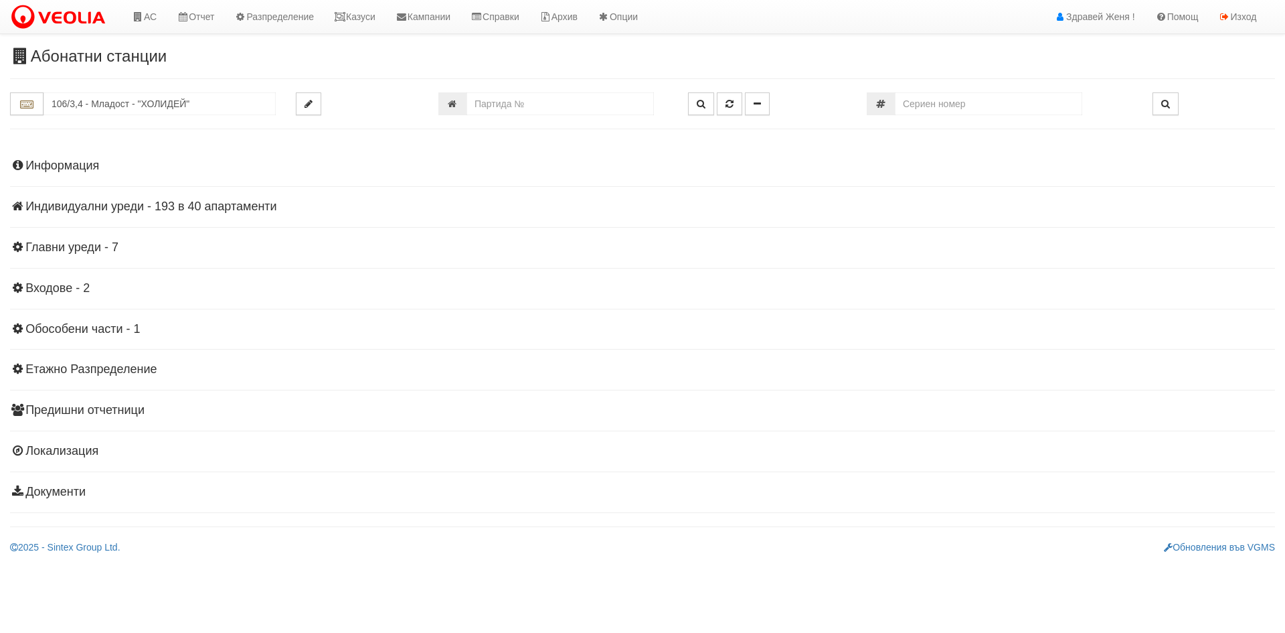
click at [196, 209] on h4 "Индивидуални уреди - 193 в 40 апартаменти" at bounding box center [642, 206] width 1265 height 13
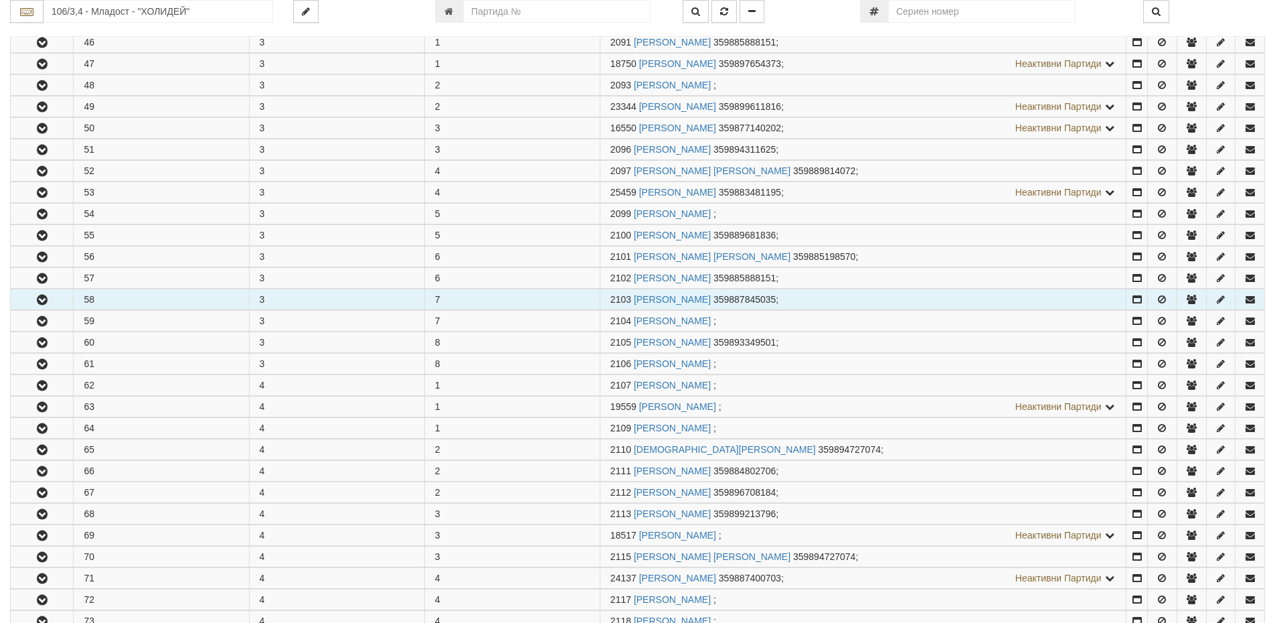
scroll to position [268, 0]
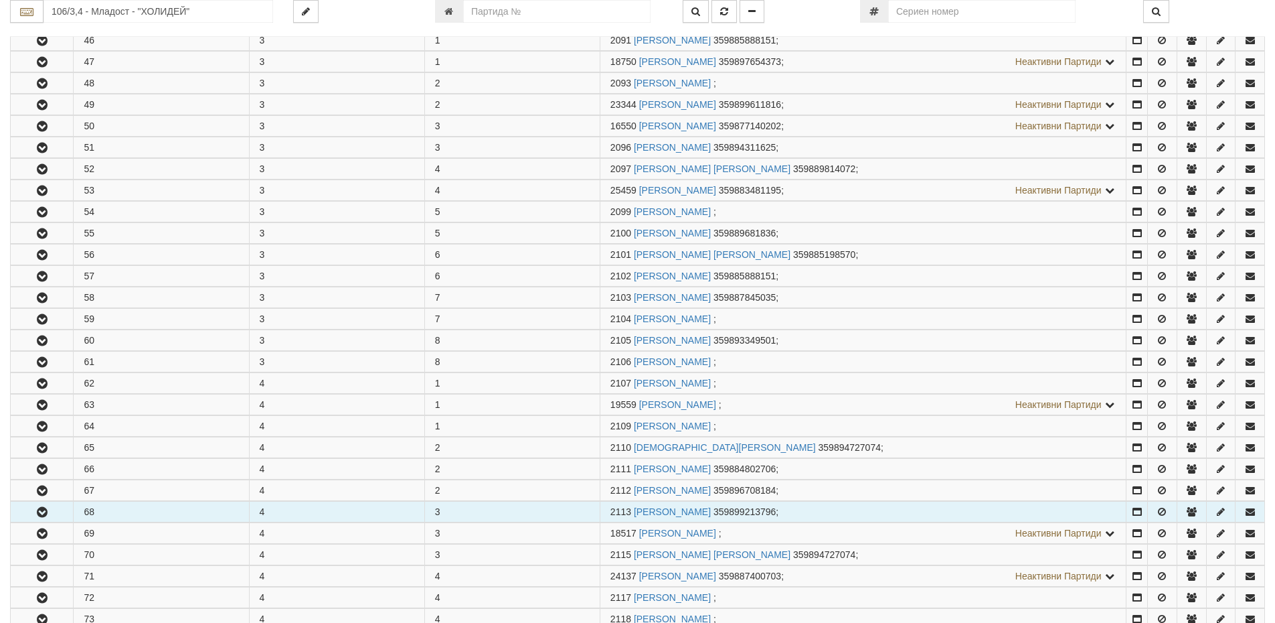
click at [48, 509] on icon "button" at bounding box center [42, 511] width 16 height 9
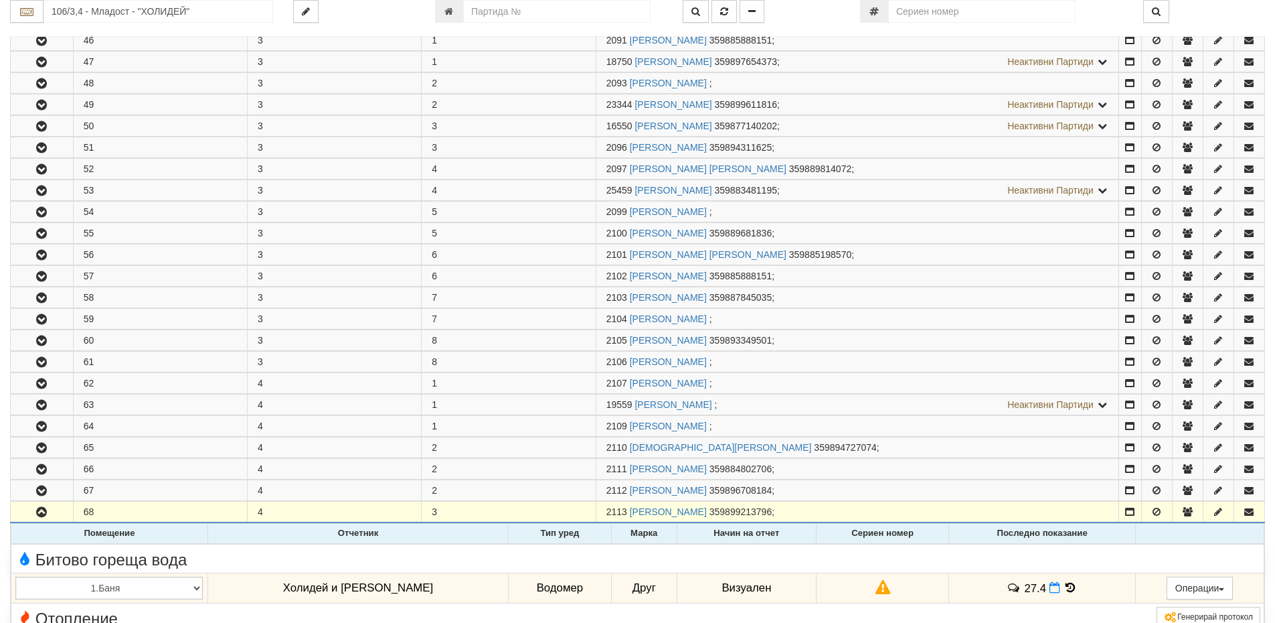
click at [1063, 590] on icon at bounding box center [1070, 587] width 15 height 11
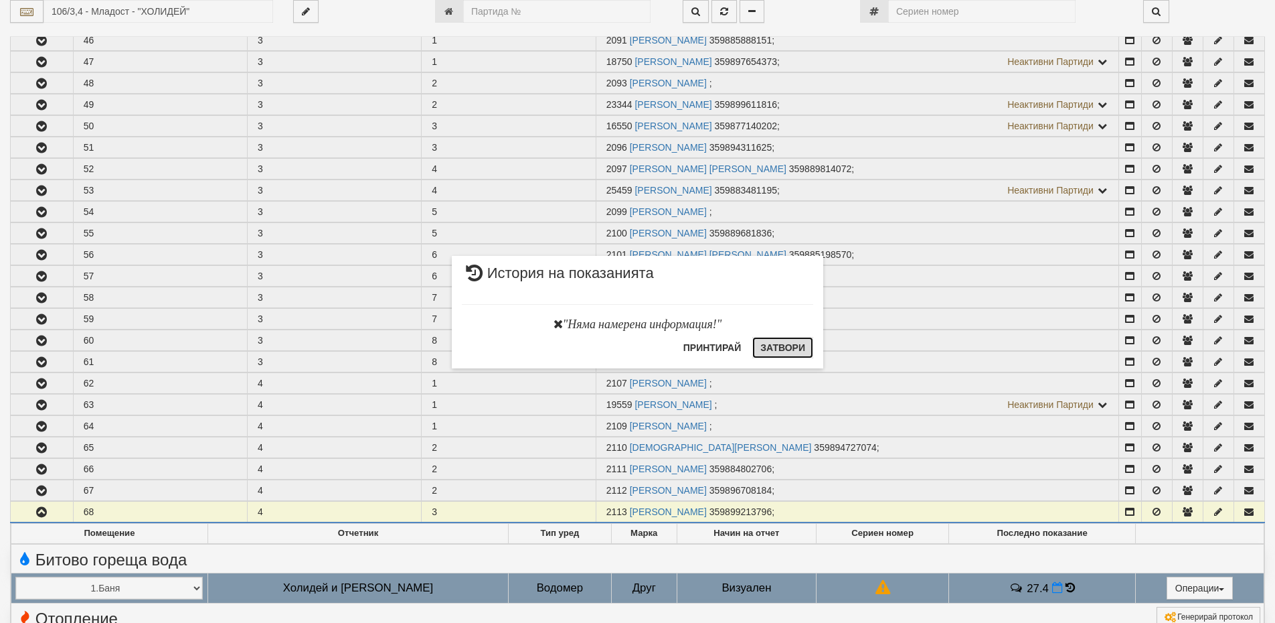
click at [801, 351] on button "Затвори" at bounding box center [782, 347] width 61 height 21
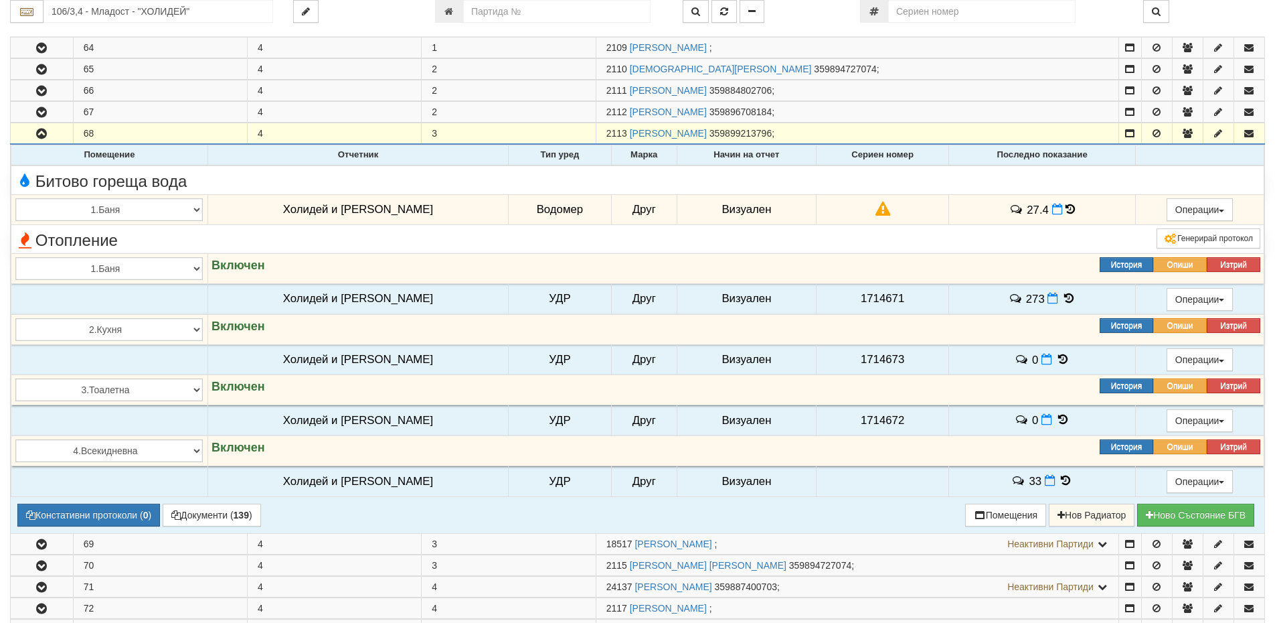
scroll to position [669, 0]
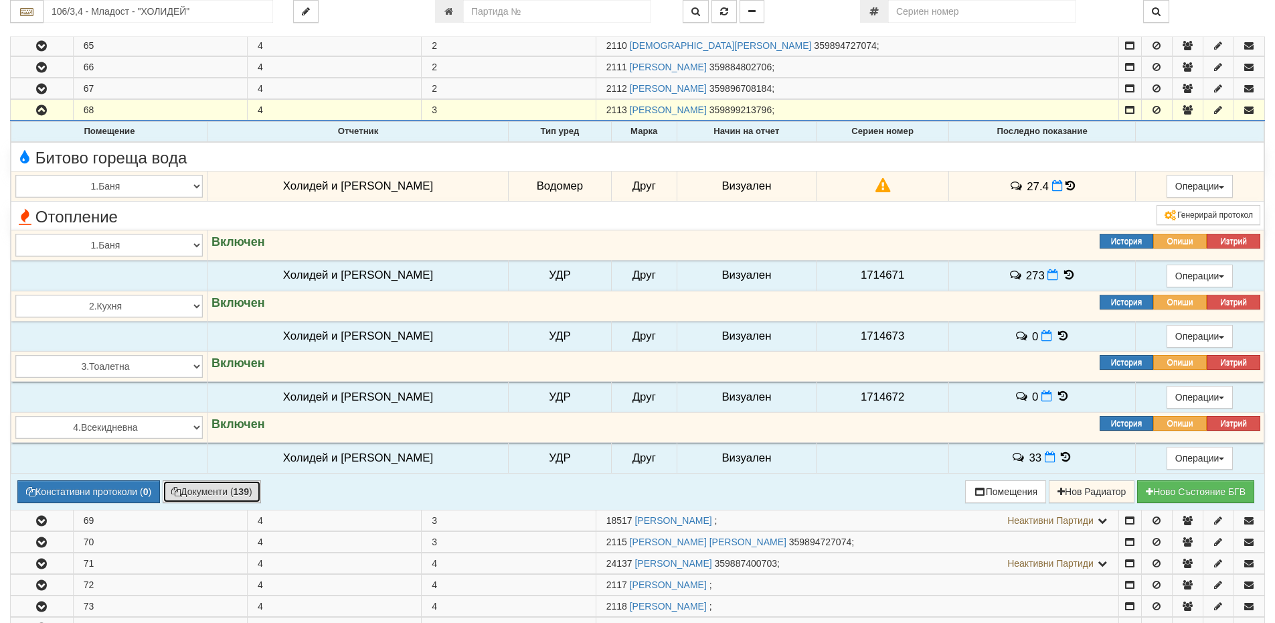
click at [213, 492] on button "Документи ( 139 )" at bounding box center [212, 491] width 98 height 23
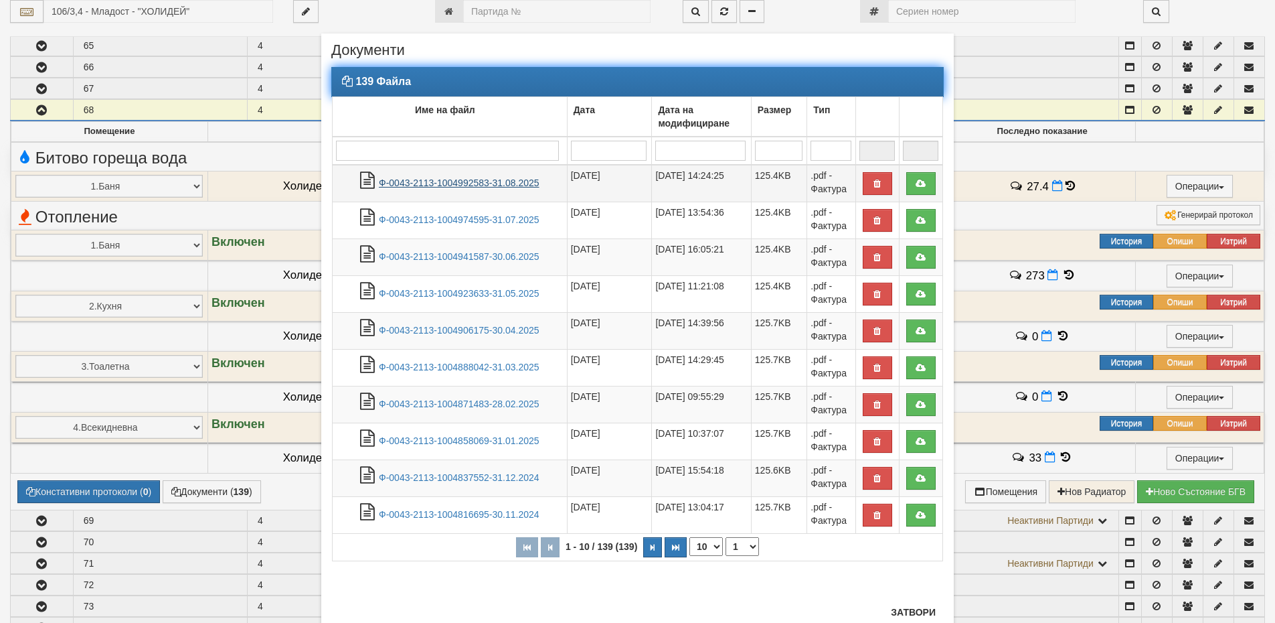
click at [469, 187] on link "Ф-0043-2113-1004992583-31.08.2025" at bounding box center [459, 182] width 161 height 11
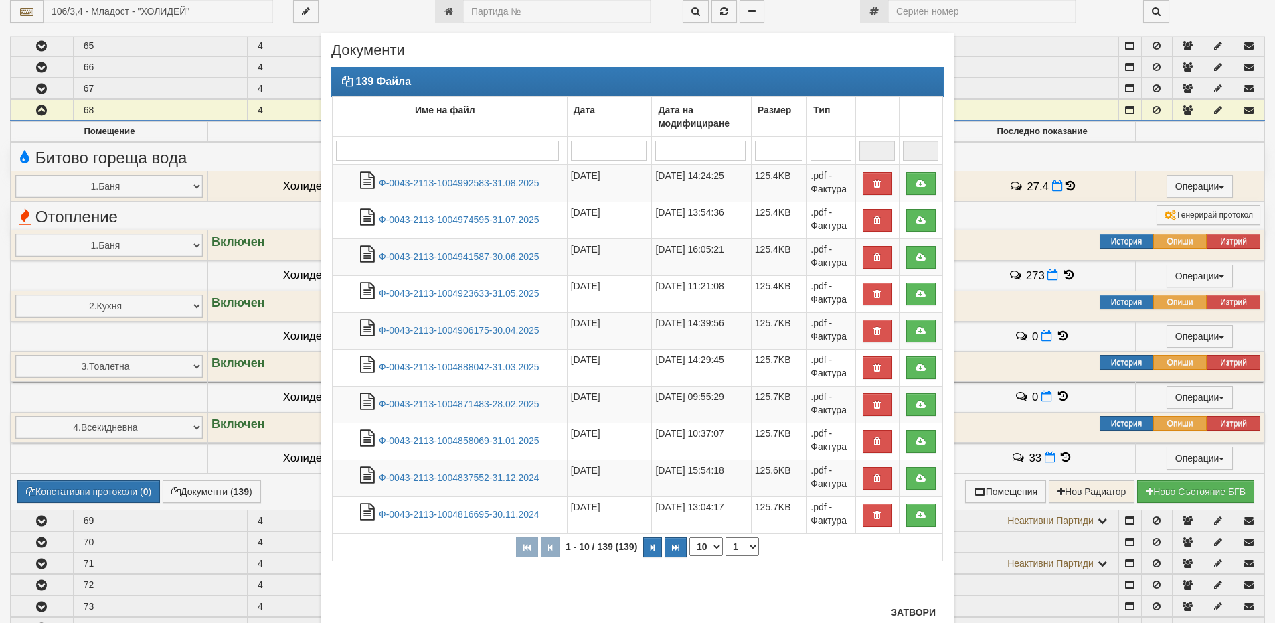
click at [978, 155] on div "× Документи 139 Файла Име на файл Дата Дата на модифициране Размер Тип 1 - 10 /…" at bounding box center [637, 333] width 783 height 666
click at [925, 613] on button "Затвори" at bounding box center [913, 611] width 61 height 21
